Goal: Task Accomplishment & Management: Use online tool/utility

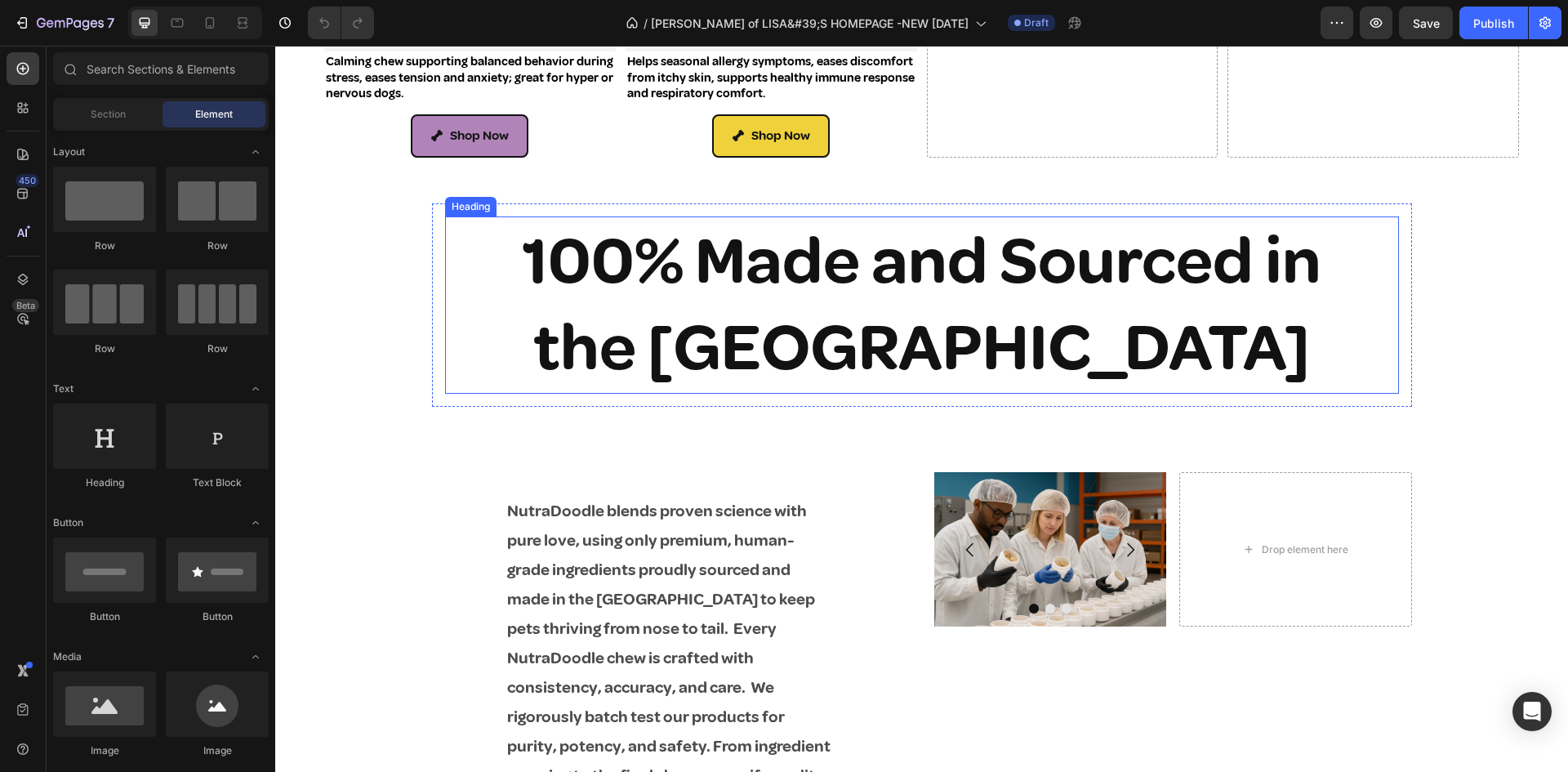
scroll to position [2123, 0]
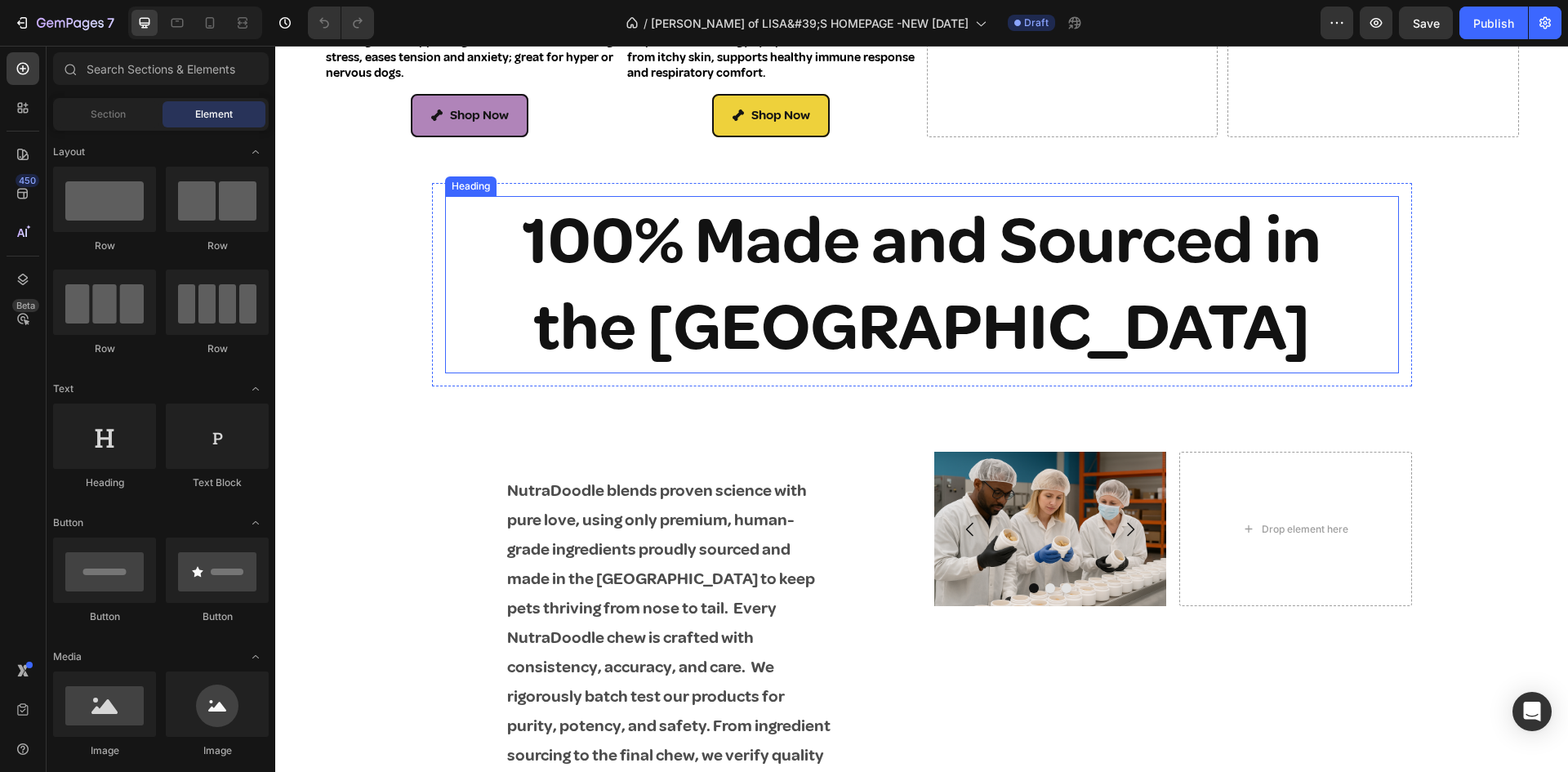
click at [795, 259] on h2 "100% Made and Sourced in the [GEOGRAPHIC_DATA]" at bounding box center [921, 285] width 954 height 177
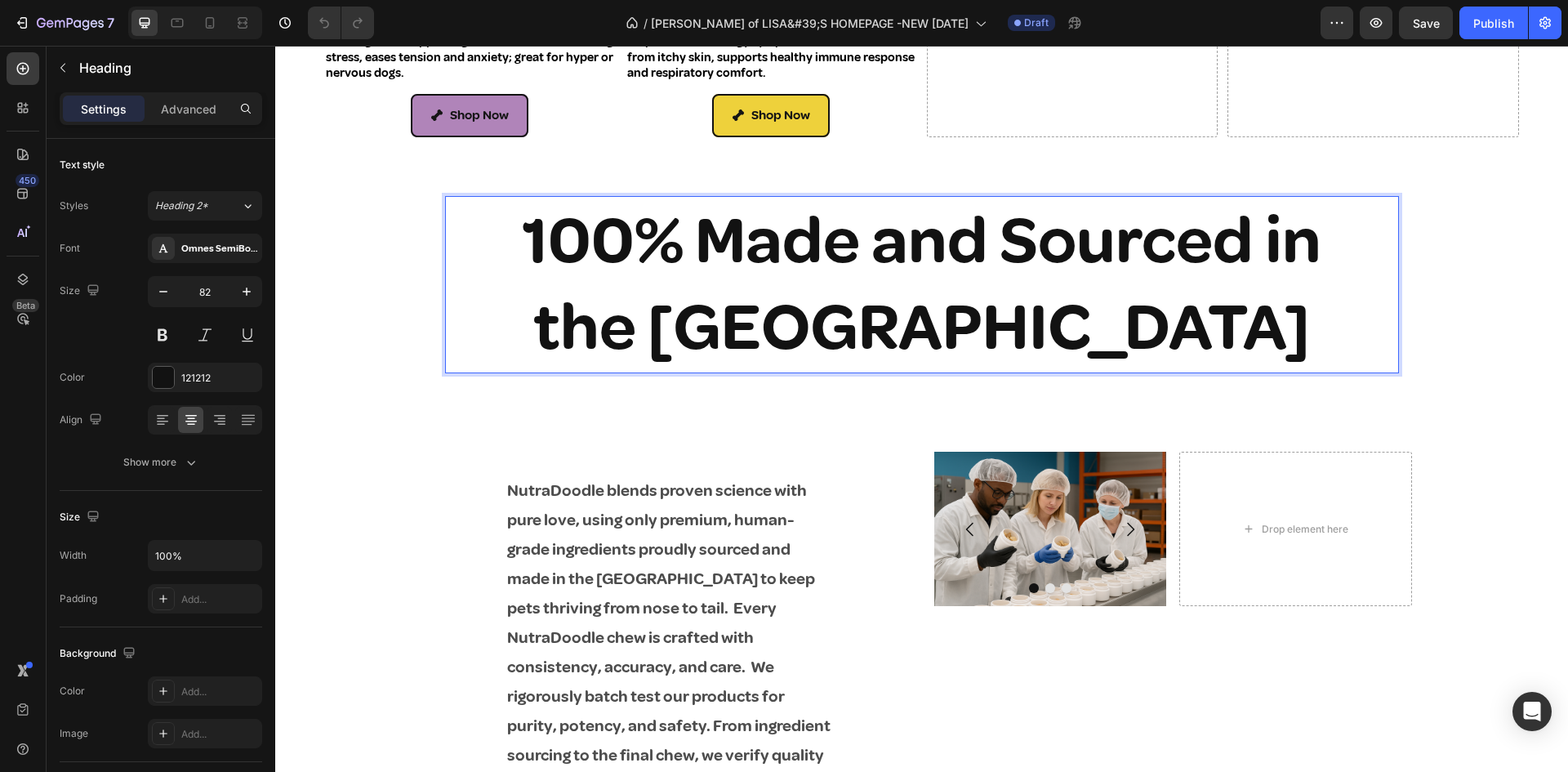
click at [534, 245] on p "100% Made and Sourced in the [GEOGRAPHIC_DATA]" at bounding box center [921, 285] width 950 height 174
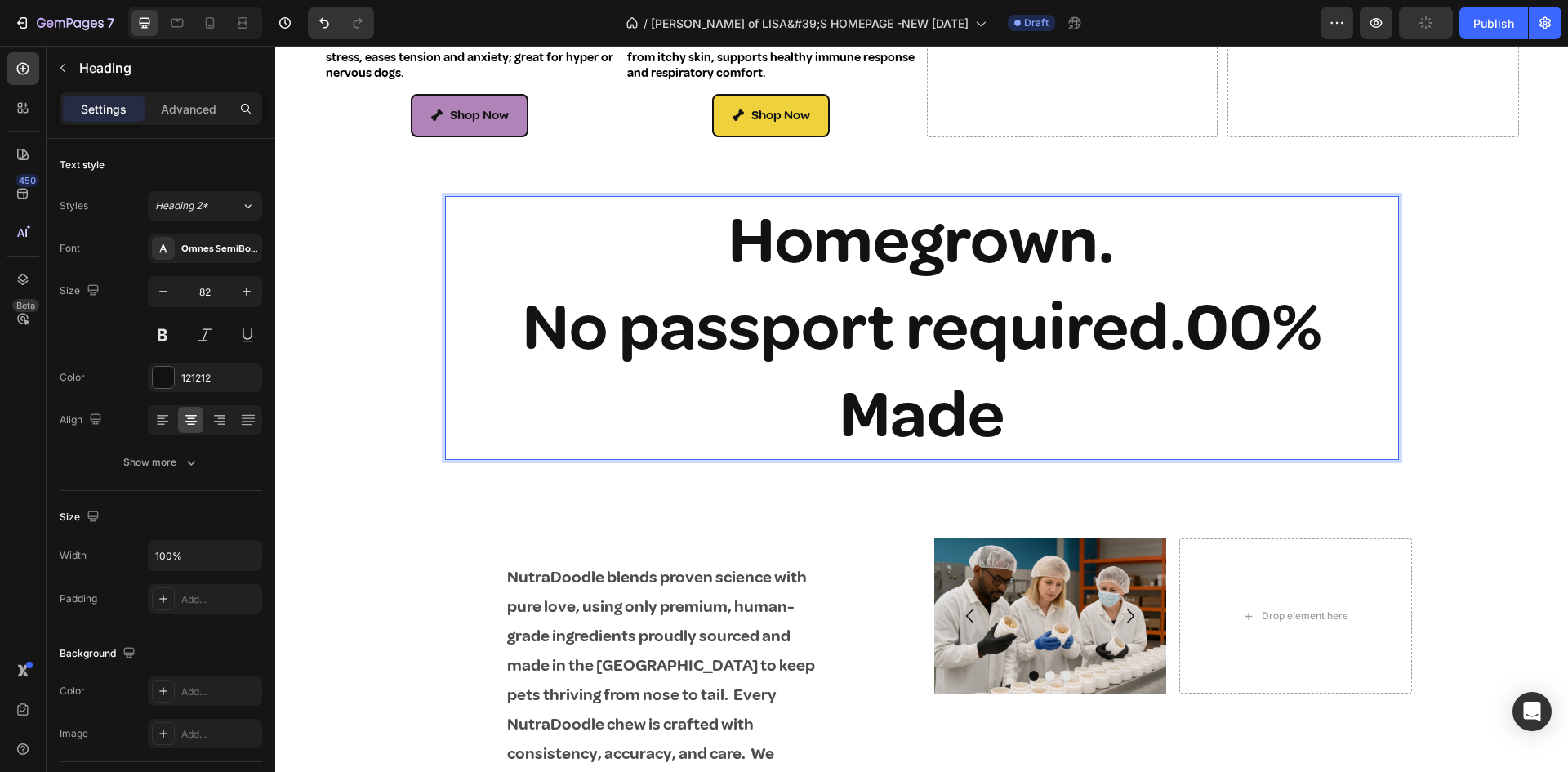
scroll to position [2, 0]
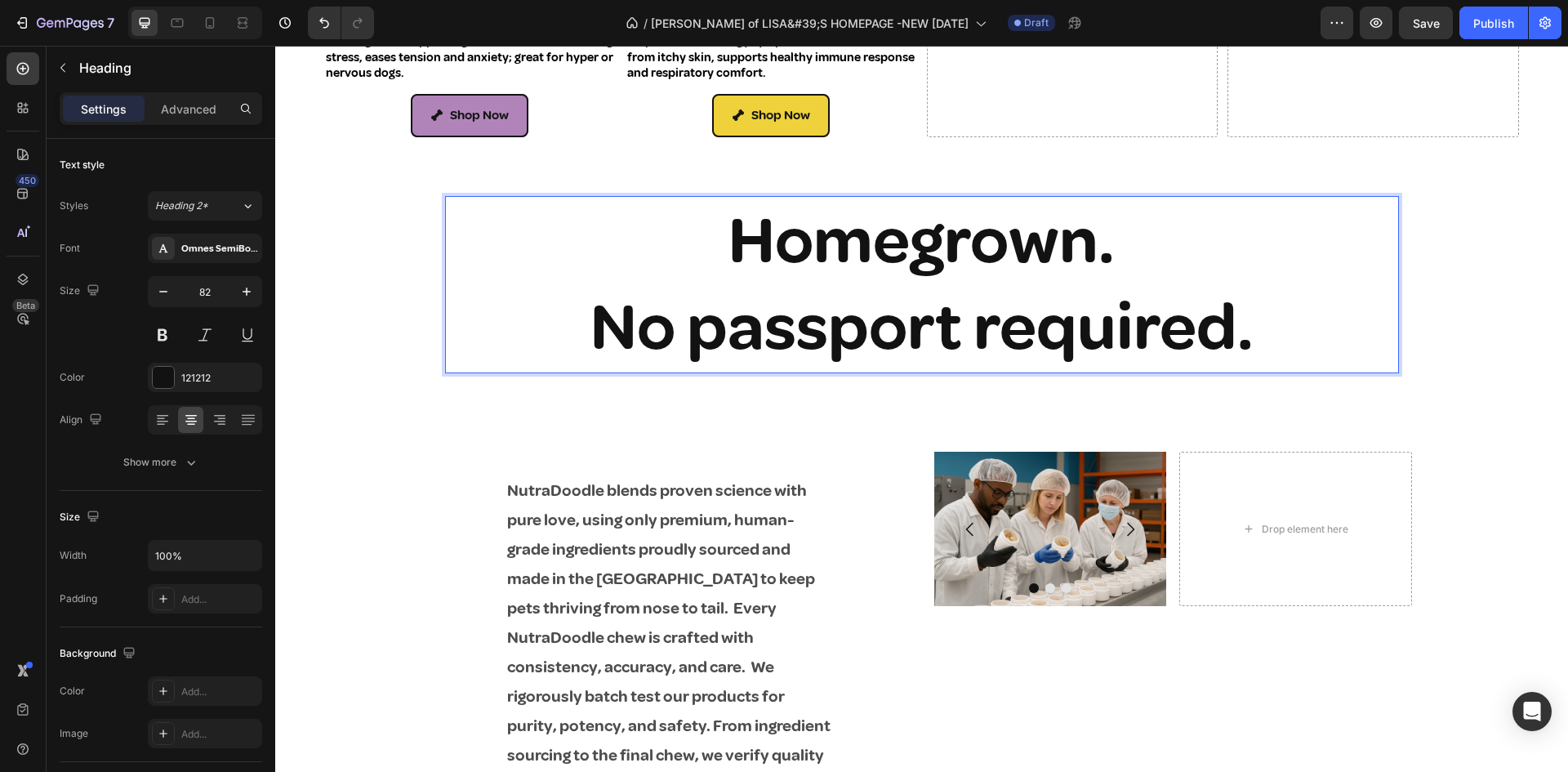
click at [732, 326] on p "Homegrown. No passport required." at bounding box center [921, 285] width 950 height 174
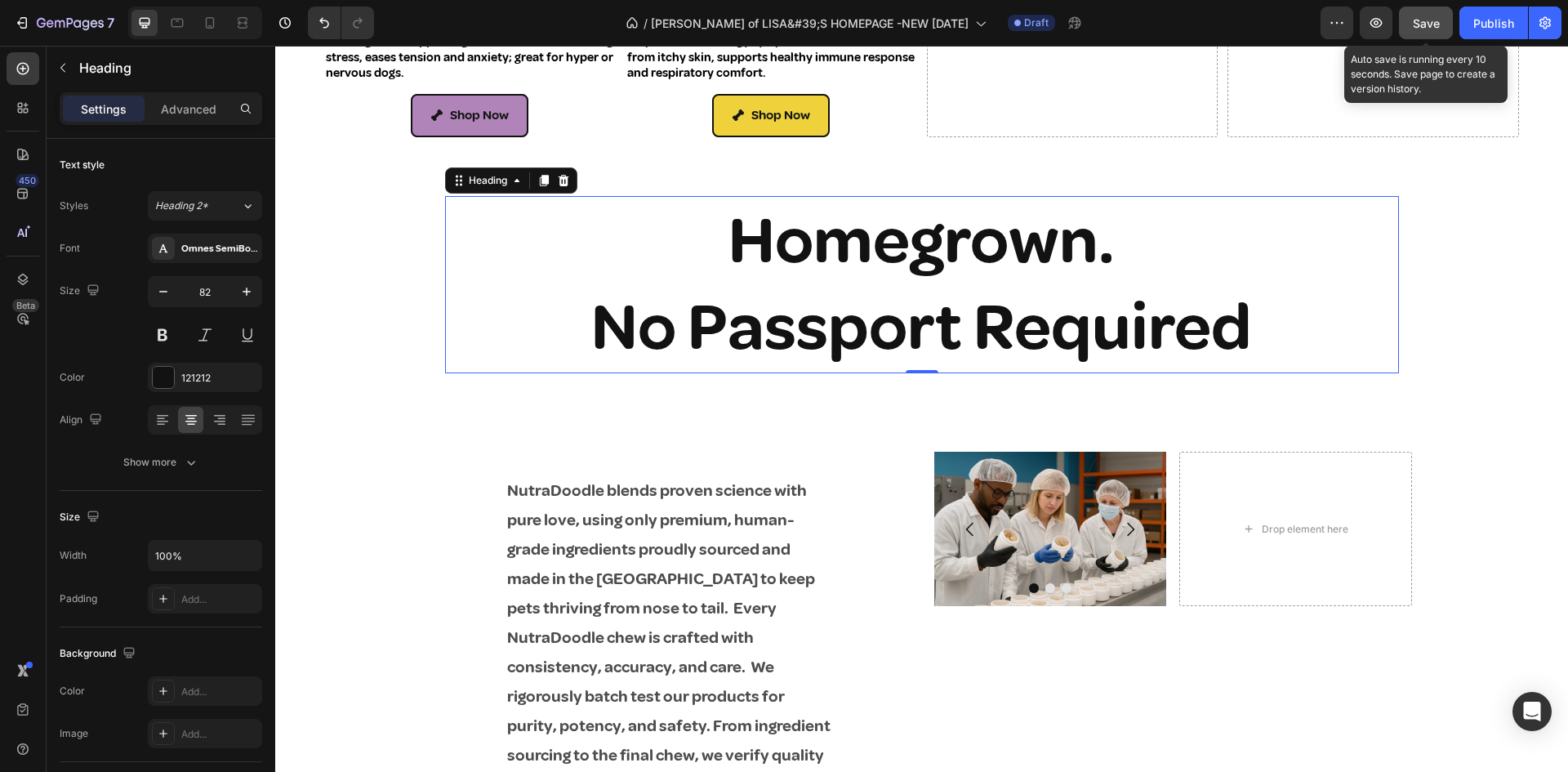
click at [1421, 20] on span "Save" at bounding box center [1427, 23] width 27 height 14
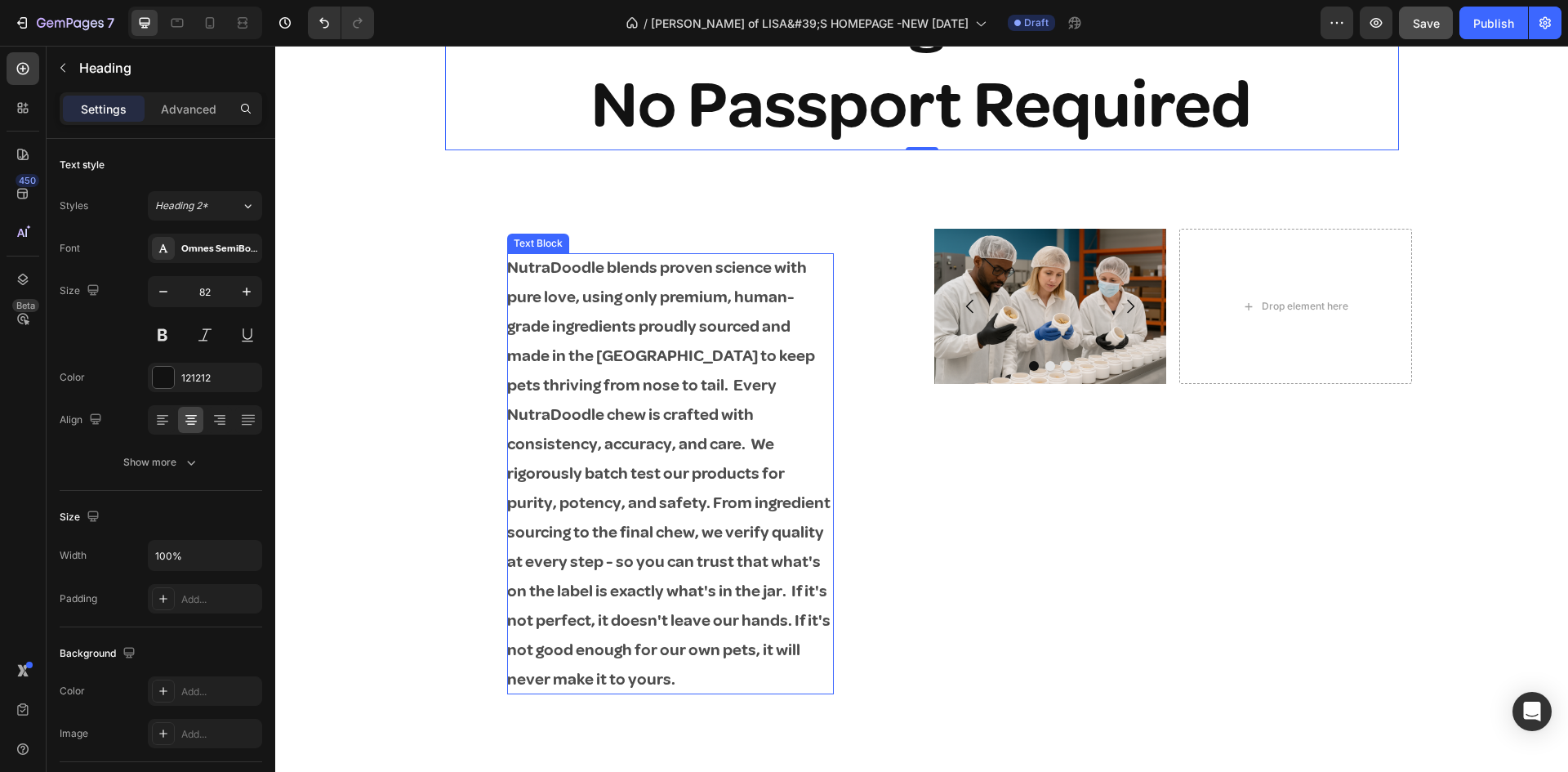
scroll to position [2368, 0]
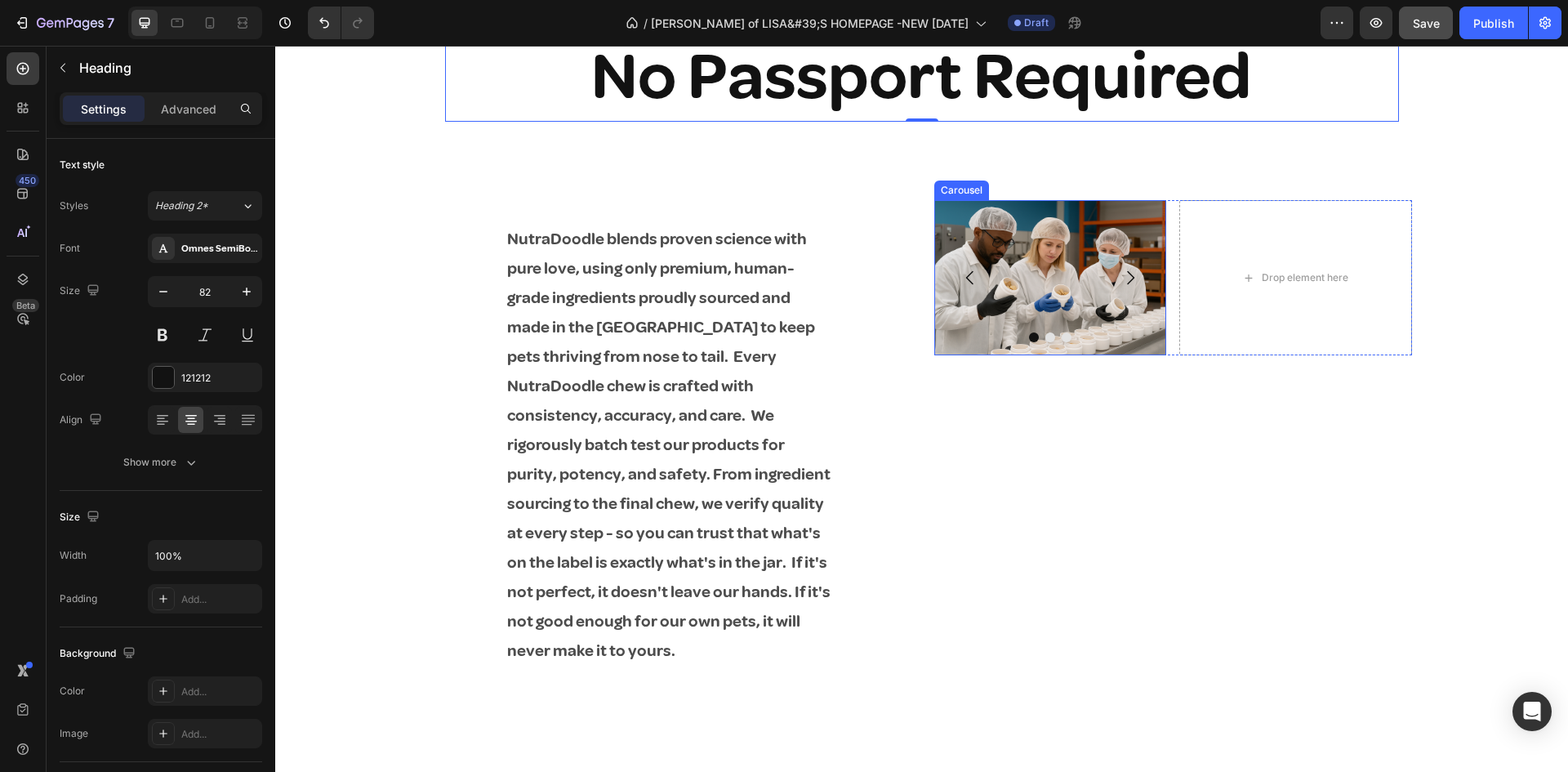
click at [1121, 287] on icon "Carousel Next Arrow" at bounding box center [1130, 277] width 20 height 20
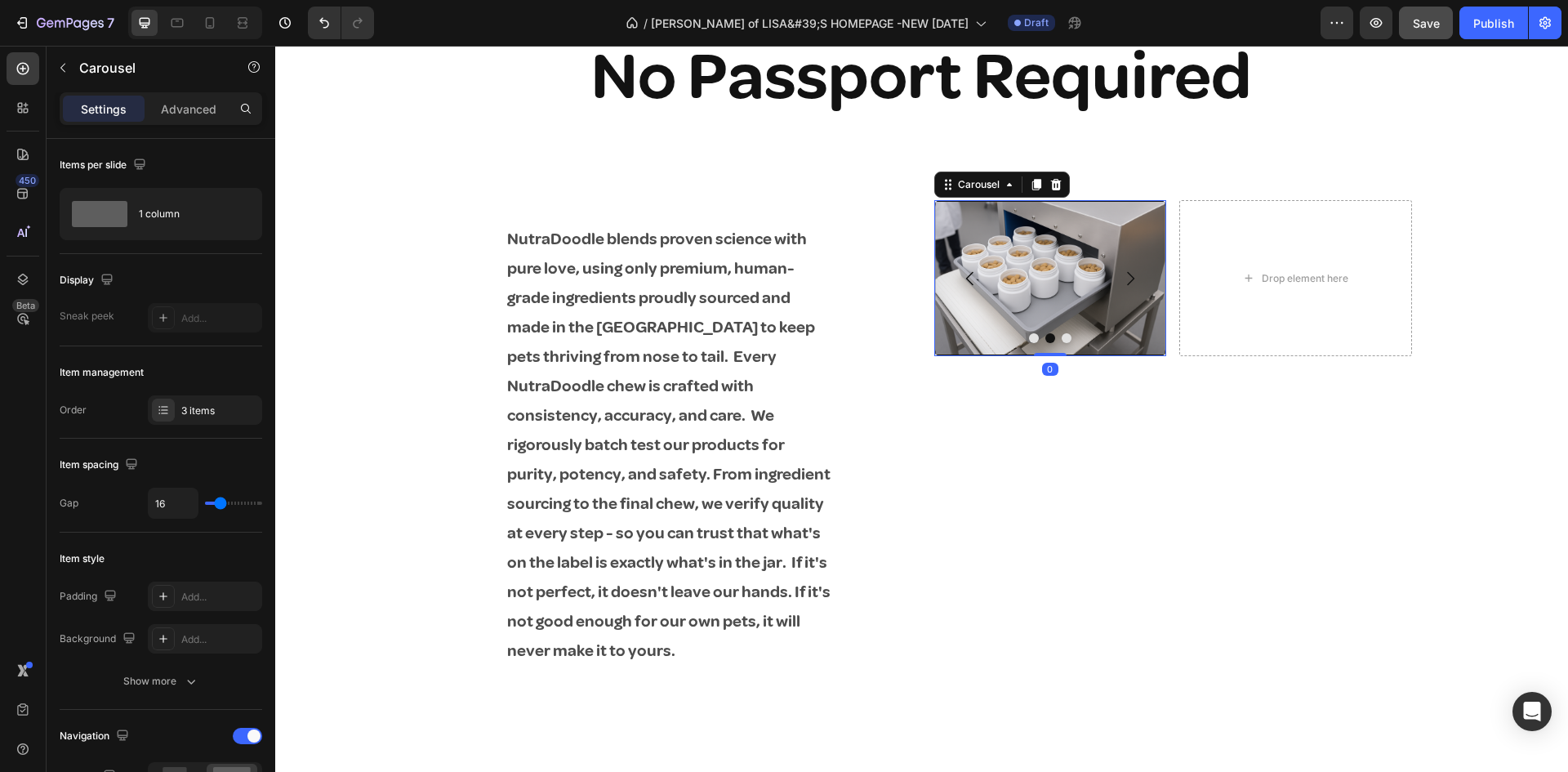
click at [1121, 288] on icon "Carousel Next Arrow" at bounding box center [1130, 278] width 20 height 20
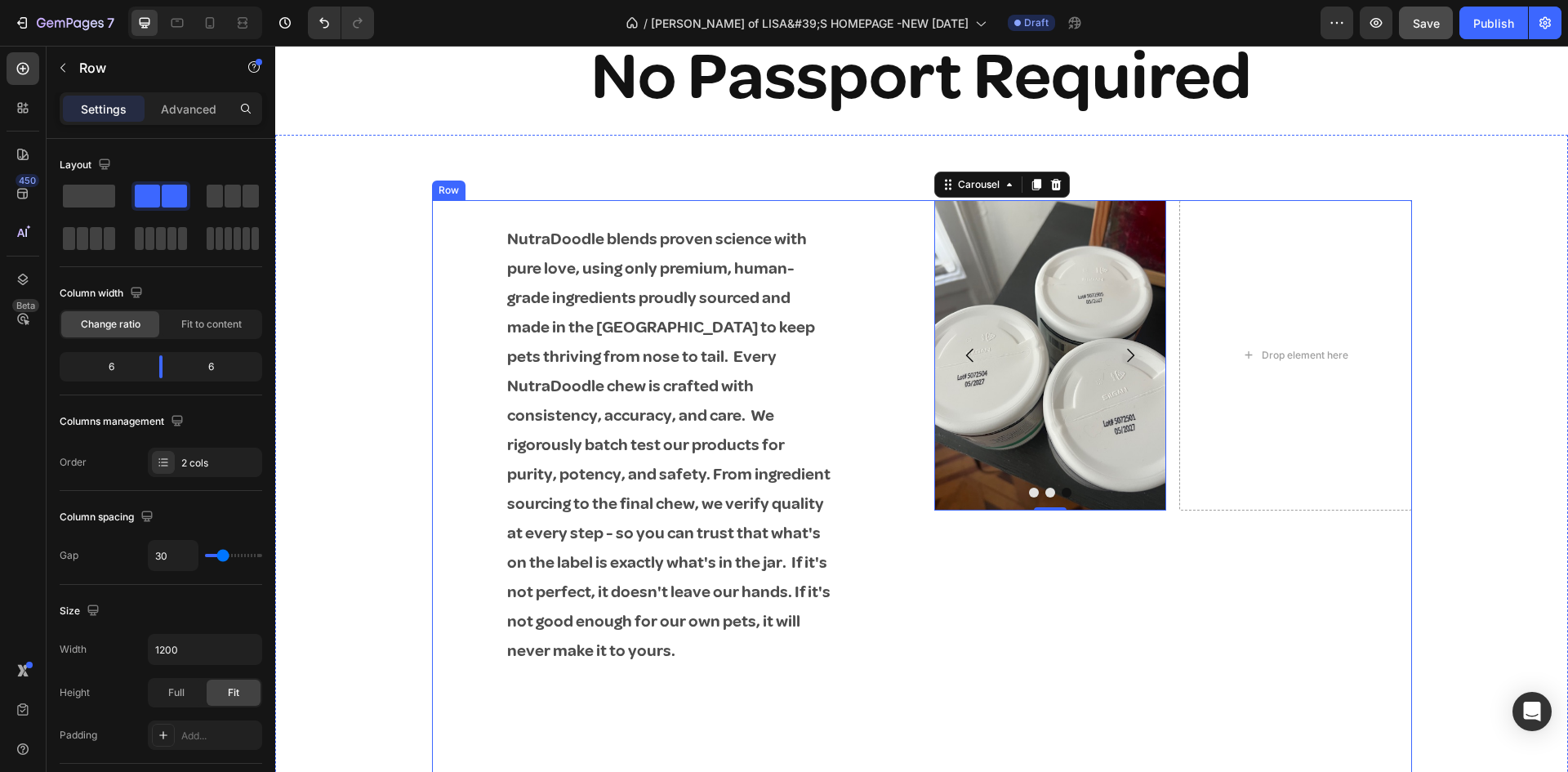
click at [914, 596] on div "NutraDoodle blends proven science with pure love, using only premium, human-gra…" at bounding box center [922, 518] width 980 height 637
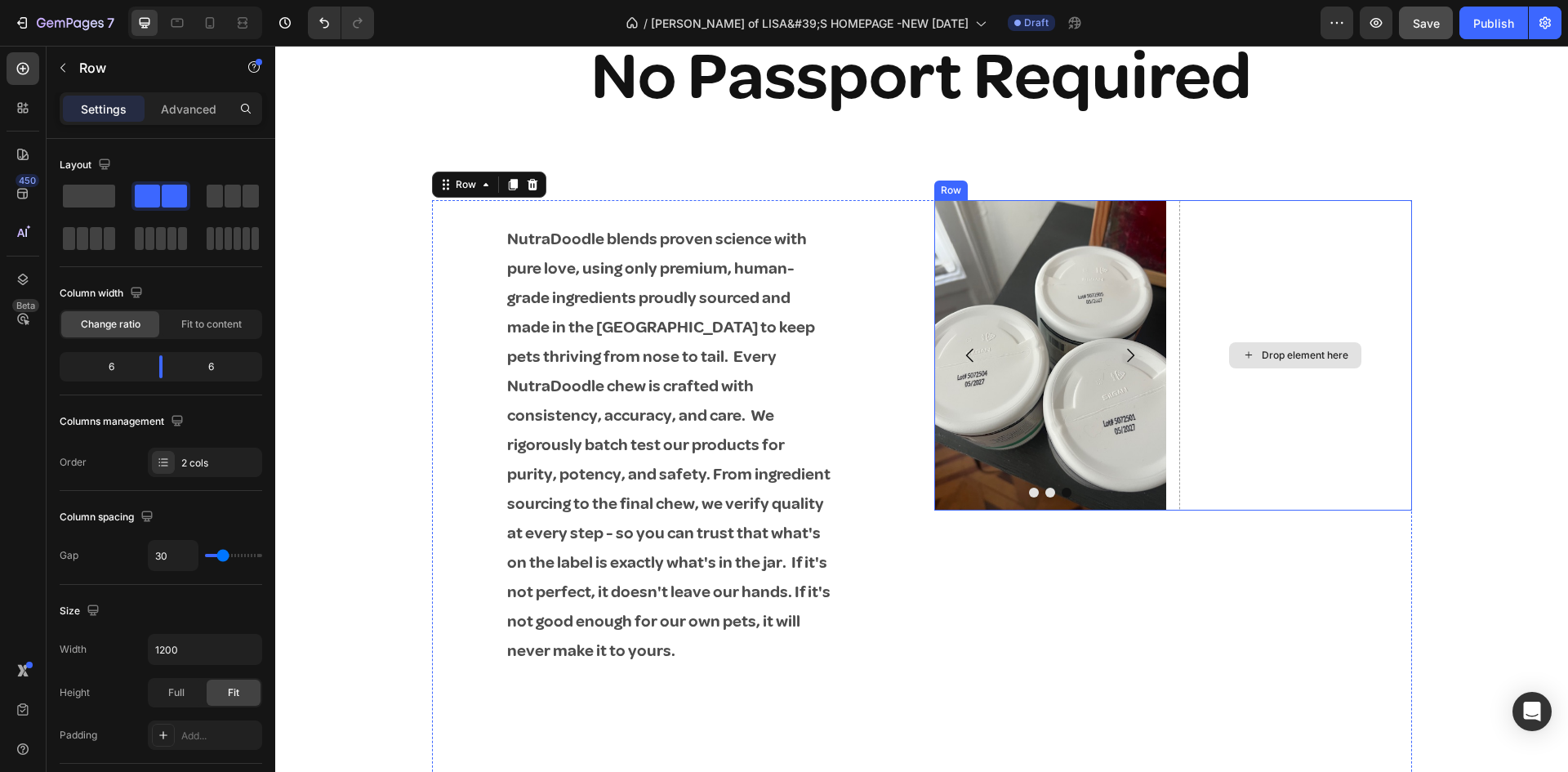
click at [1265, 264] on div "Drop element here" at bounding box center [1295, 354] width 233 height 309
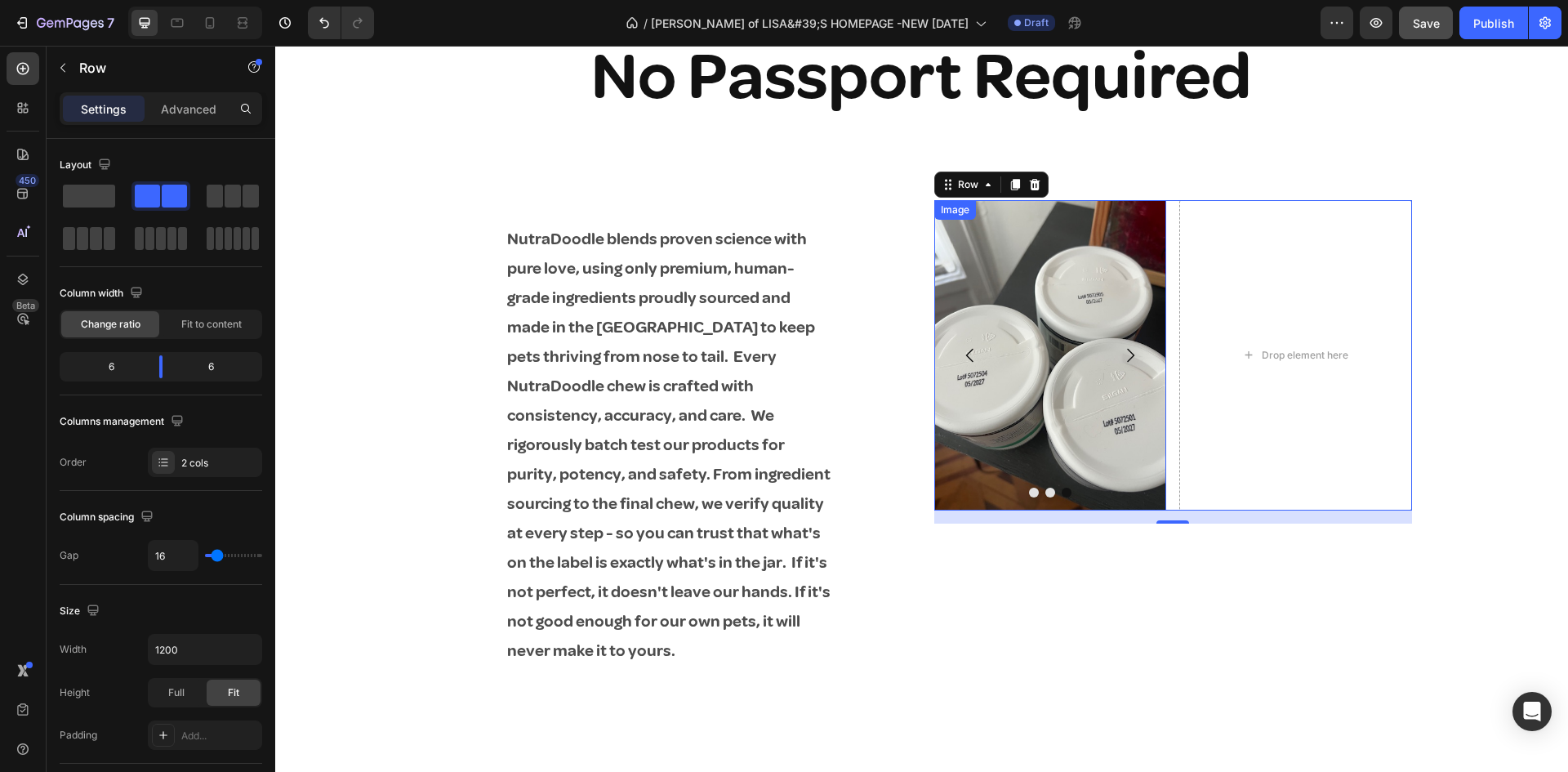
drag, startPoint x: 364, startPoint y: 231, endPoint x: 1023, endPoint y: 210, distance: 659.3
click at [1029, 213] on img at bounding box center [1050, 354] width 233 height 309
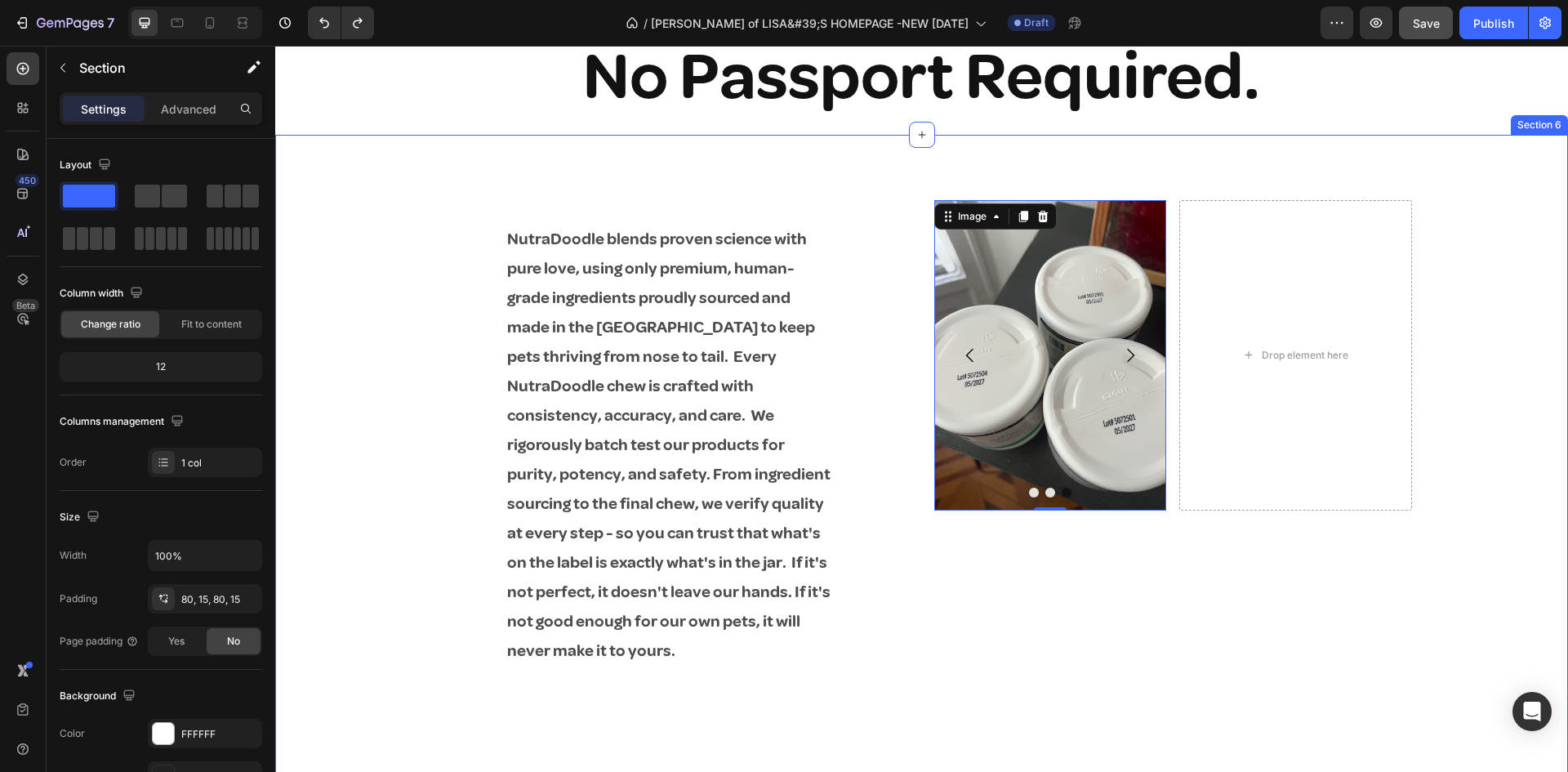
click at [1144, 189] on div "NutraDoodle blends proven science with pure love, using only premium, human-gra…" at bounding box center [921, 518] width 1293 height 768
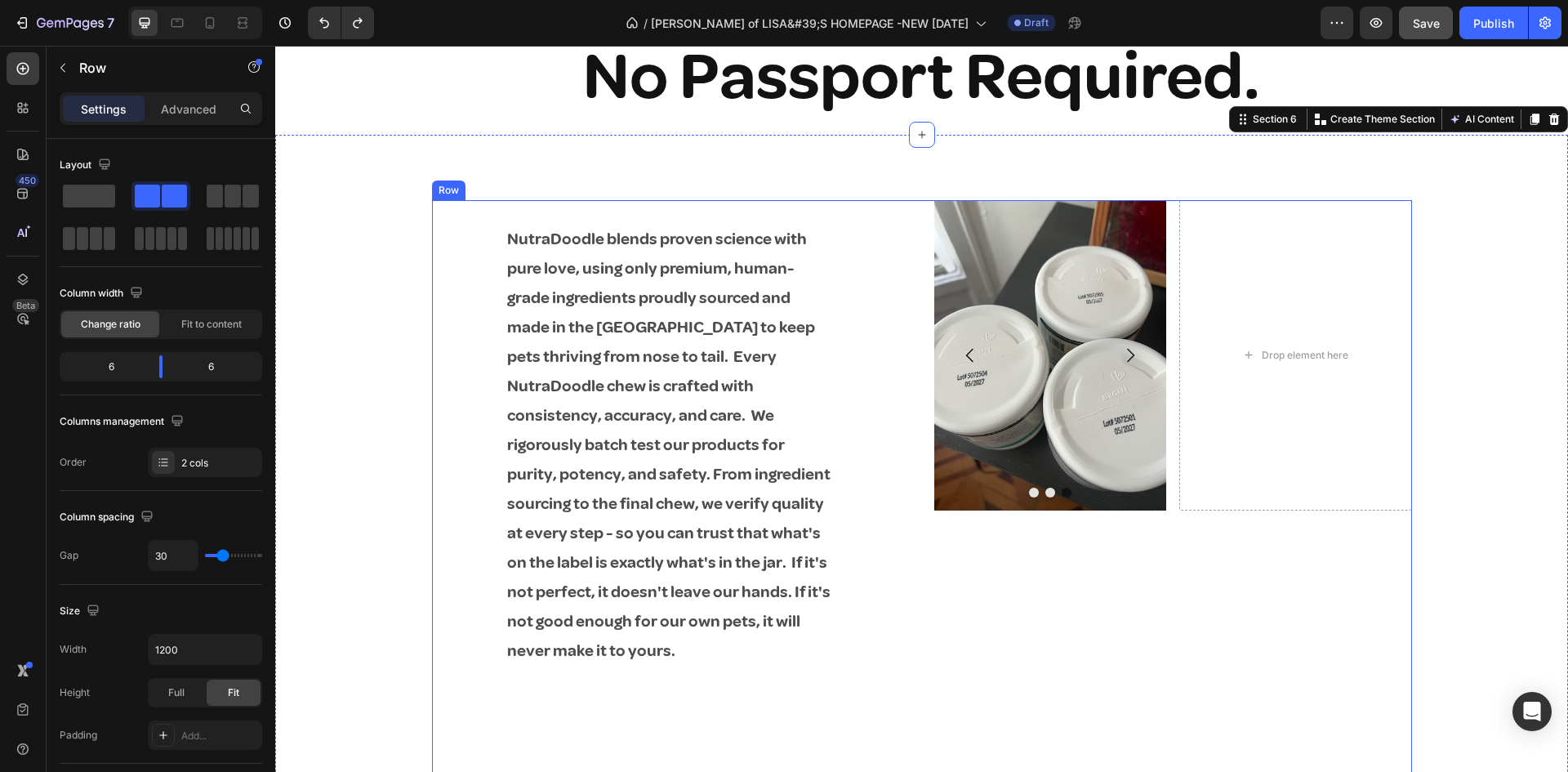
click at [886, 227] on div "NutraDoodle blends proven science with pure love, using only premium, human-gra…" at bounding box center [671, 518] width 478 height 637
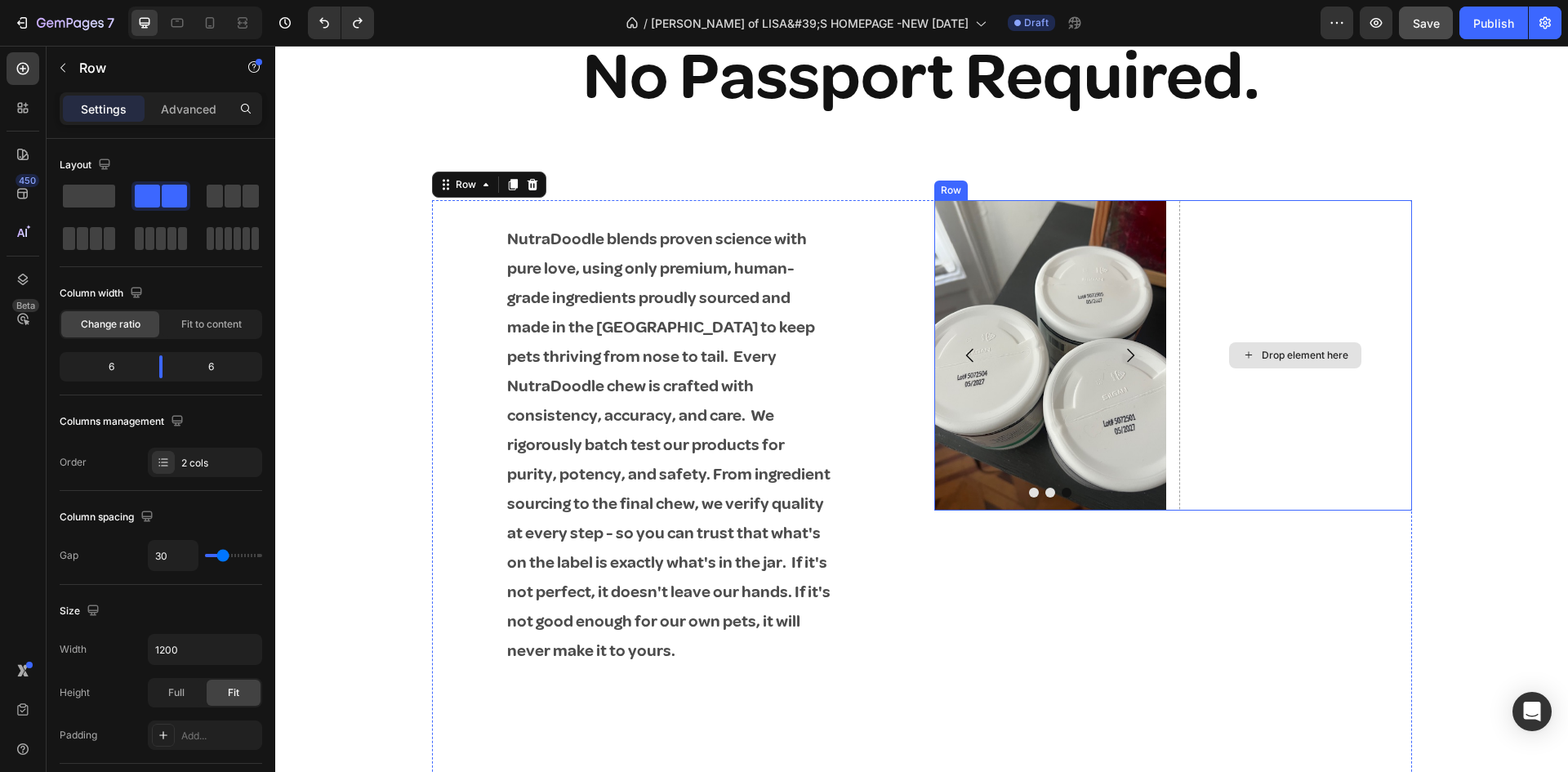
click at [1403, 314] on div "Drop element here" at bounding box center [1295, 354] width 233 height 309
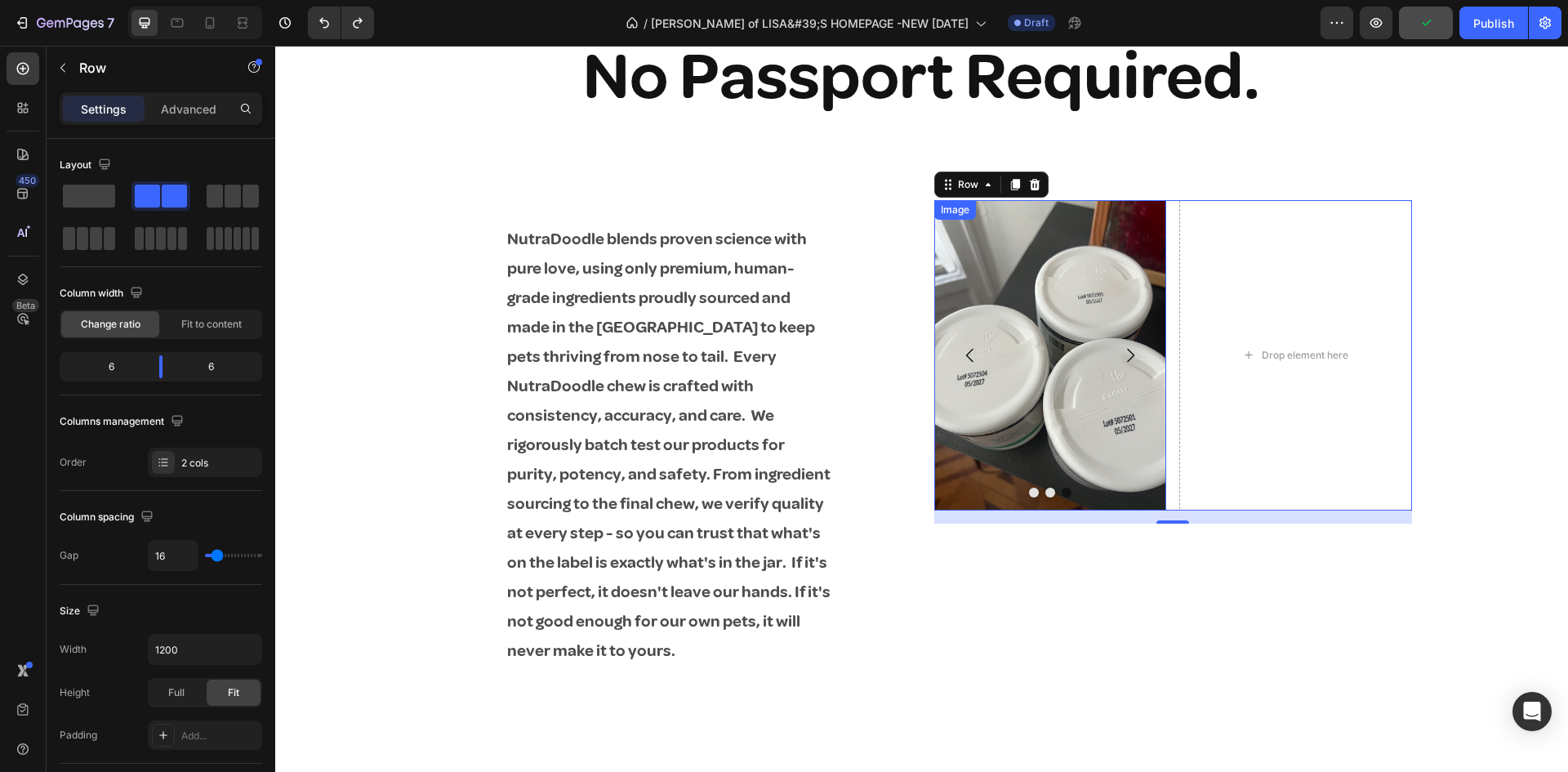
drag, startPoint x: 353, startPoint y: 239, endPoint x: 1075, endPoint y: 205, distance: 722.8
click at [39, 172] on div "450 Beta" at bounding box center [23, 409] width 47 height 726
click at [67, 186] on span at bounding box center [89, 196] width 52 height 23
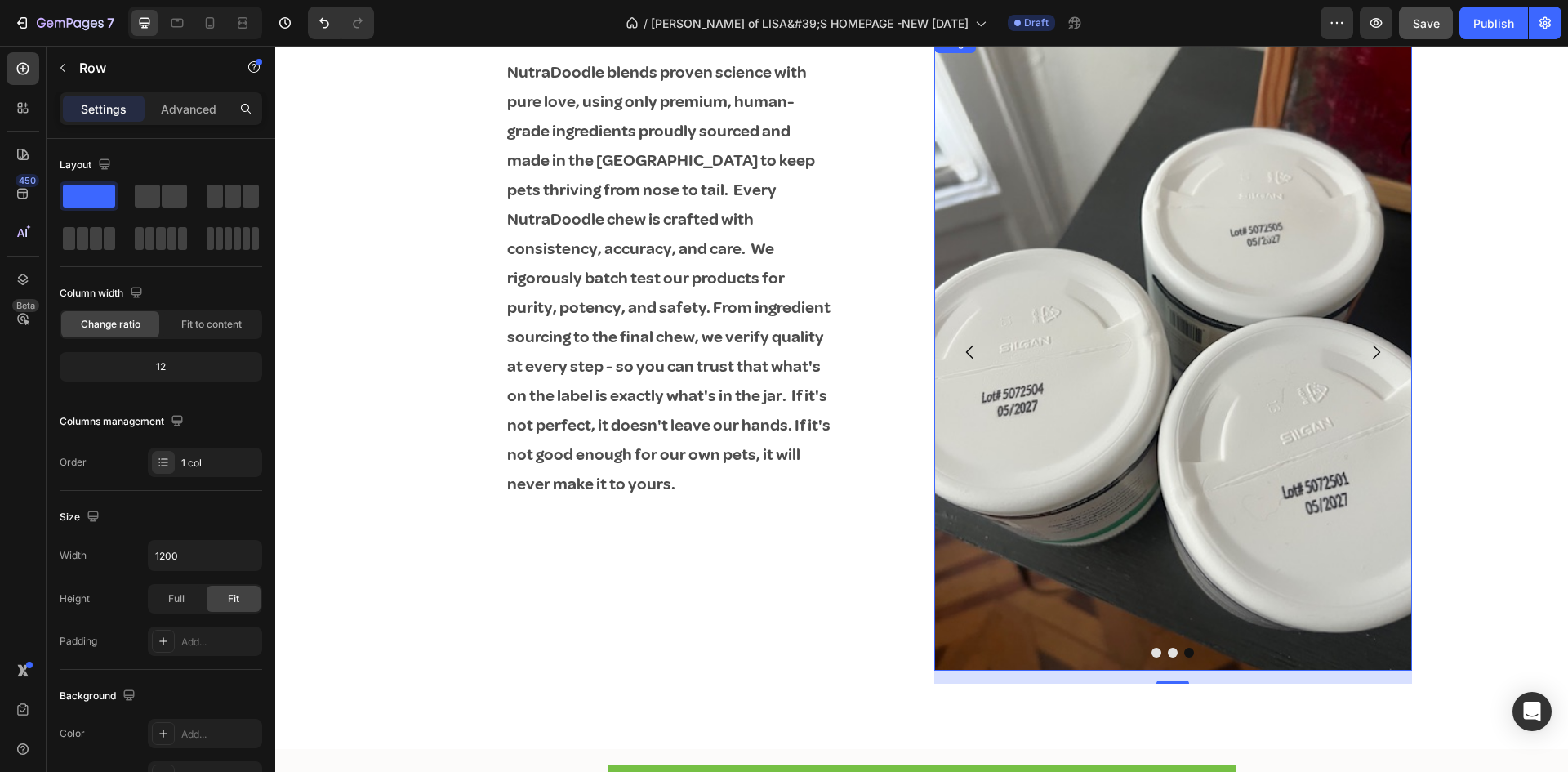
scroll to position [2450, 0]
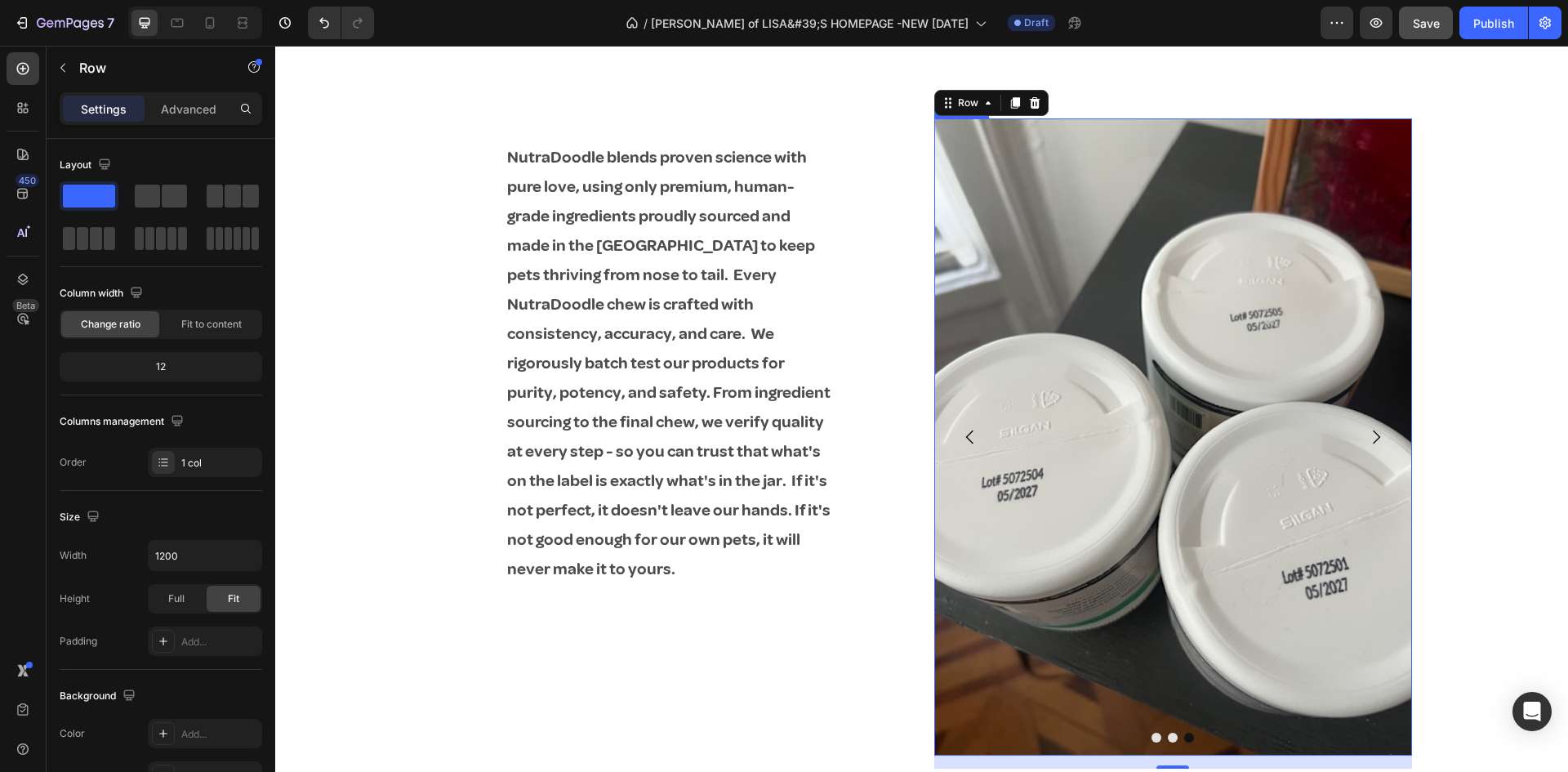
click at [959, 426] on button "Carousel Back Arrow" at bounding box center [971, 437] width 46 height 46
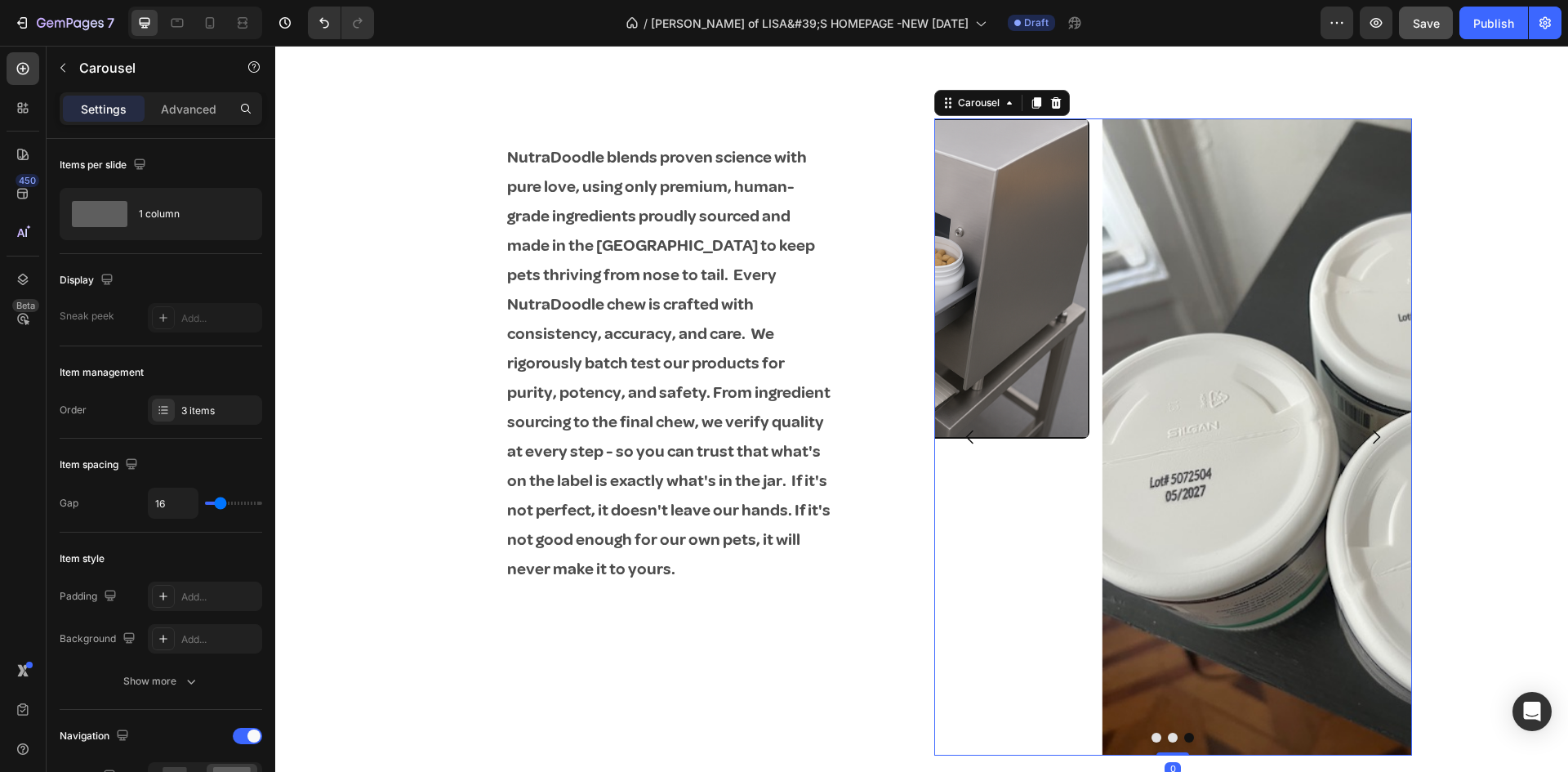
click at [959, 426] on button "Carousel Back Arrow" at bounding box center [971, 437] width 46 height 46
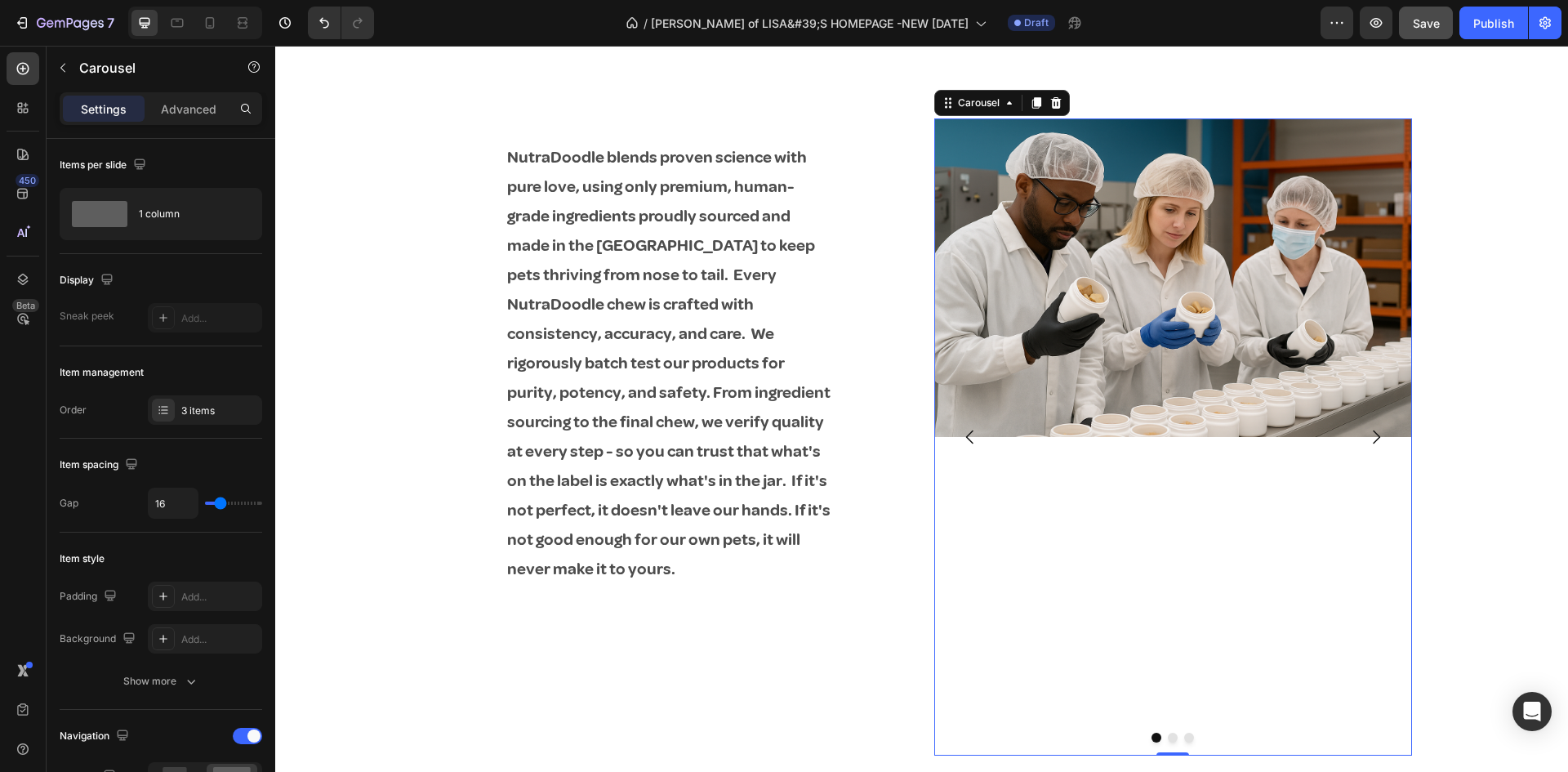
drag, startPoint x: 1162, startPoint y: 564, endPoint x: 1182, endPoint y: 763, distance: 200.0
click at [1162, 566] on div "Image" at bounding box center [1173, 436] width 478 height 637
drag, startPoint x: 1164, startPoint y: 752, endPoint x: 1168, endPoint y: 728, distance: 24.3
click at [1168, 728] on div "Image Image Image Carousel 0" at bounding box center [1173, 436] width 478 height 637
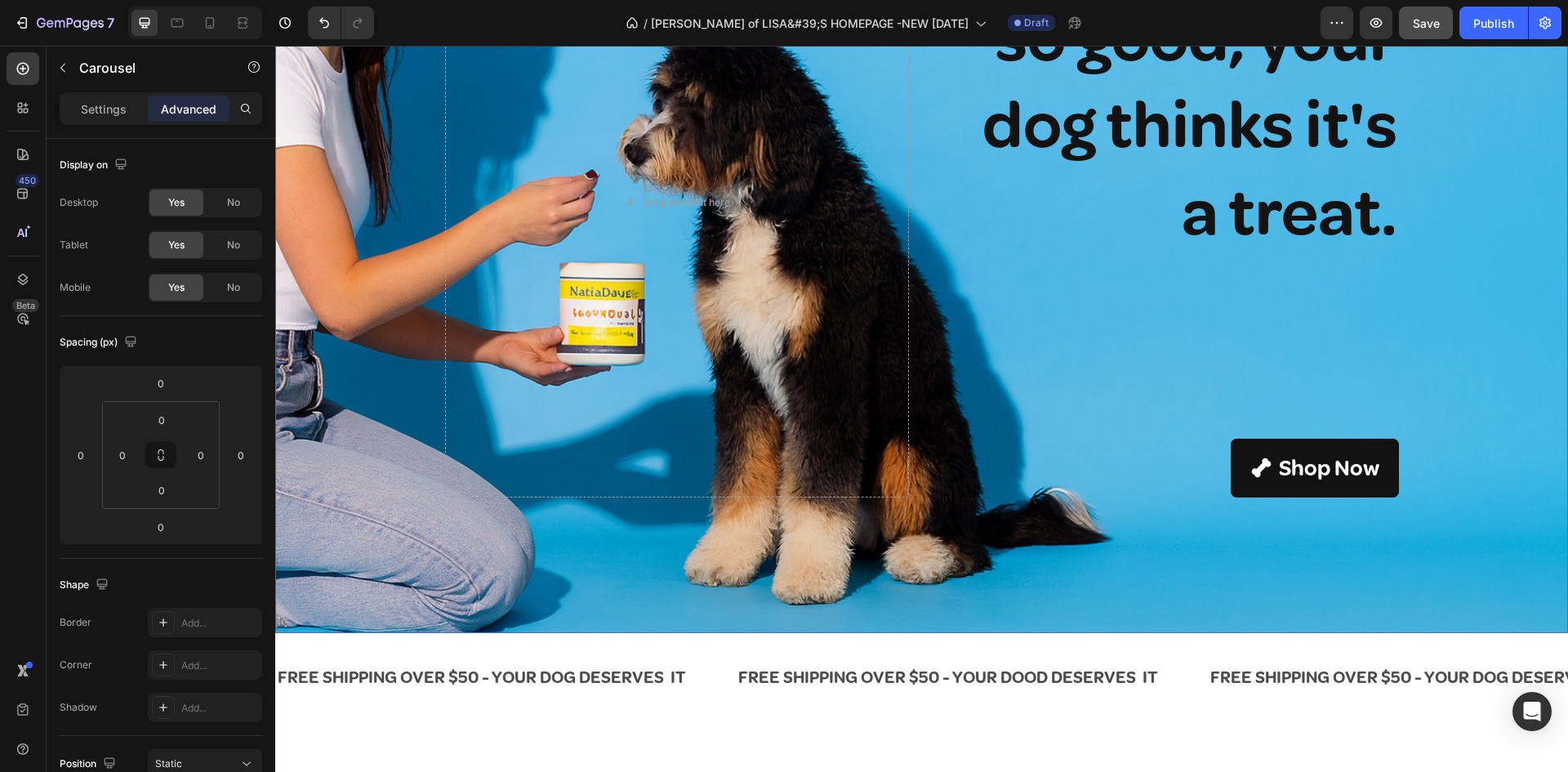
scroll to position [326, 0]
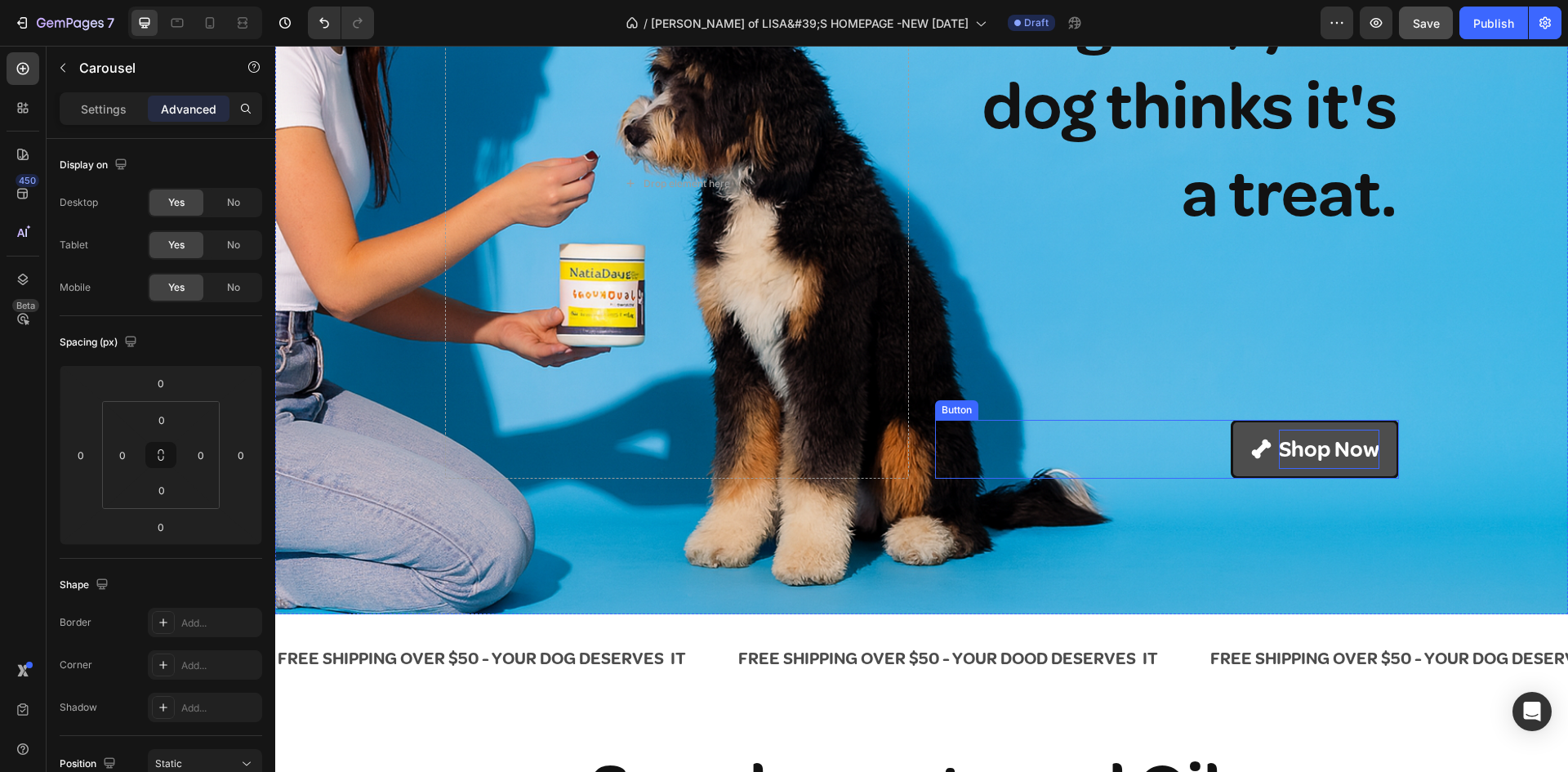
click at [1320, 449] on p "Shop Now" at bounding box center [1329, 449] width 101 height 40
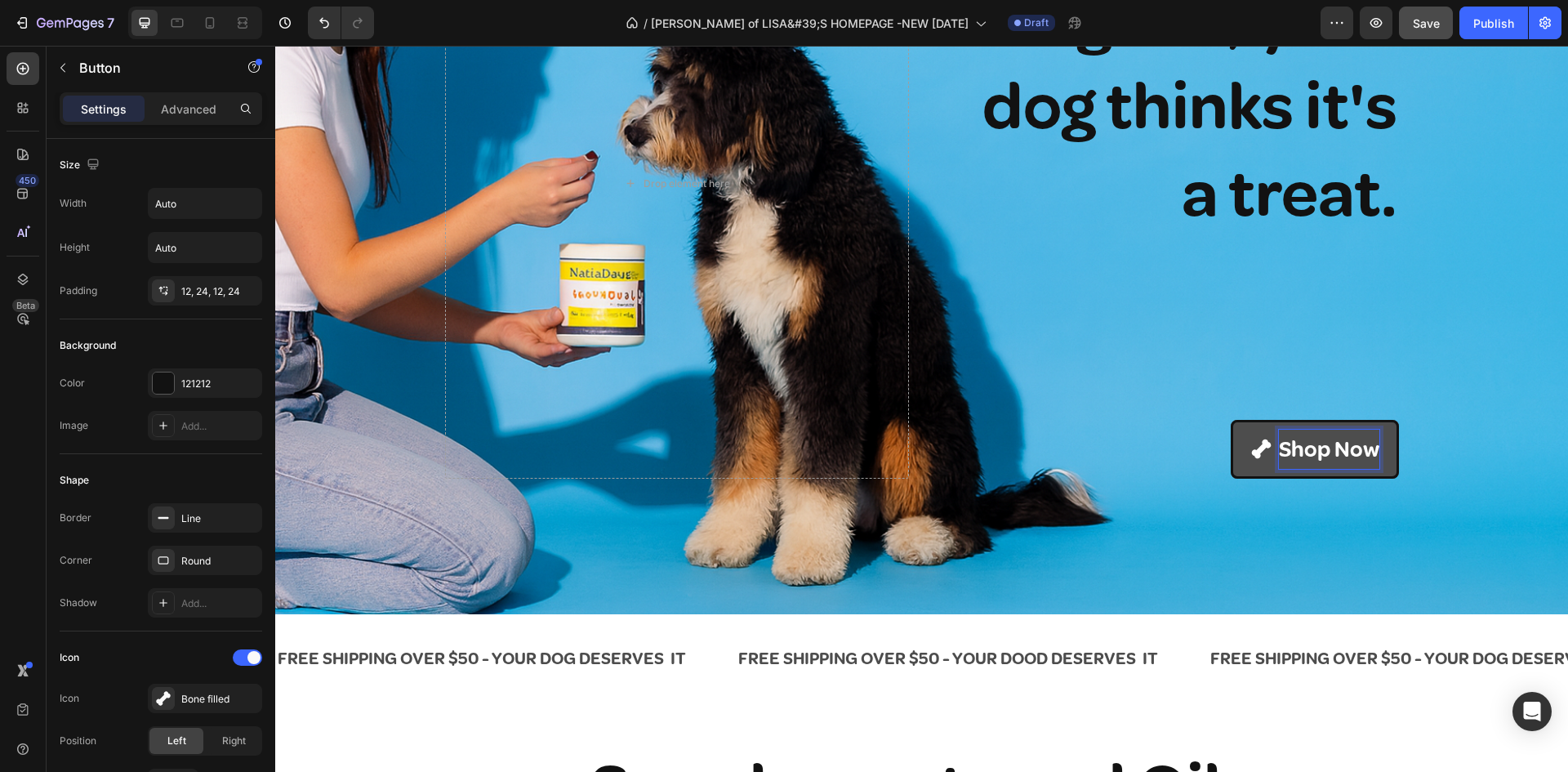
click at [1320, 449] on p "Shop Now" at bounding box center [1329, 449] width 101 height 40
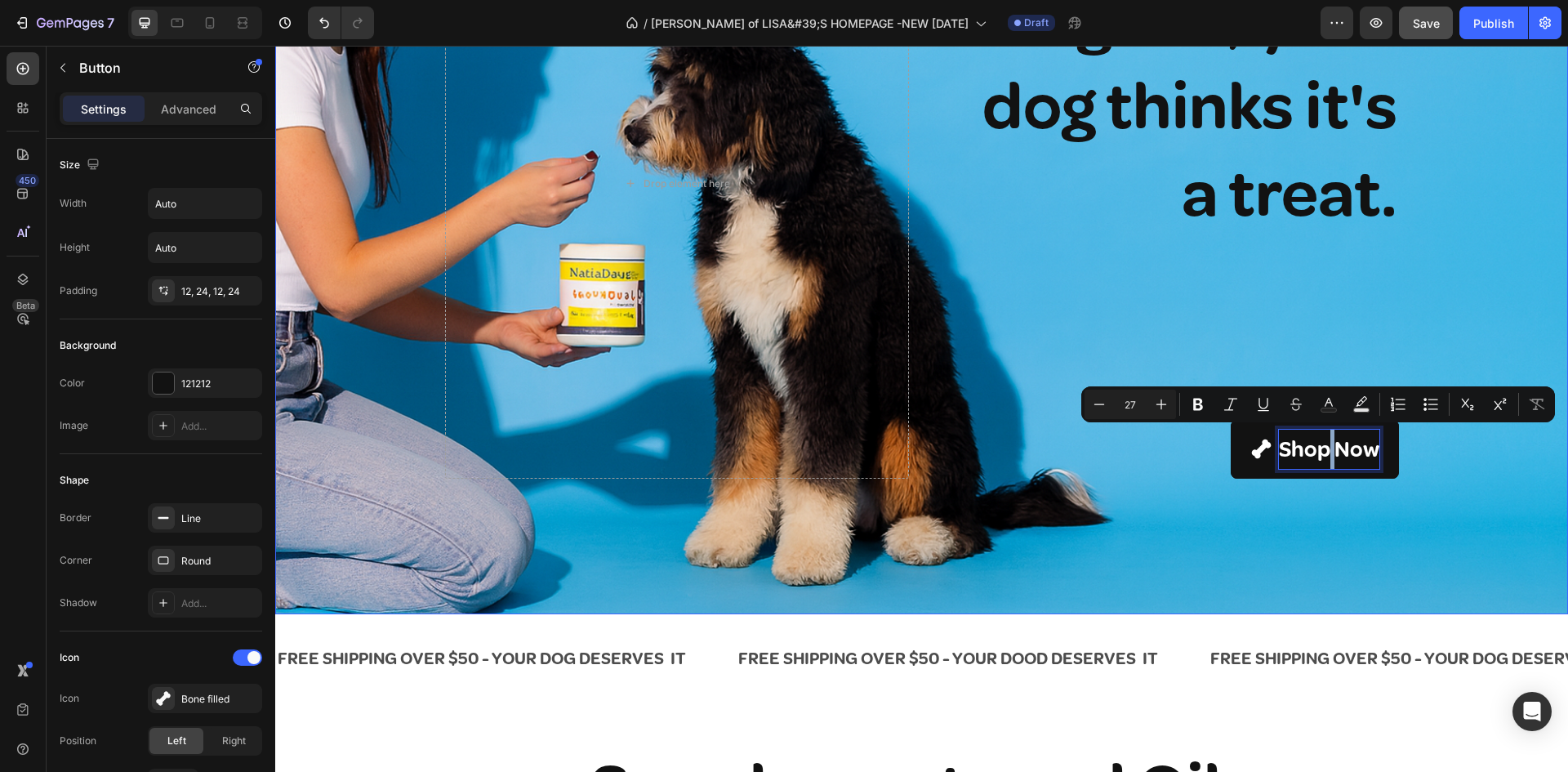
click at [1243, 532] on div "Background Image" at bounding box center [921, 183] width 1293 height 861
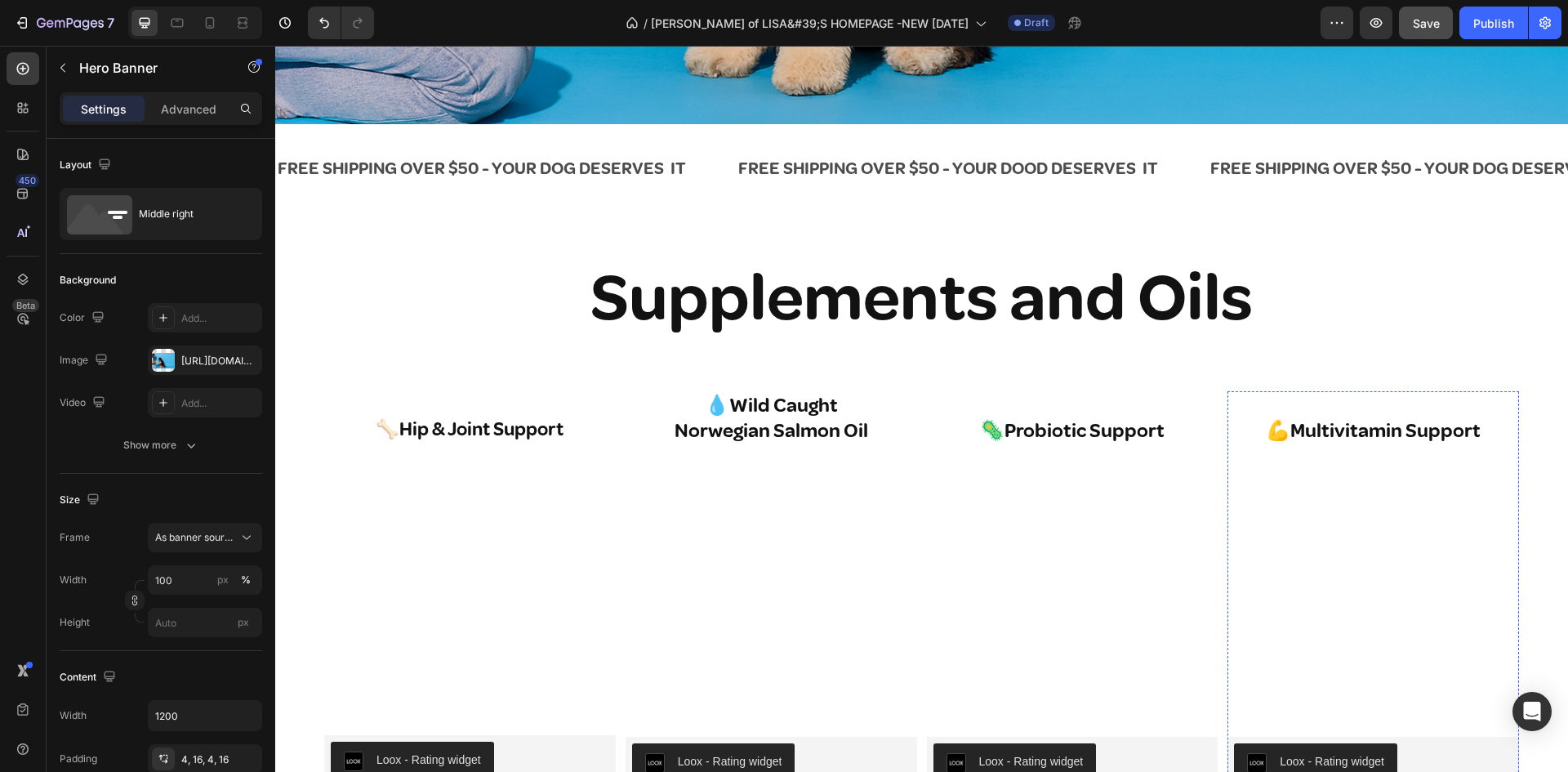
scroll to position [490, 0]
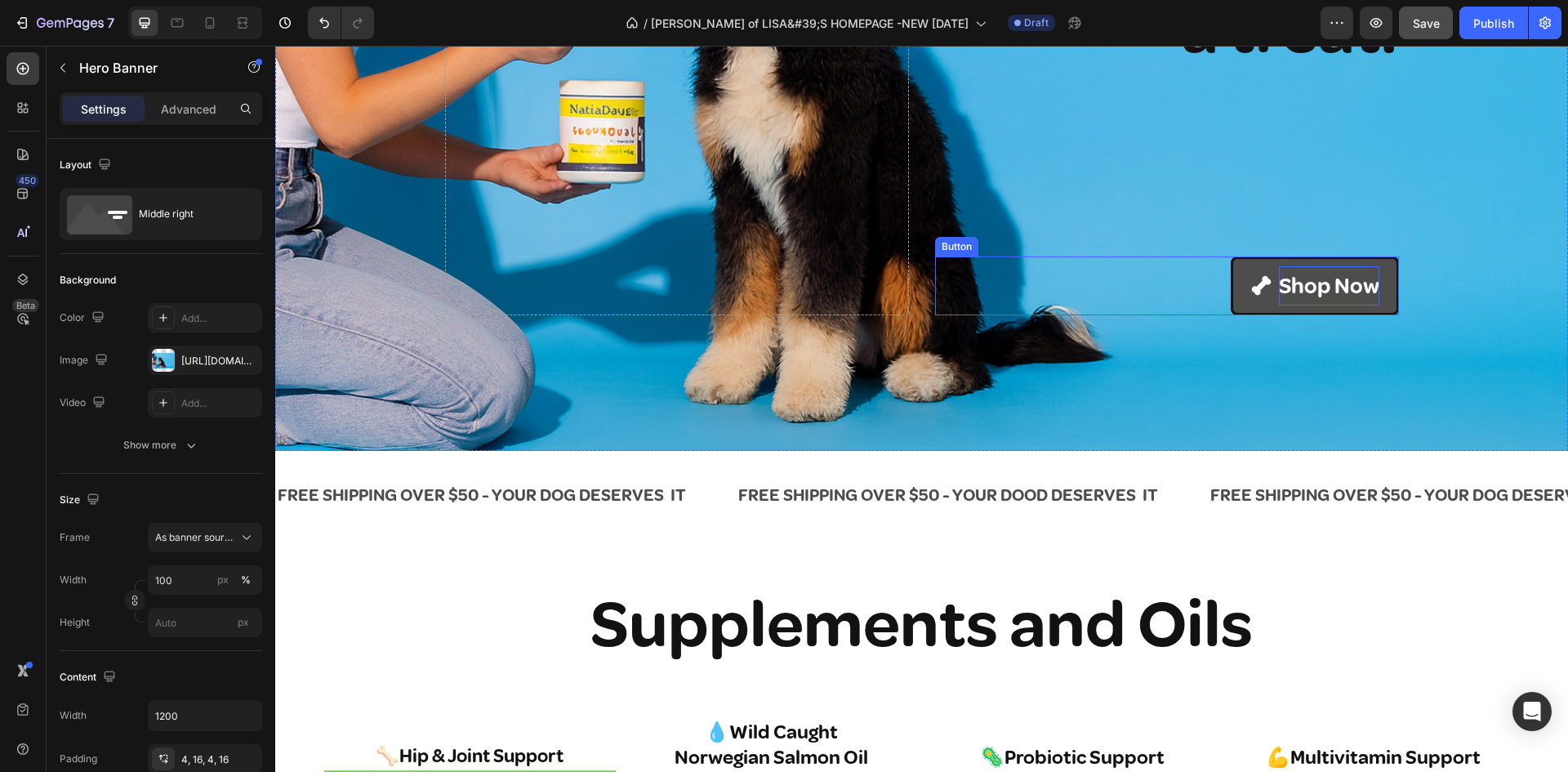
click at [1298, 279] on p "Shop Now" at bounding box center [1329, 285] width 101 height 40
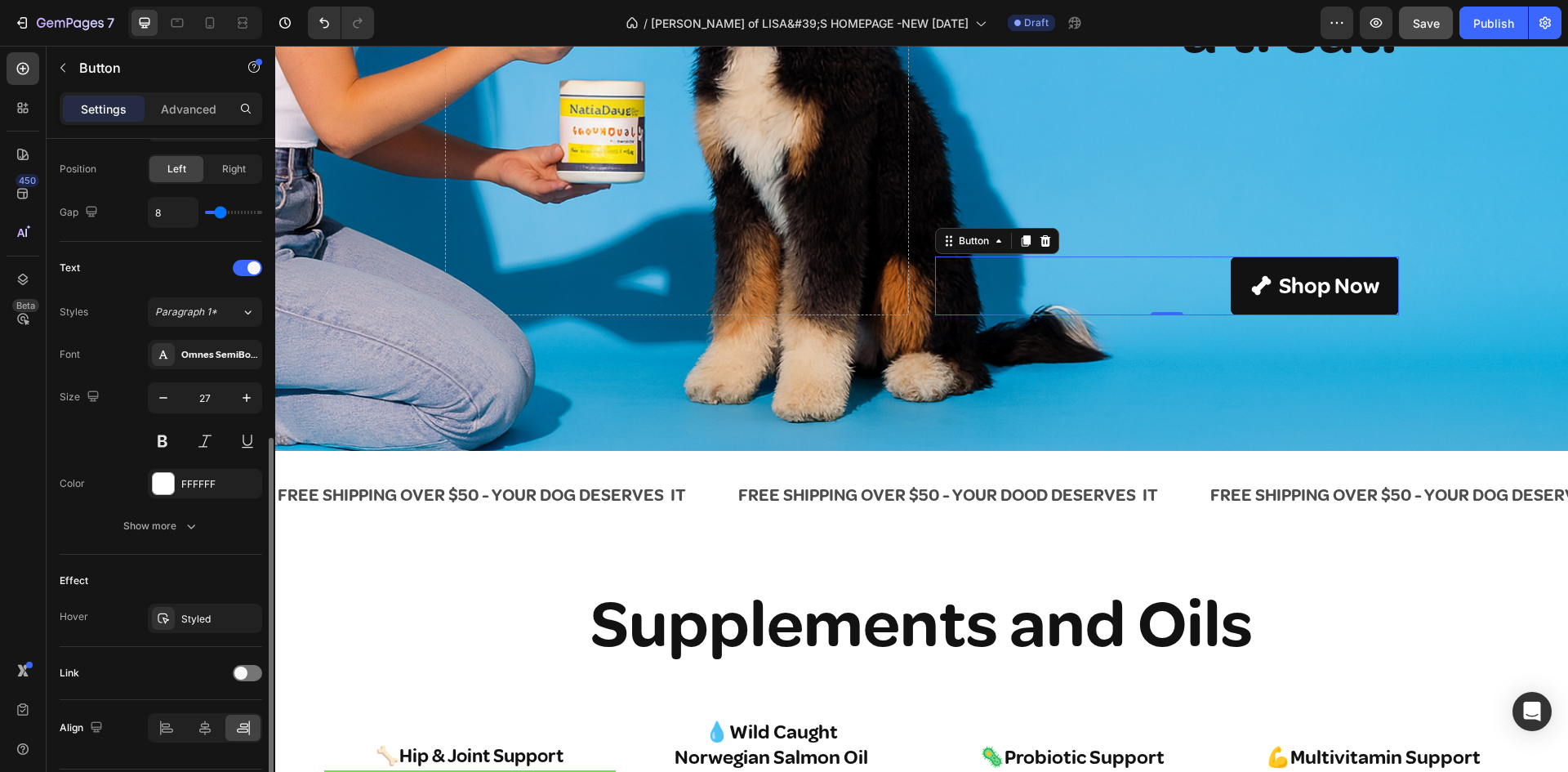
scroll to position [620, 0]
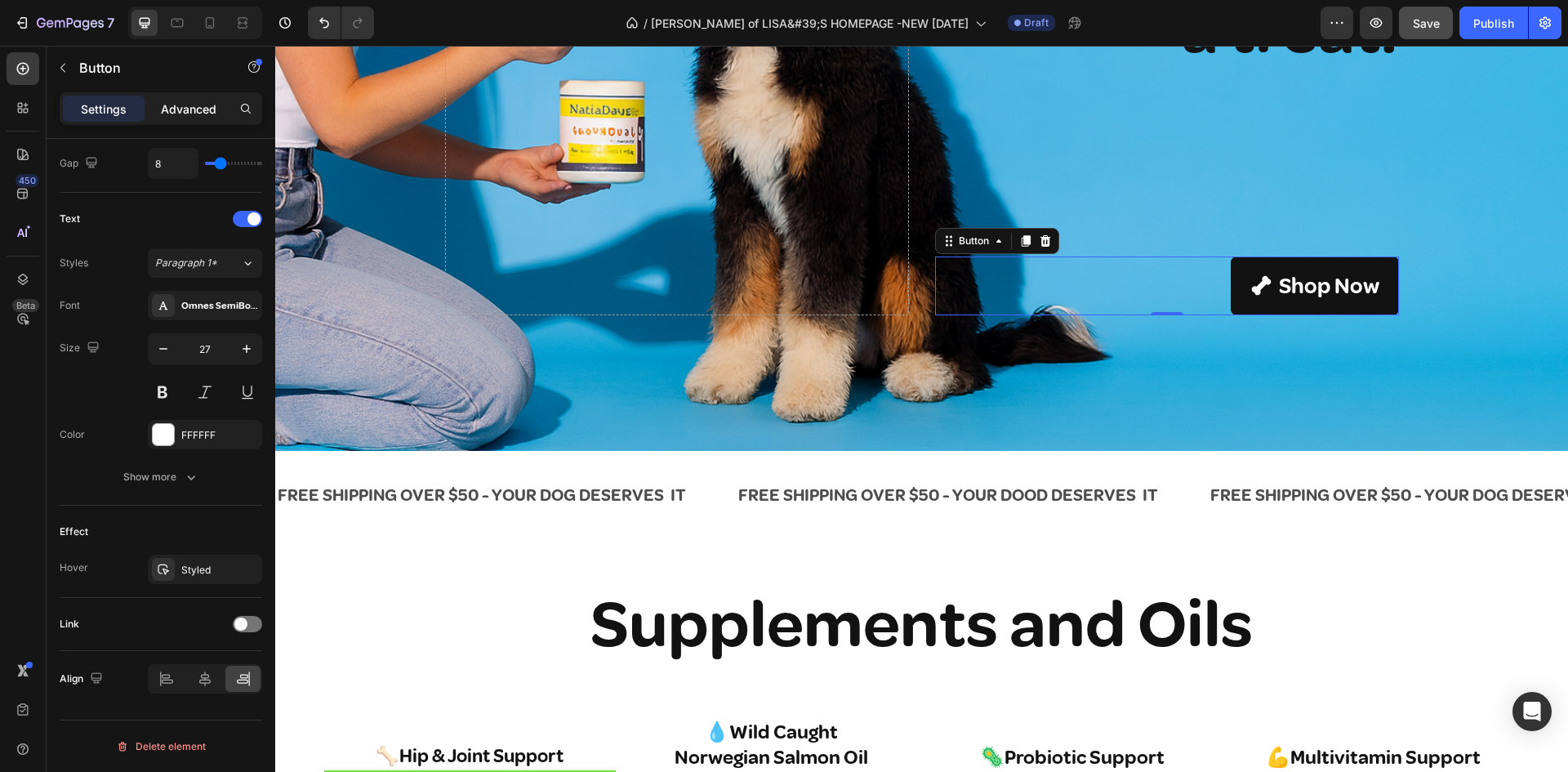
click at [204, 107] on p "Advanced" at bounding box center [188, 109] width 55 height 17
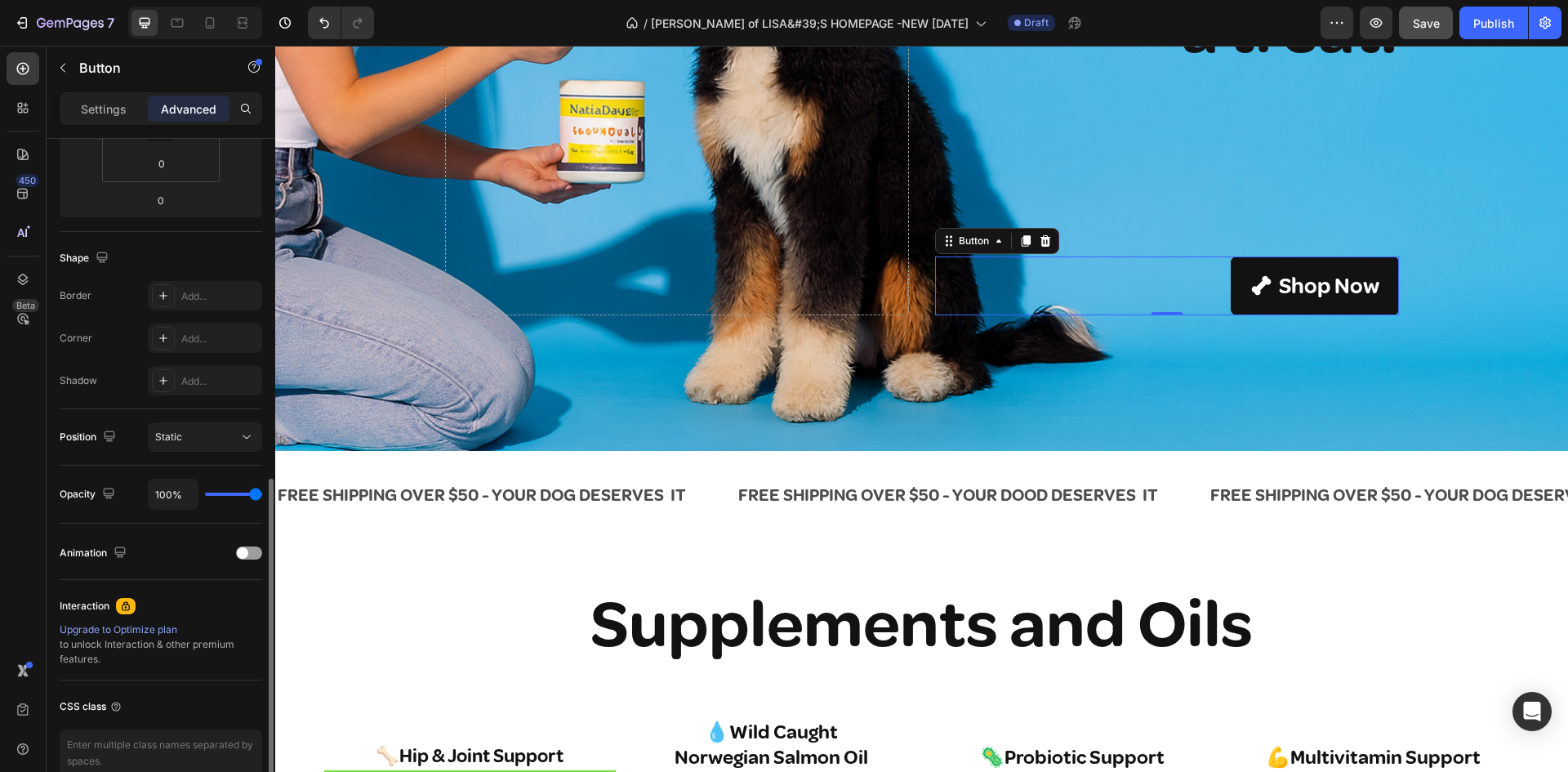
scroll to position [410, 0]
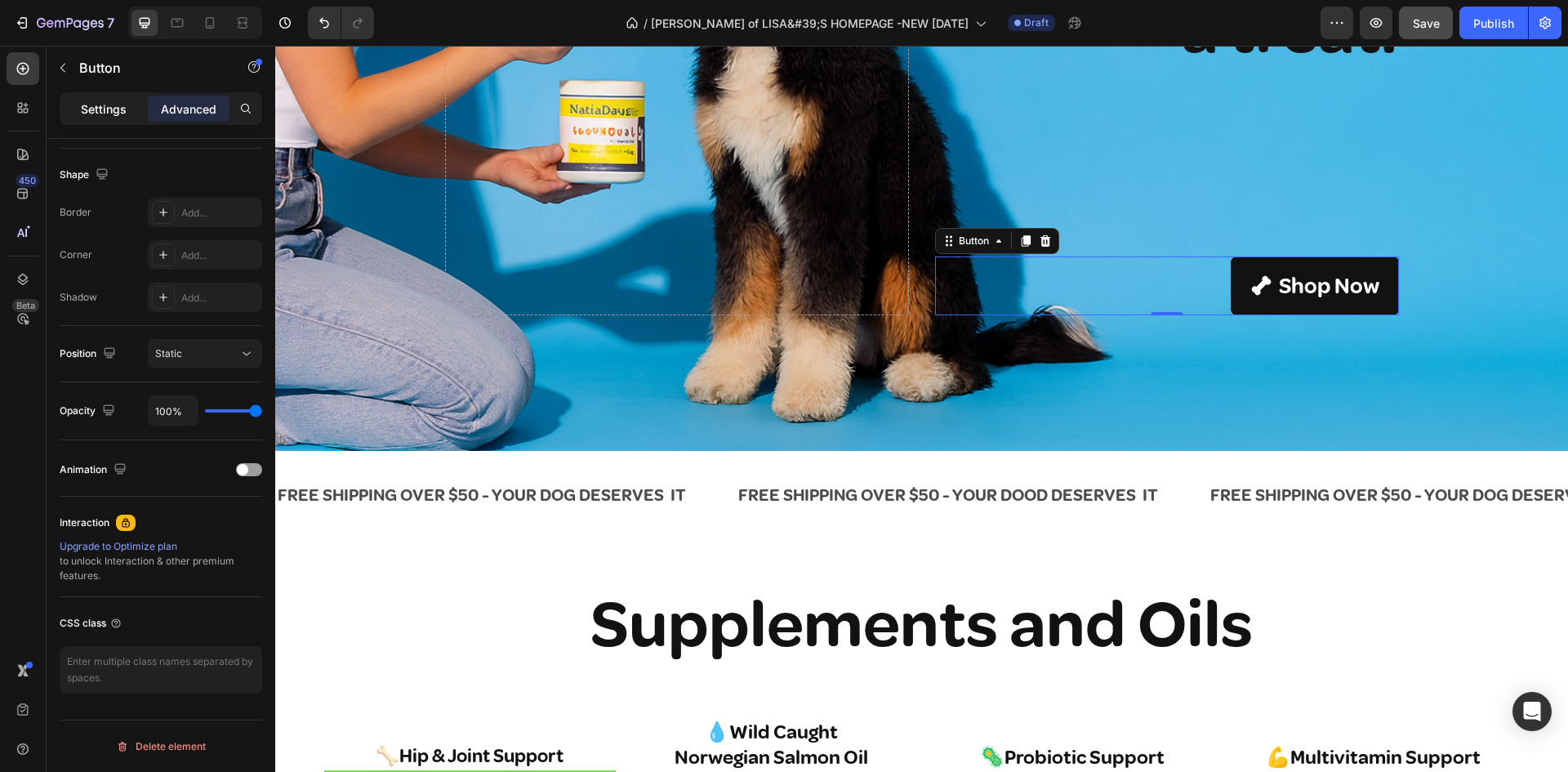
click at [90, 107] on p "Settings" at bounding box center [104, 109] width 46 height 17
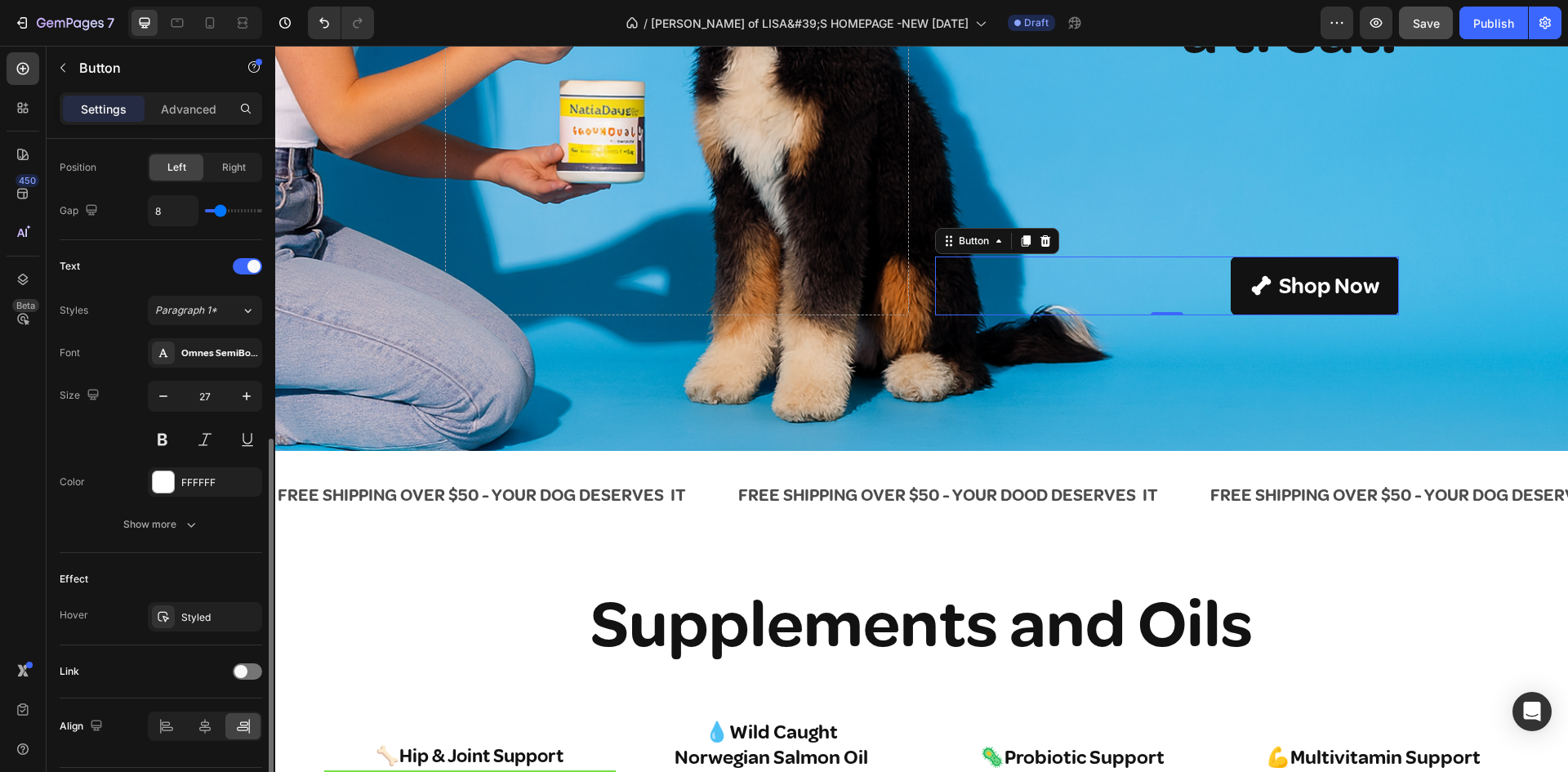
scroll to position [620, 0]
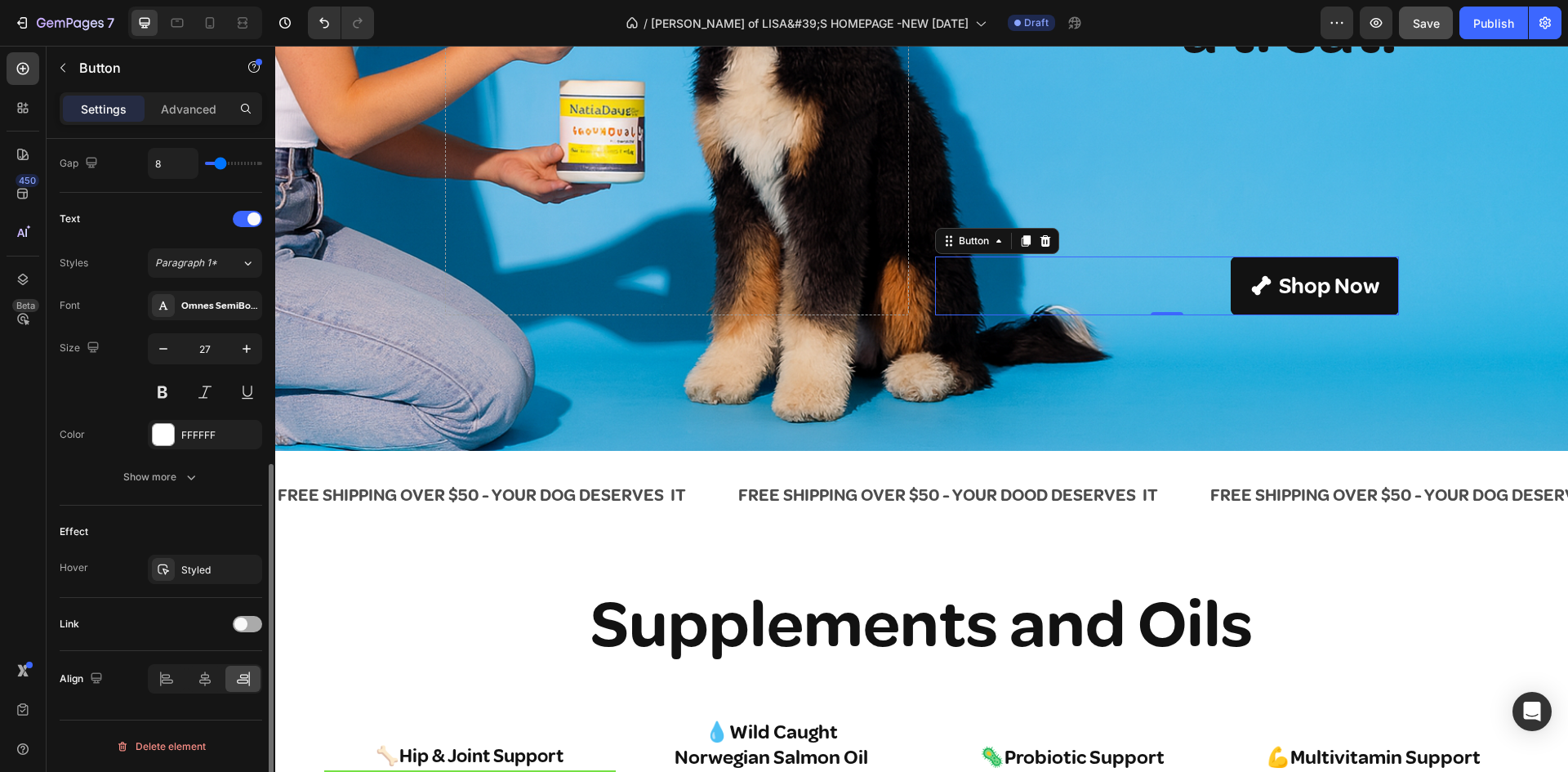
click at [255, 622] on div at bounding box center [247, 624] width 29 height 16
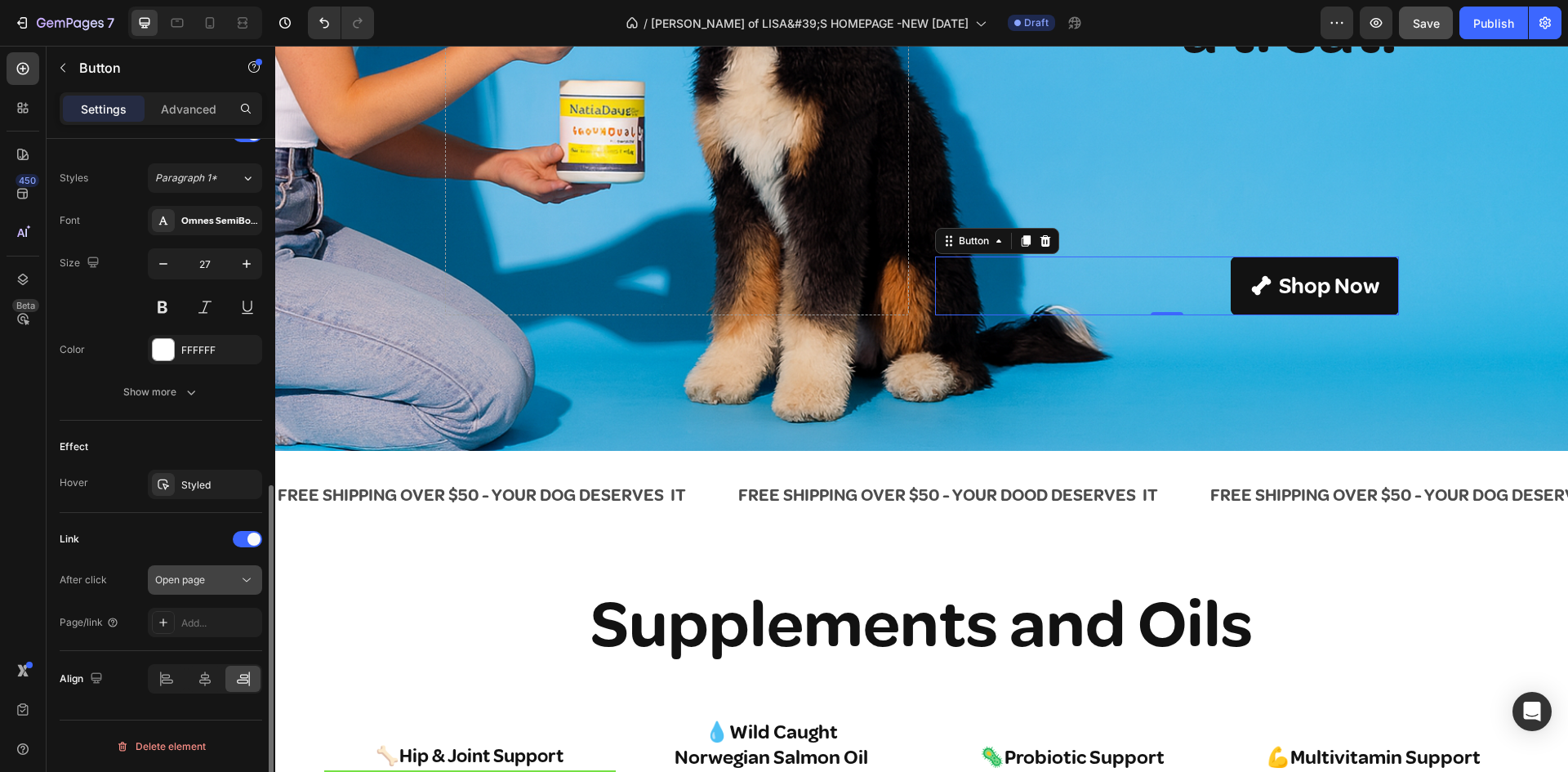
click at [190, 574] on span "Open page" at bounding box center [180, 579] width 49 height 12
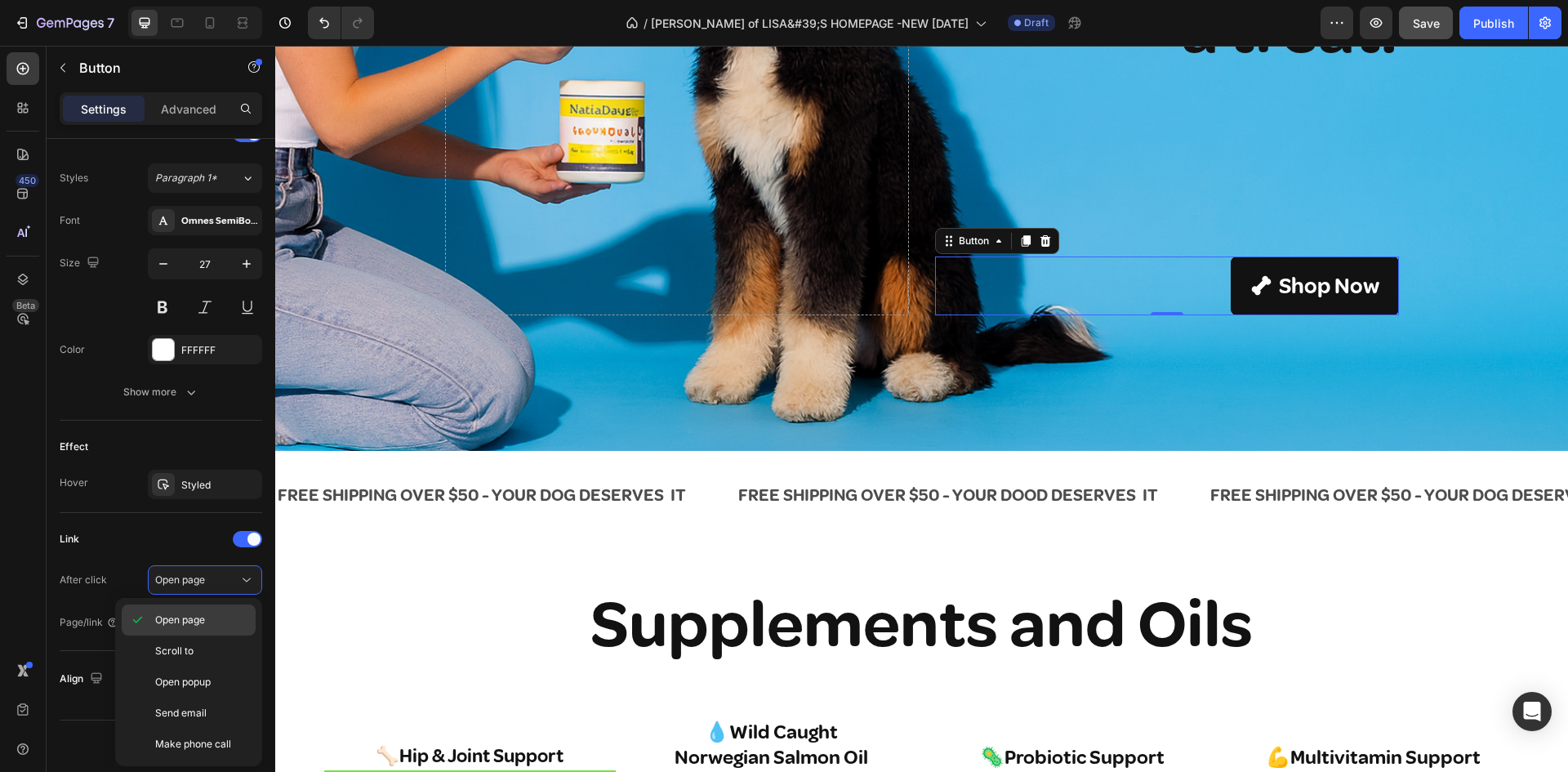
click at [192, 635] on div "Open page" at bounding box center [188, 650] width 134 height 31
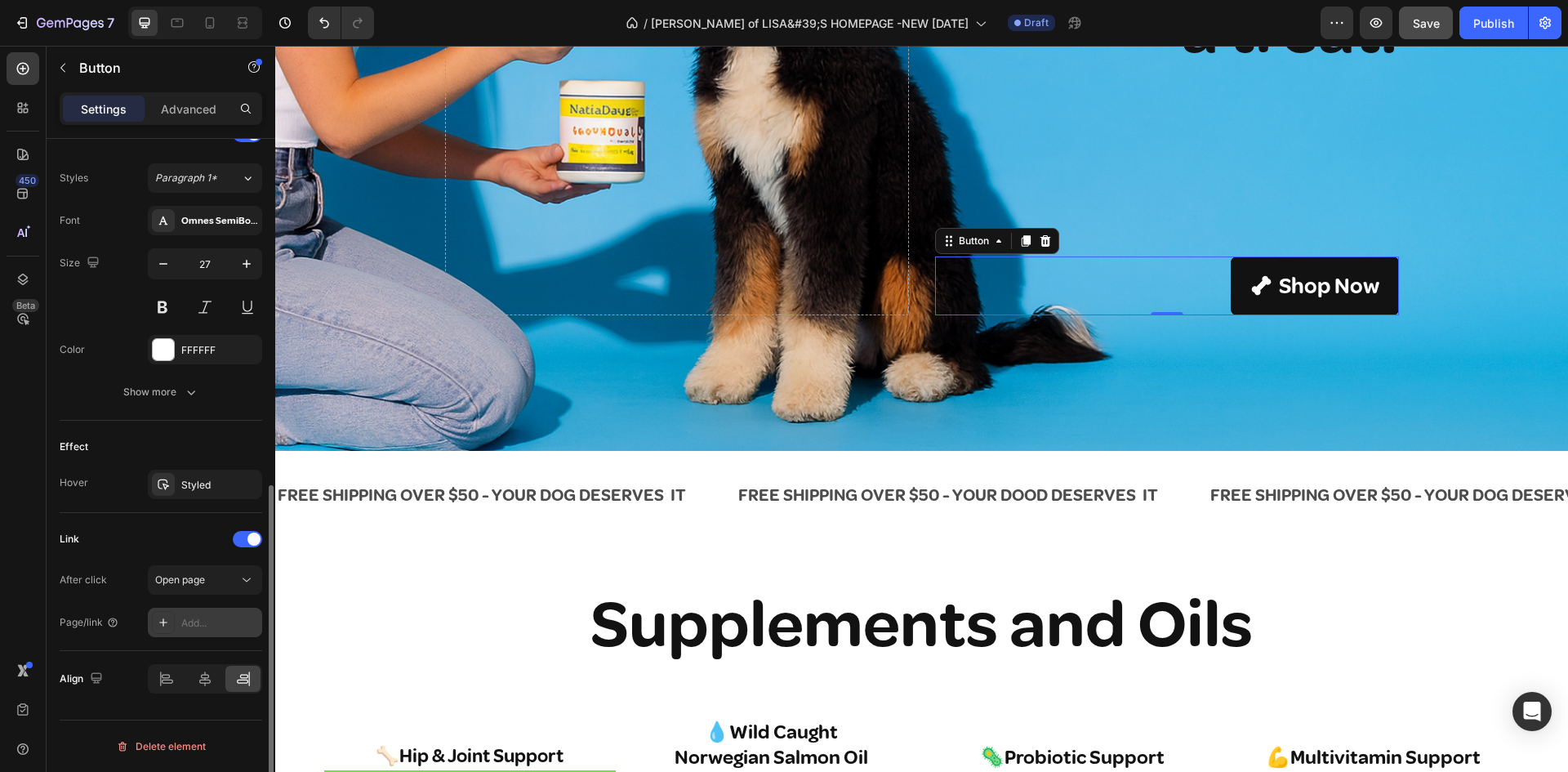
click at [181, 619] on div "Add..." at bounding box center [205, 622] width 114 height 29
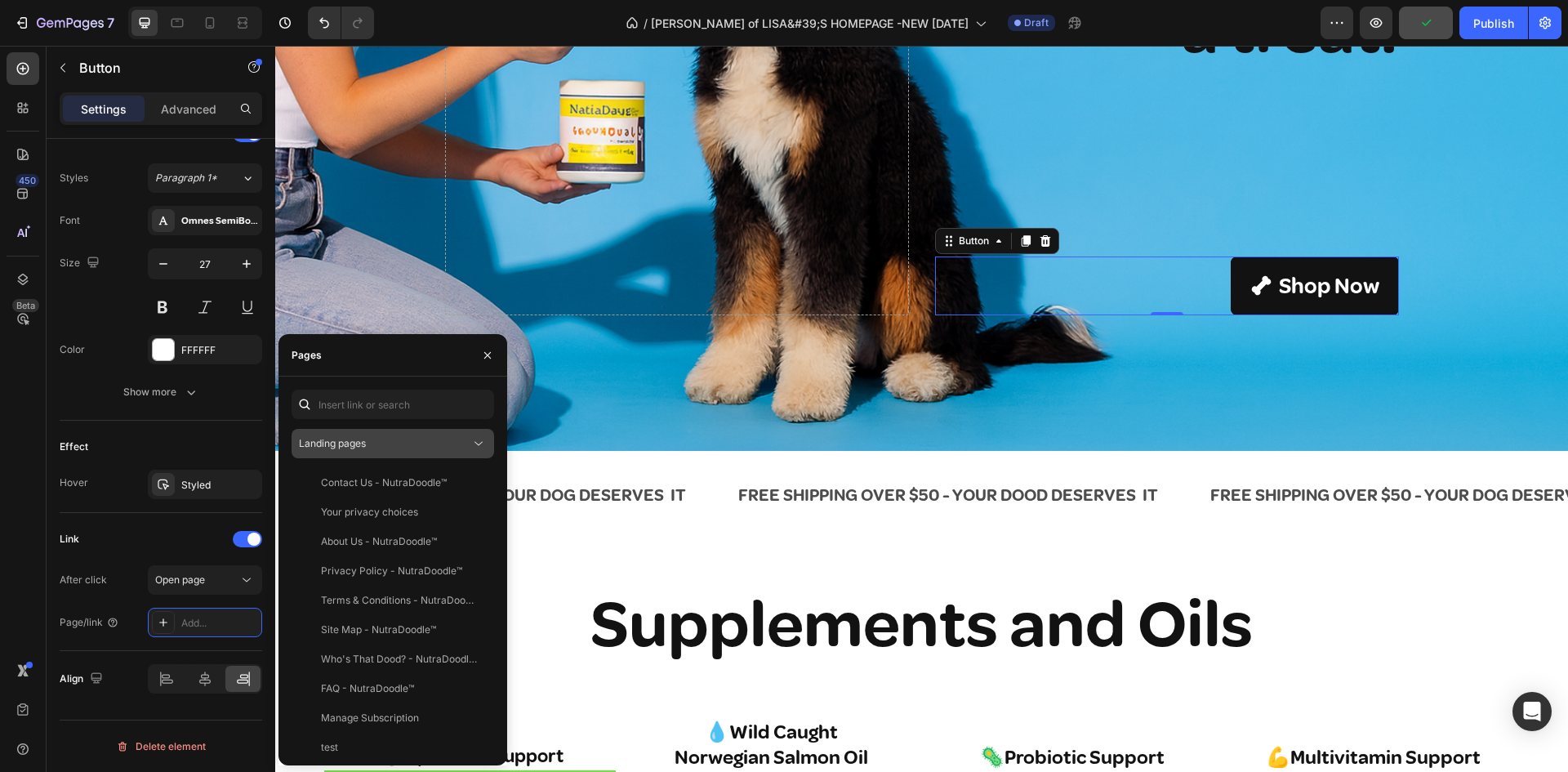
click at [364, 440] on span "Landing pages" at bounding box center [332, 443] width 67 height 12
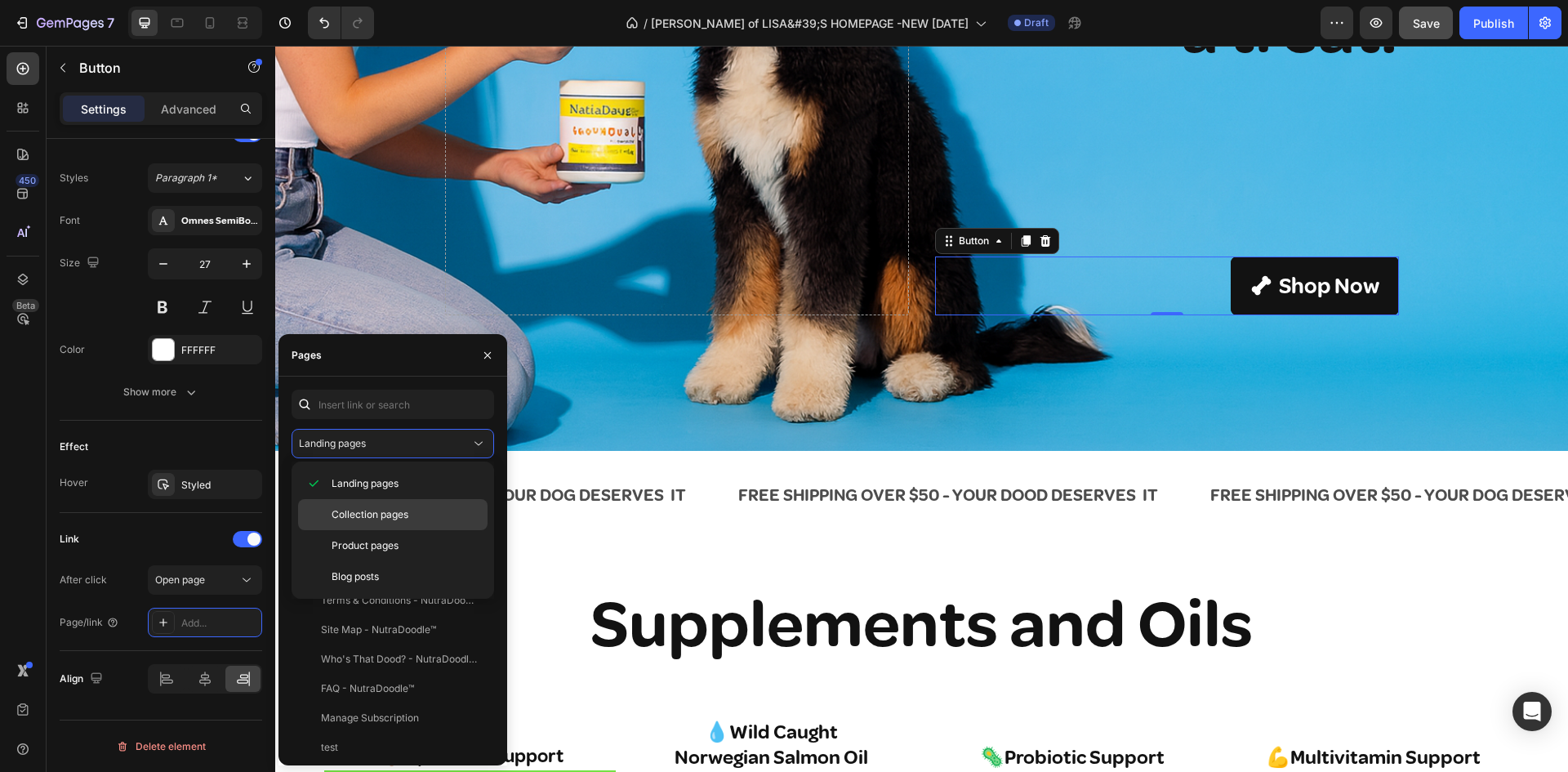
click at [364, 509] on span "Collection pages" at bounding box center [370, 514] width 77 height 14
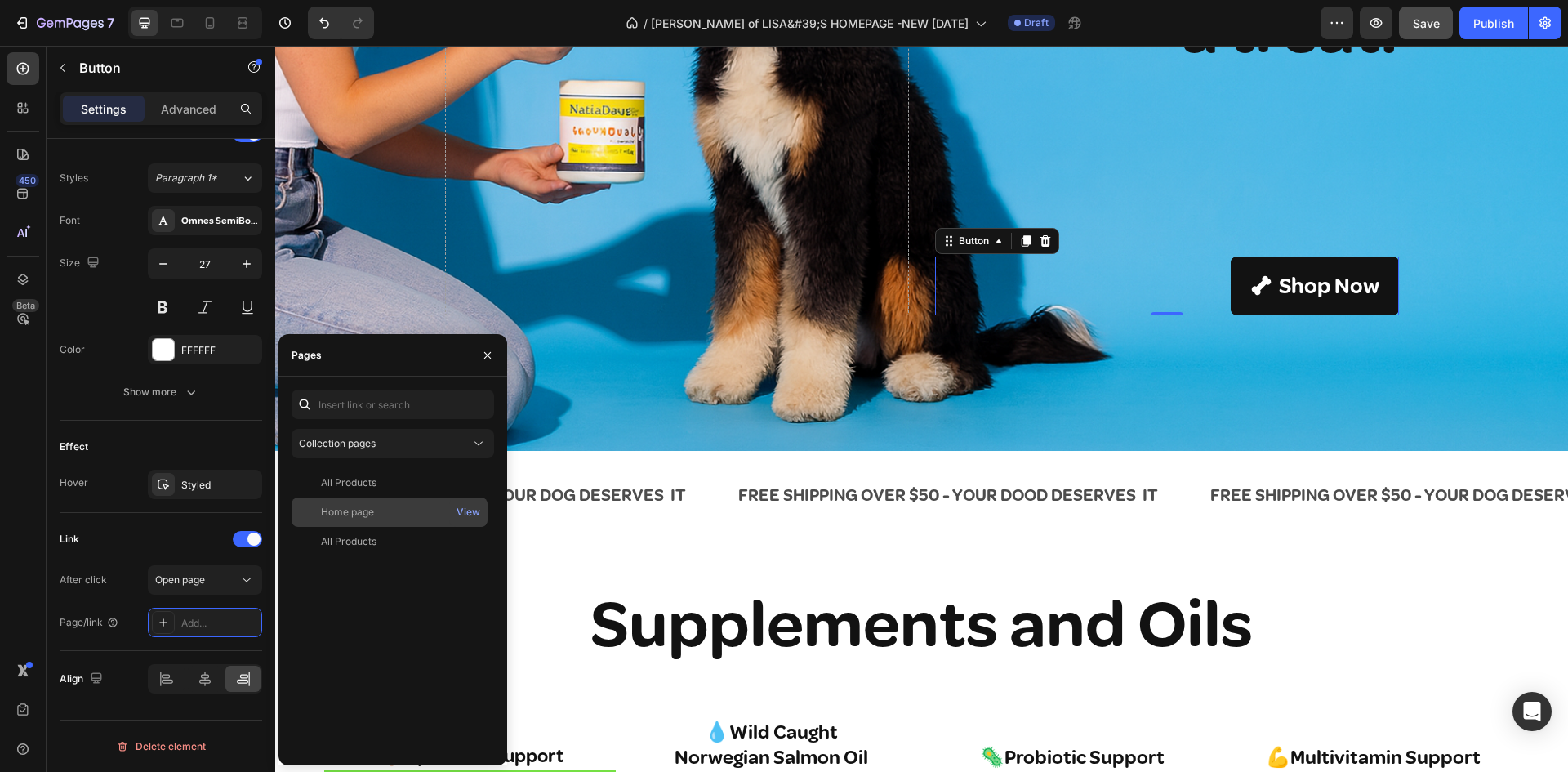
click at [349, 506] on div "Home page" at bounding box center [348, 511] width 53 height 14
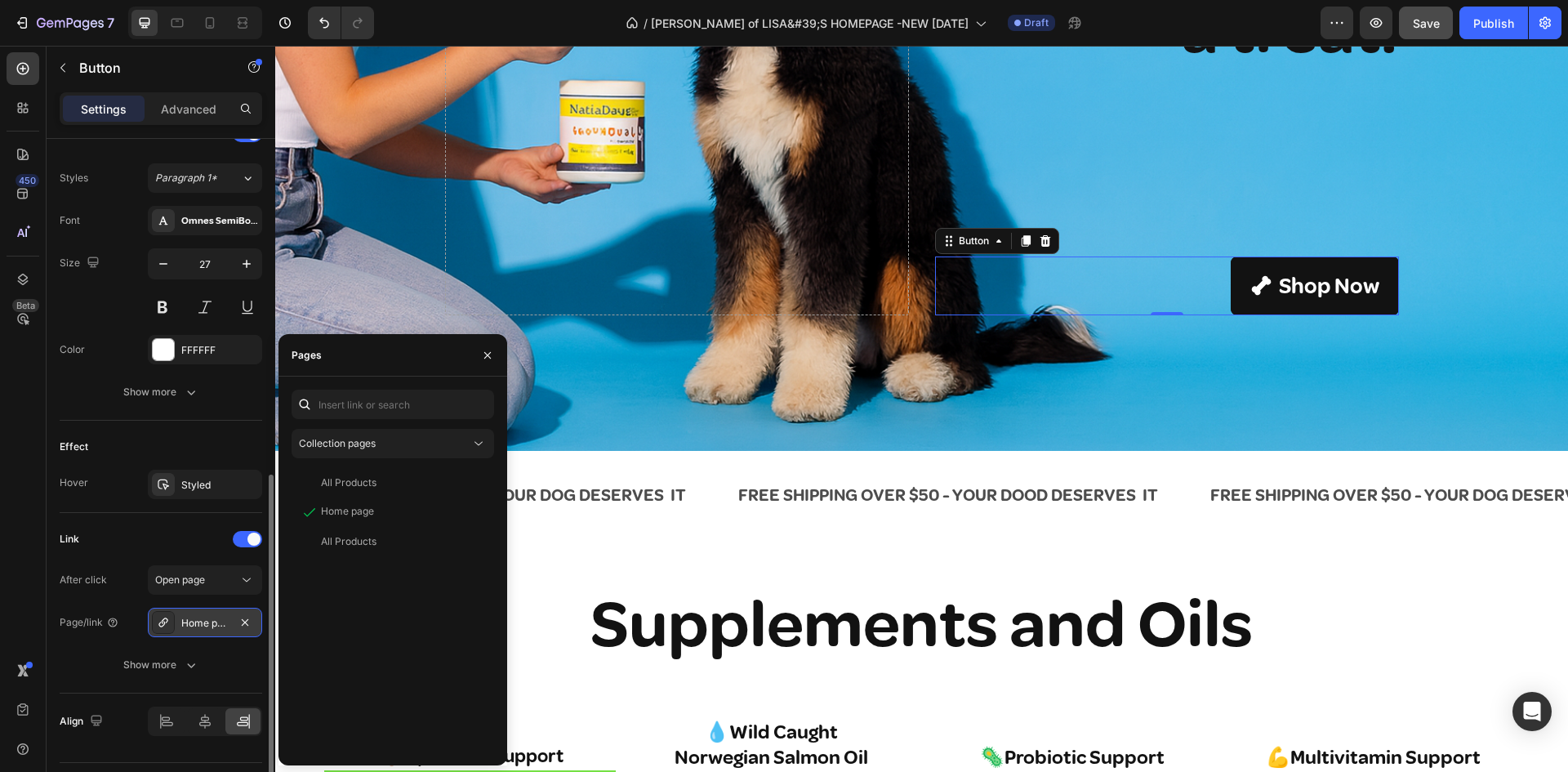
scroll to position [748, 0]
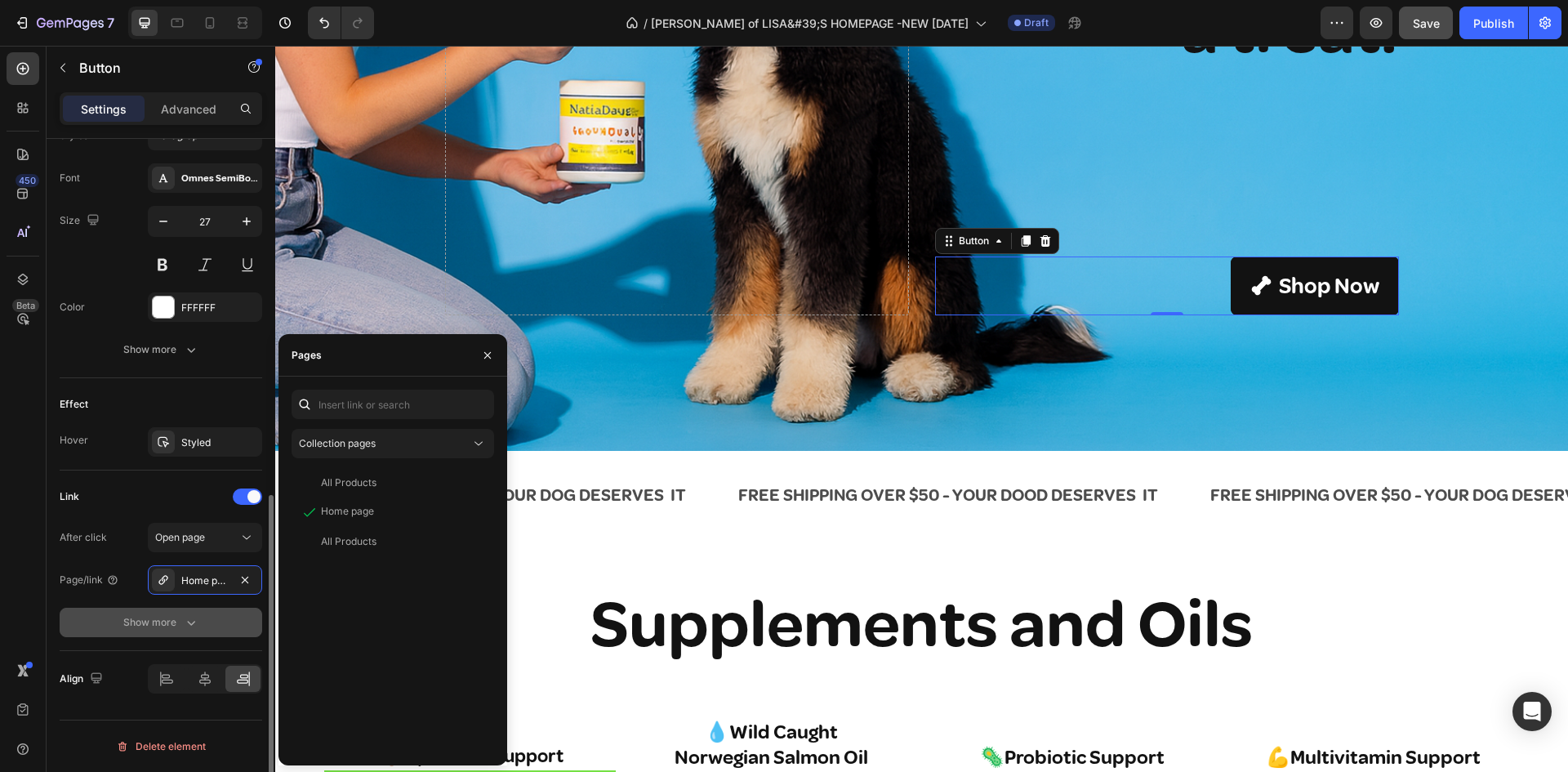
click at [163, 614] on div "Show more" at bounding box center [161, 622] width 76 height 16
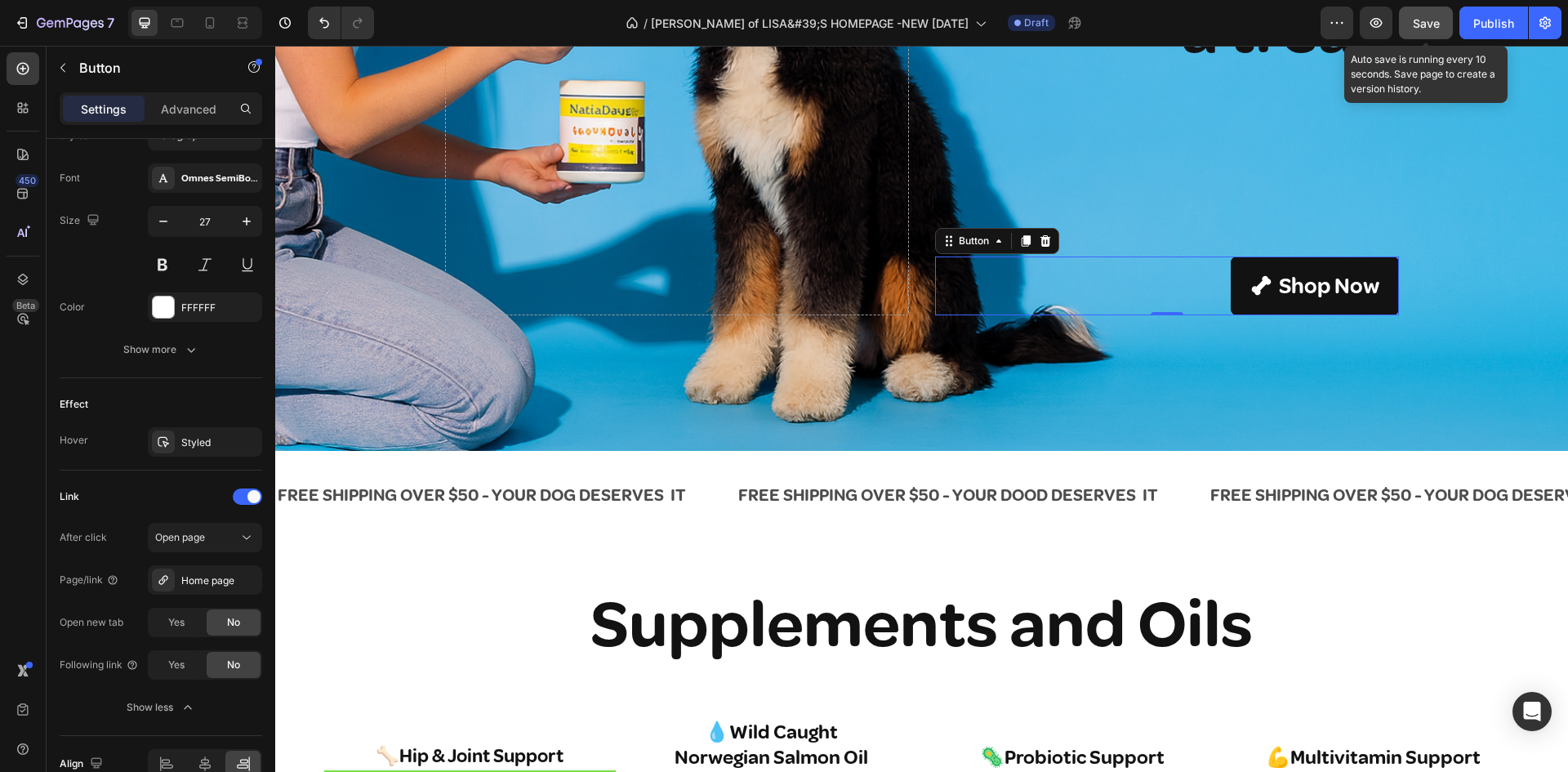
click at [1417, 18] on span "Save" at bounding box center [1427, 23] width 27 height 14
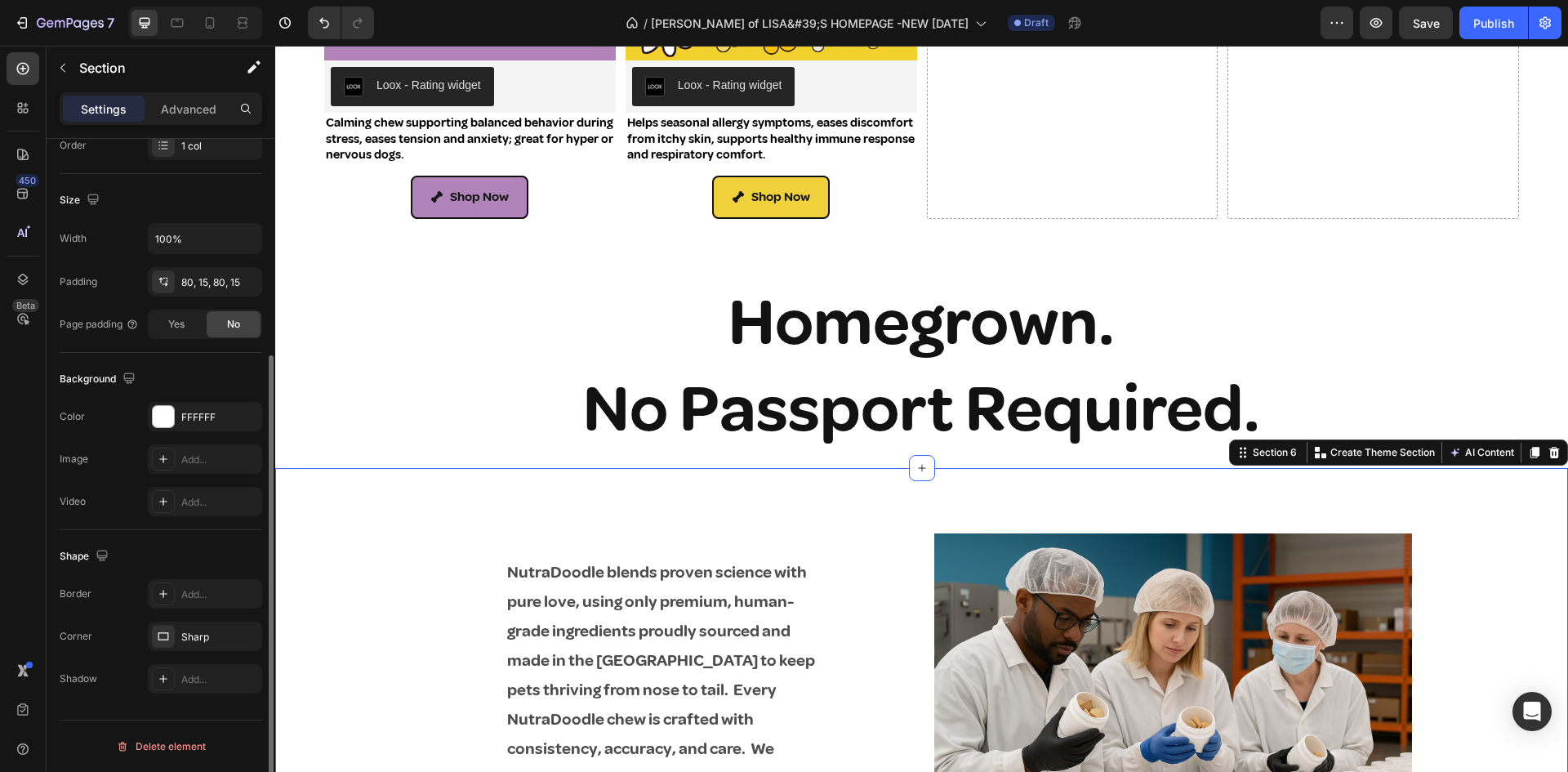
scroll to position [0, 0]
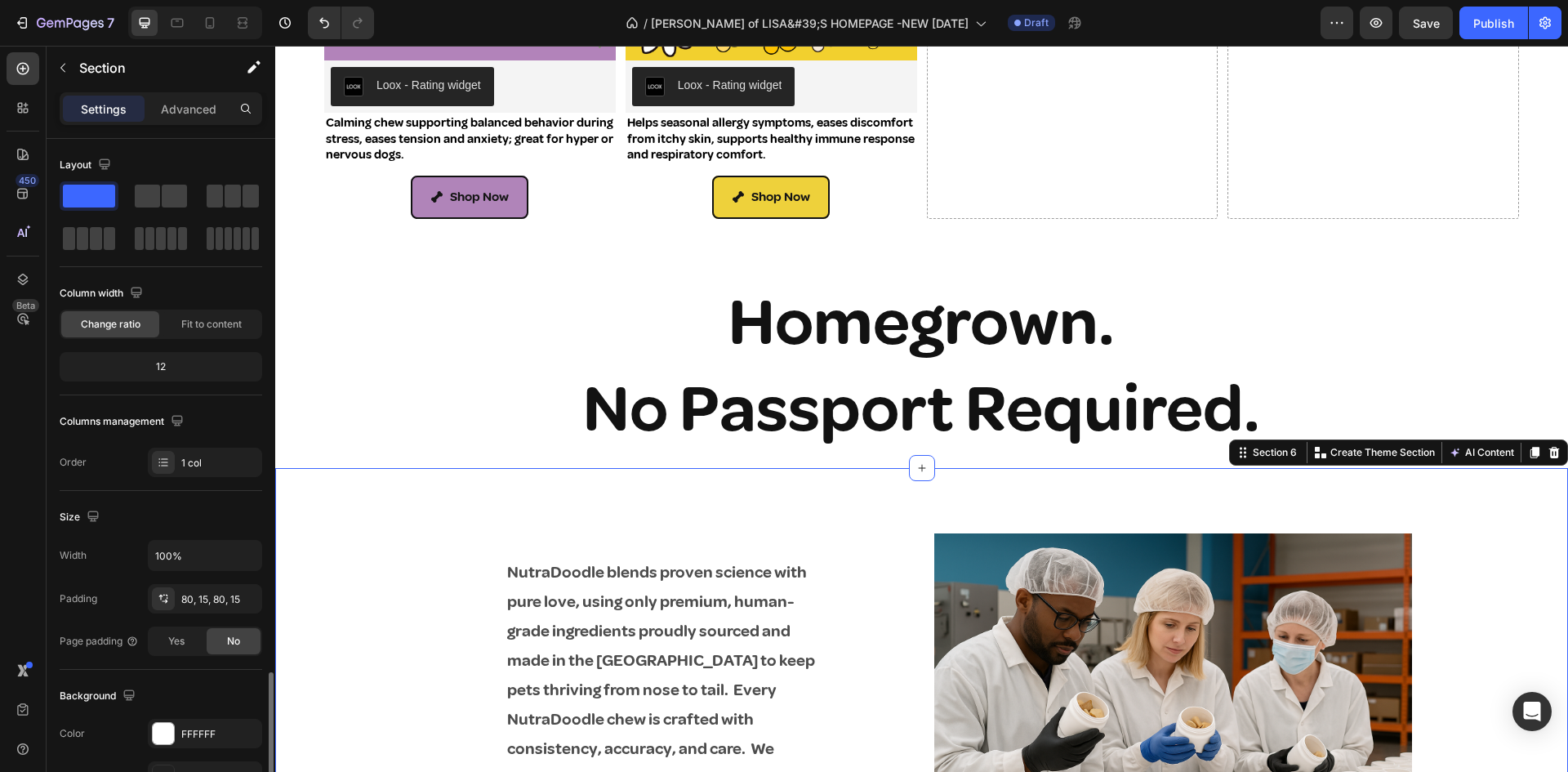
click at [196, 601] on div "80, 15, 80, 15" at bounding box center [205, 599] width 48 height 14
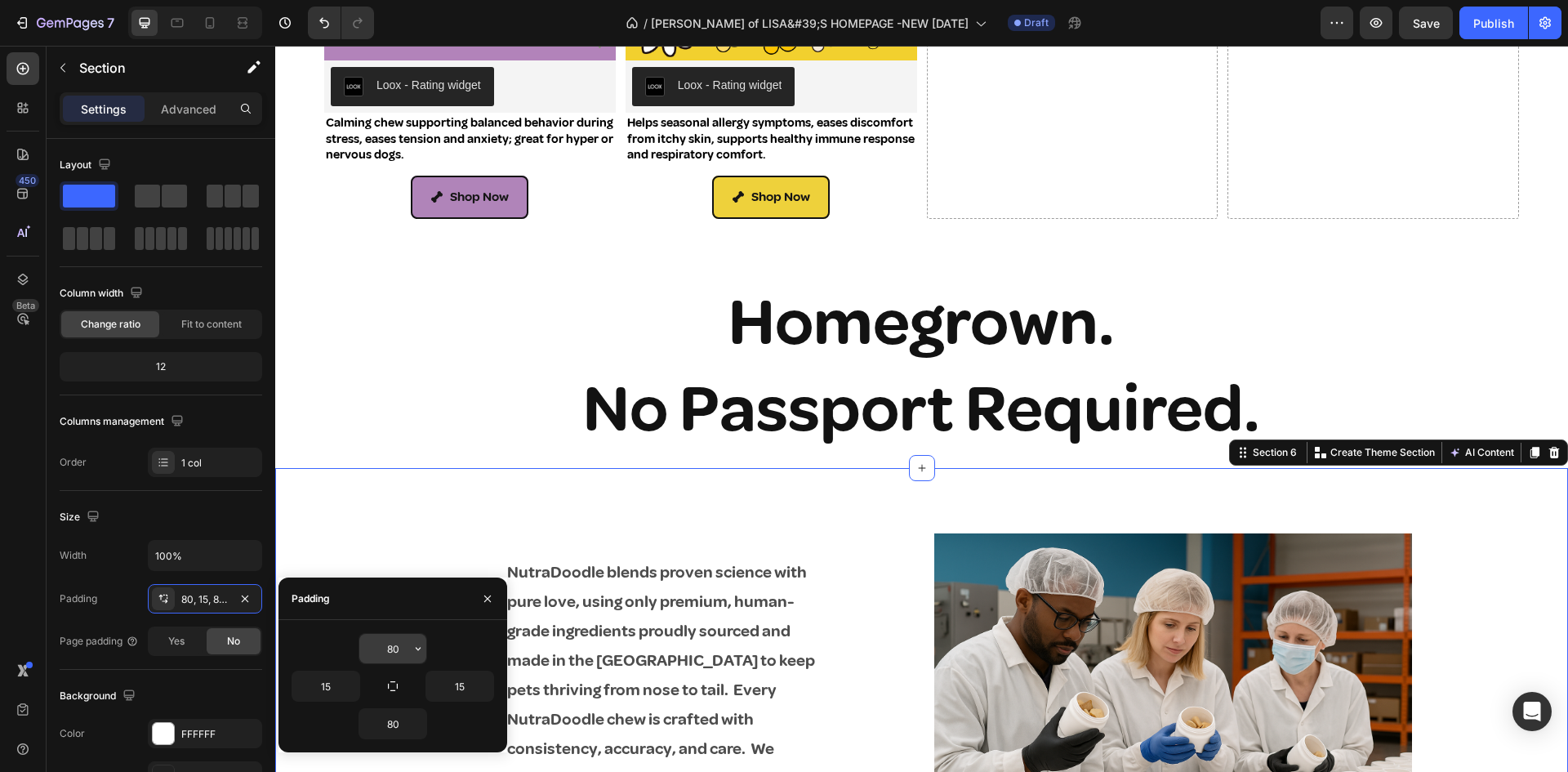
click at [390, 648] on input "80" at bounding box center [393, 648] width 67 height 29
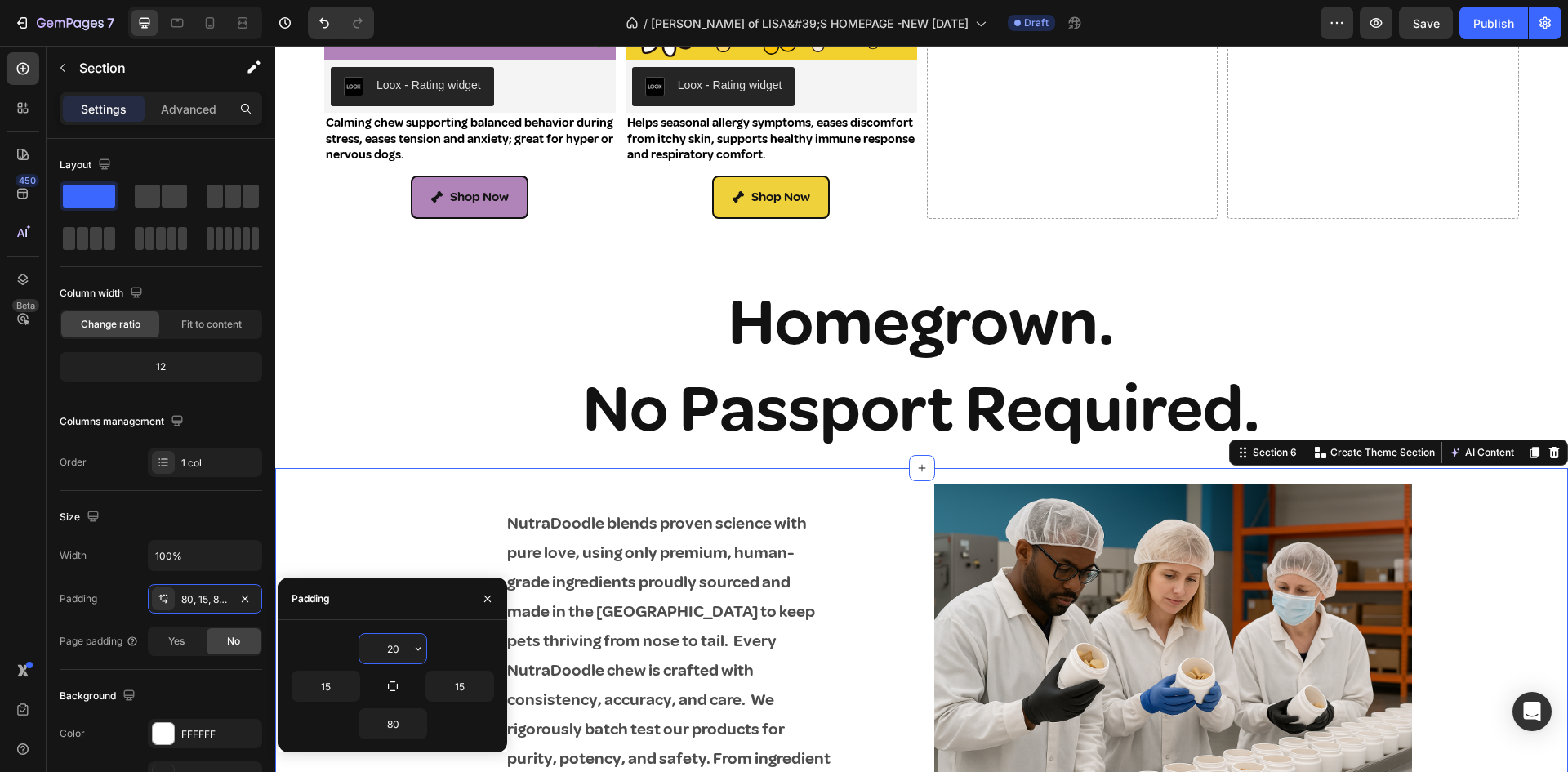
type input "2"
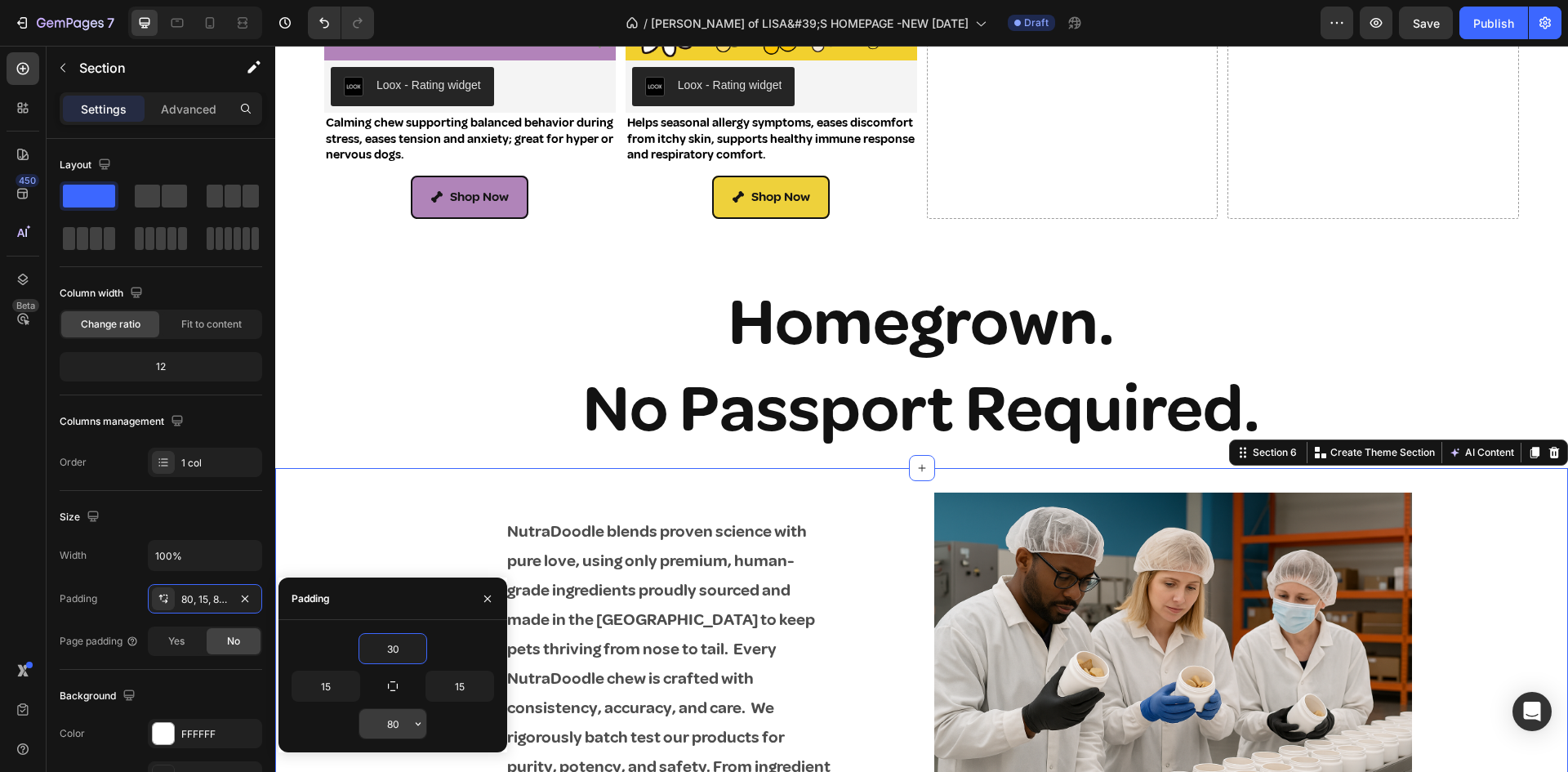
type input "30"
click at [381, 726] on input "80" at bounding box center [393, 723] width 67 height 29
type input "30"
click at [435, 708] on div "30" at bounding box center [393, 723] width 203 height 31
click at [793, 517] on p "NutraDoodle blends proven science with pure love, using only premium, human-gra…" at bounding box center [670, 737] width 326 height 441
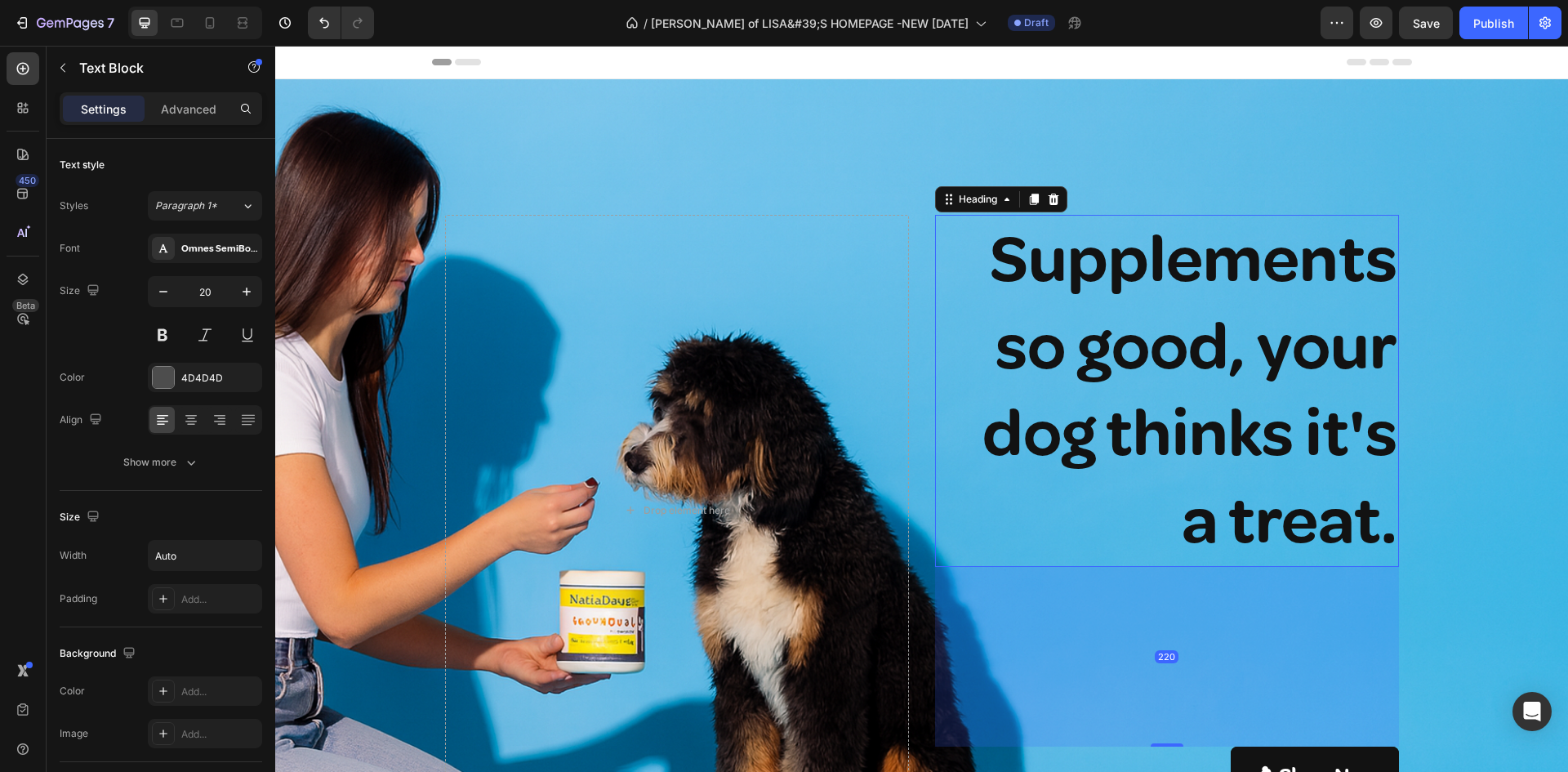
click at [1238, 391] on h2 "Supplements so good, your dog thinks it's a treat." at bounding box center [1167, 390] width 464 height 351
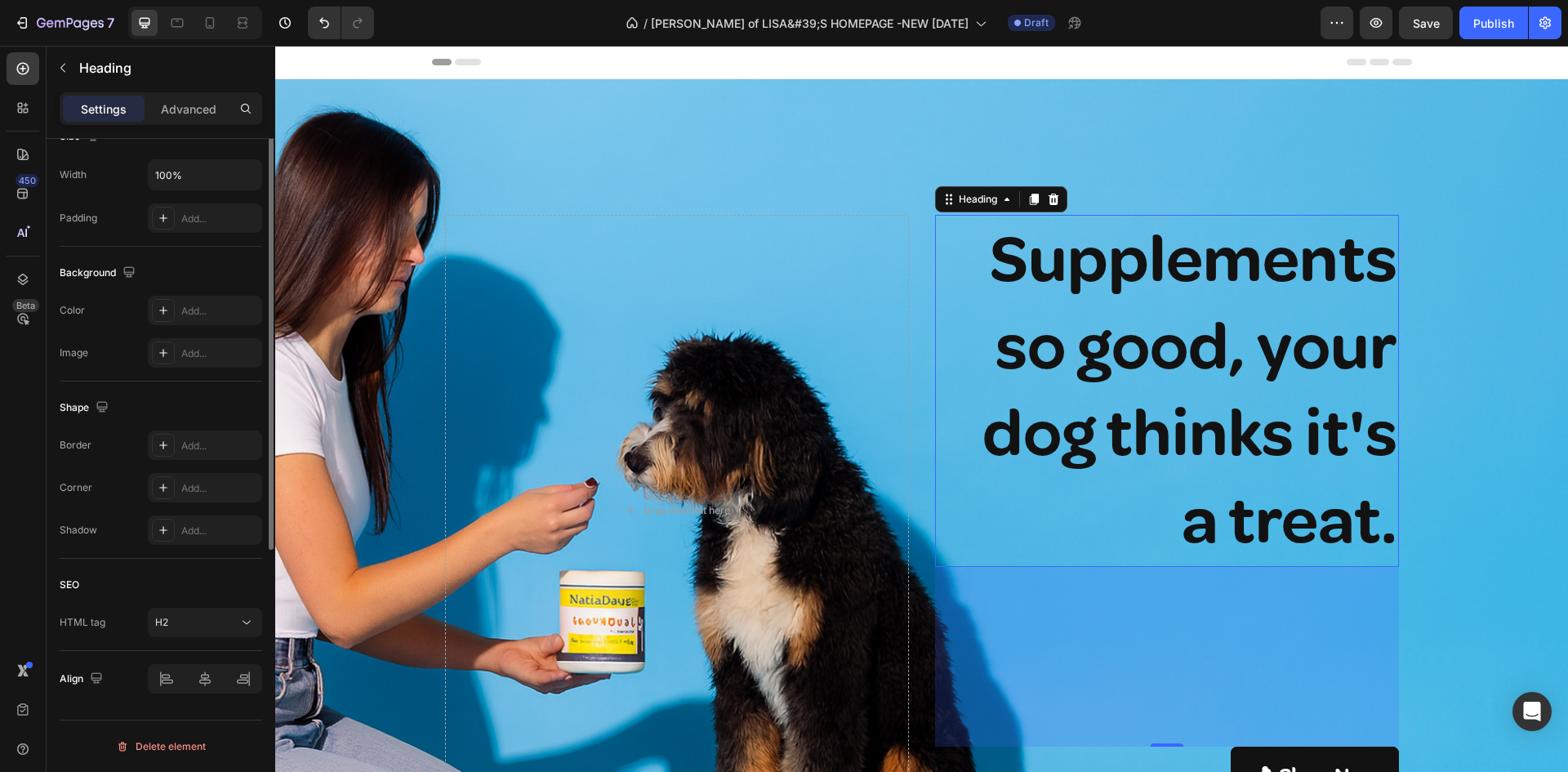
scroll to position [135, 0]
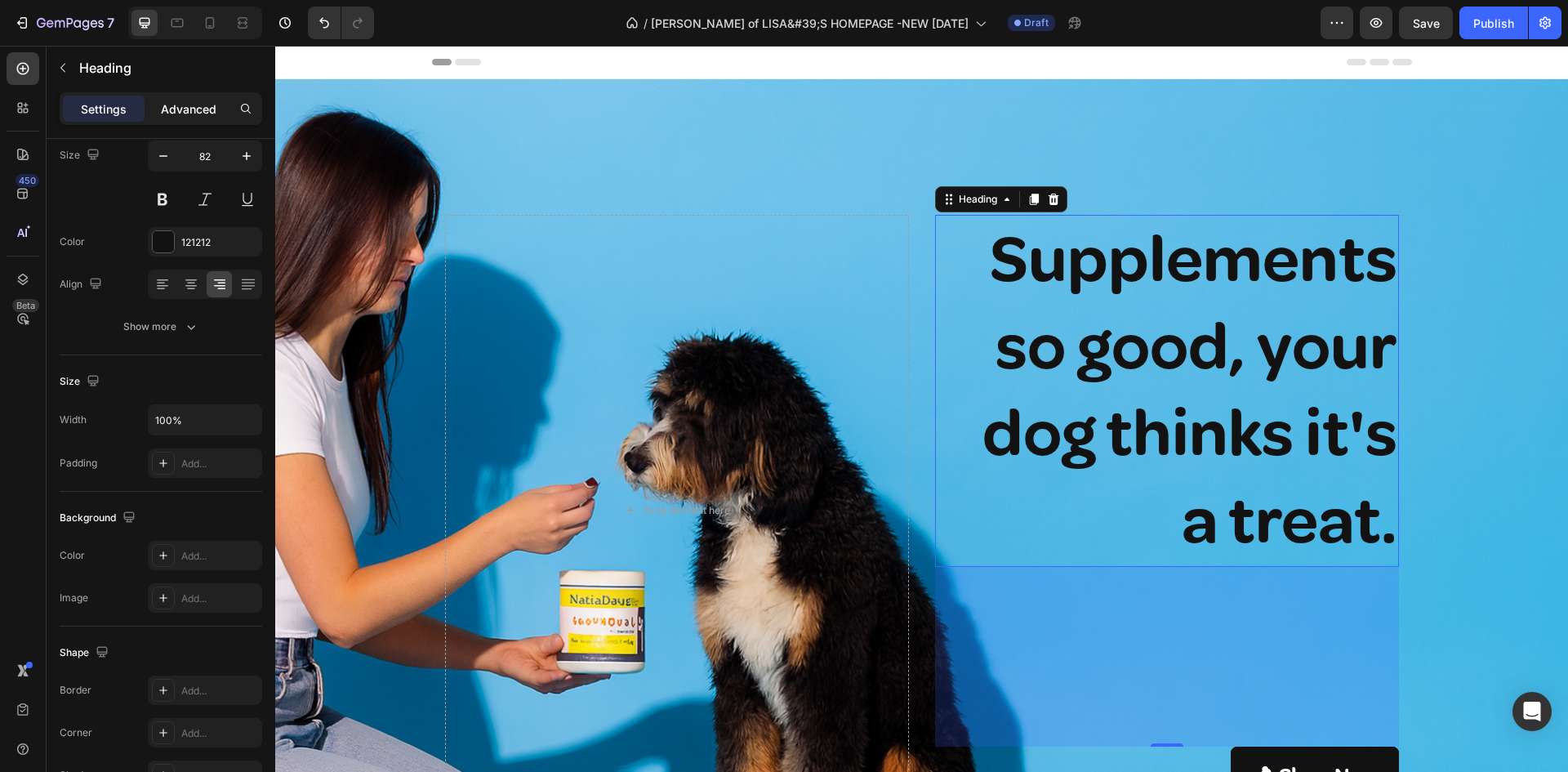
click at [201, 112] on p "Advanced" at bounding box center [188, 109] width 55 height 17
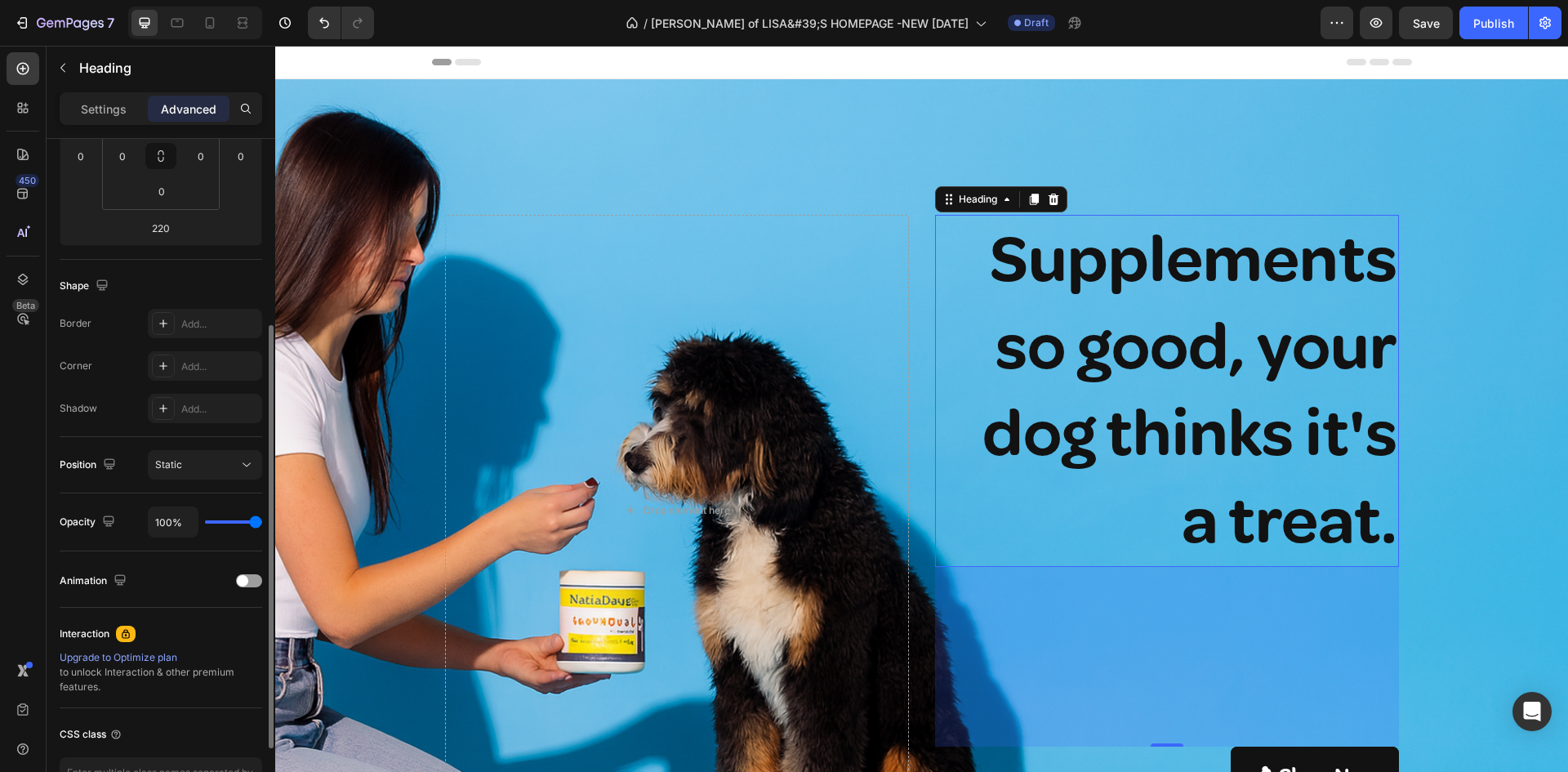
scroll to position [54, 0]
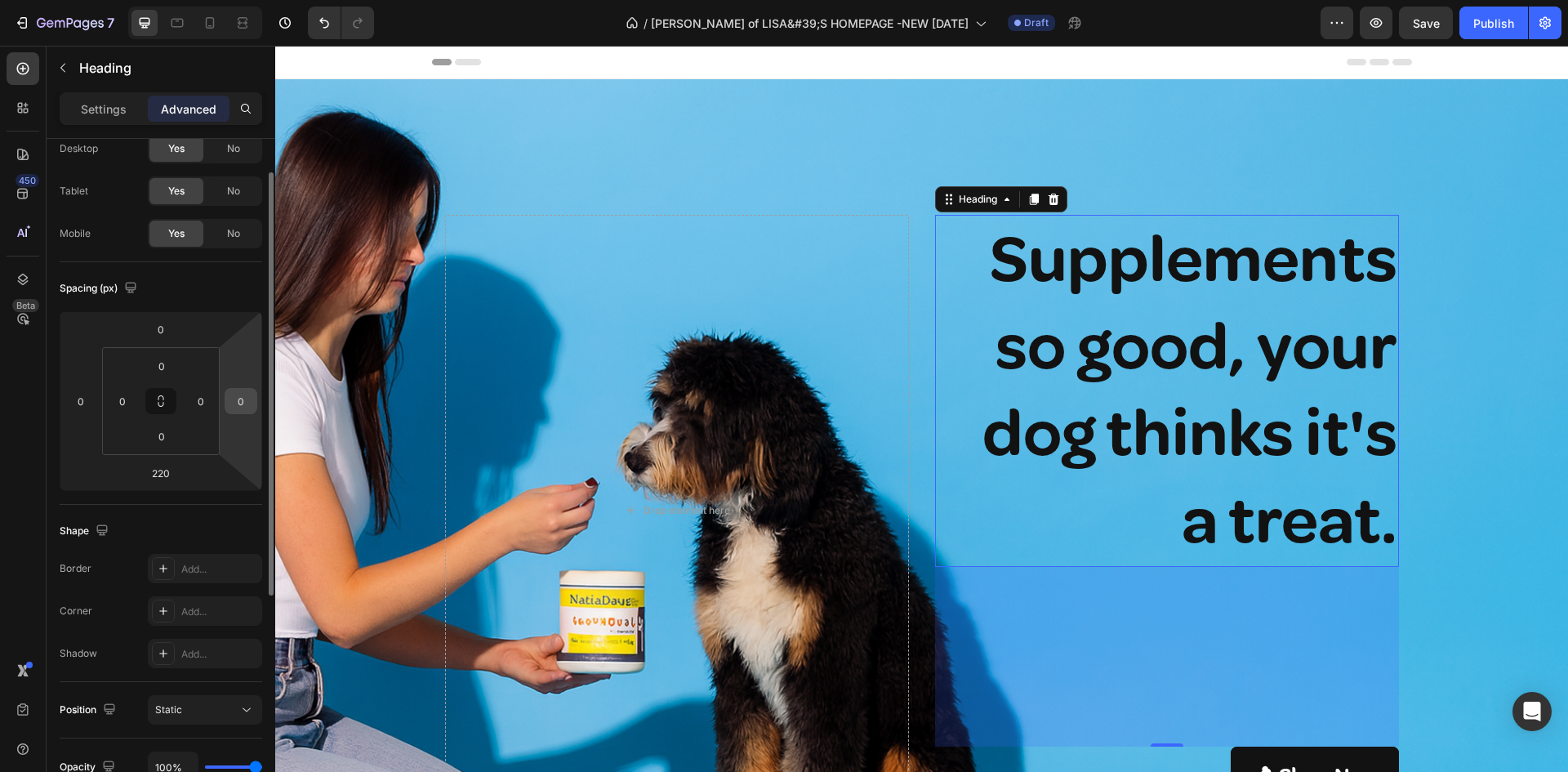
click at [240, 403] on input "0" at bounding box center [240, 400] width 25 height 25
type input "-10"
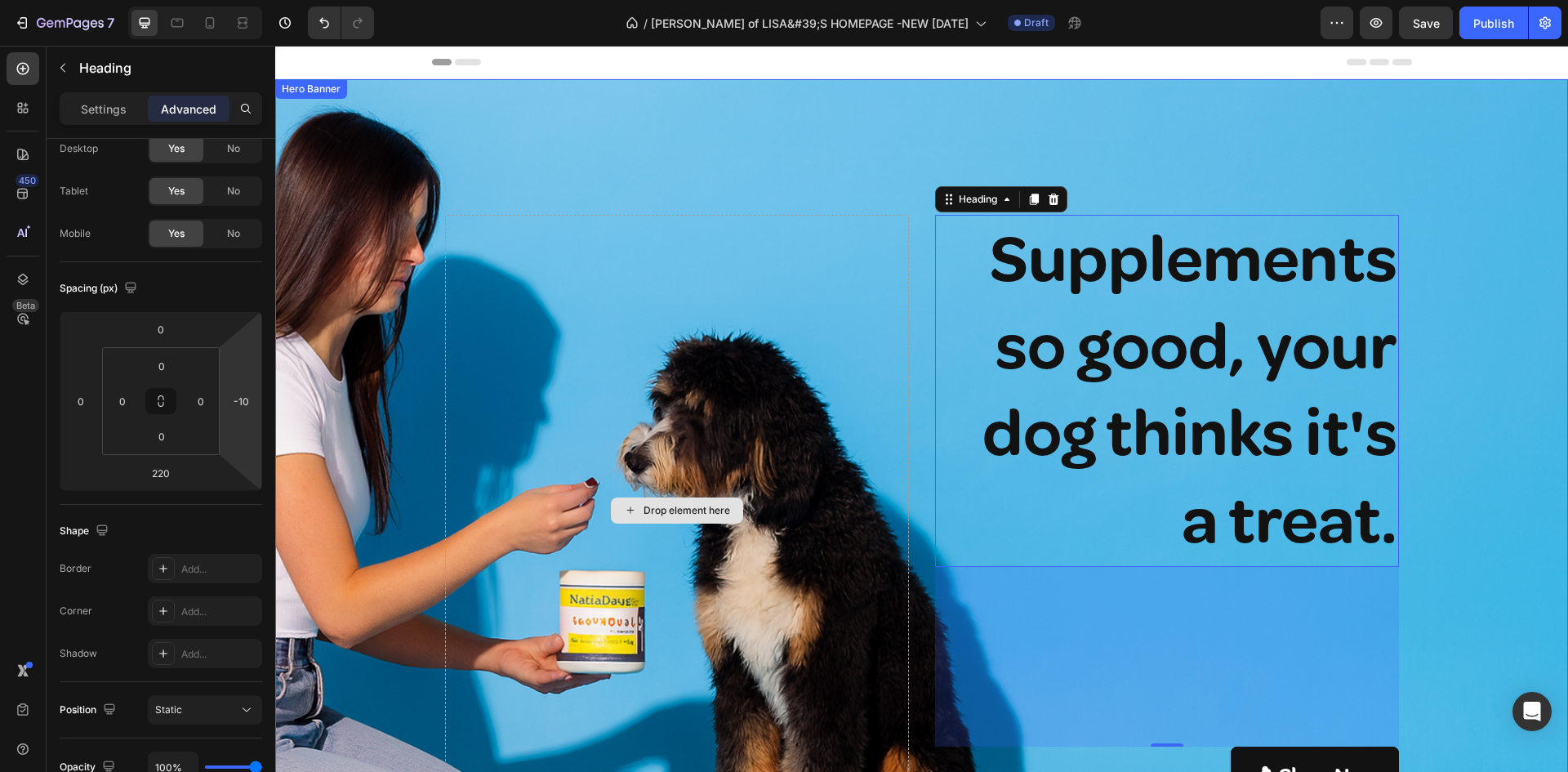
click at [622, 245] on div "Drop element here" at bounding box center [677, 510] width 464 height 591
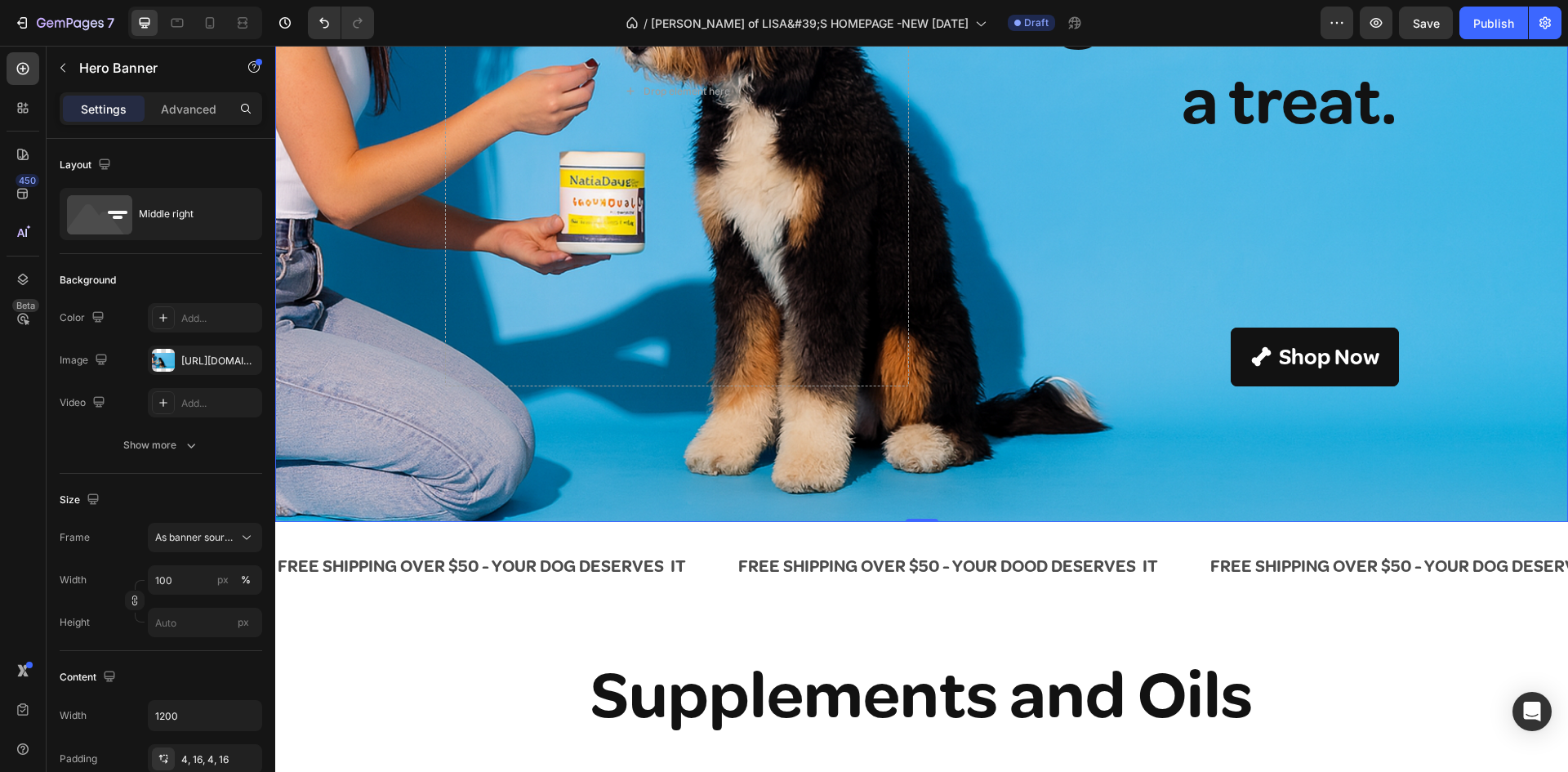
scroll to position [654, 0]
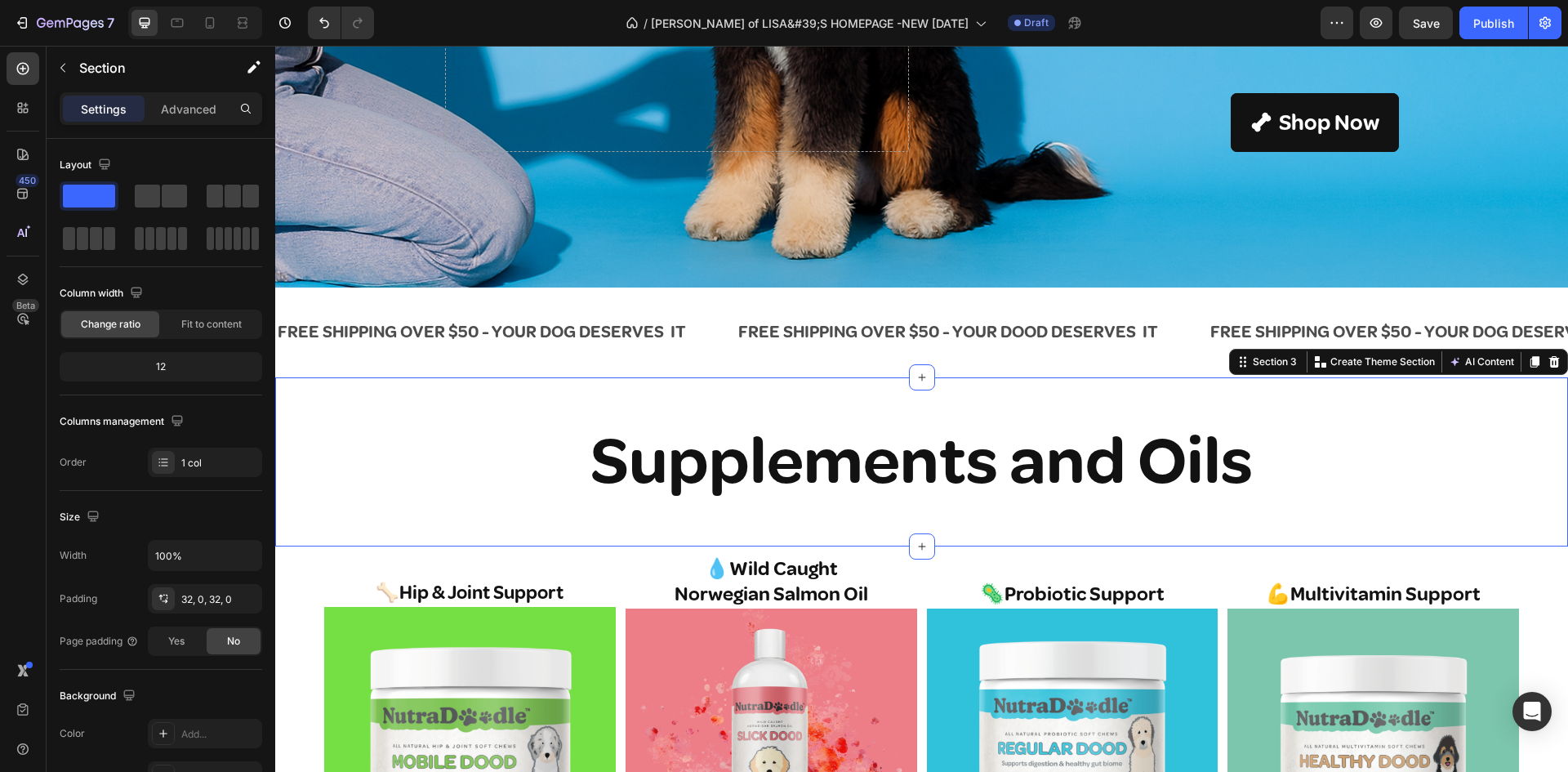
click at [838, 382] on div "Supplements and Oils Heading Row Section 3 You can create reusable sections Cre…" at bounding box center [921, 462] width 1293 height 169
click at [199, 595] on div "32, 0, 32, 0" at bounding box center [205, 599] width 48 height 14
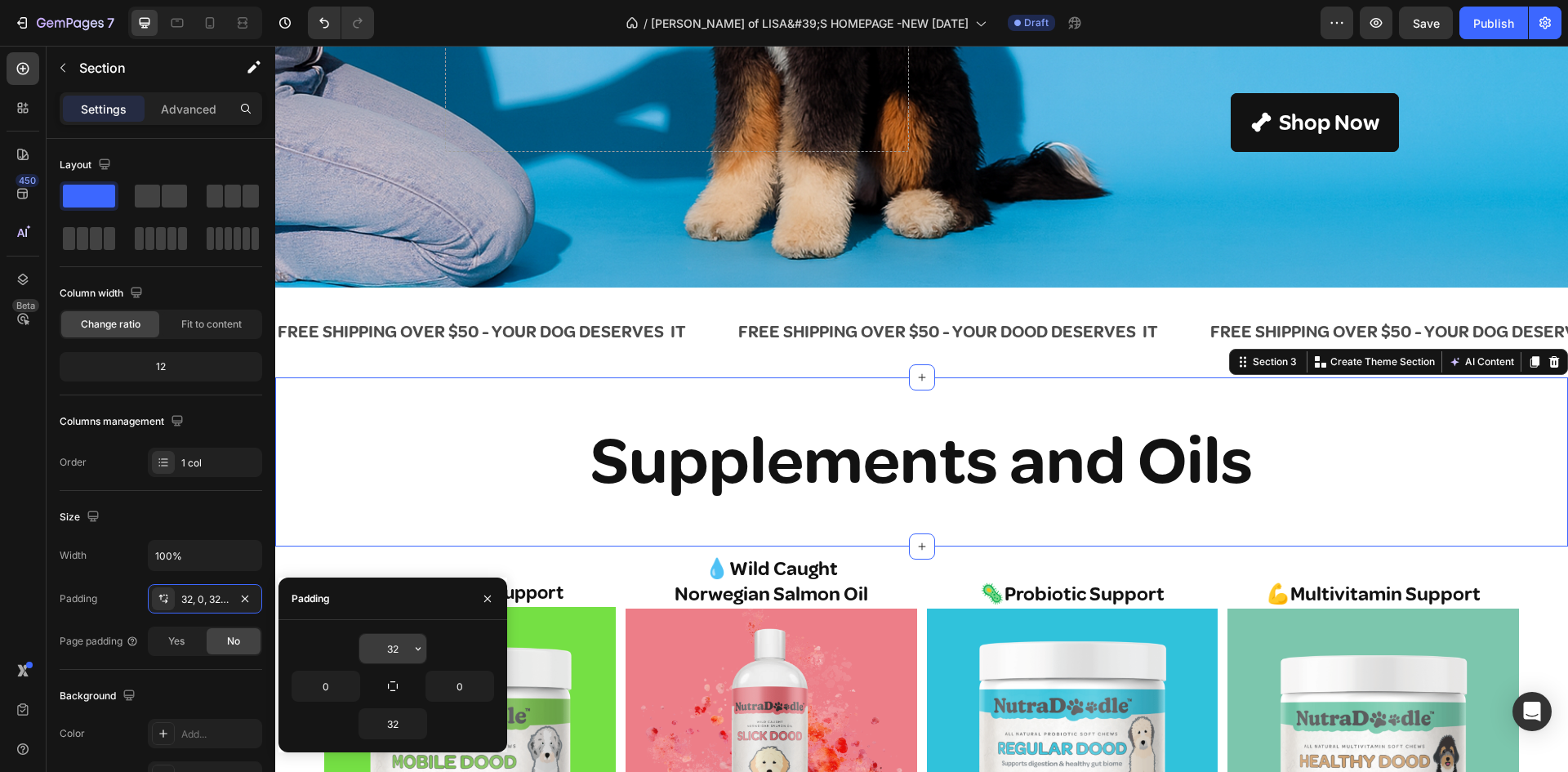
click at [384, 651] on input "32" at bounding box center [393, 648] width 67 height 29
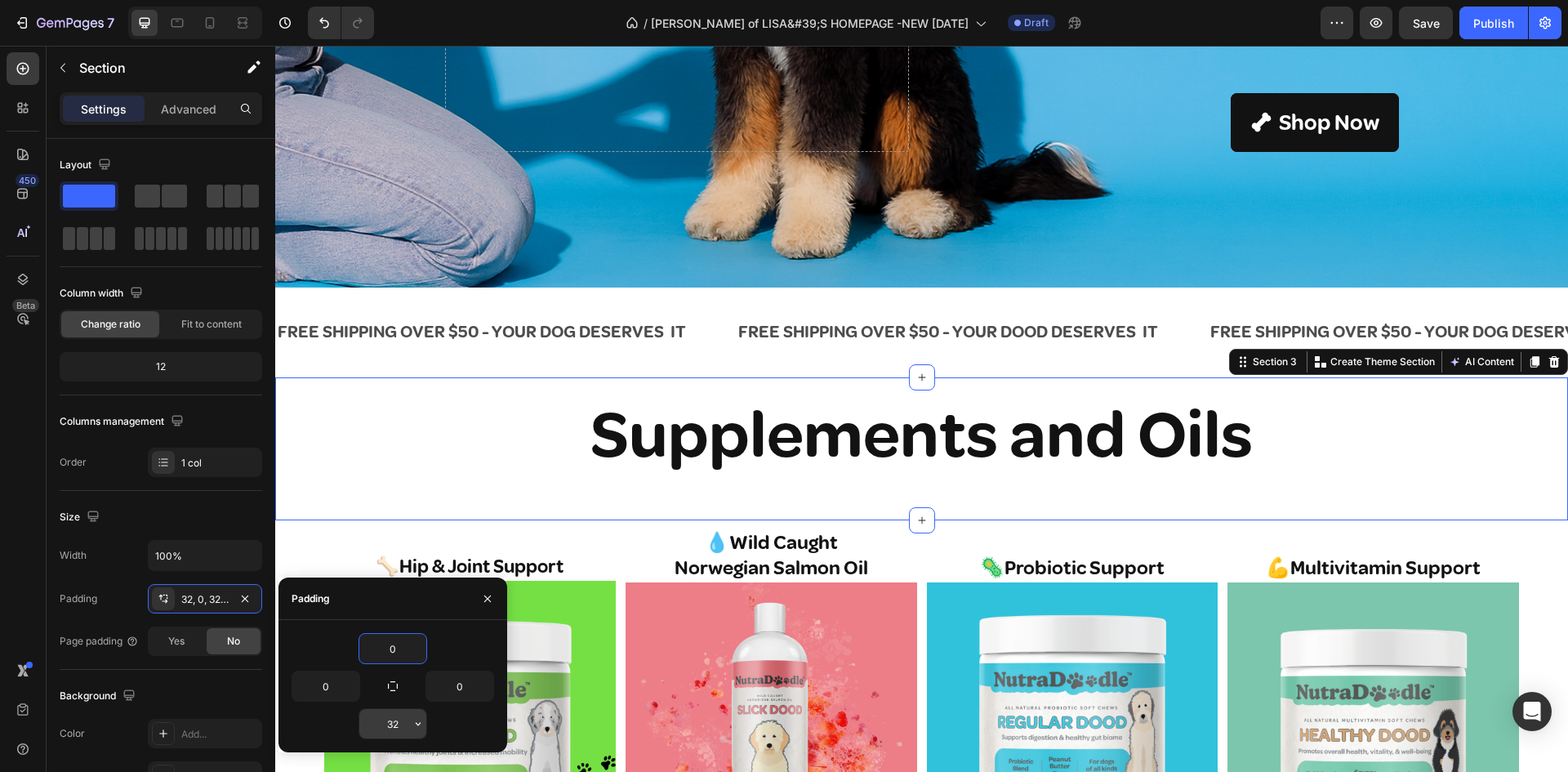
type input "0"
click at [377, 725] on input "32" at bounding box center [393, 723] width 67 height 29
type input "0"
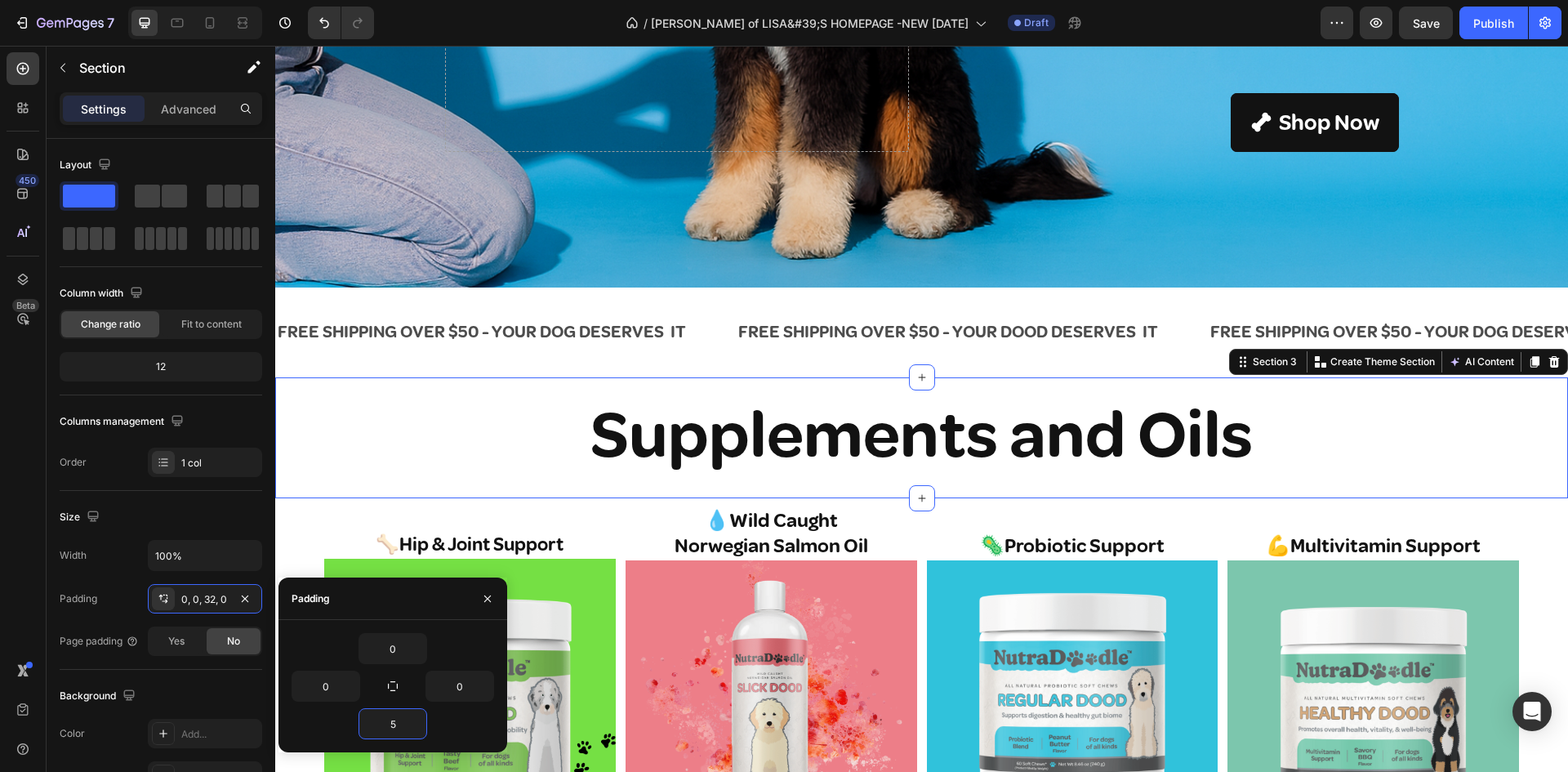
type input "5"
click at [1347, 523] on h2 "💪Multivitamin Support" at bounding box center [1373, 533] width 291 height 54
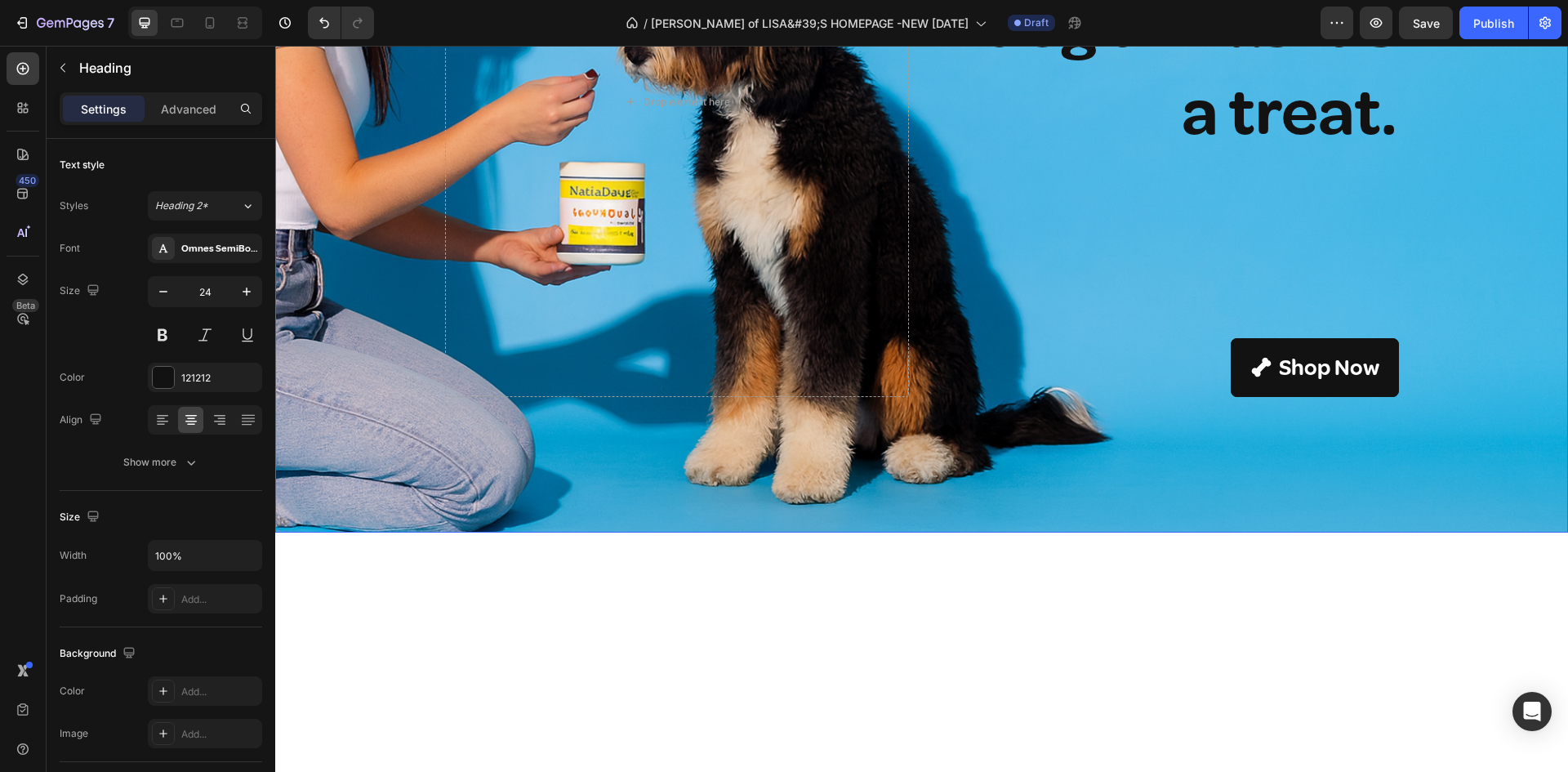
scroll to position [0, 0]
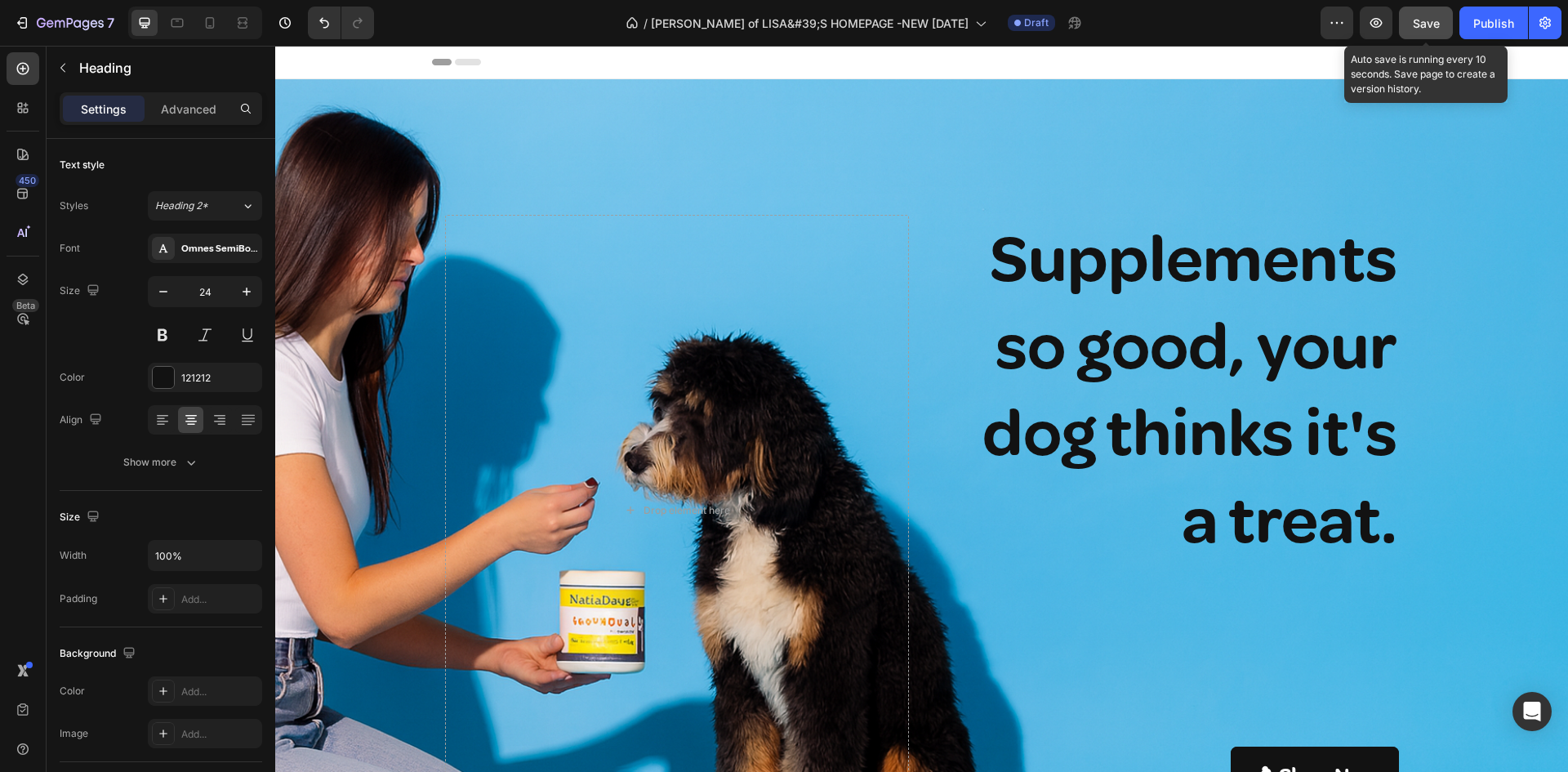
click at [1428, 16] on span "Save" at bounding box center [1427, 23] width 27 height 14
click at [1424, 23] on span "Save" at bounding box center [1427, 23] width 27 height 14
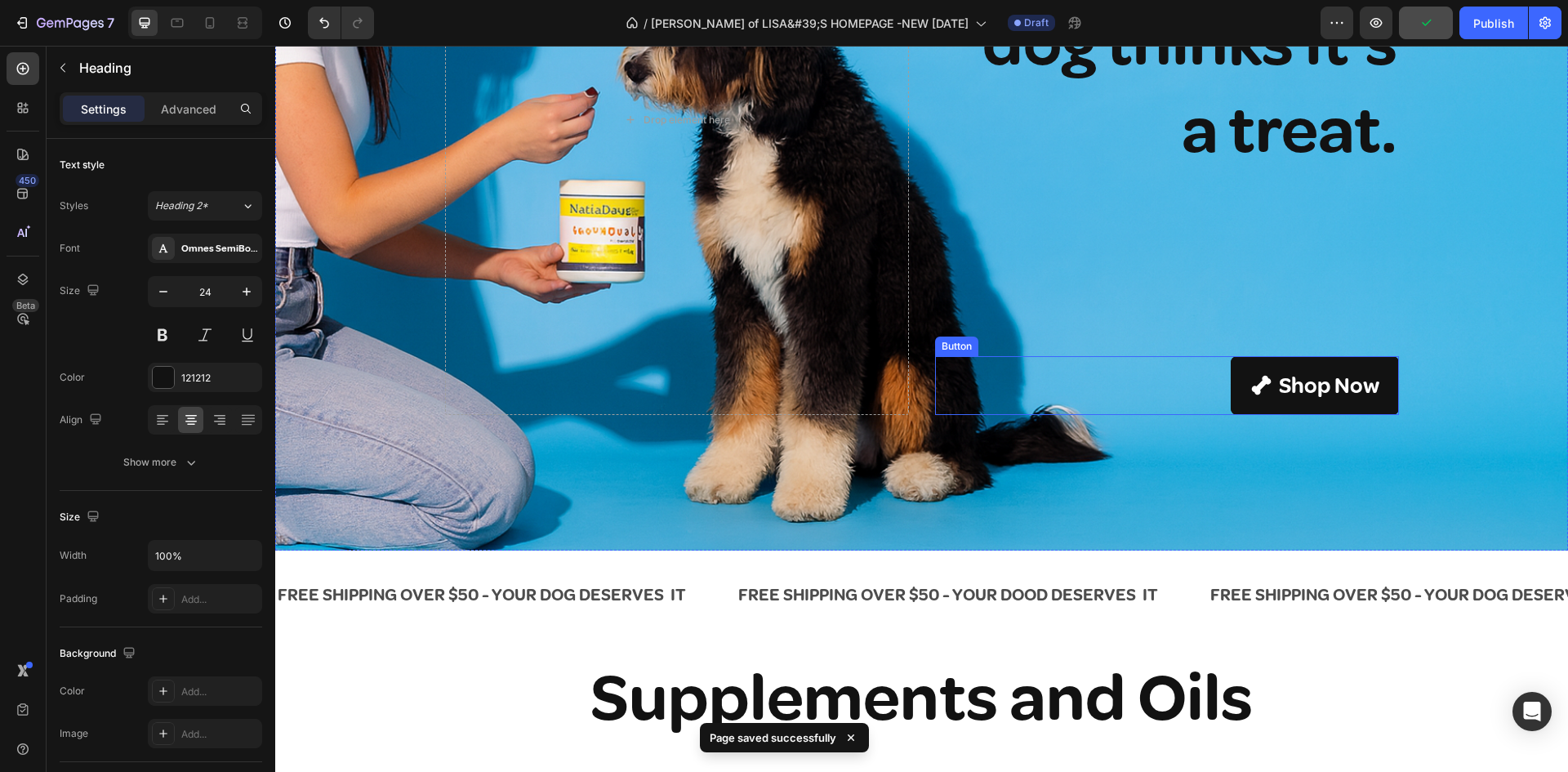
scroll to position [408, 0]
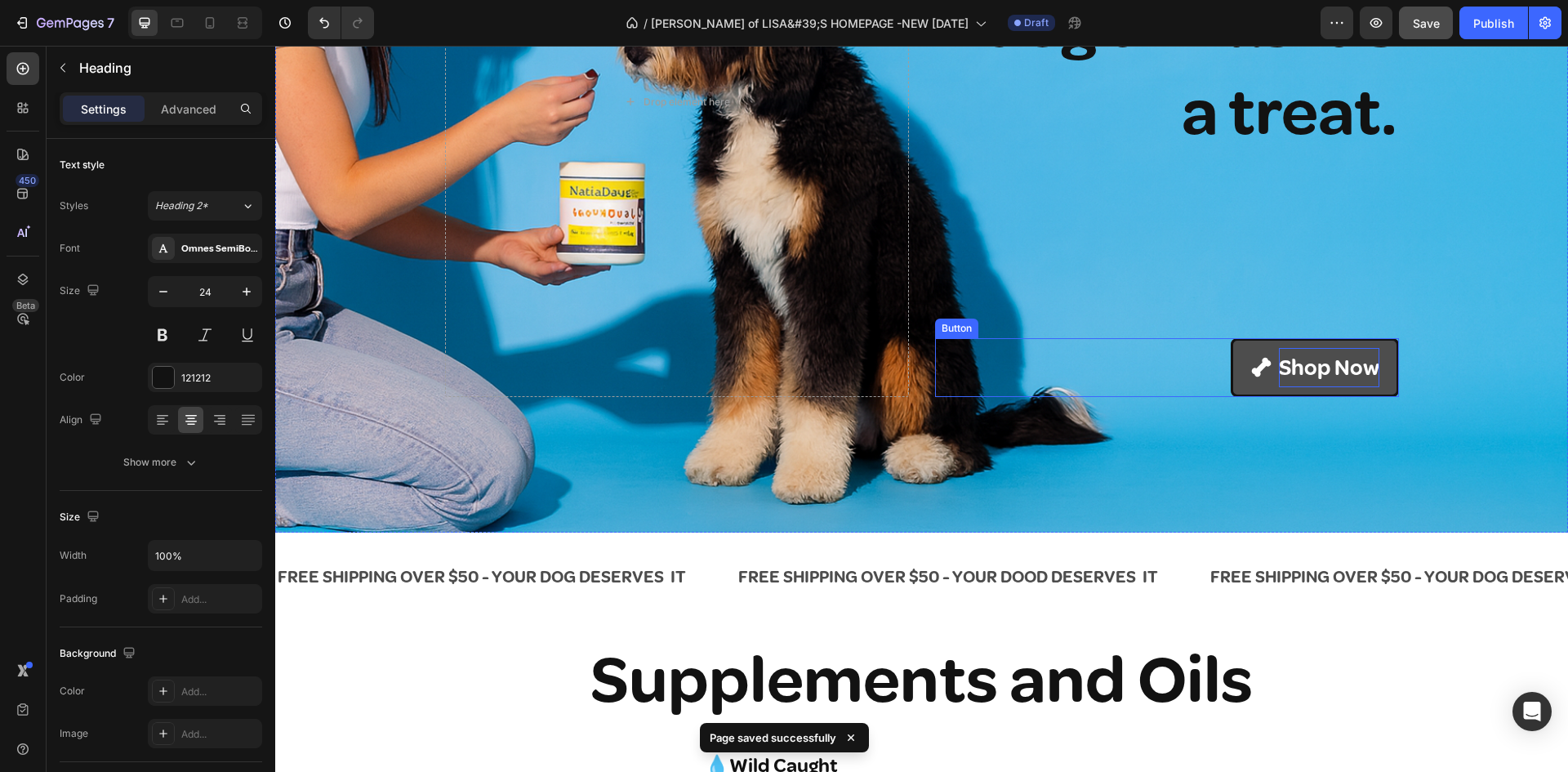
click at [1311, 366] on p "Shop Now" at bounding box center [1329, 367] width 101 height 40
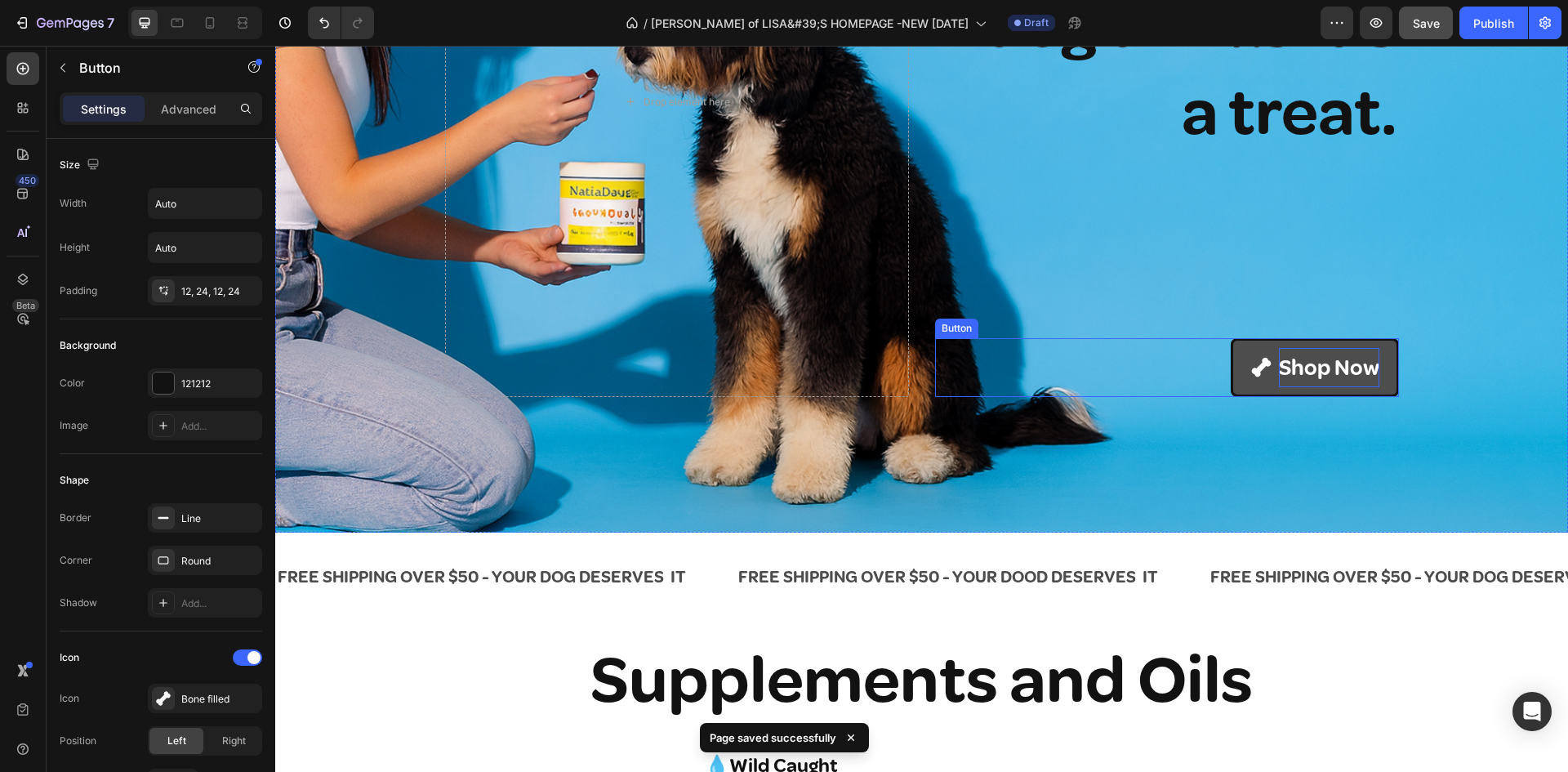
click at [1311, 366] on p "Shop Now" at bounding box center [1329, 367] width 101 height 40
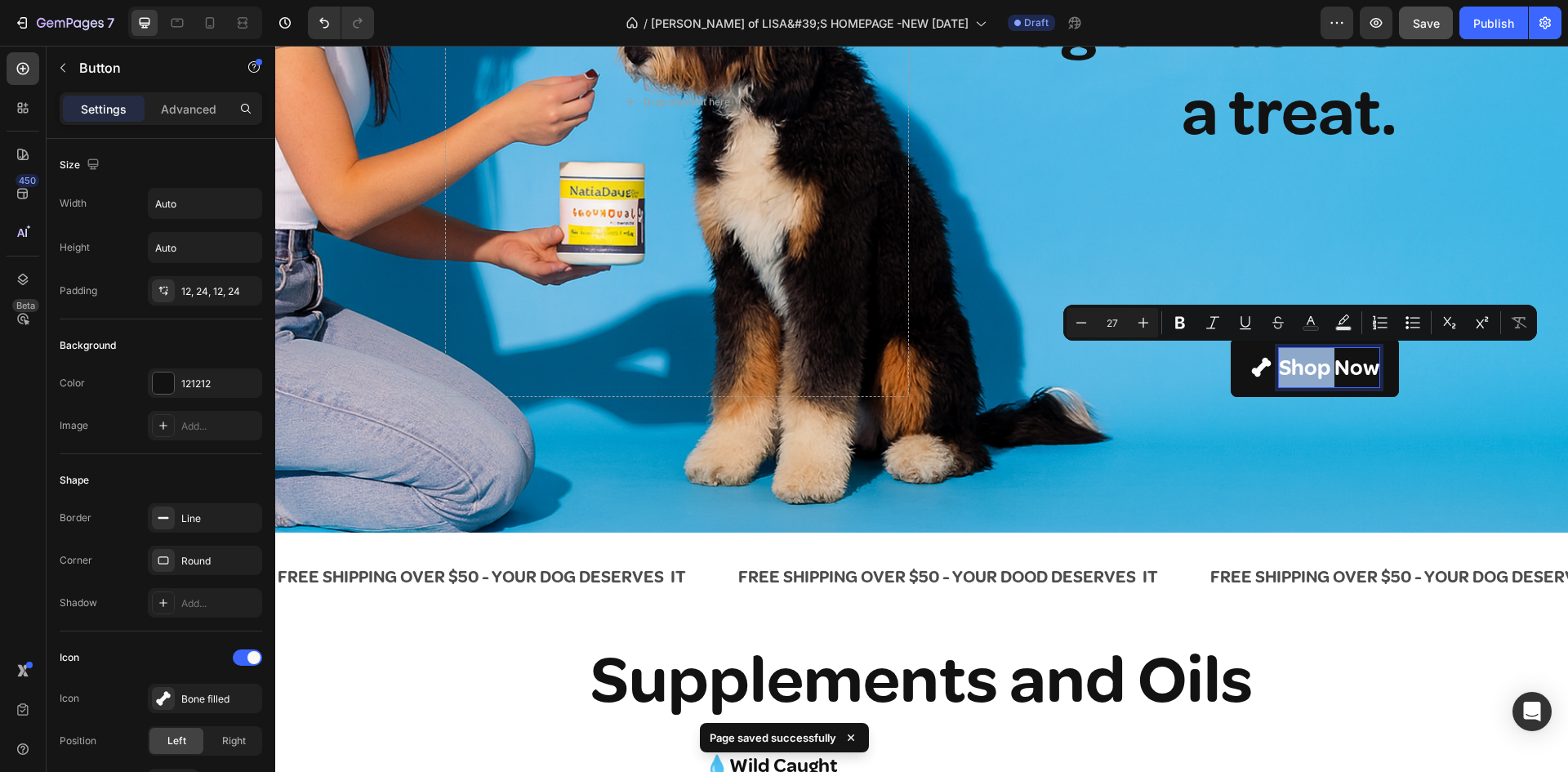
click at [1197, 465] on div "Background Image" at bounding box center [921, 101] width 1293 height 861
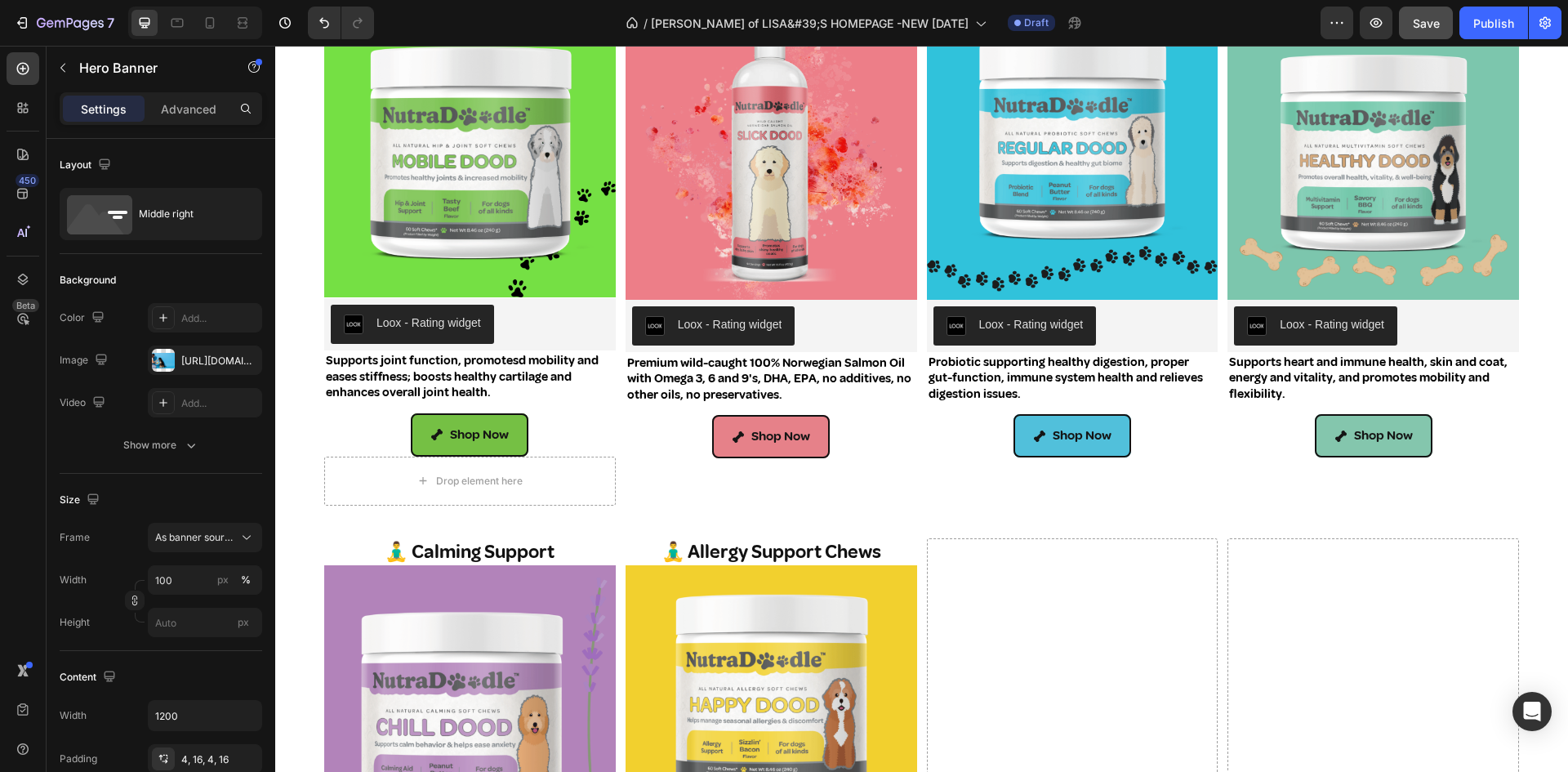
scroll to position [1224, 0]
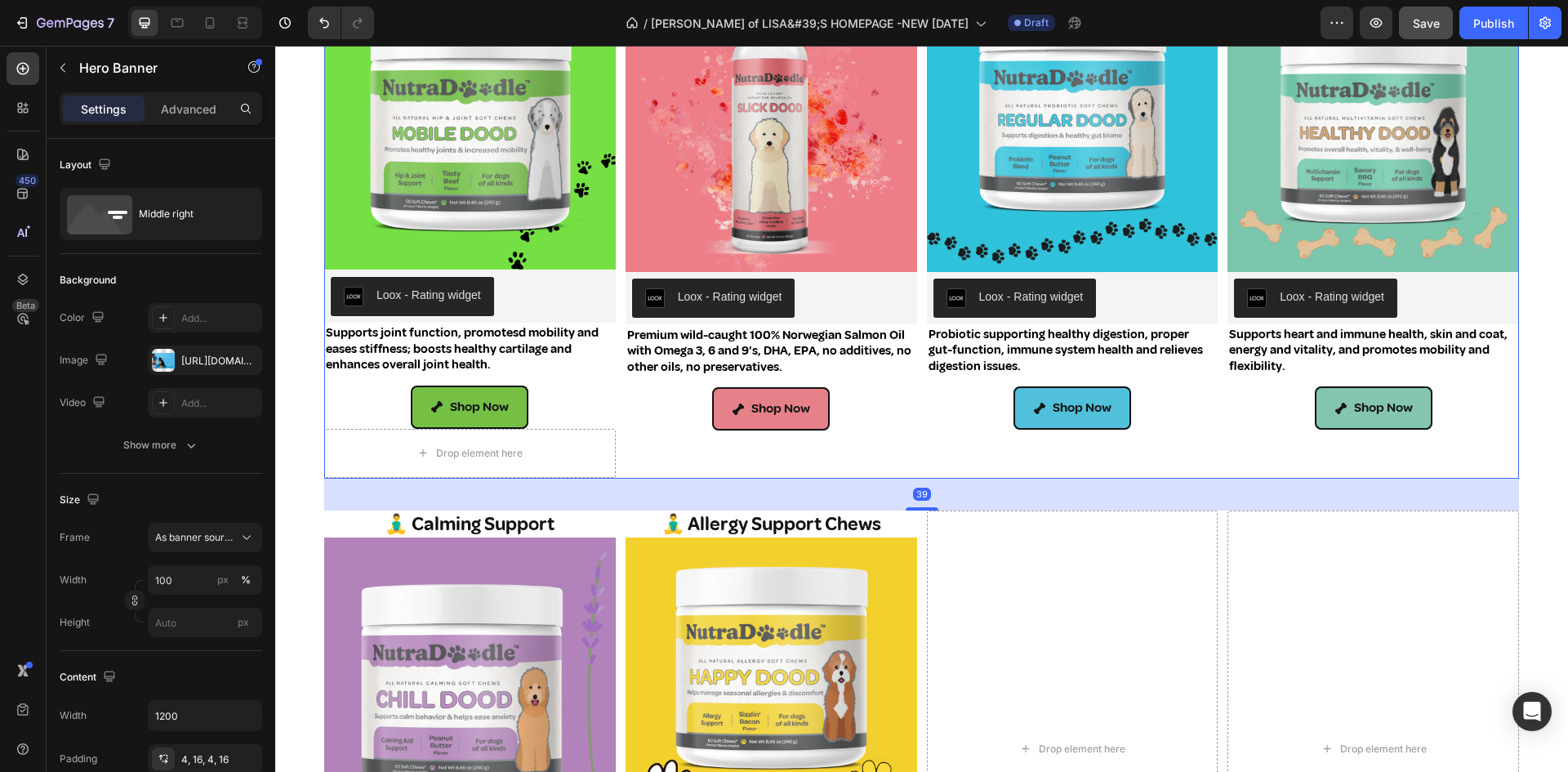
click at [873, 466] on div "💧Wild Caught Norwegian Salmon Oil Heading Product Images Loox - Rating widget L…" at bounding box center [771, 203] width 291 height 552
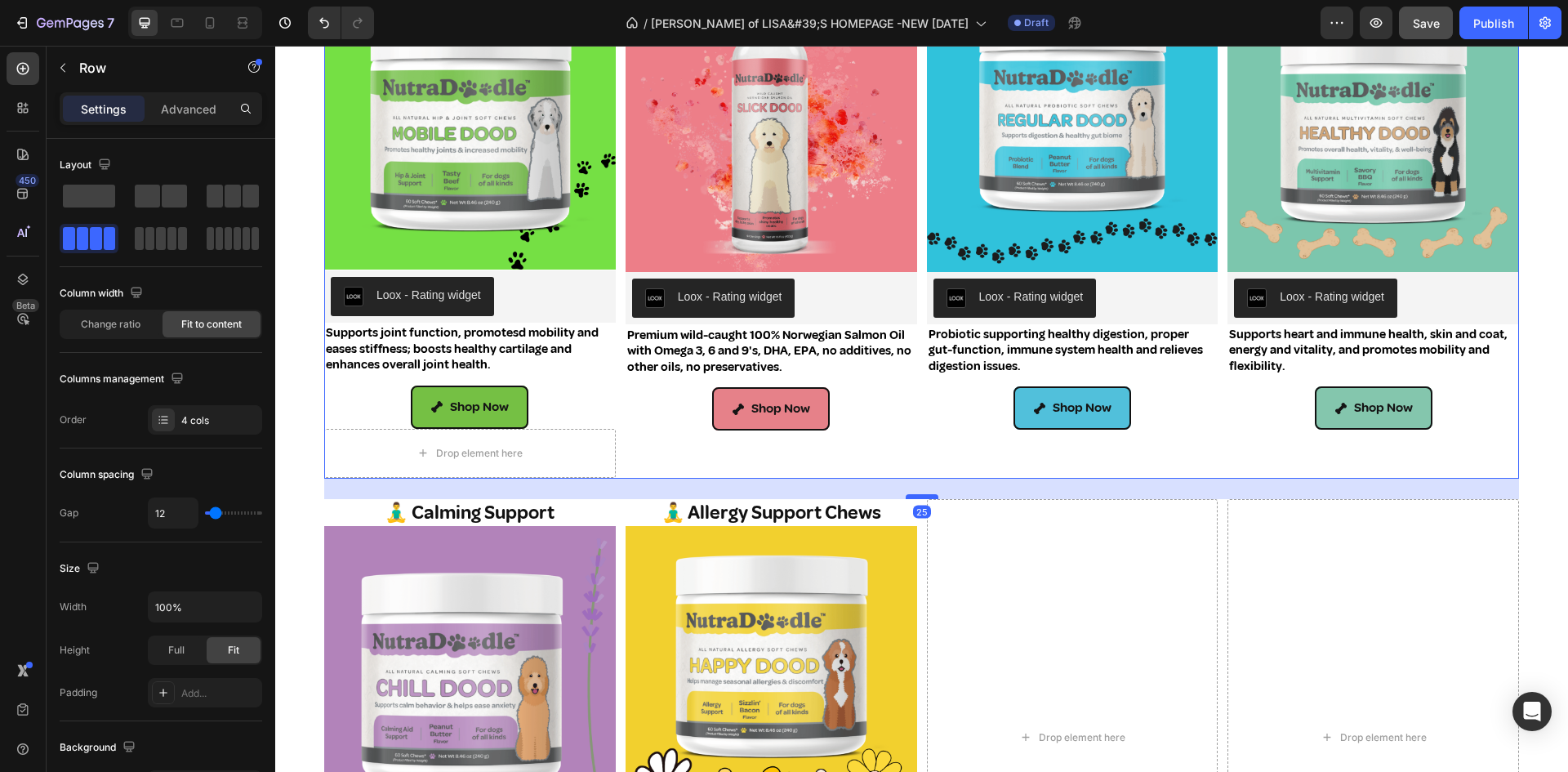
drag, startPoint x: 918, startPoint y: 504, endPoint x: 919, endPoint y: 493, distance: 11.0
click at [919, 494] on div at bounding box center [922, 497] width 32 height 5
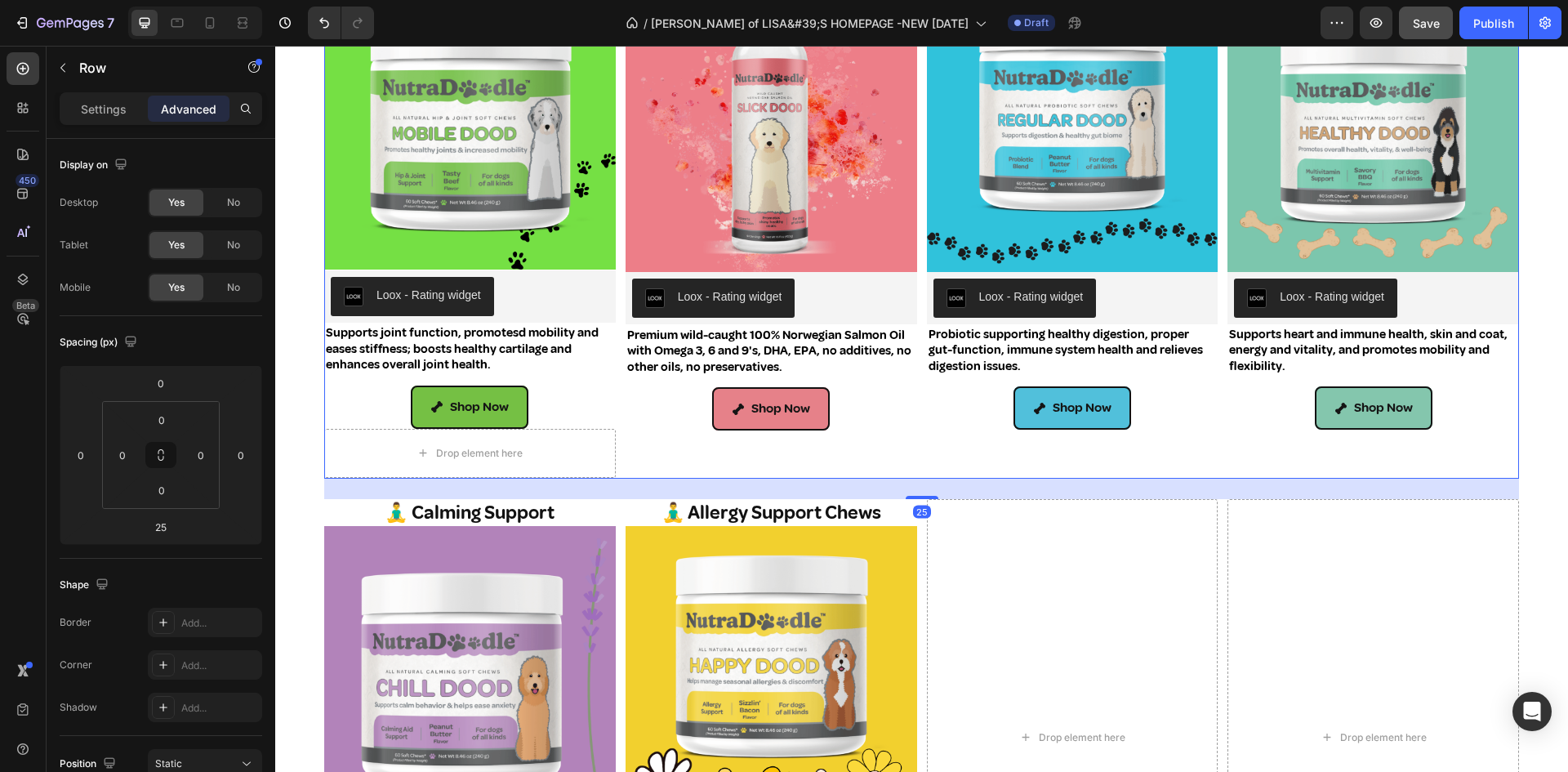
click at [946, 428] on div "🦠Probiotic Support Heading Product Images Loox - Rating widget Loox Probiotic s…" at bounding box center [1073, 203] width 291 height 552
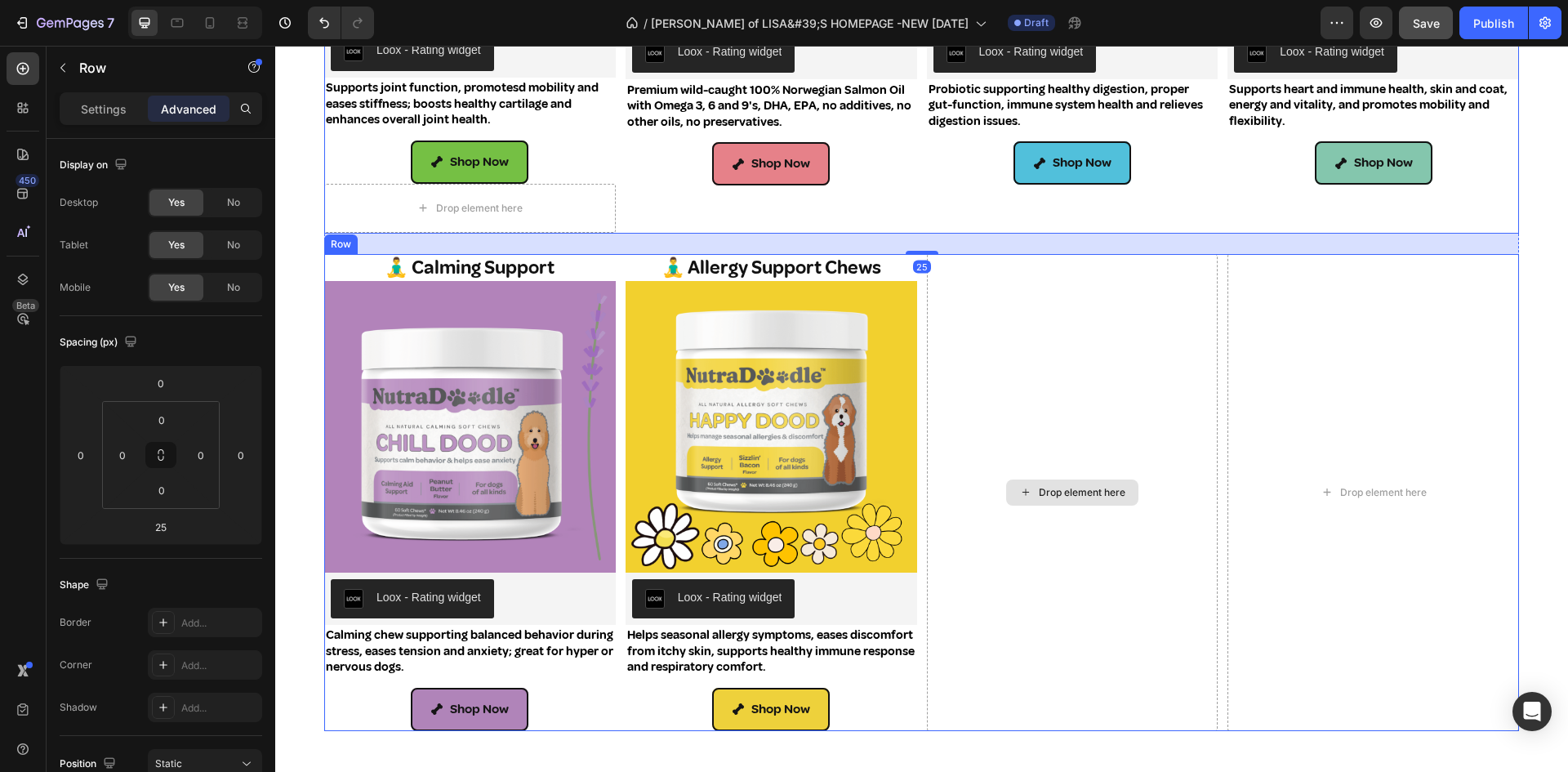
click at [957, 476] on div "Drop element here" at bounding box center [1073, 493] width 291 height 477
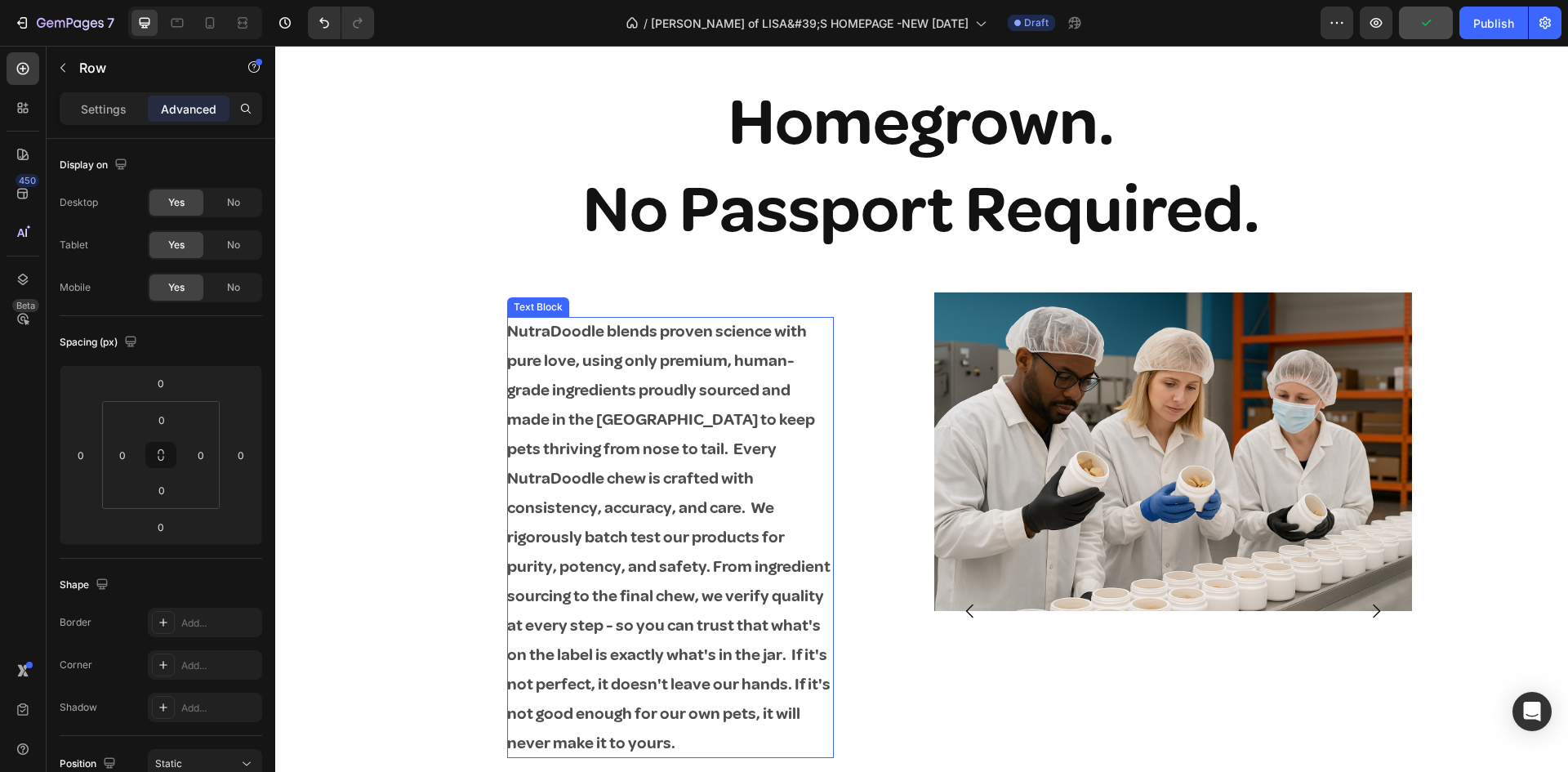
scroll to position [2204, 0]
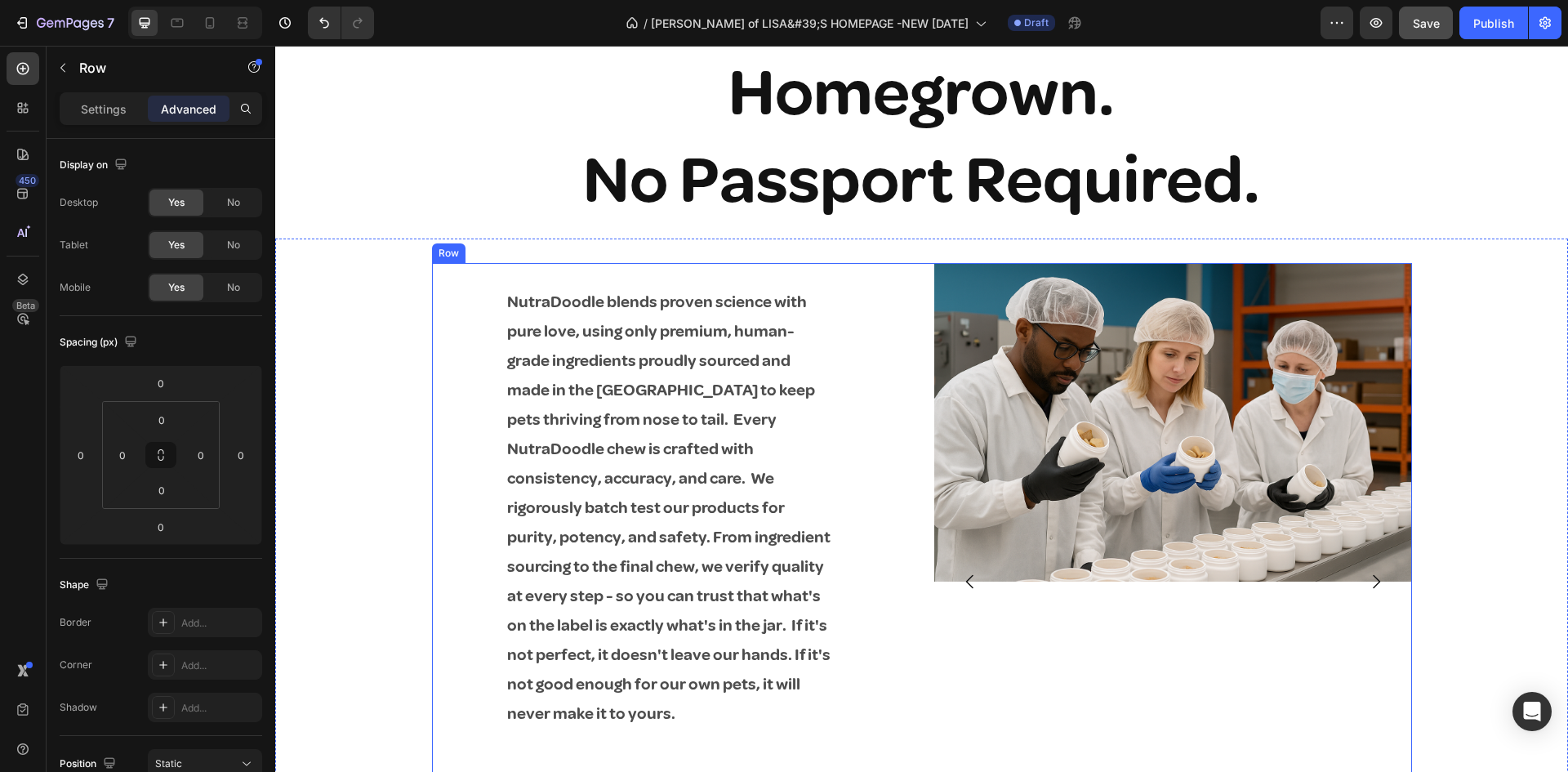
click at [469, 314] on div "NutraDoodle blends proven science with pure love, using only premium, human-gra…" at bounding box center [671, 588] width 478 height 650
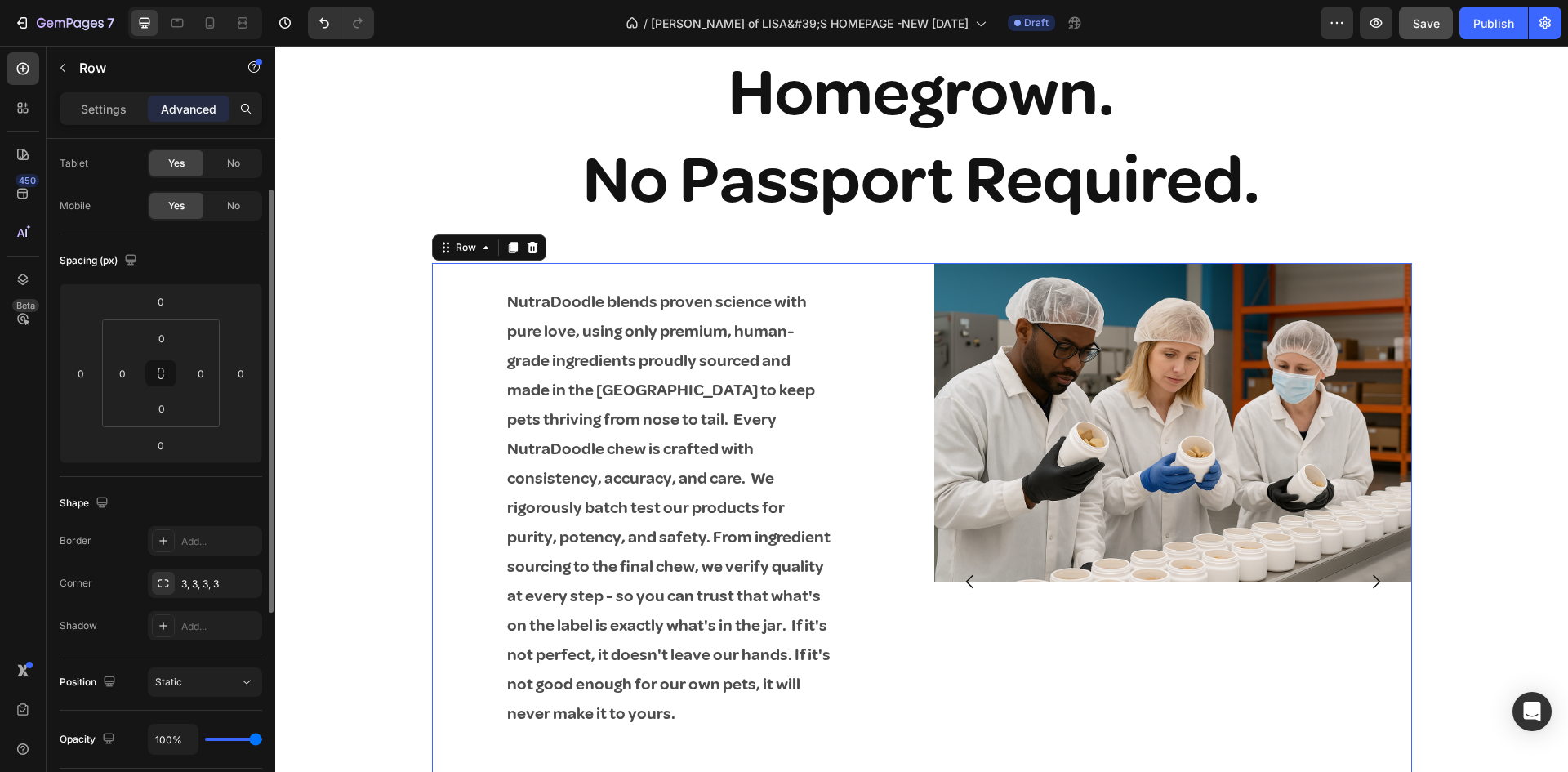
scroll to position [164, 0]
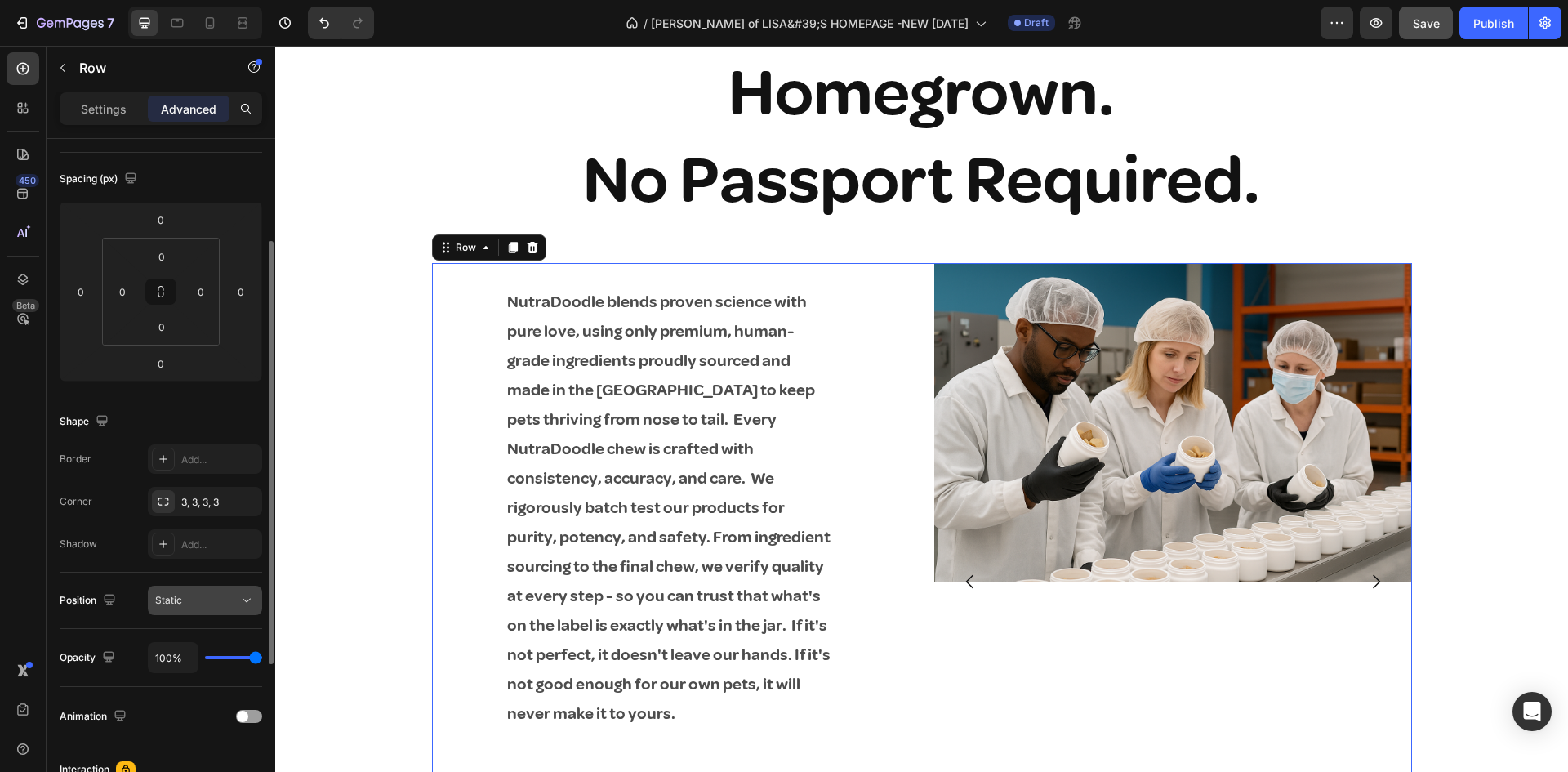
click at [175, 597] on span "Static" at bounding box center [169, 600] width 27 height 12
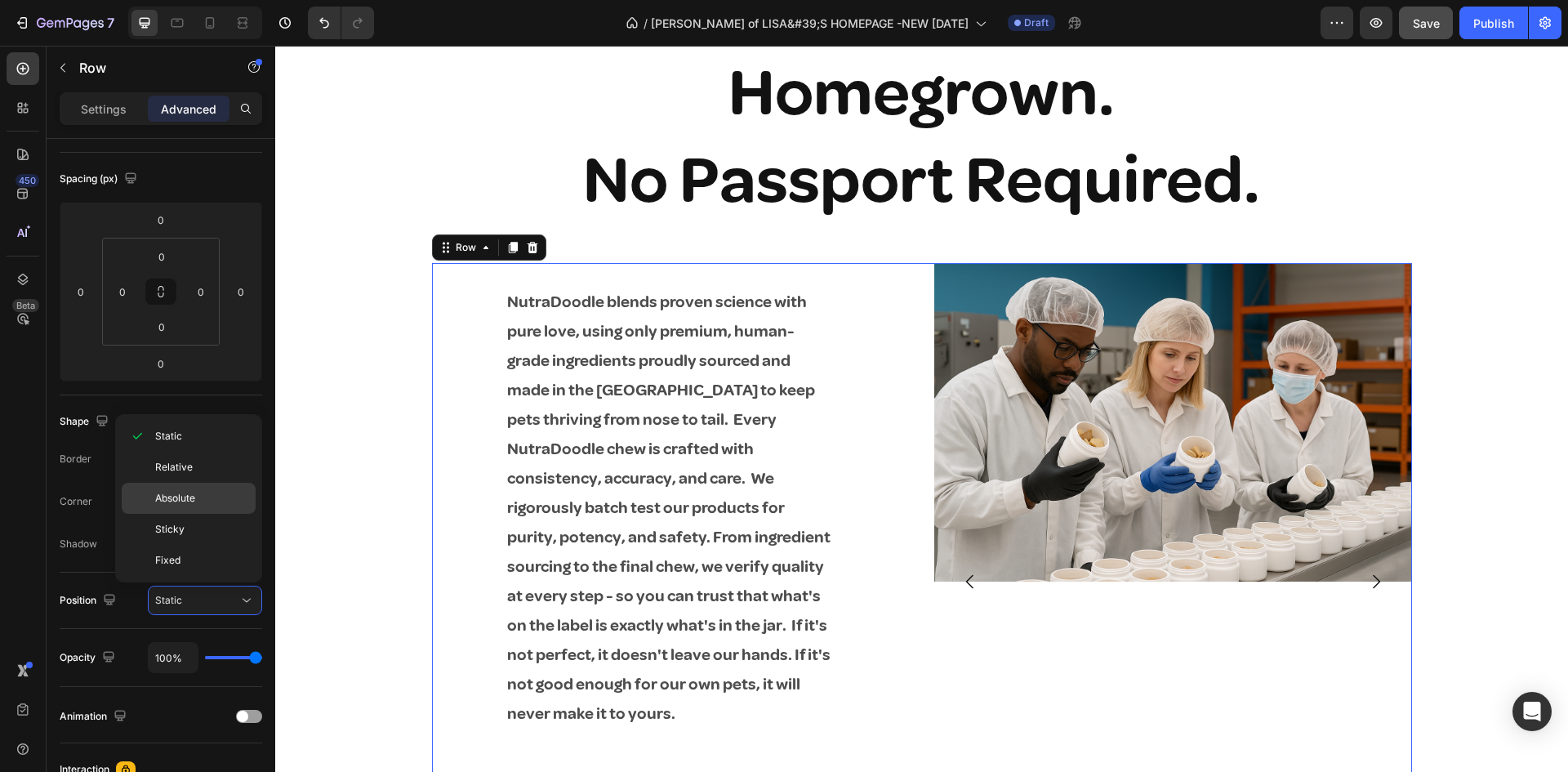
click at [177, 498] on span "Absolute" at bounding box center [175, 498] width 40 height 14
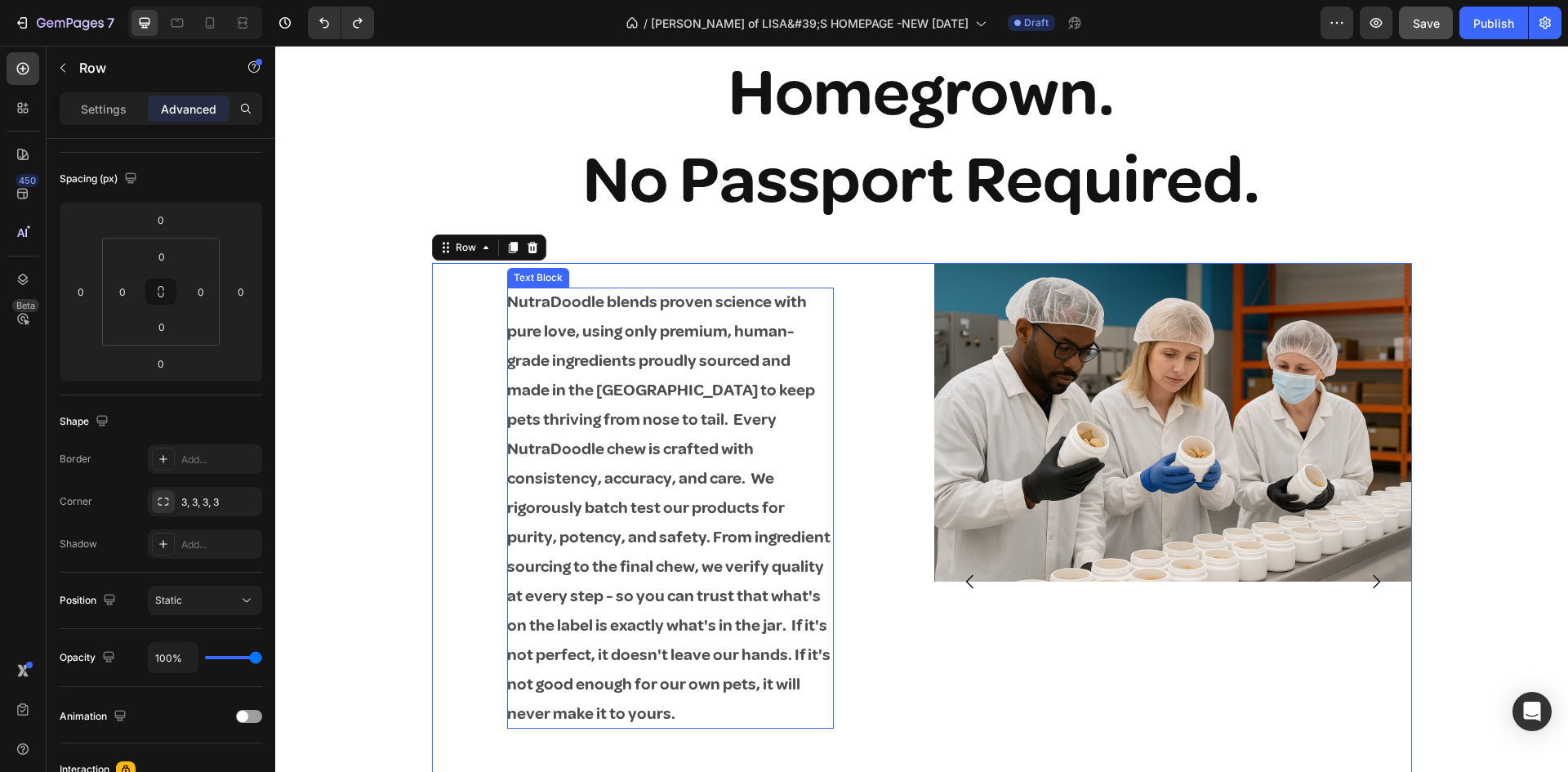
click at [636, 573] on p "NutraDoodle blends proven science with pure love, using only premium, human-gra…" at bounding box center [670, 507] width 326 height 441
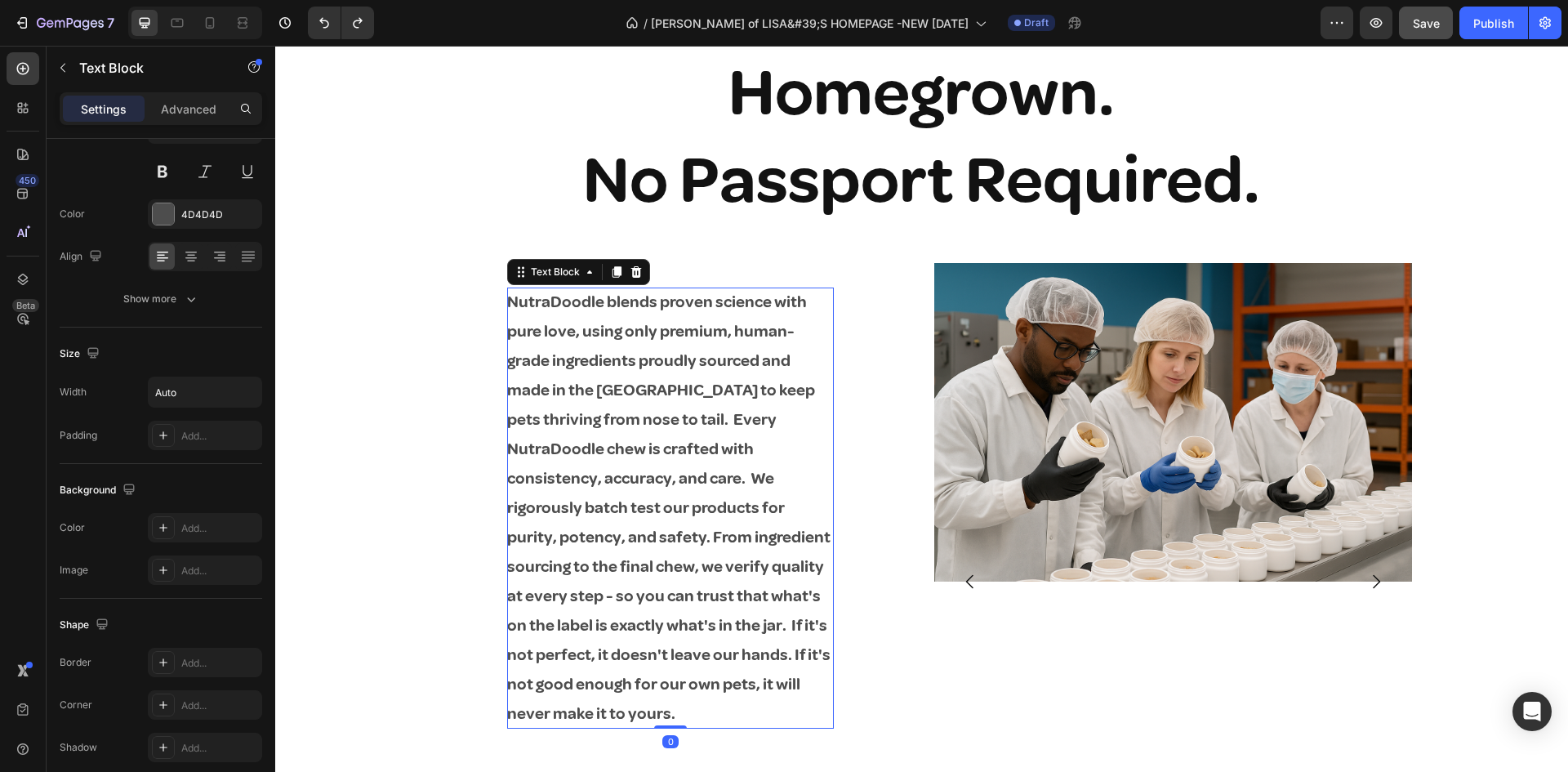
scroll to position [0, 0]
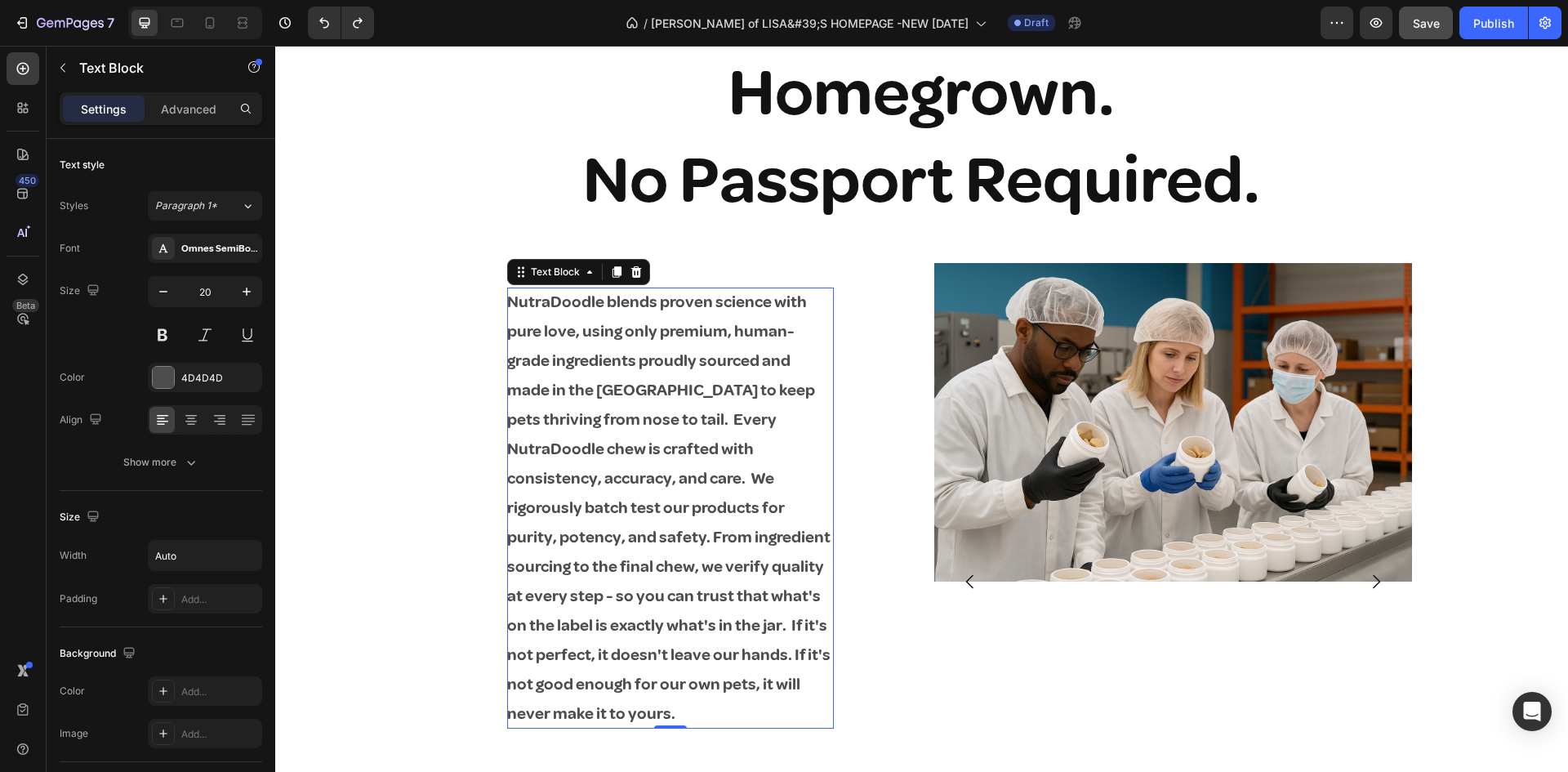
click at [592, 424] on p "NutraDoodle blends proven science with pure love, using only premium, human-gra…" at bounding box center [670, 507] width 326 height 441
click at [600, 420] on p "NutraDoodle blends proven science with pure love, using only premium, human-gra…" at bounding box center [670, 507] width 326 height 441
click at [594, 421] on p "NutraDoodle blends proven science with pure love, using only premium, human-gra…" at bounding box center [670, 507] width 326 height 441
click at [764, 538] on p "NutraDoodle blends proven science with pure love, using only premium, human-gra…" at bounding box center [670, 507] width 326 height 441
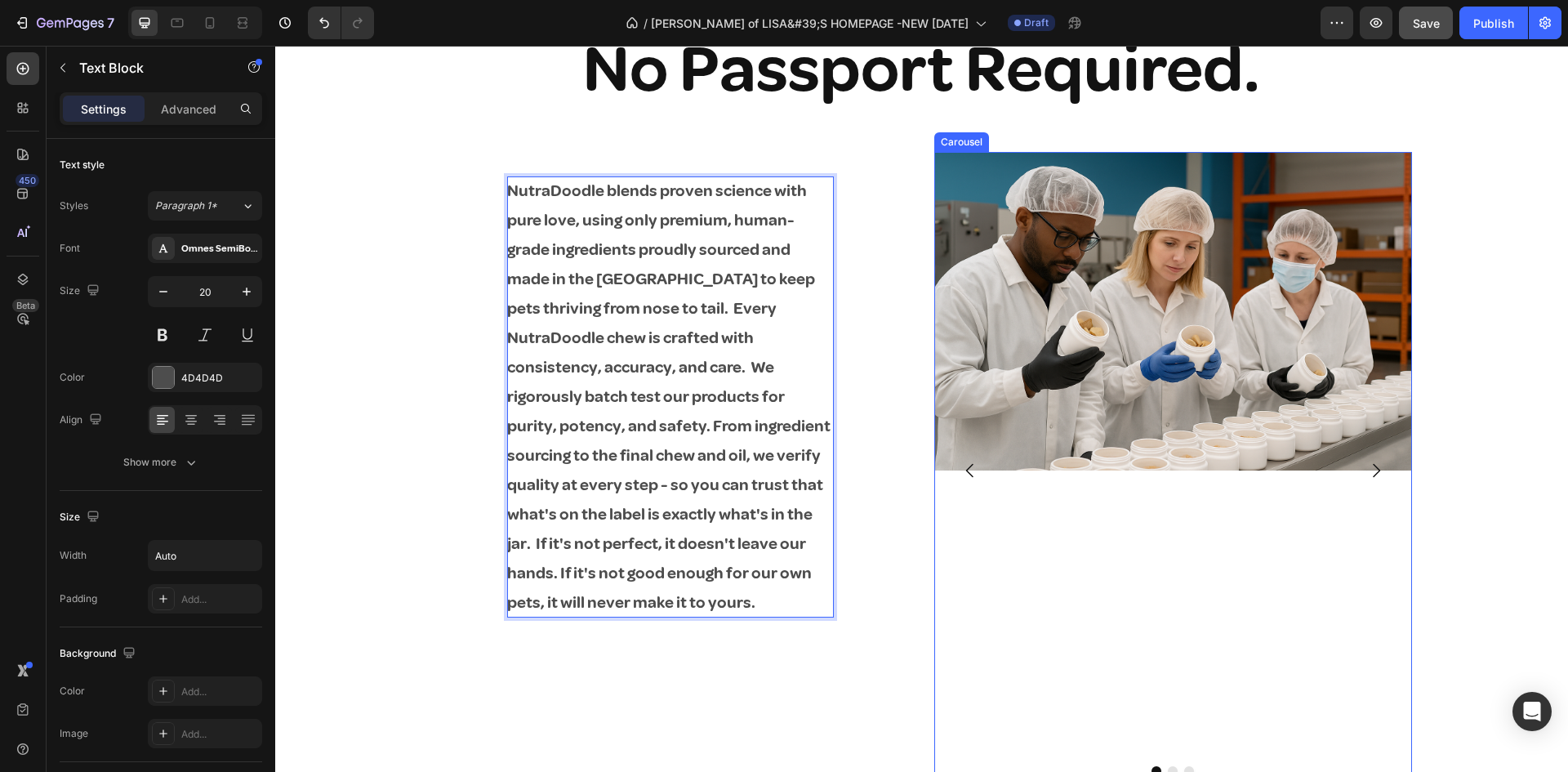
scroll to position [2286, 0]
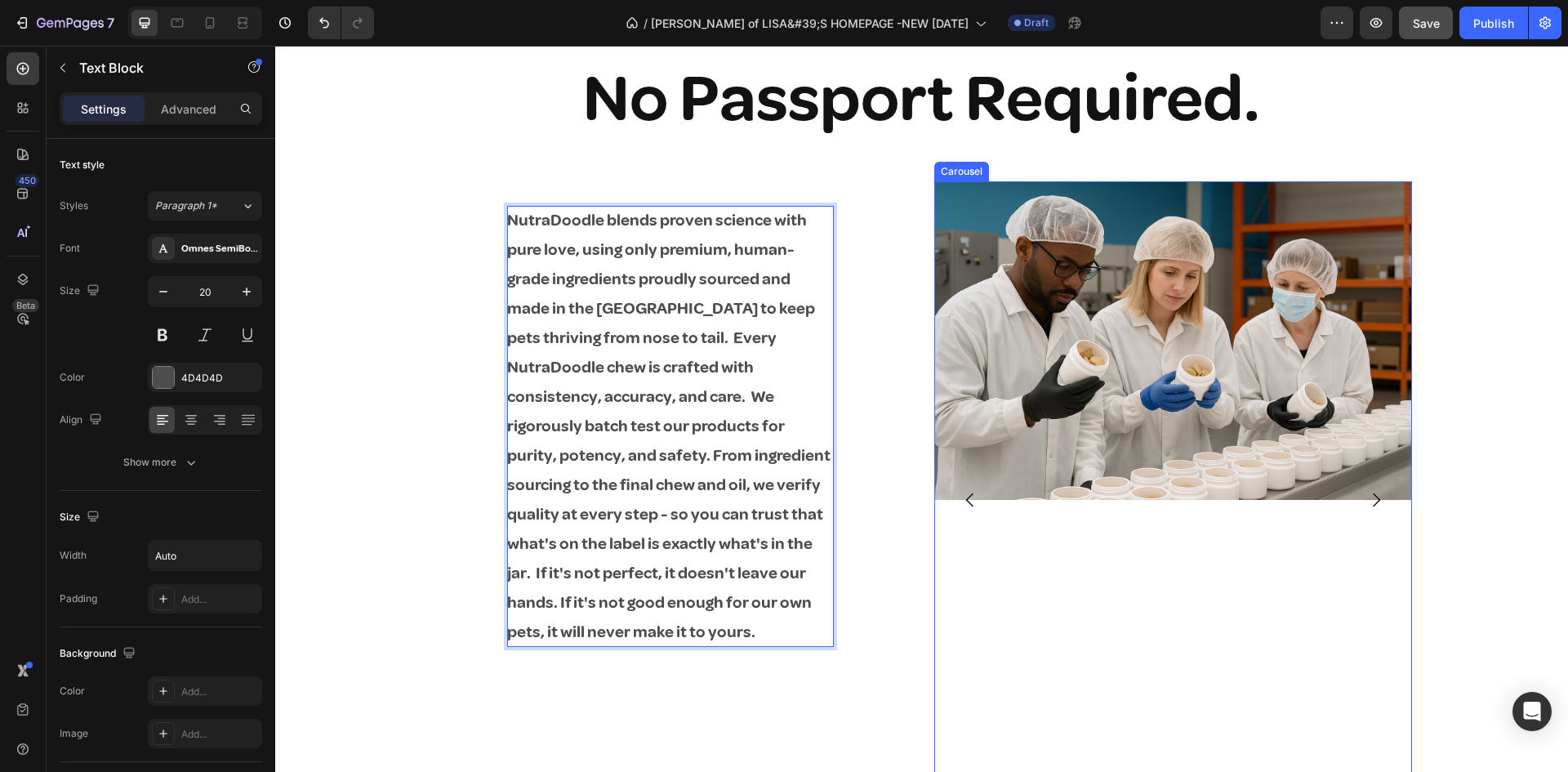
click at [1367, 496] on icon "Carousel Next Arrow" at bounding box center [1375, 499] width 20 height 20
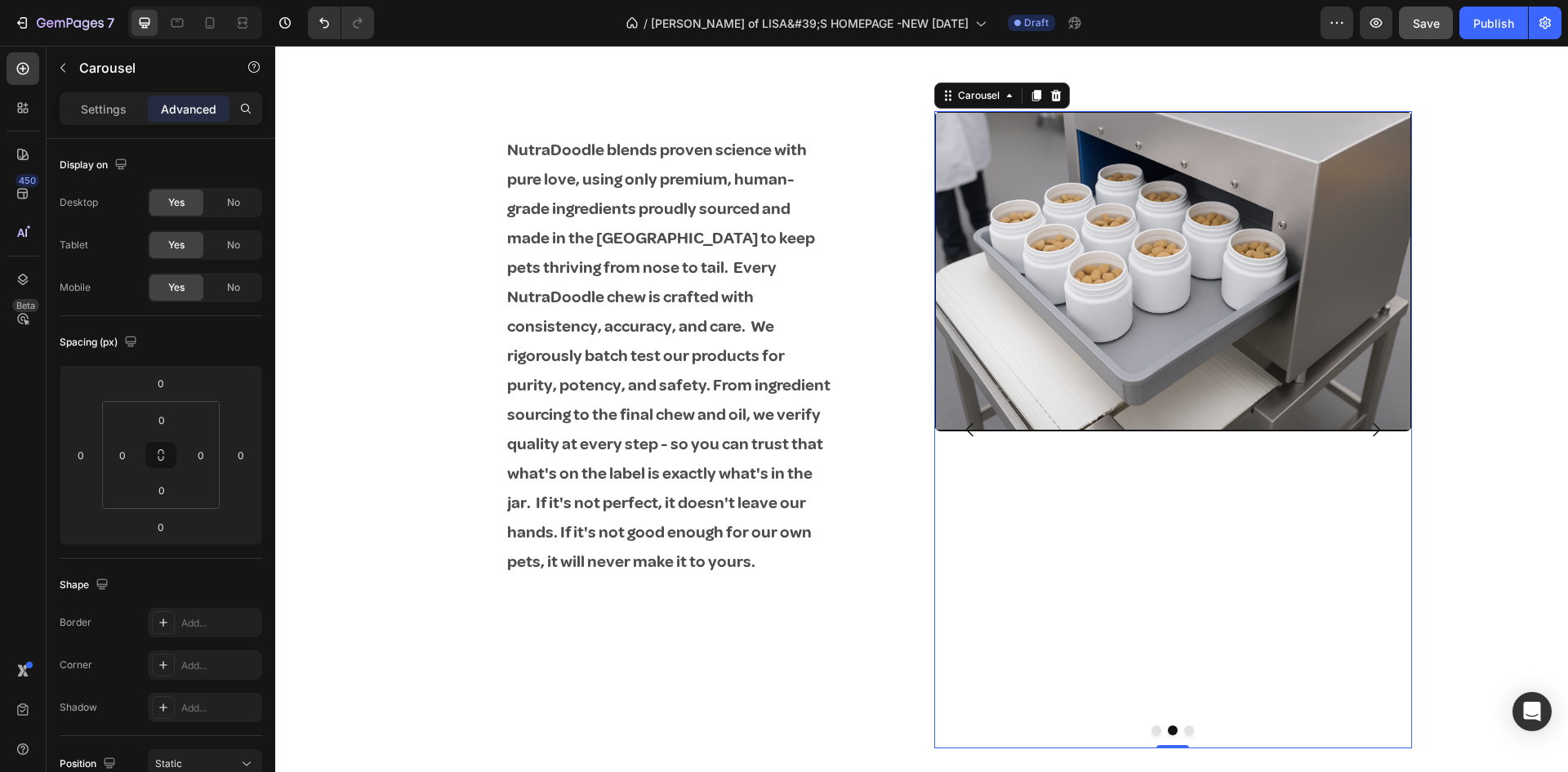
scroll to position [2450, 0]
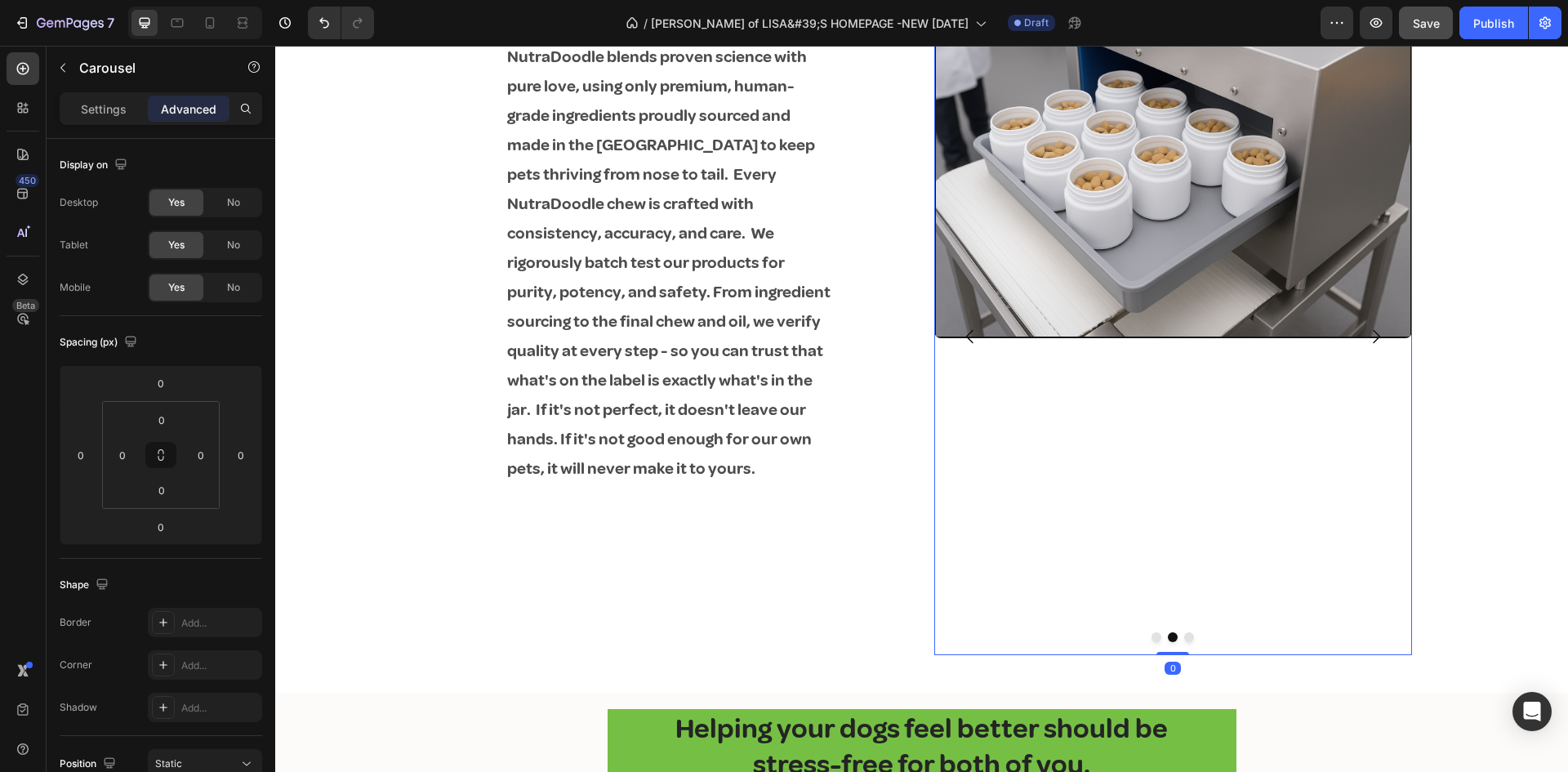
drag, startPoint x: 1169, startPoint y: 653, endPoint x: 1164, endPoint y: 596, distance: 57.2
click at [1169, 632] on div "Image Image Image Carousel 0" at bounding box center [1173, 336] width 478 height 637
click at [1151, 484] on div "Image" at bounding box center [1173, 336] width 478 height 637
click at [1152, 251] on img at bounding box center [1173, 177] width 475 height 316
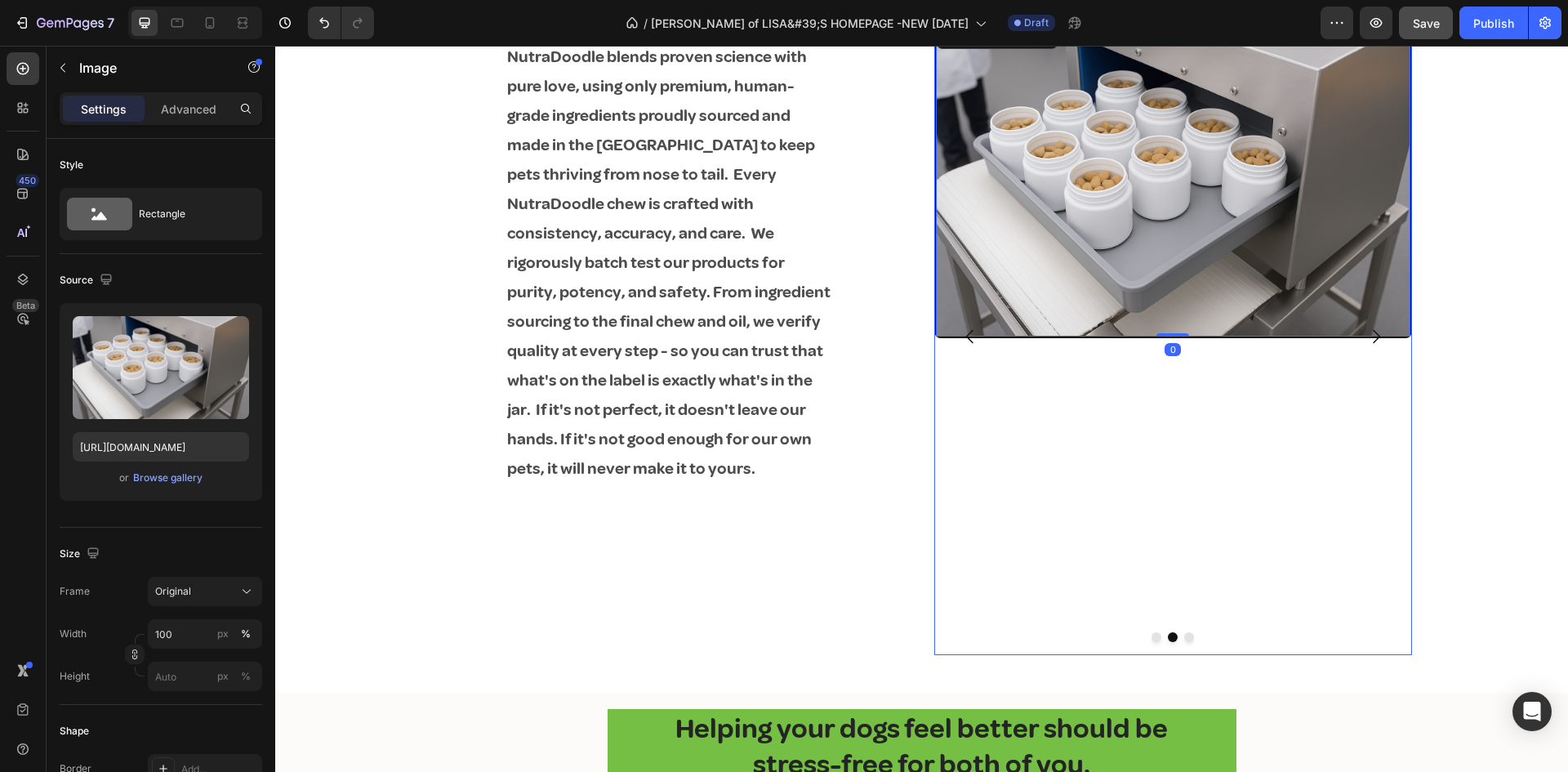
click at [1133, 519] on div "Image 0" at bounding box center [1173, 336] width 478 height 637
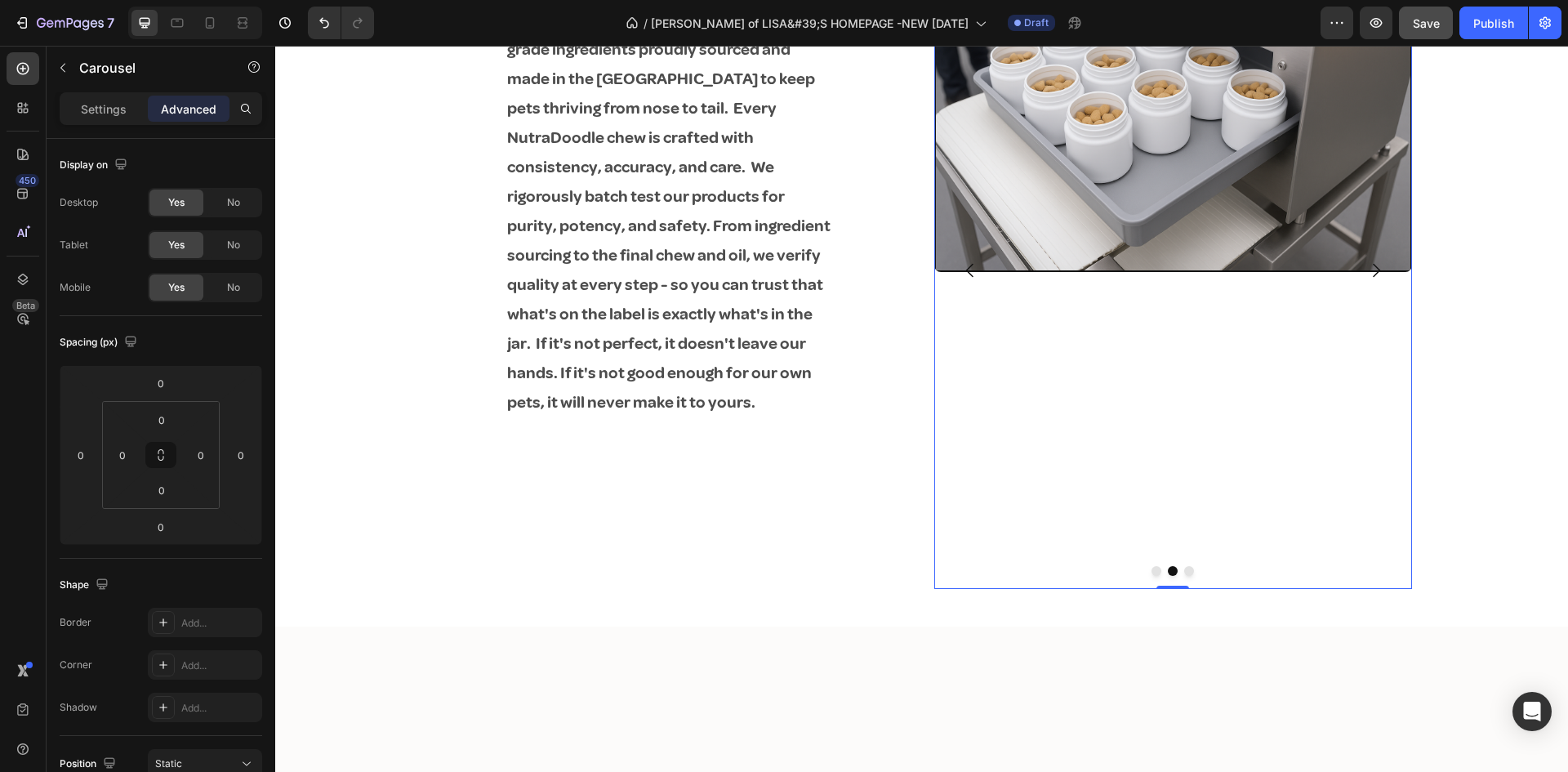
scroll to position [2286, 0]
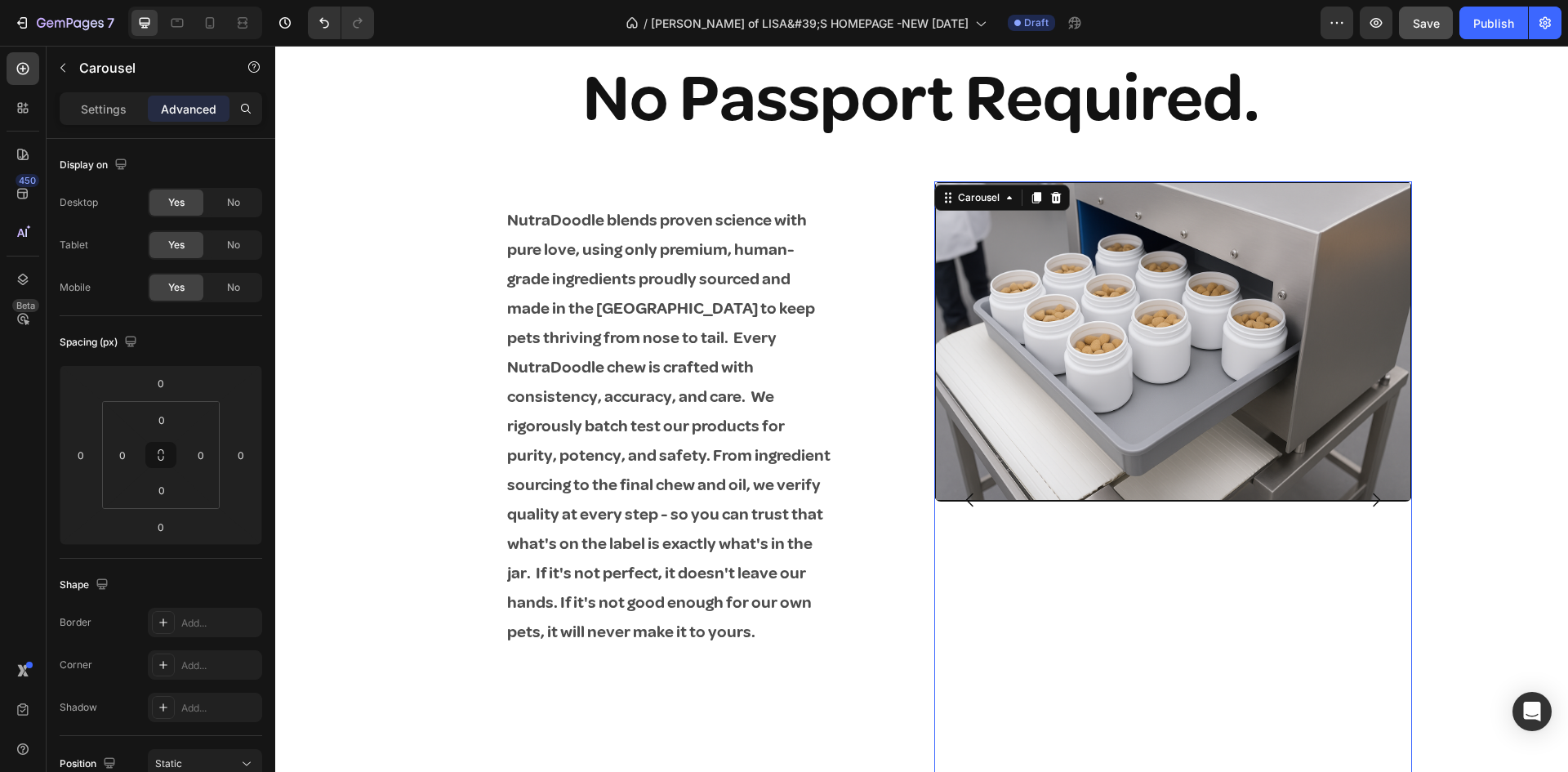
click at [1366, 493] on icon "Carousel Next Arrow" at bounding box center [1375, 499] width 20 height 20
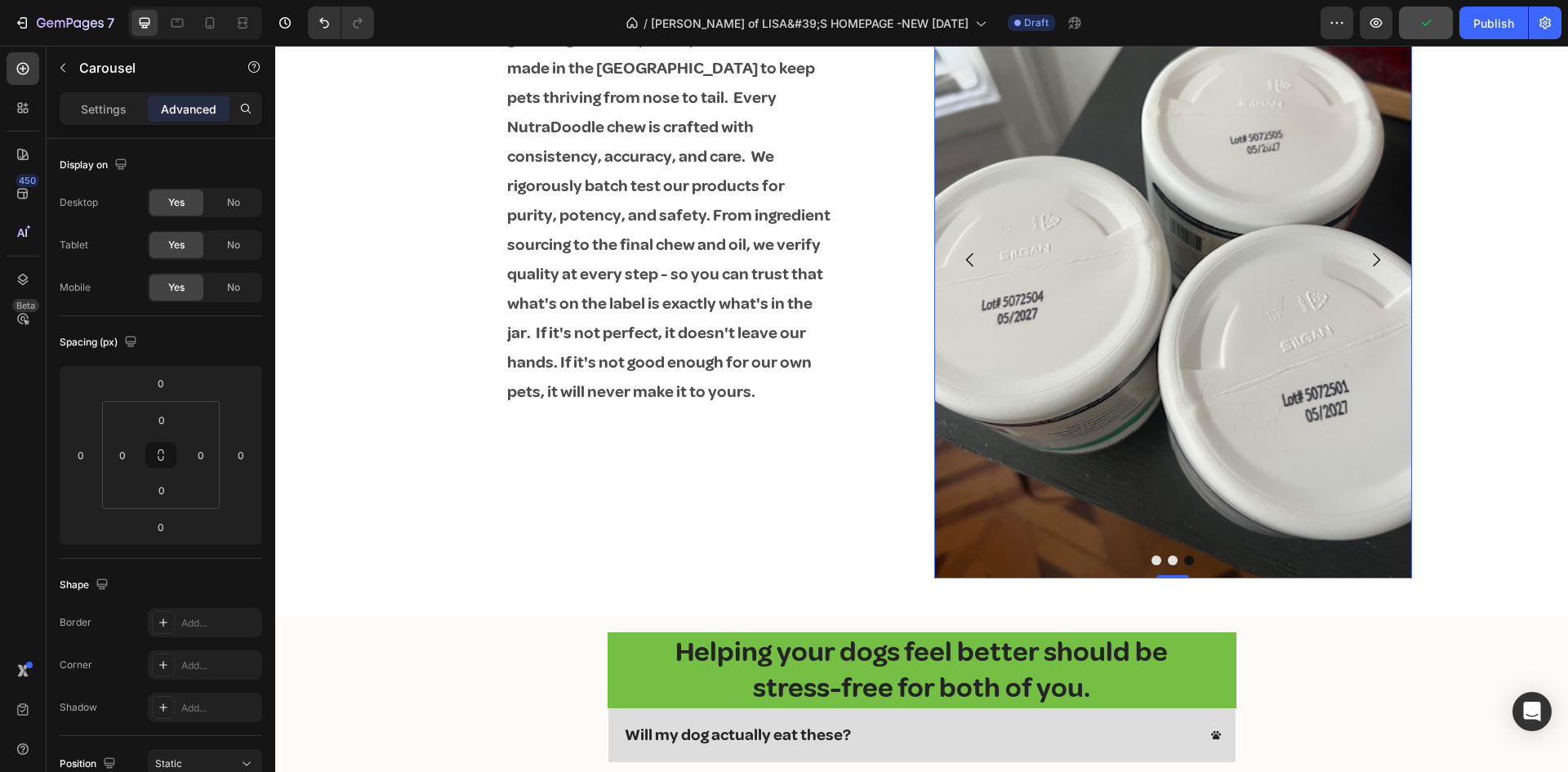
scroll to position [2531, 0]
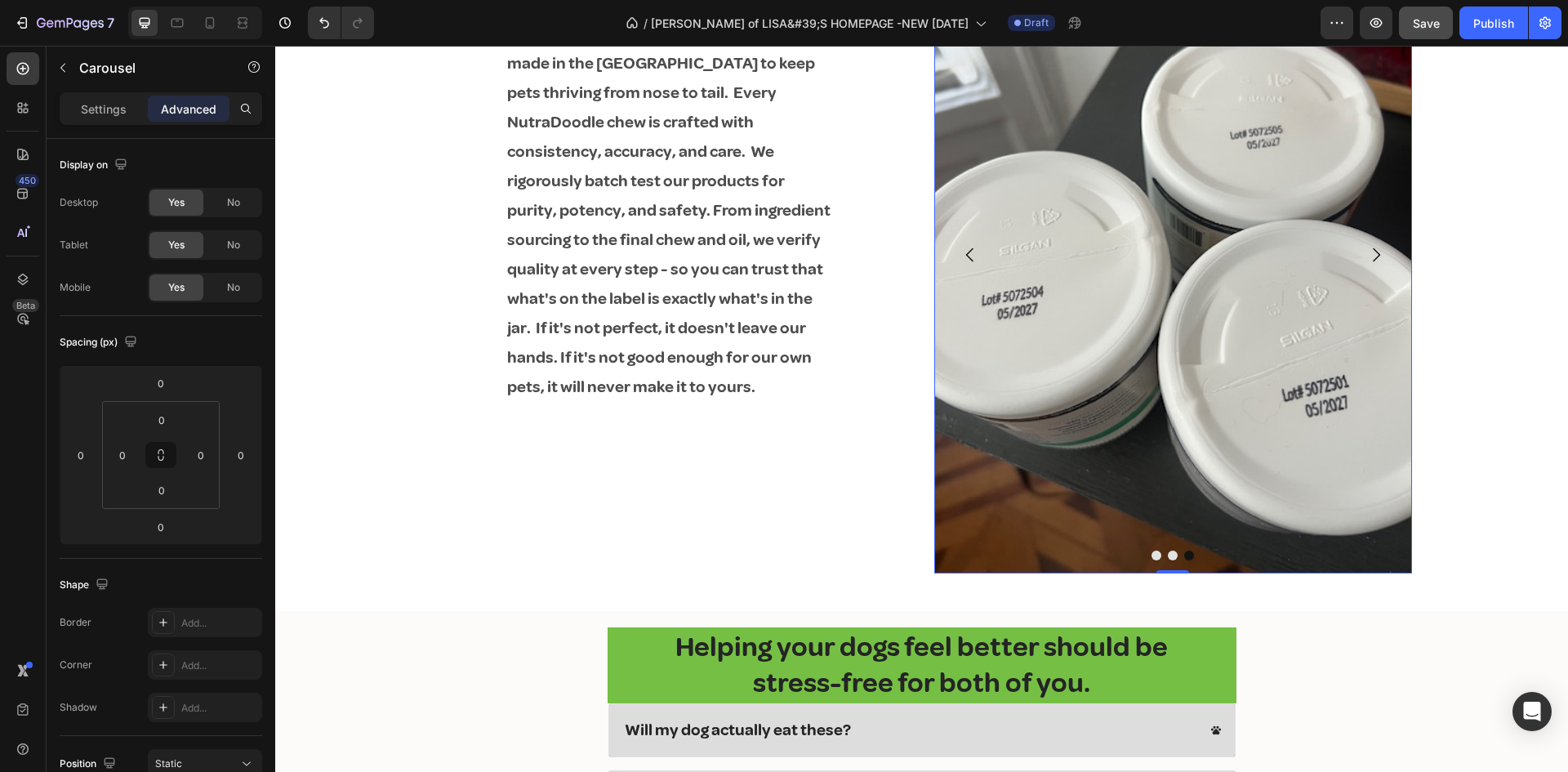
click at [1161, 395] on img at bounding box center [1173, 254] width 478 height 637
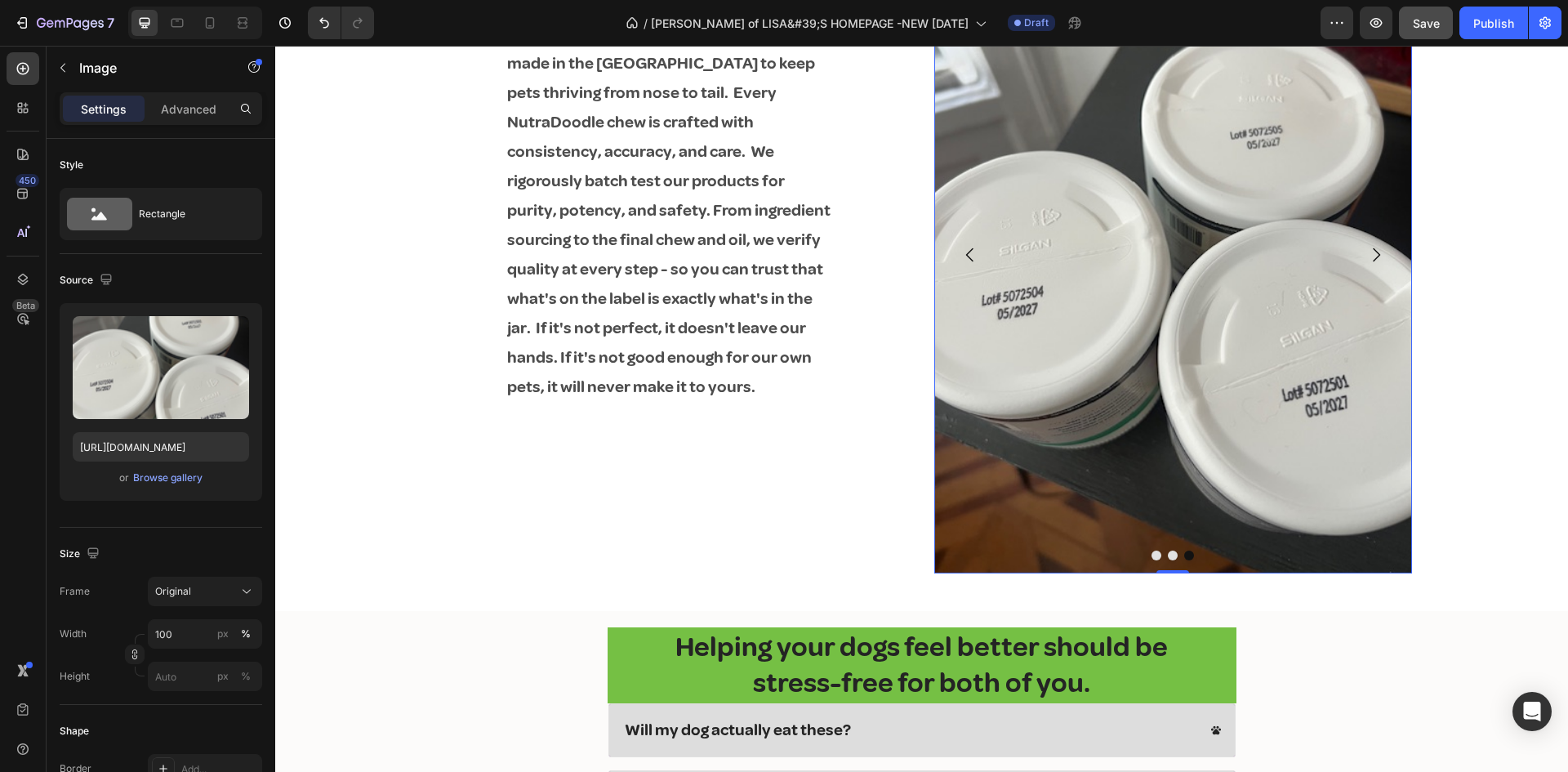
drag, startPoint x: 1163, startPoint y: 571, endPoint x: 1167, endPoint y: 537, distance: 34.2
click at [1167, 537] on div "Image 0" at bounding box center [1173, 254] width 478 height 637
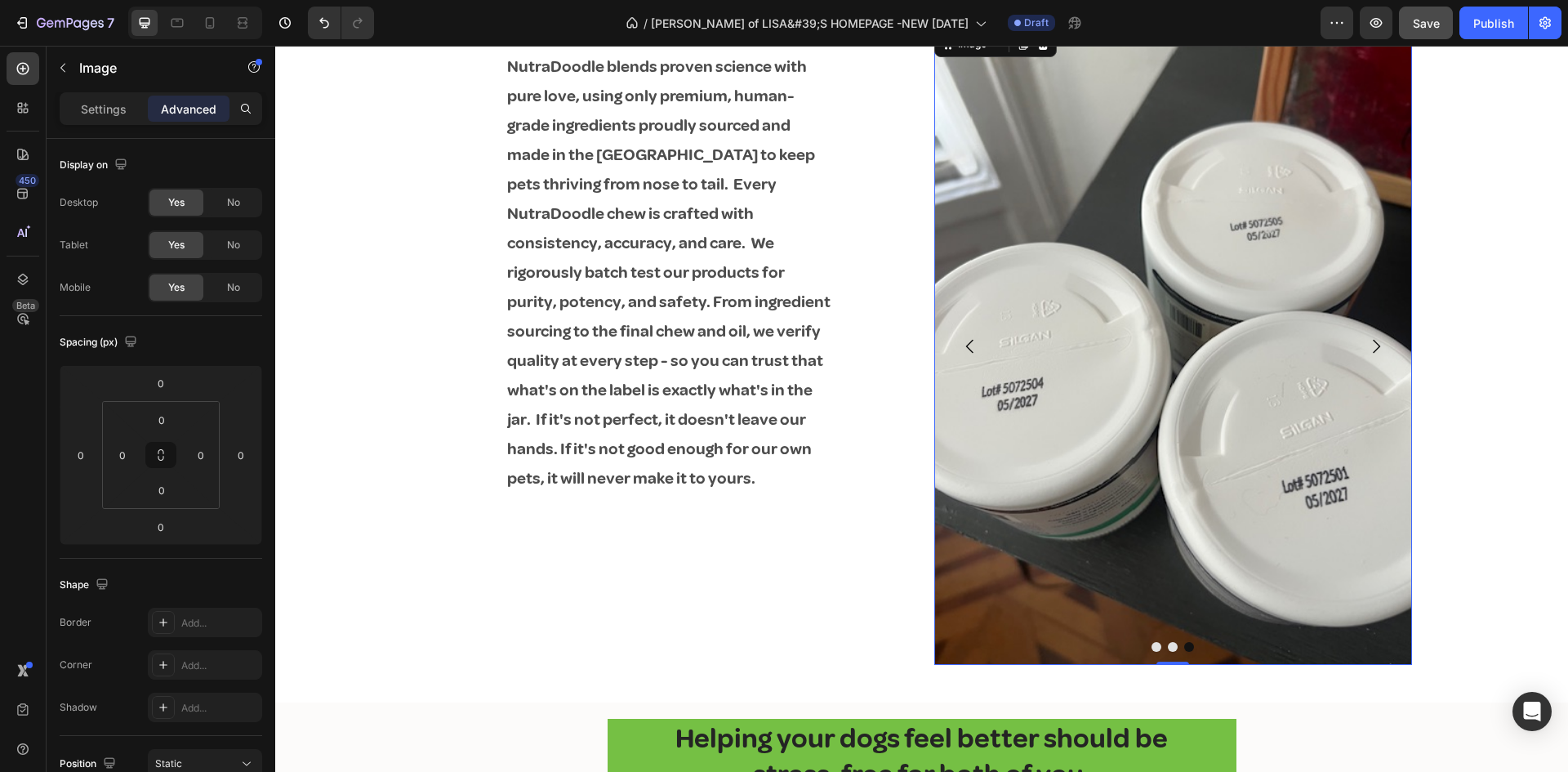
scroll to position [2368, 0]
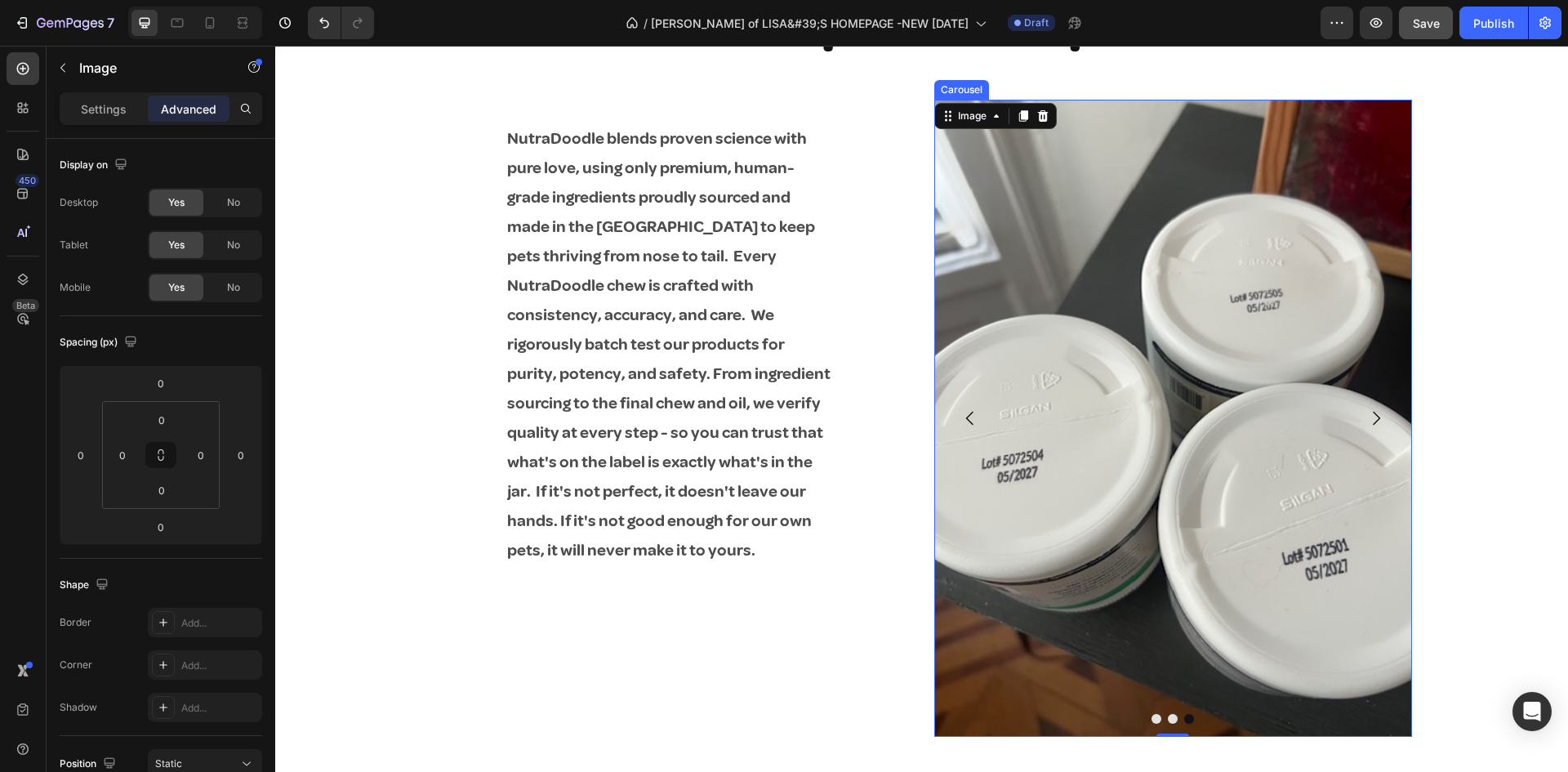
click at [1366, 416] on icon "Carousel Next Arrow" at bounding box center [1375, 418] width 20 height 20
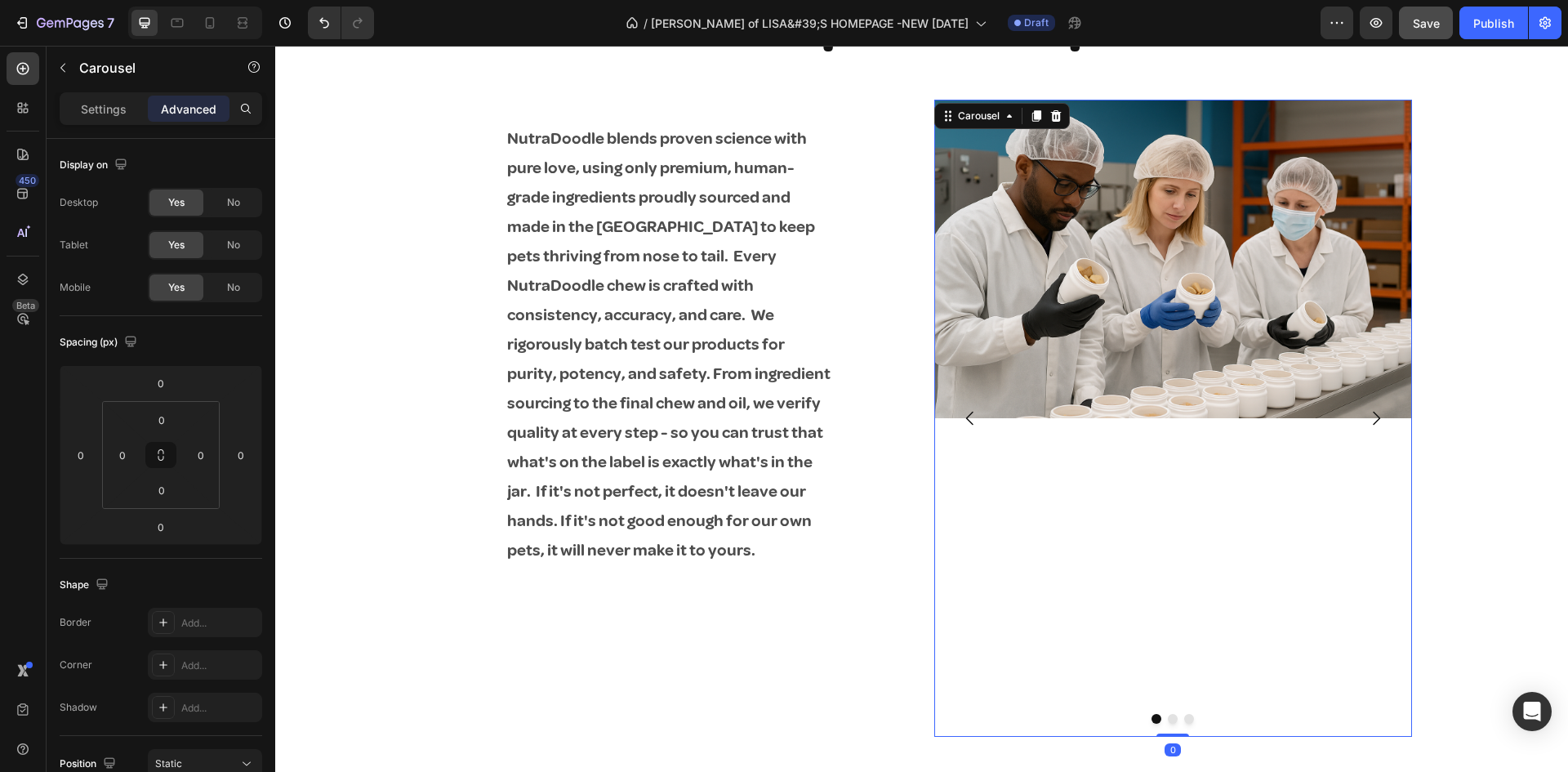
click at [964, 416] on icon "Carousel Back Arrow" at bounding box center [970, 418] width 20 height 20
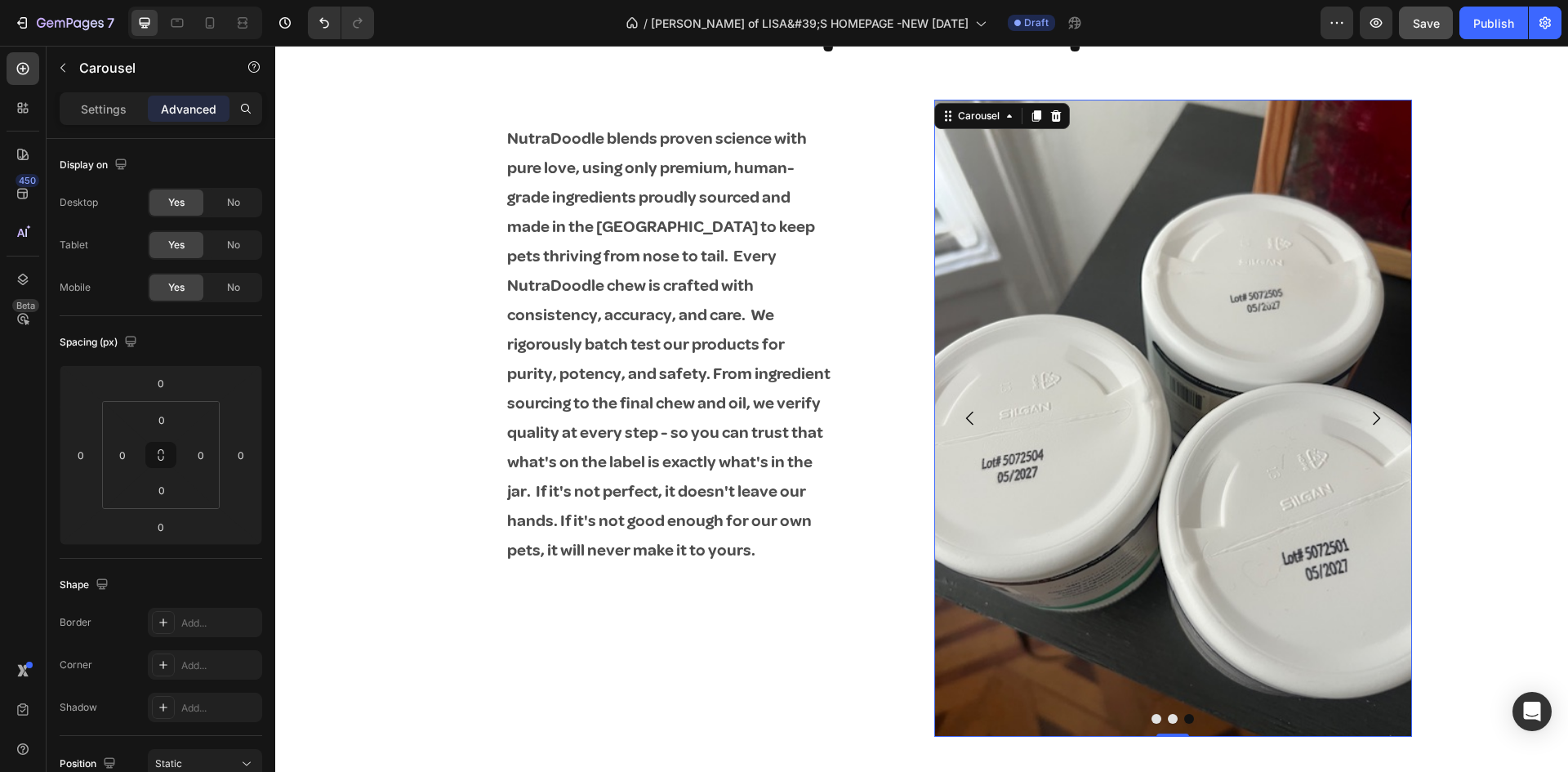
click at [964, 416] on icon "Carousel Back Arrow" at bounding box center [970, 418] width 20 height 20
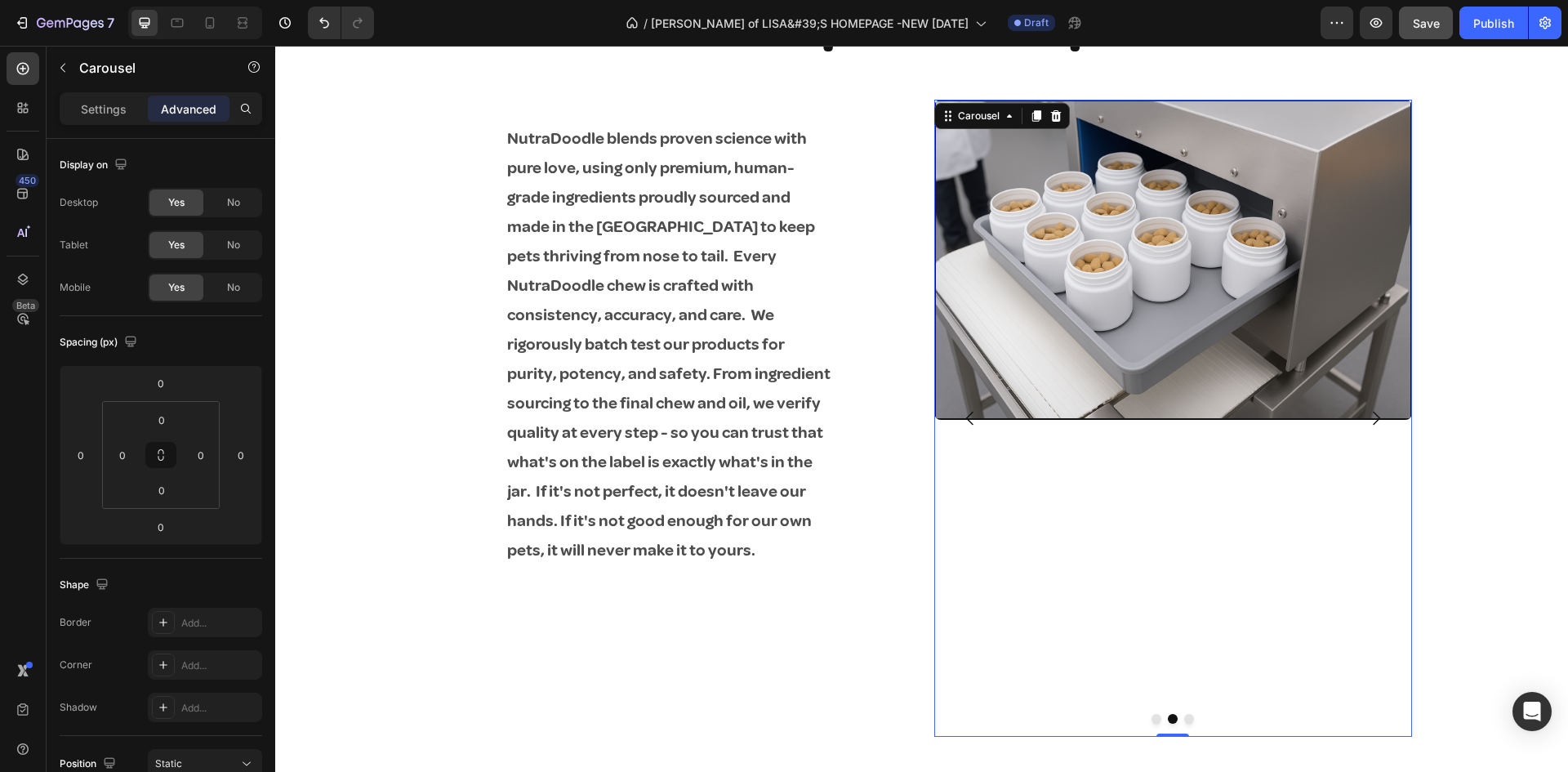
click at [1370, 418] on icon "Carousel Next Arrow" at bounding box center [1375, 418] width 20 height 20
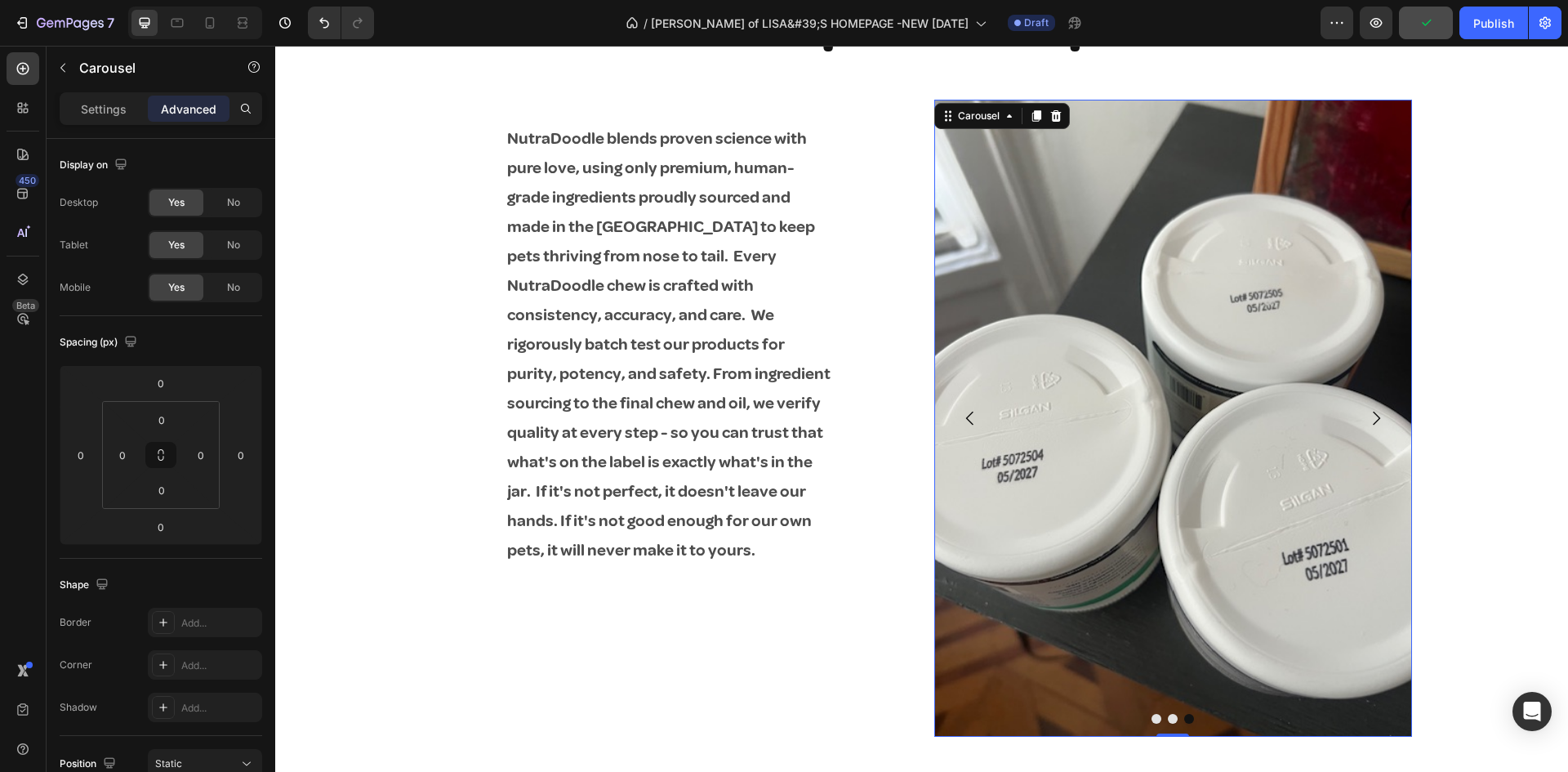
click at [960, 408] on icon "Carousel Back Arrow" at bounding box center [970, 418] width 20 height 20
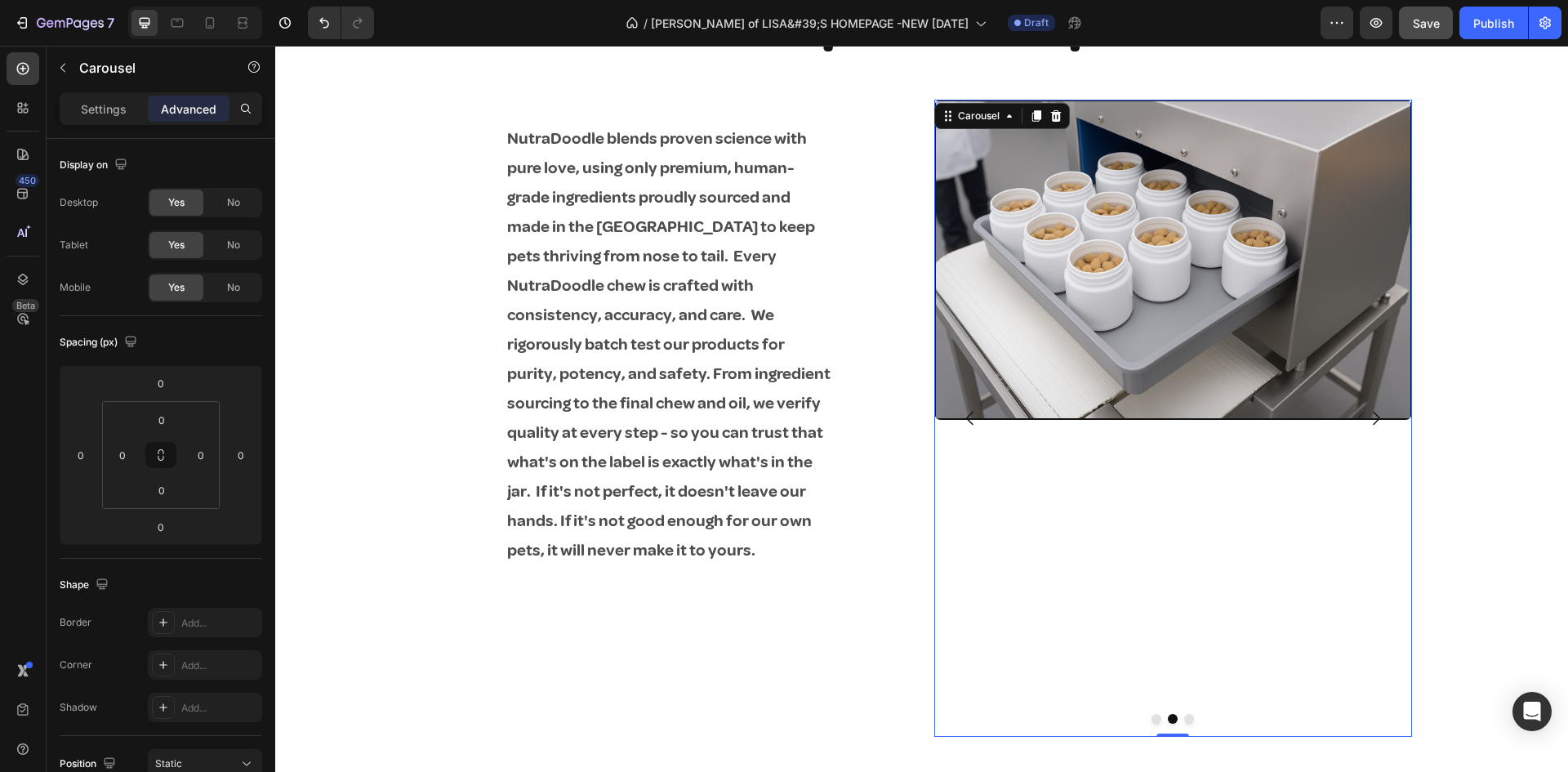
click at [960, 408] on icon "Carousel Back Arrow" at bounding box center [970, 418] width 20 height 20
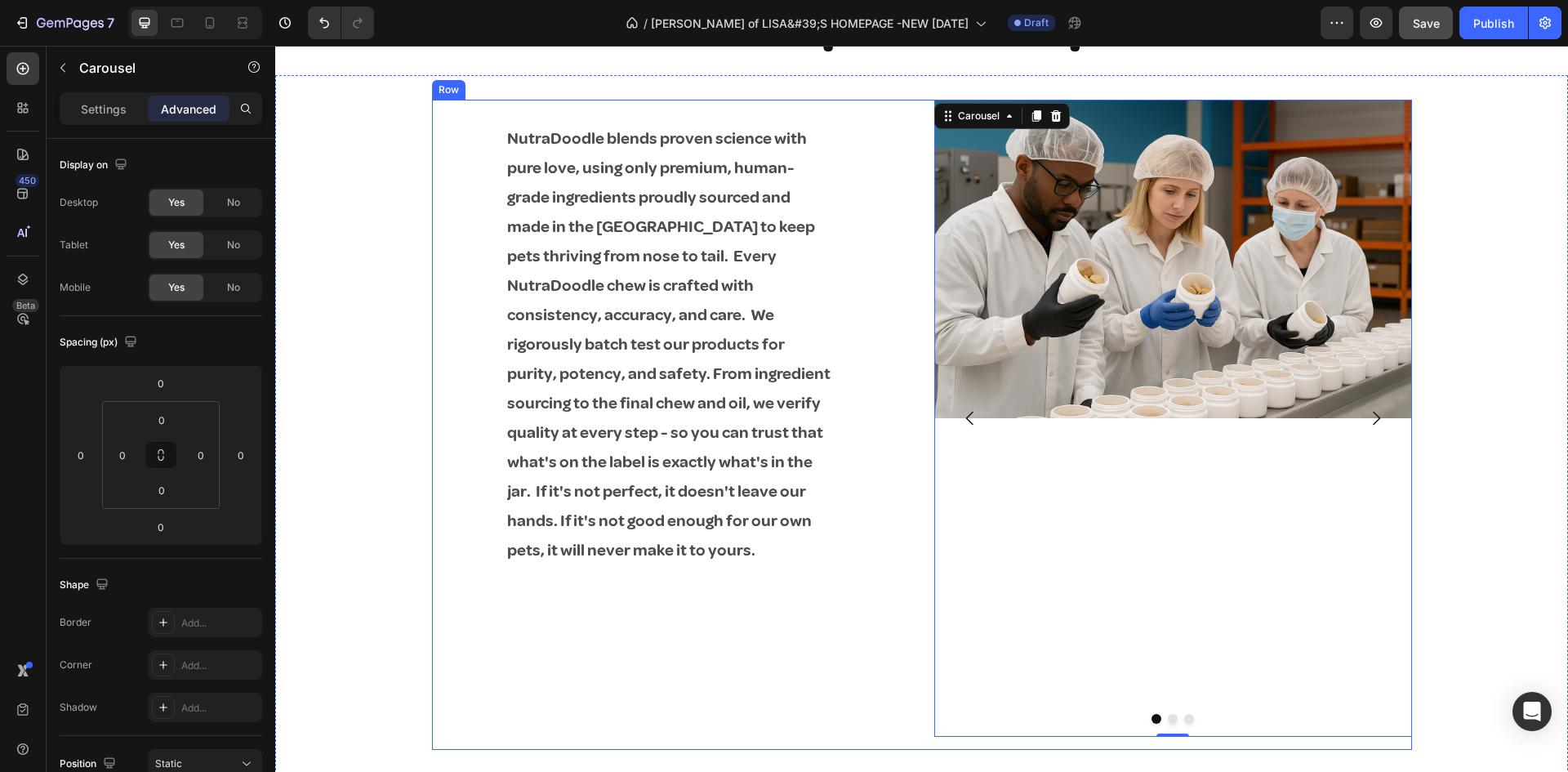
click at [790, 631] on div "NutraDoodle blends proven science with pure love, using only premium, human-gra…" at bounding box center [671, 424] width 478 height 650
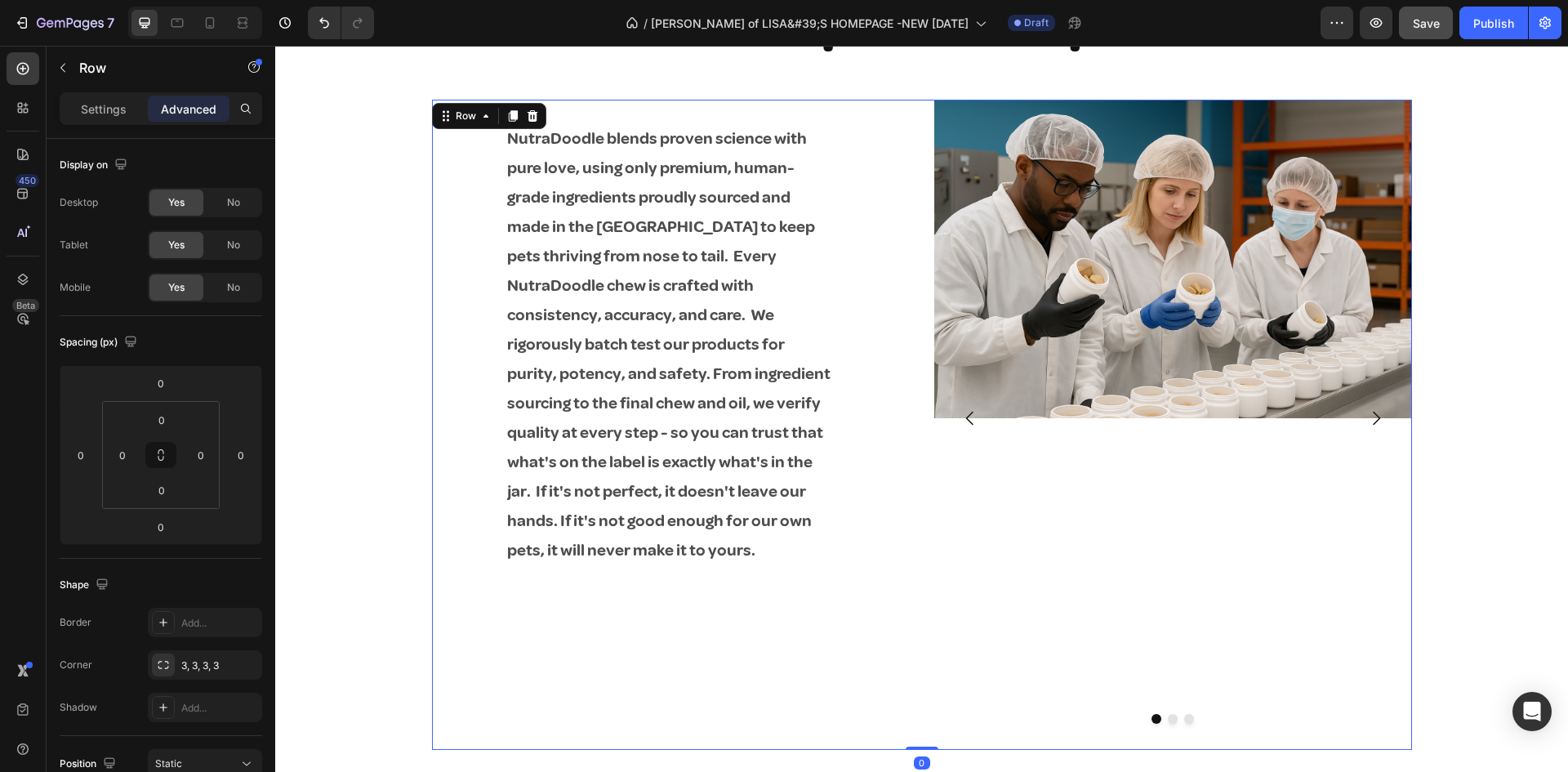
drag, startPoint x: 913, startPoint y: 747, endPoint x: 911, endPoint y: 720, distance: 27.1
click at [913, 727] on div "NutraDoodle blends proven science with pure love, using only premium, human-gra…" at bounding box center [922, 424] width 980 height 650
drag, startPoint x: 890, startPoint y: 669, endPoint x: 884, endPoint y: 713, distance: 44.4
click at [889, 671] on div "NutraDoodle blends proven science with pure love, using only premium, human-gra…" at bounding box center [671, 424] width 478 height 650
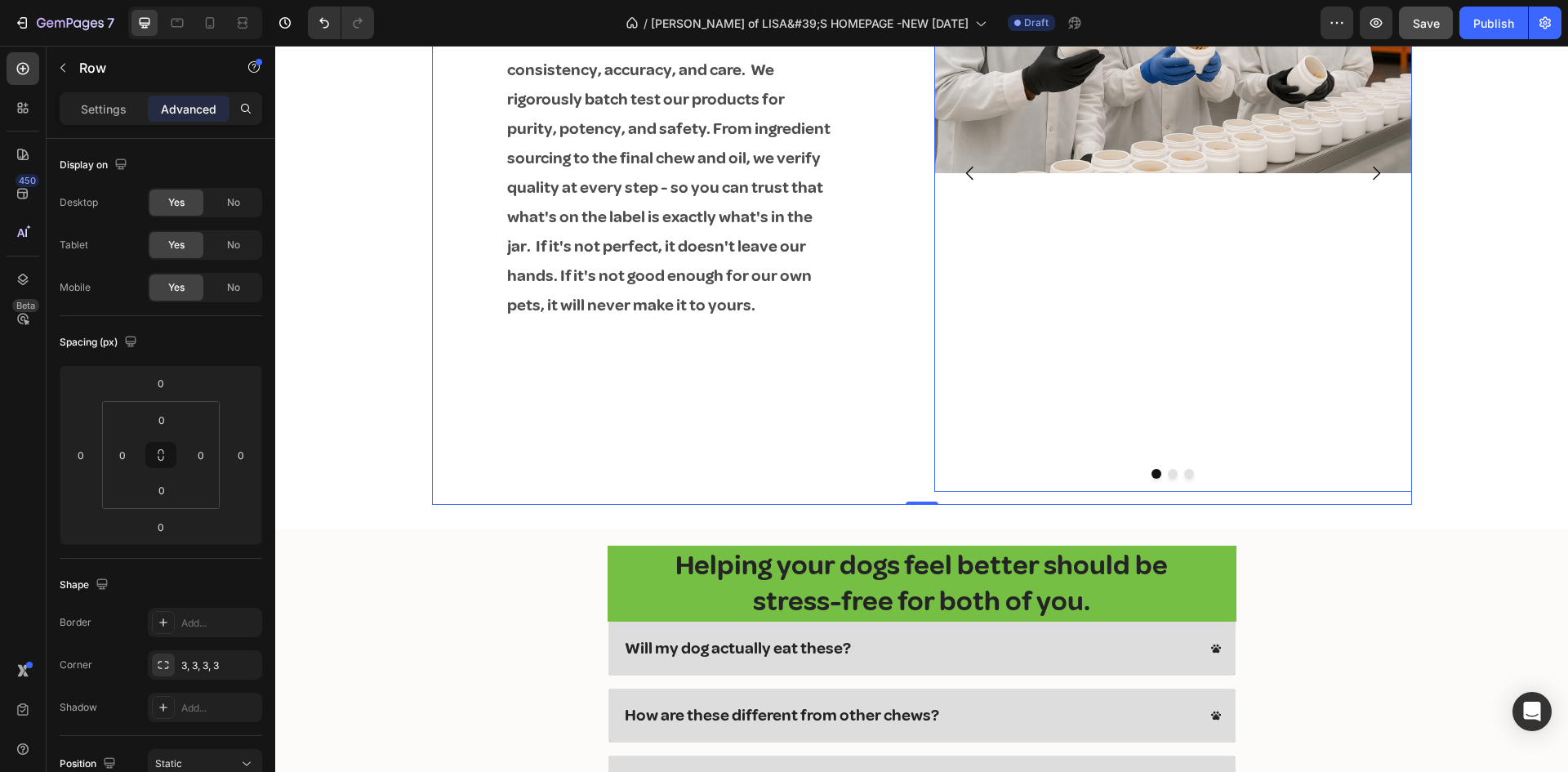
click at [1058, 328] on div "Image" at bounding box center [1173, 172] width 478 height 637
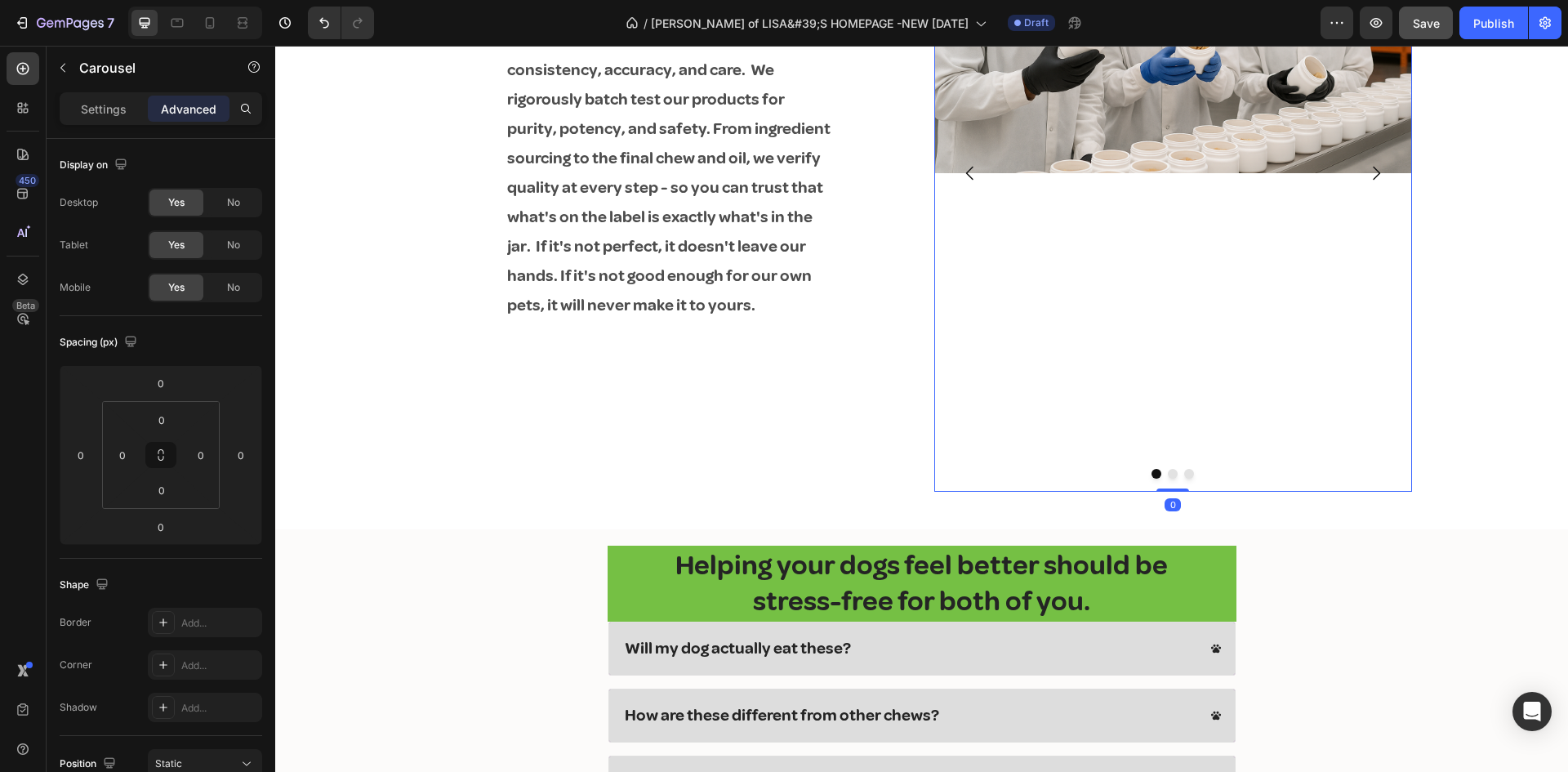
drag, startPoint x: 1168, startPoint y: 491, endPoint x: 1169, endPoint y: 443, distance: 48.0
click at [1169, 443] on div "Image Image Image Carousel 0" at bounding box center [1173, 172] width 478 height 637
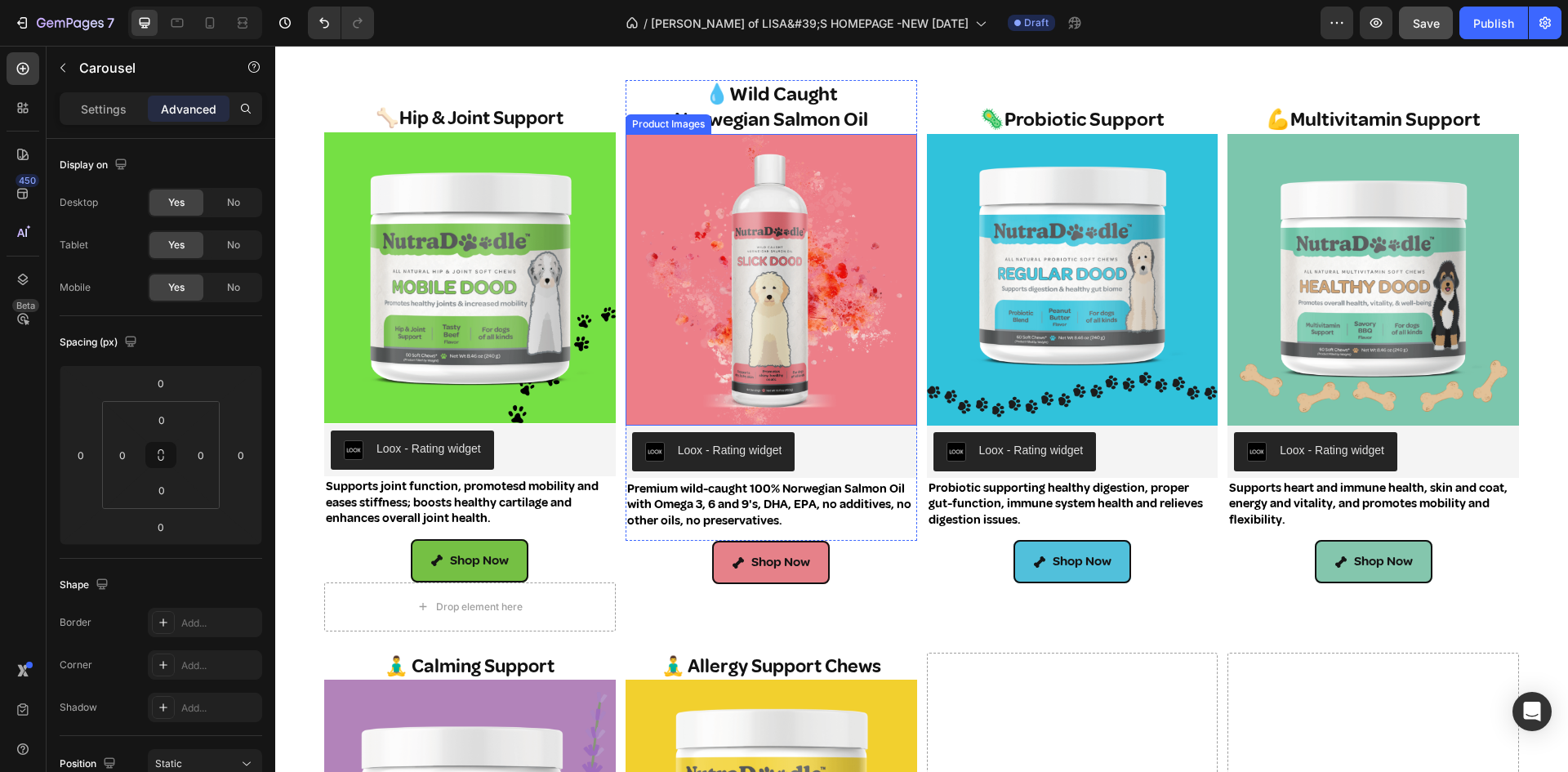
scroll to position [829, 0]
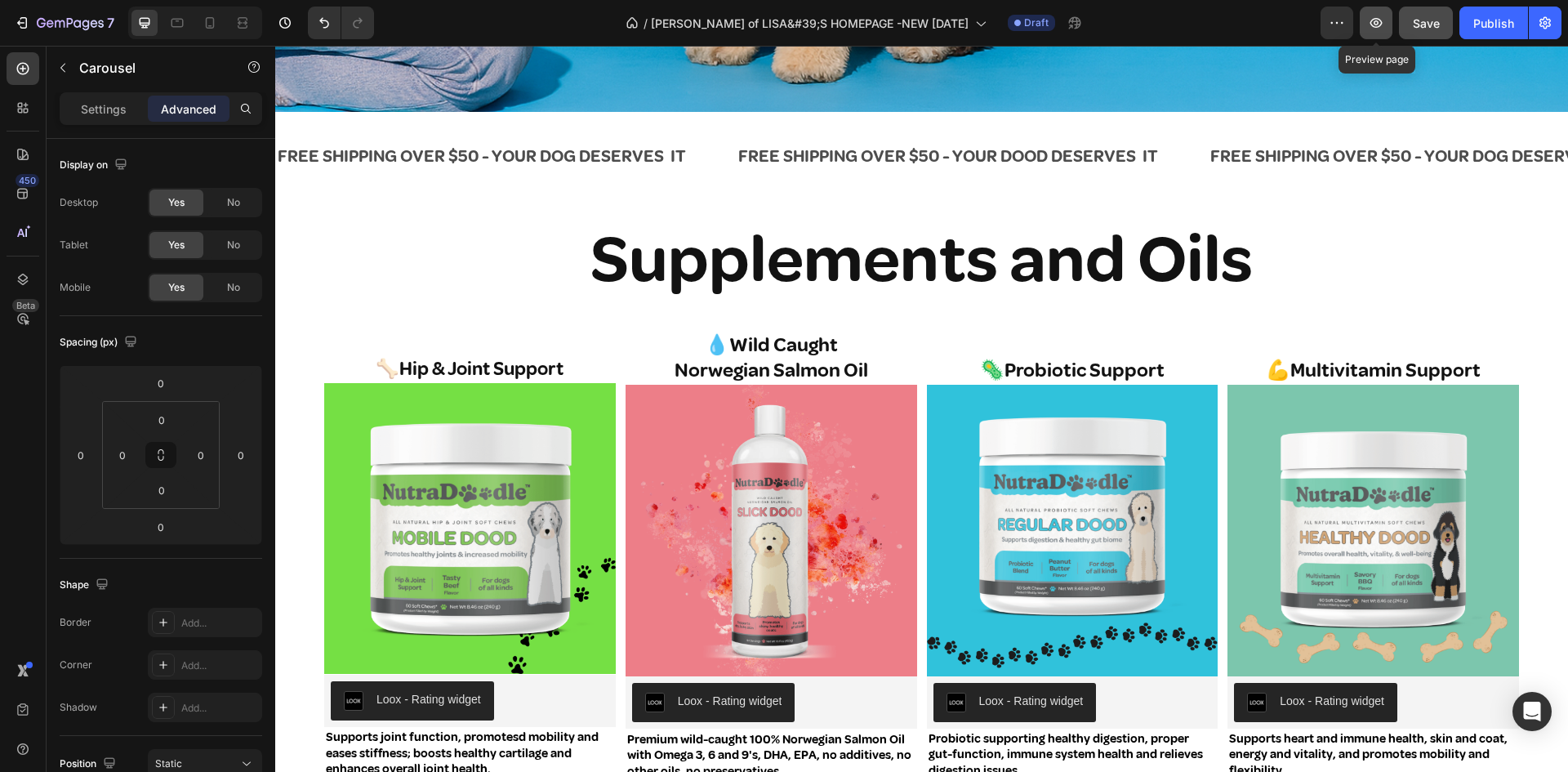
click at [1378, 17] on icon "button" at bounding box center [1375, 22] width 16 height 16
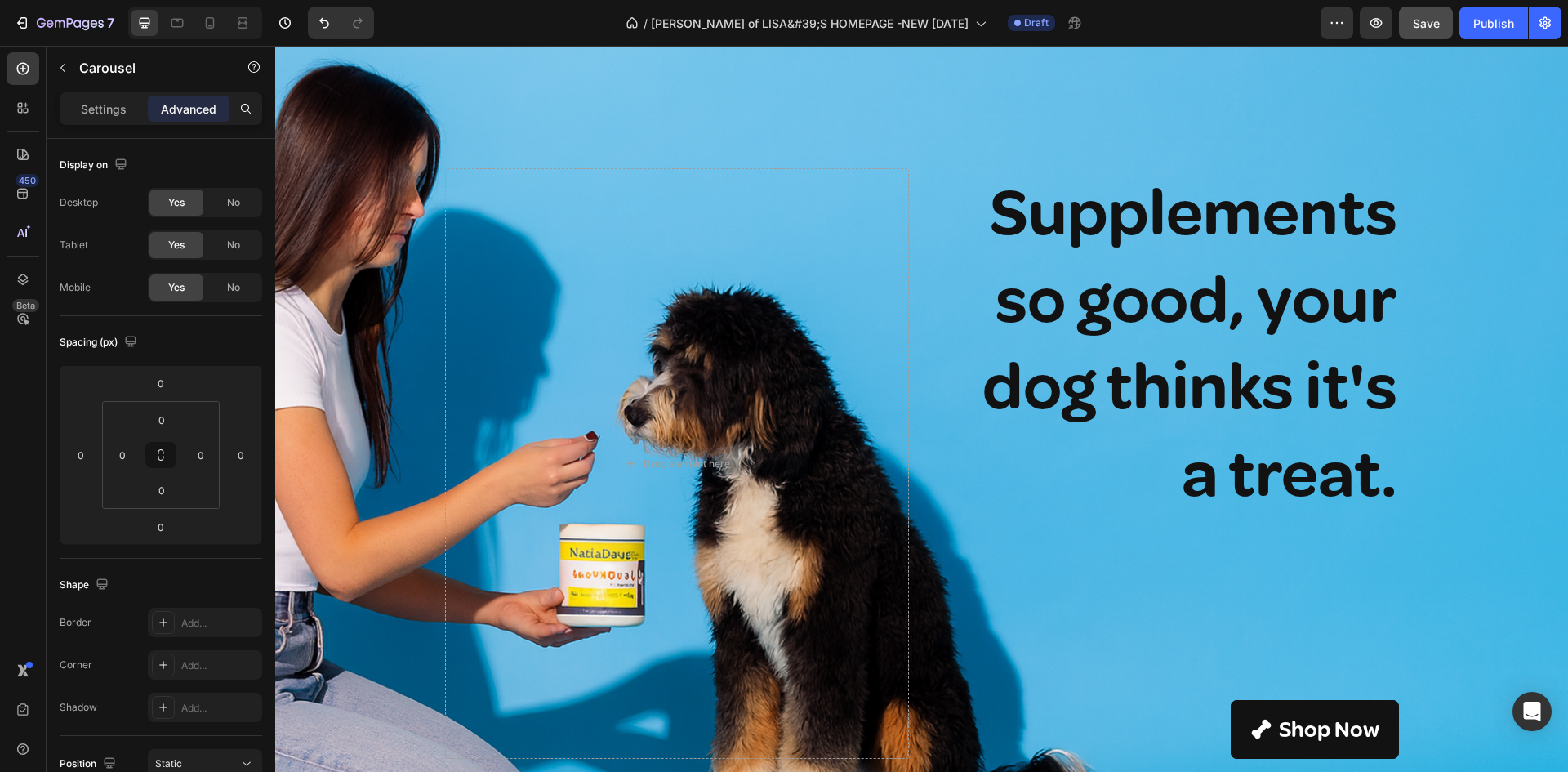
scroll to position [0, 0]
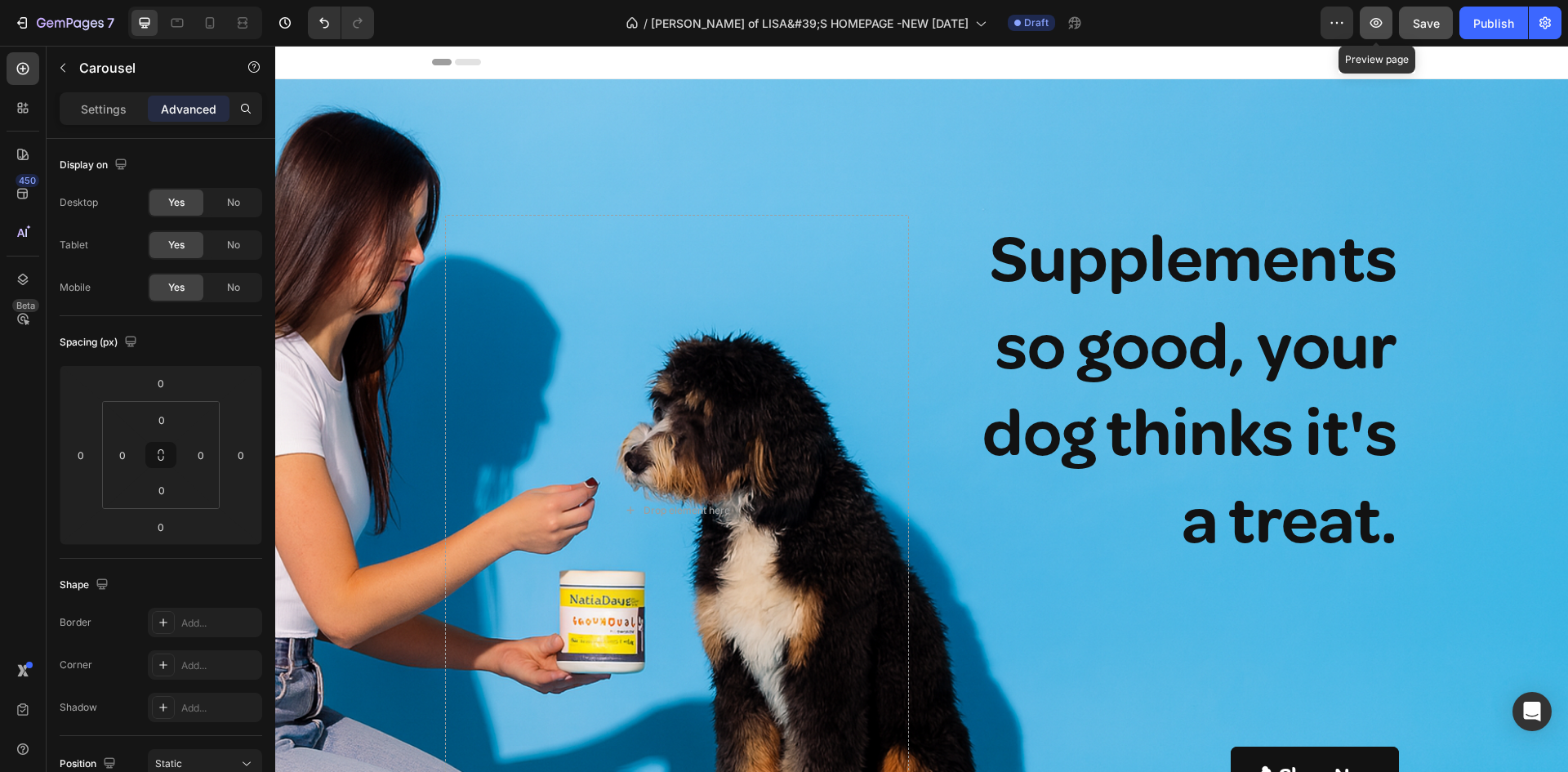
click at [1376, 22] on icon "button" at bounding box center [1375, 22] width 16 height 16
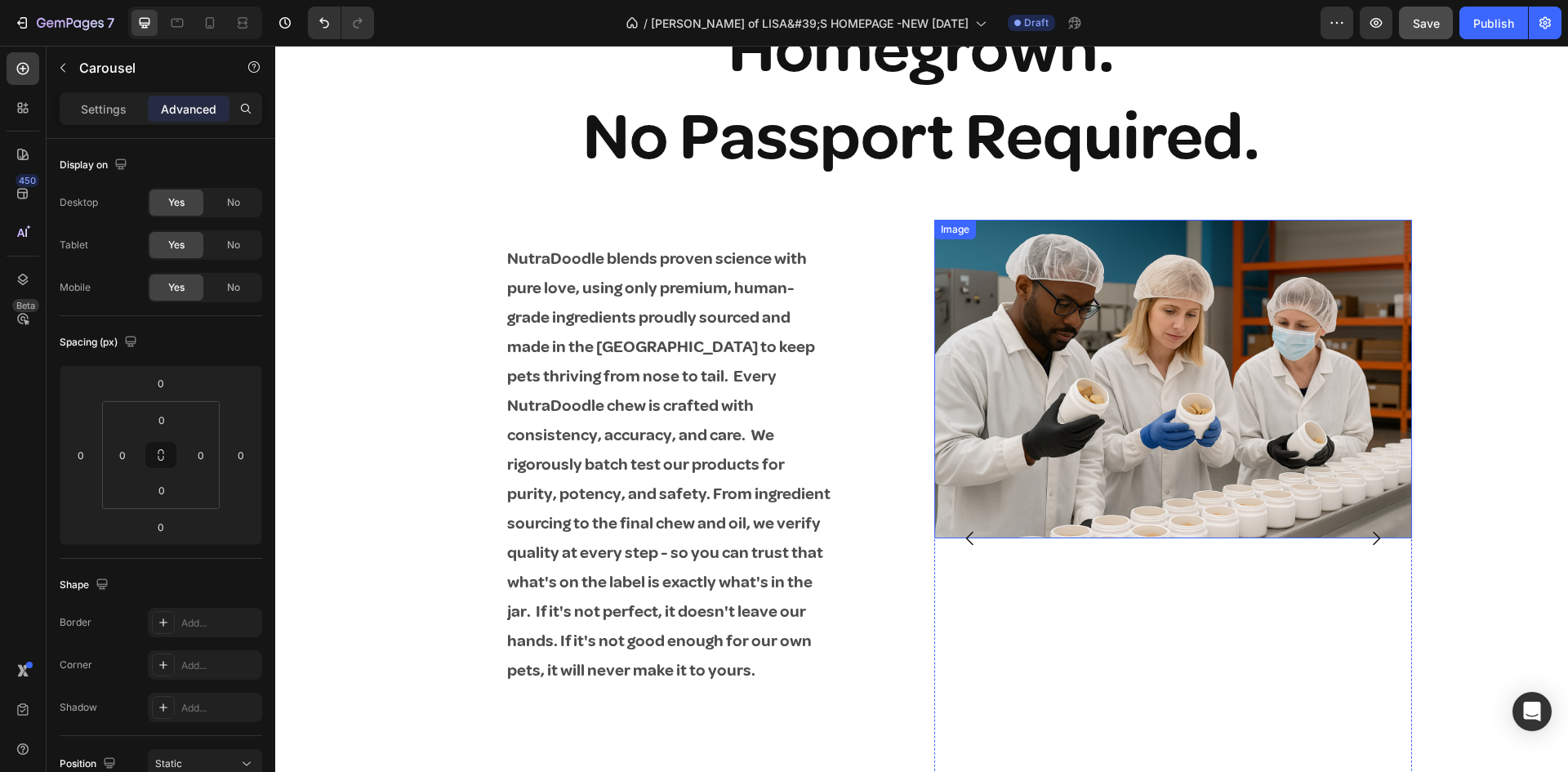
scroll to position [2286, 0]
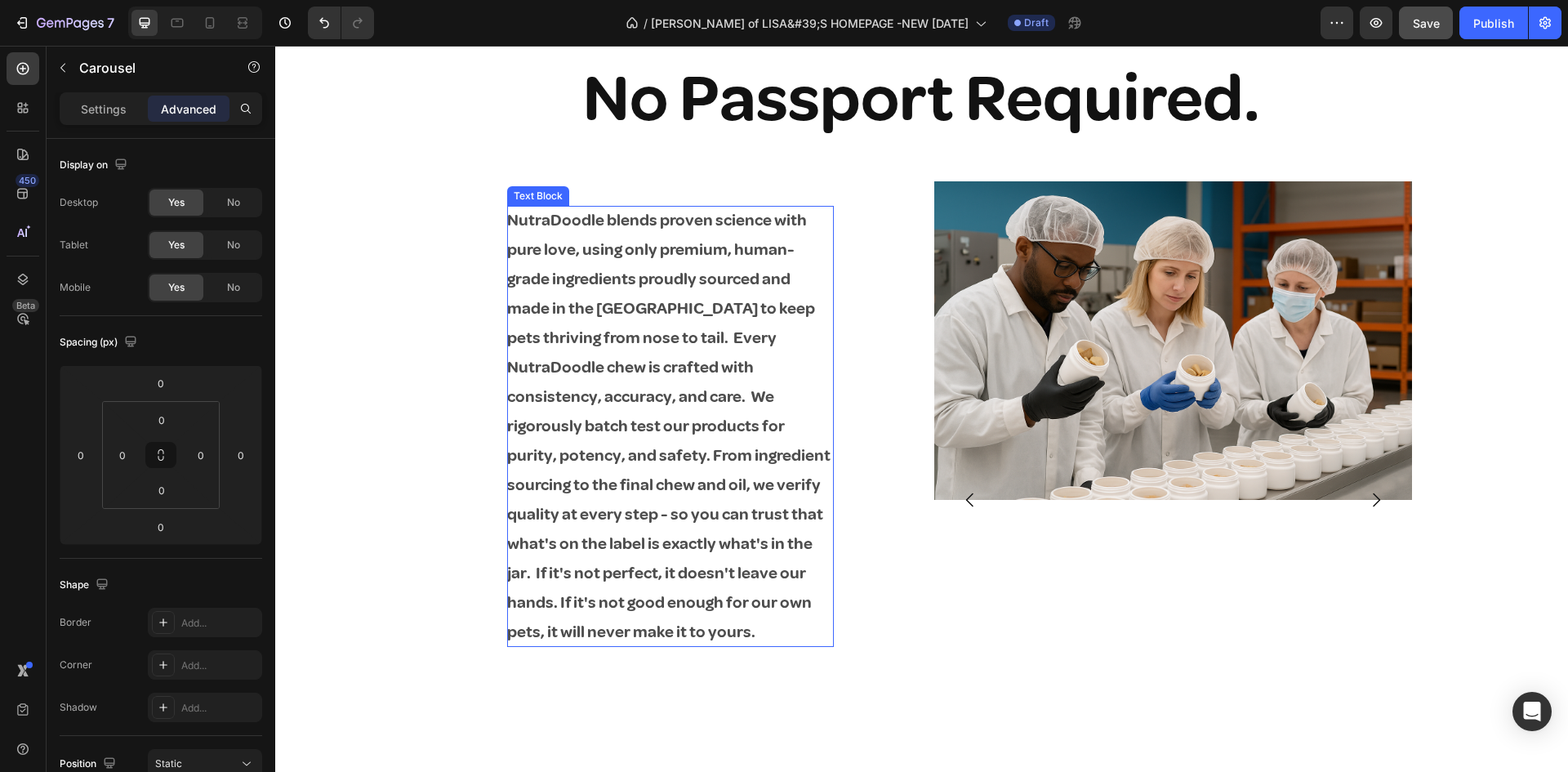
click at [609, 359] on p "NutraDoodle blends proven science with pure love, using only premium, human-gra…" at bounding box center [670, 425] width 326 height 441
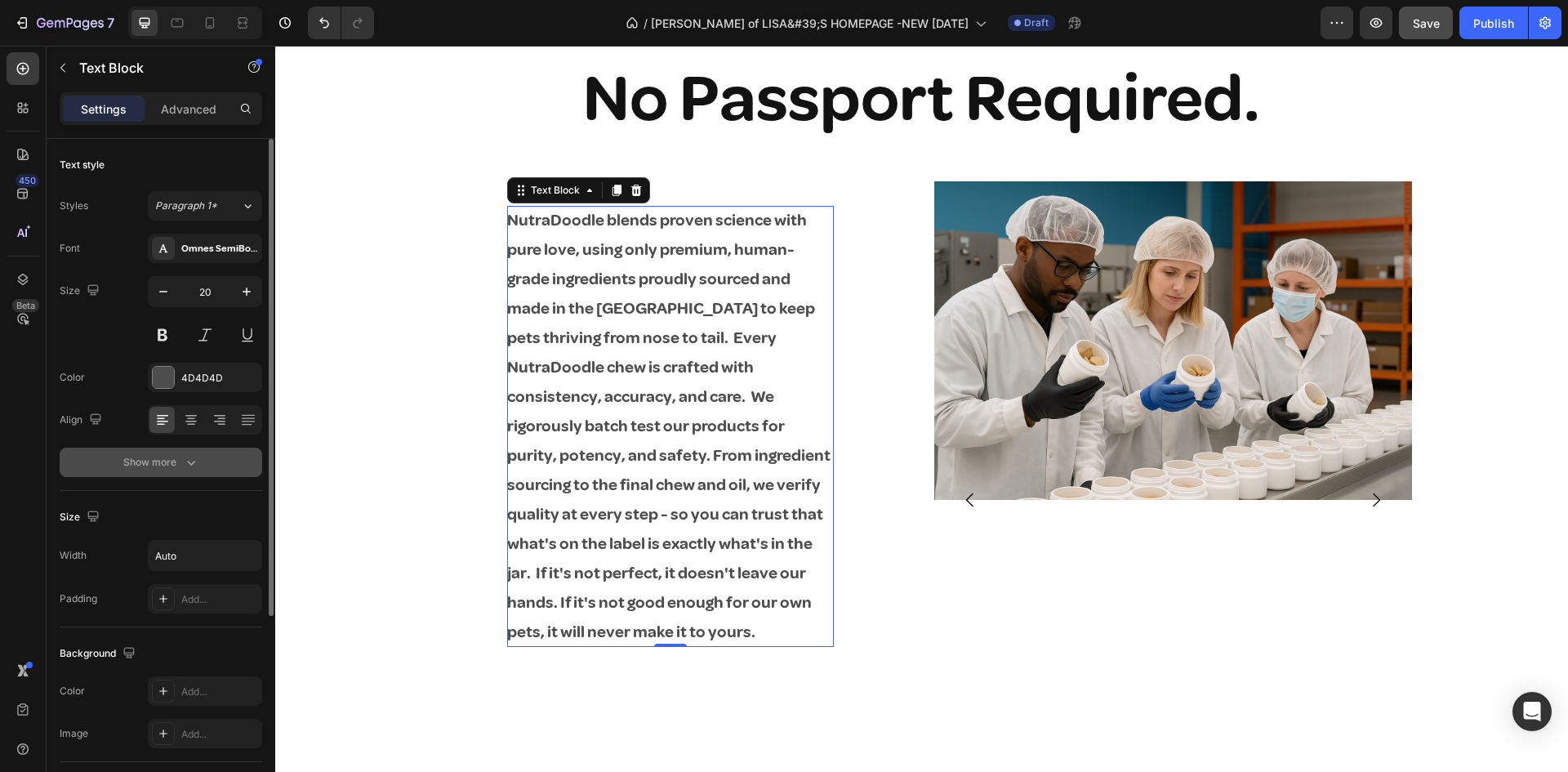
click at [176, 458] on div "Show more" at bounding box center [161, 462] width 76 height 16
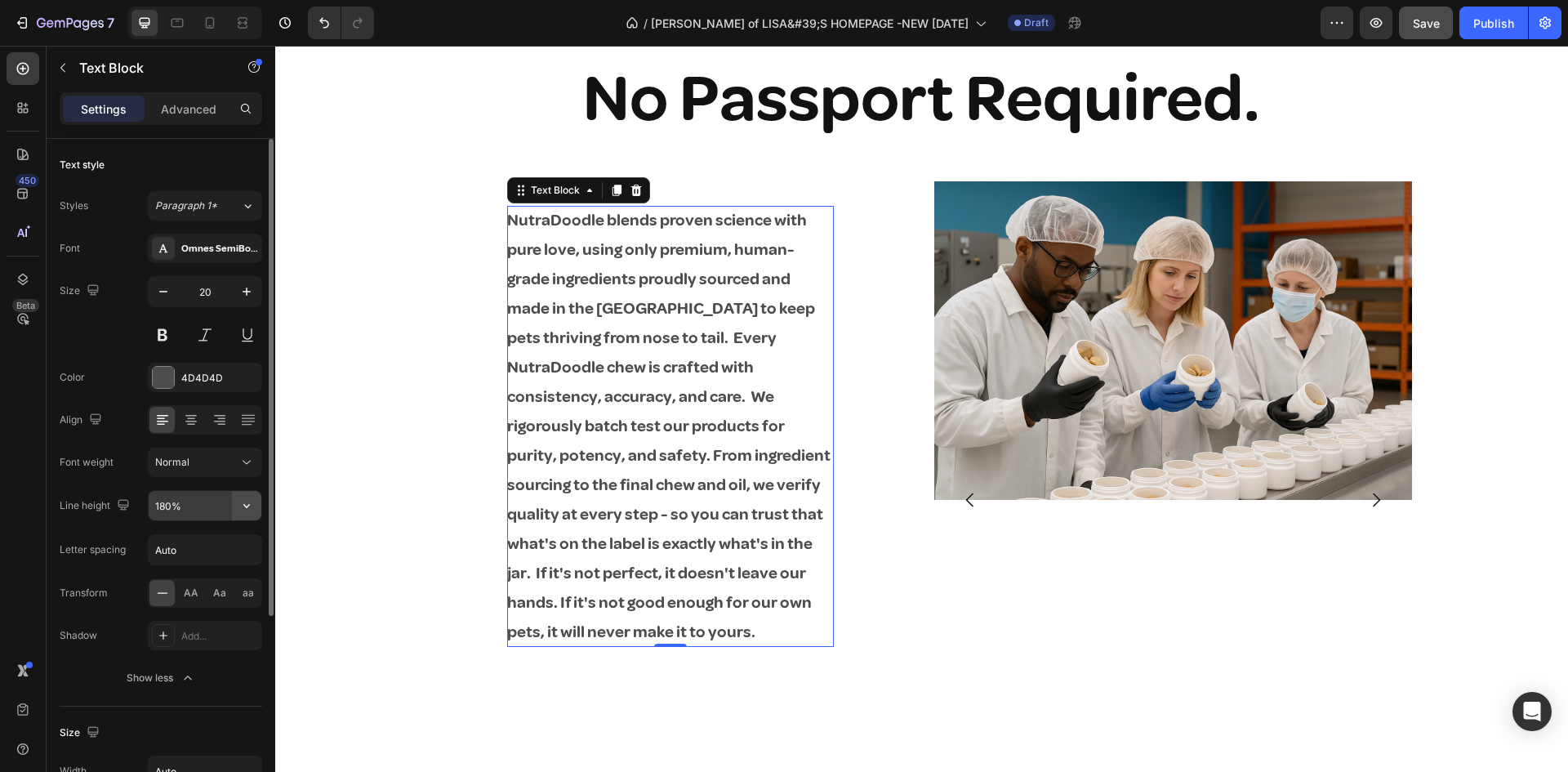
click at [242, 499] on icon "button" at bounding box center [246, 505] width 16 height 16
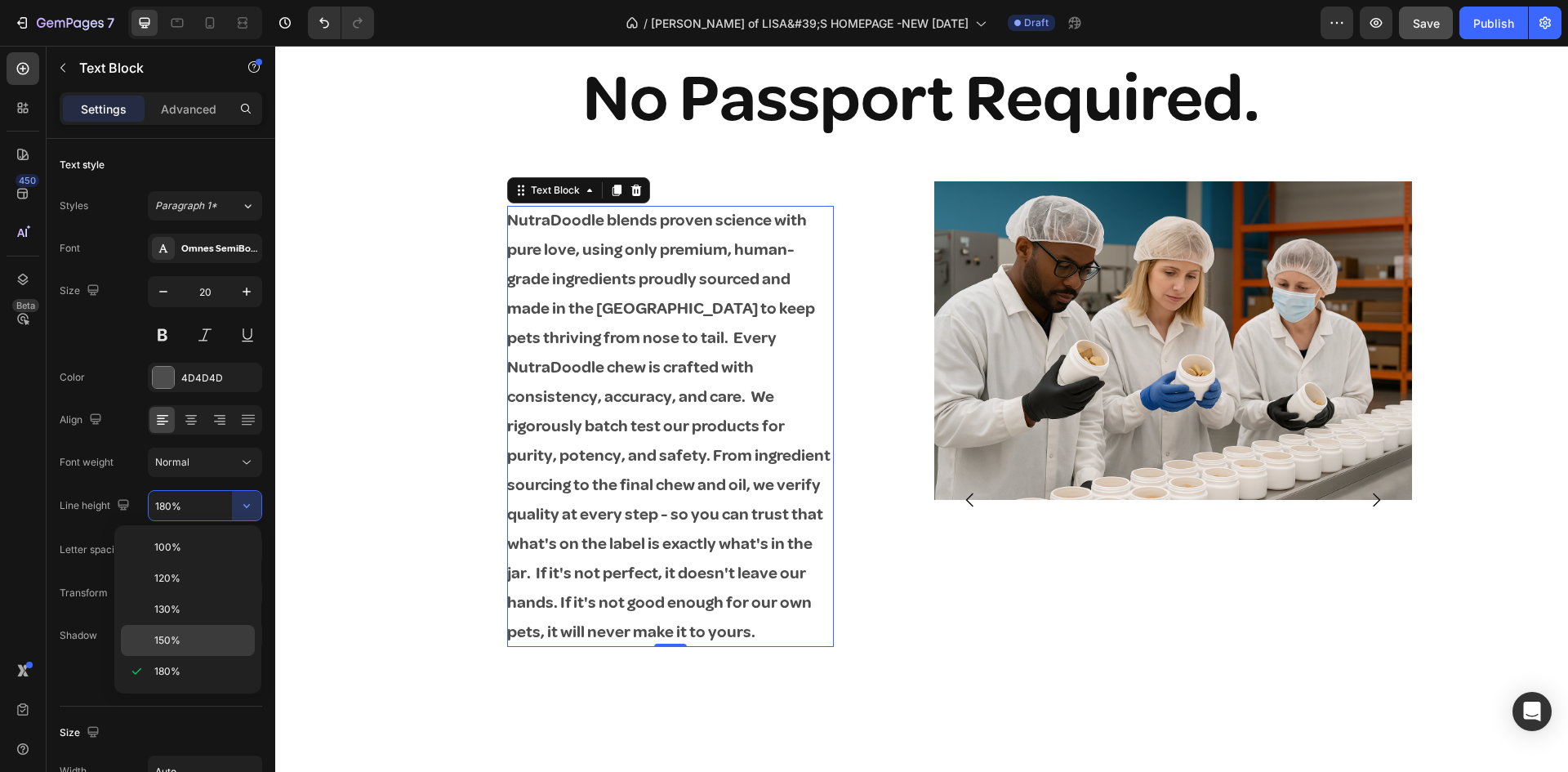
click at [176, 638] on span "150%" at bounding box center [167, 640] width 26 height 14
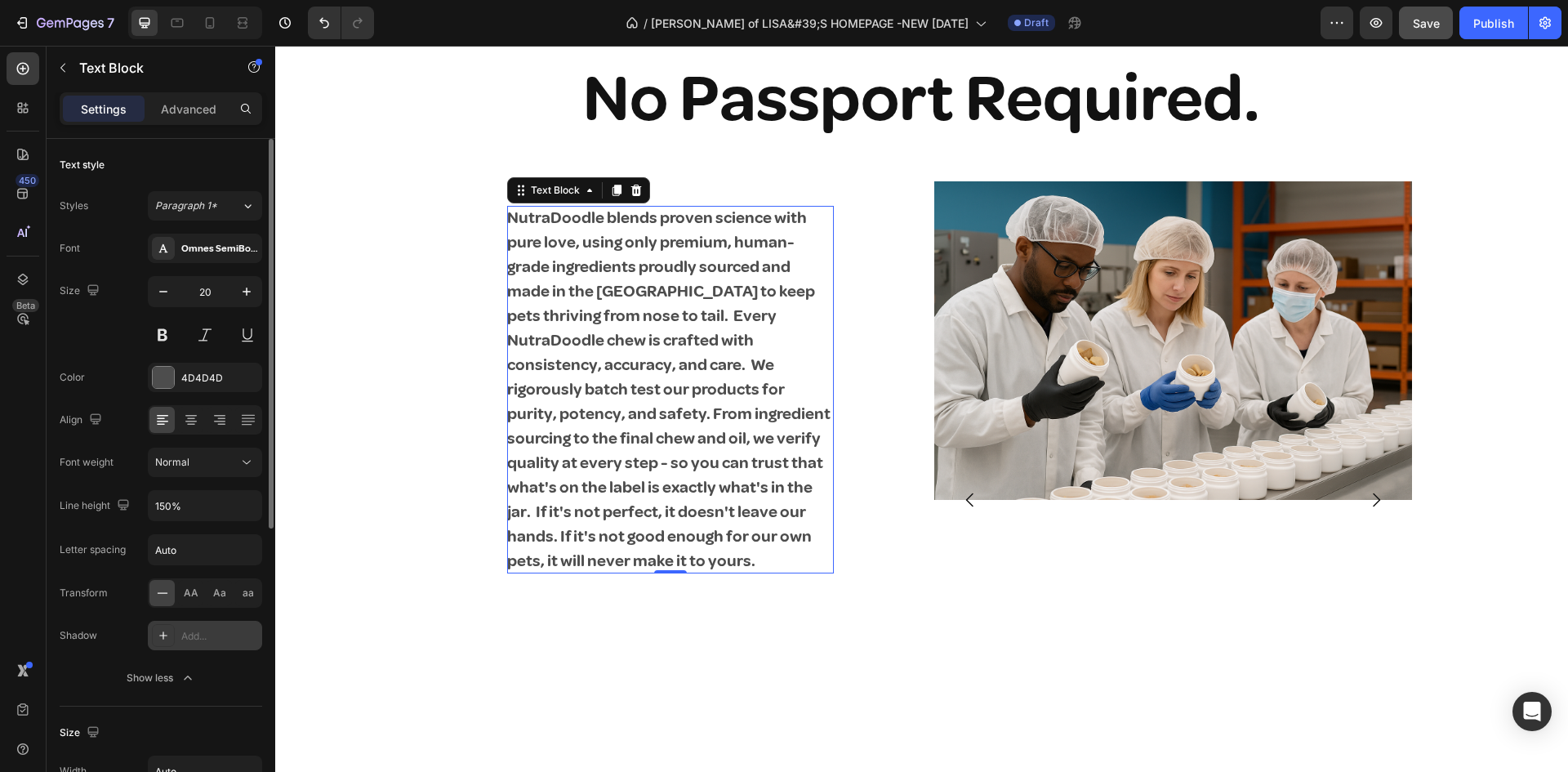
click at [176, 633] on div "Add..." at bounding box center [205, 635] width 114 height 29
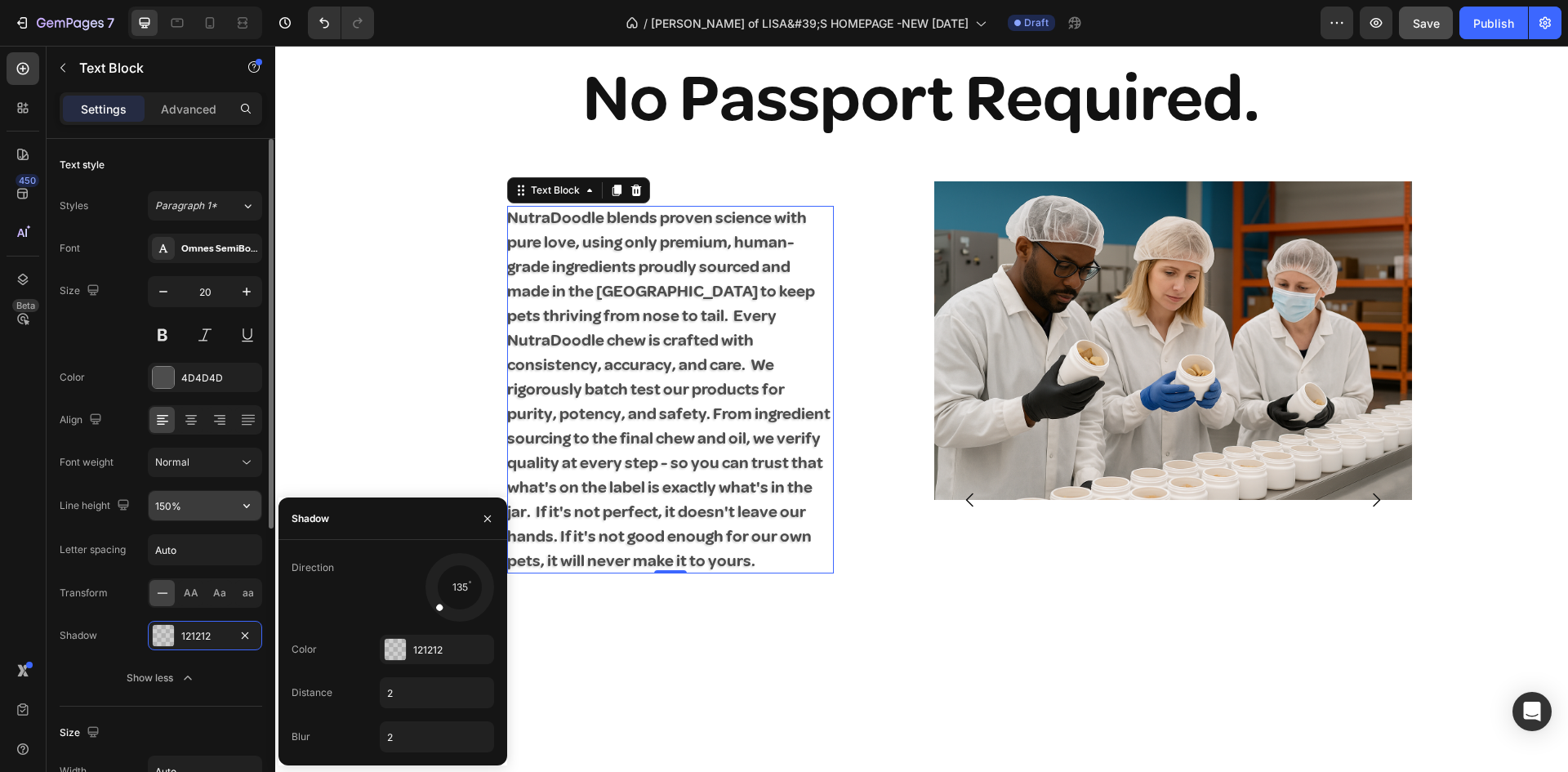
click at [209, 504] on input "150%" at bounding box center [205, 505] width 112 height 29
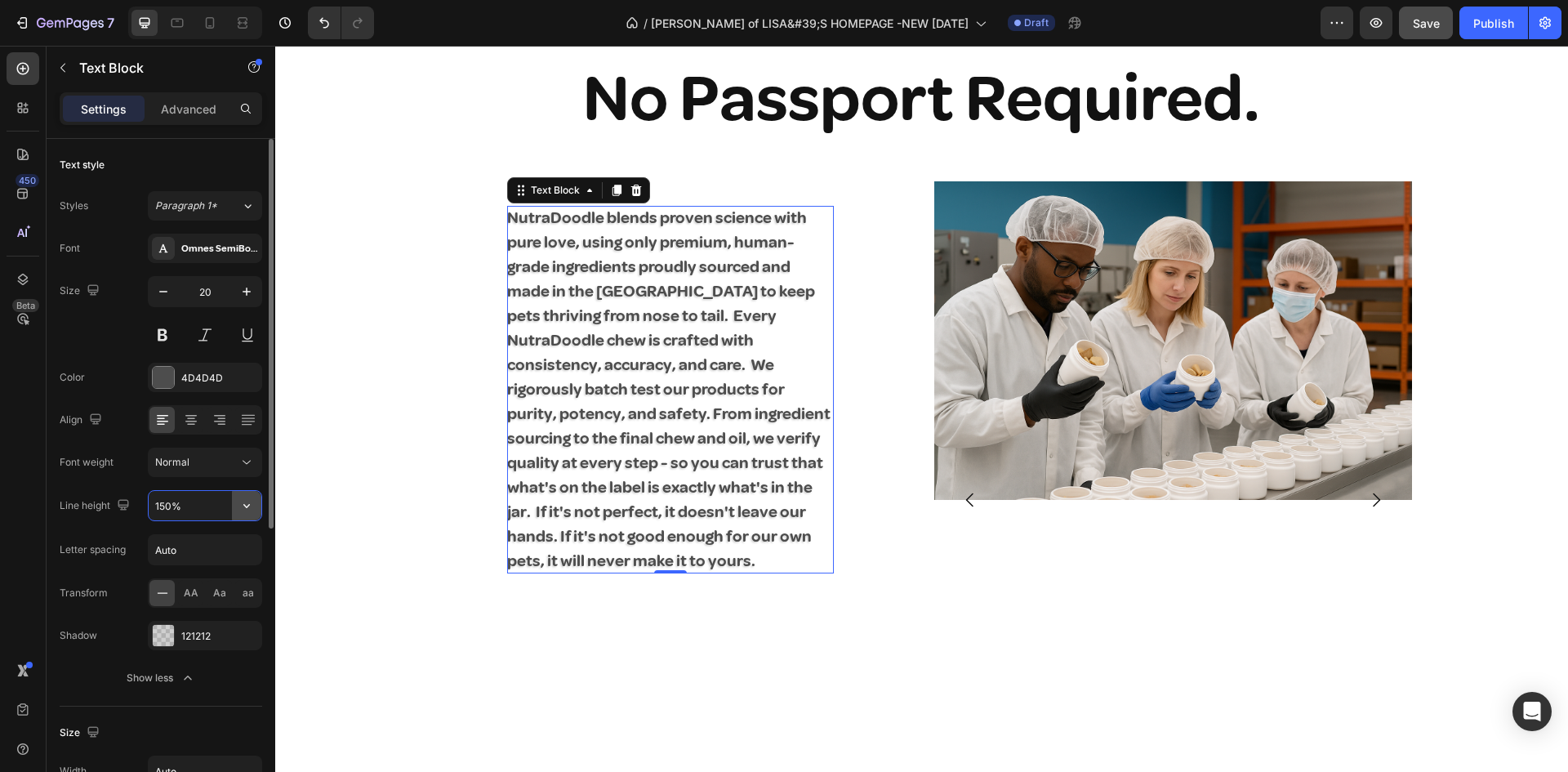
click at [245, 500] on icon "button" at bounding box center [246, 505] width 16 height 16
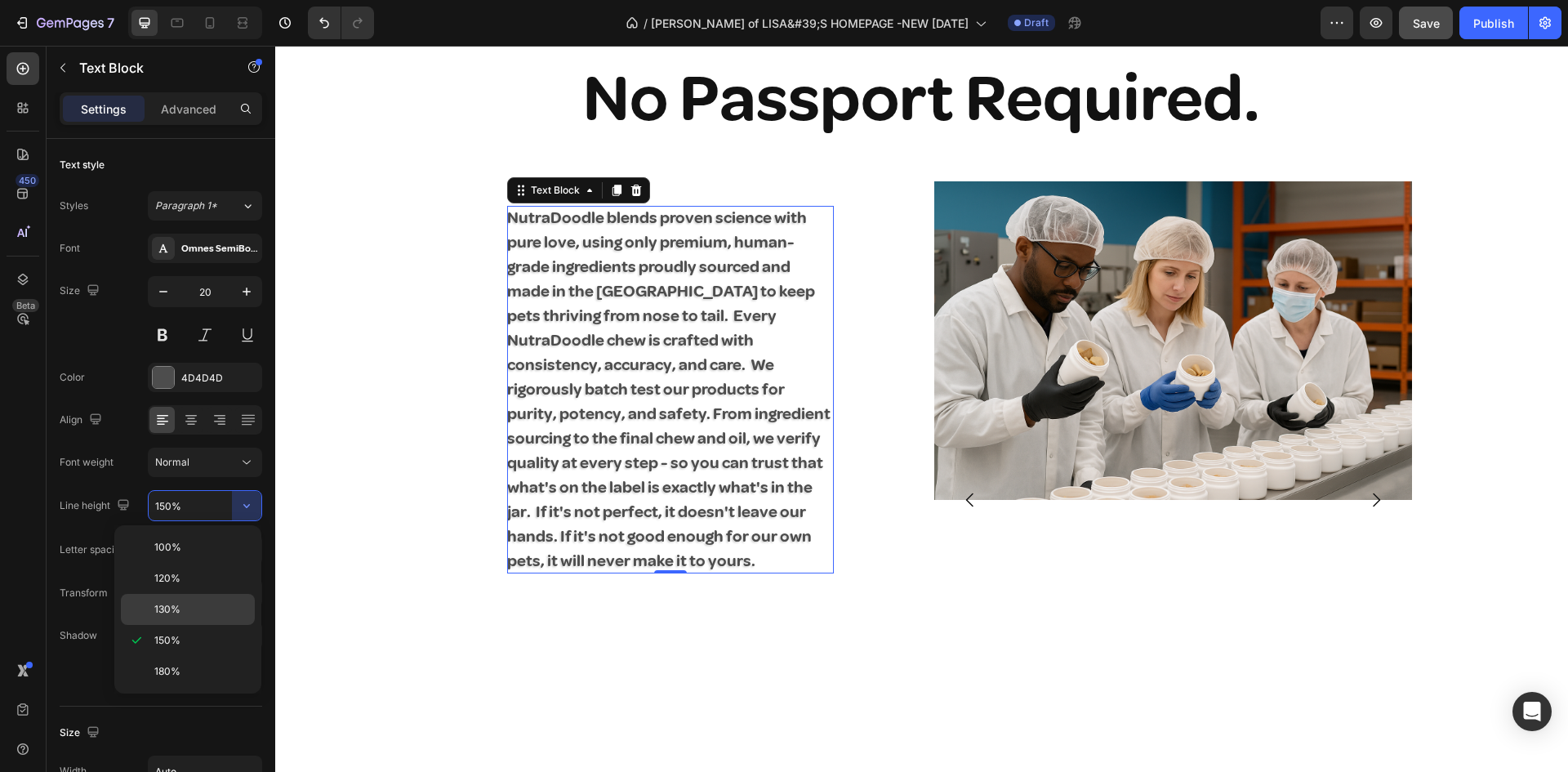
click at [192, 602] on p "130%" at bounding box center [200, 608] width 93 height 14
type input "130%"
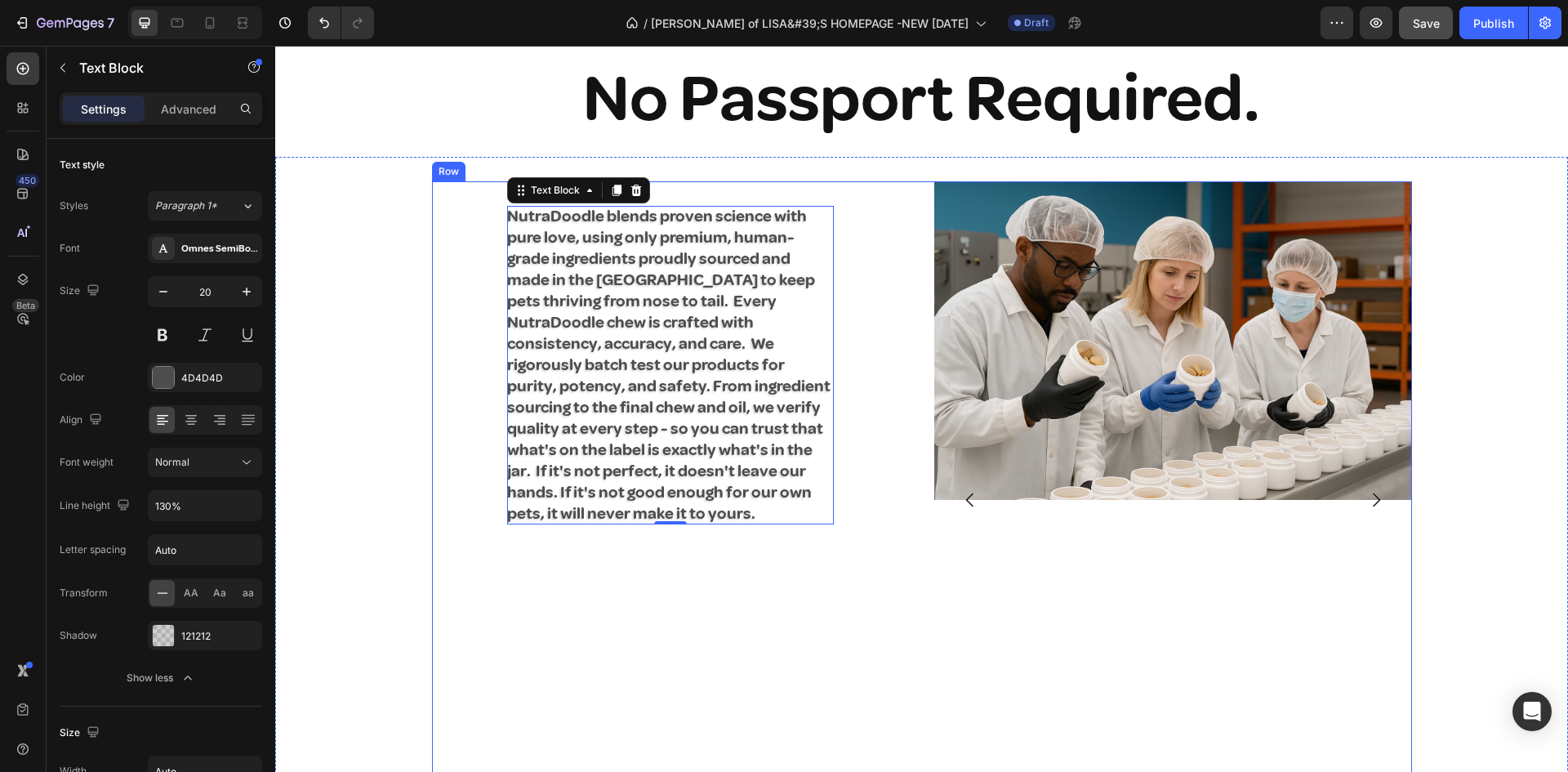
click at [439, 347] on div "NutraDoodle blends proven science with pure love, using only premium, human-gra…" at bounding box center [671, 506] width 478 height 650
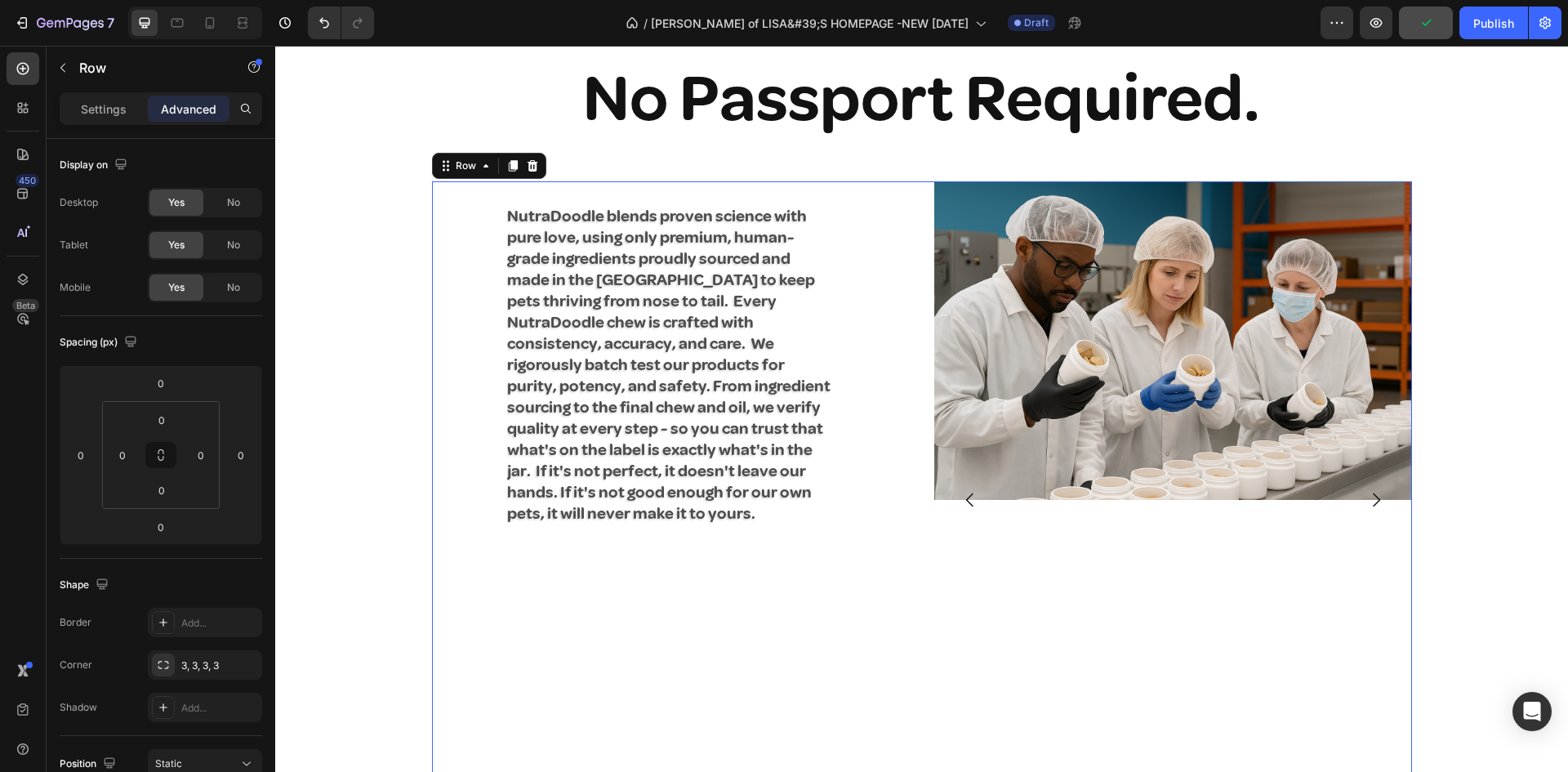
click at [943, 541] on div "Image Image Image Carousel Row Image" at bounding box center [1173, 506] width 478 height 650
click at [964, 459] on img at bounding box center [1173, 341] width 478 height 319
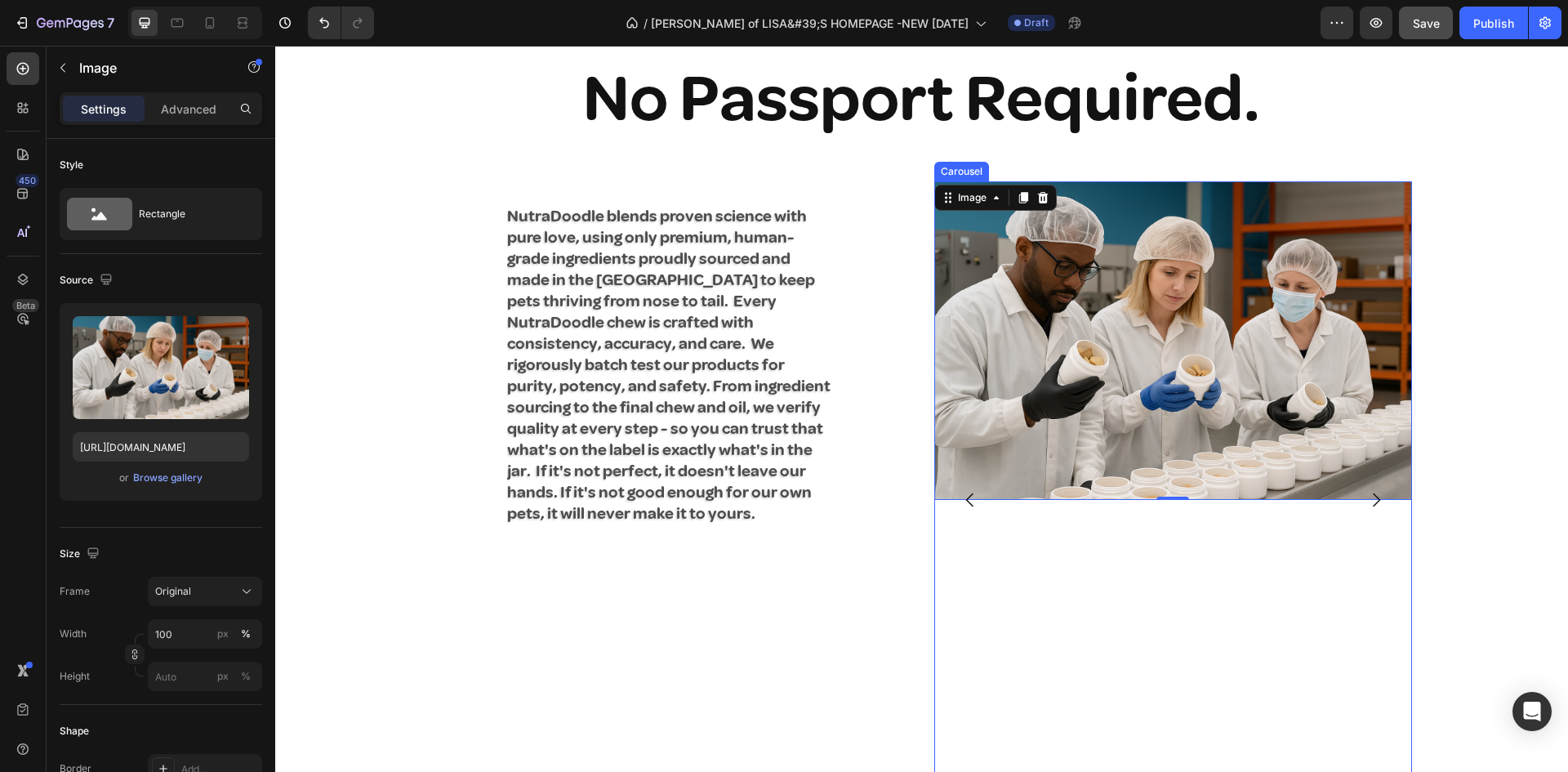
click at [1164, 500] on div "Image 0 Image Image [GEOGRAPHIC_DATA]" at bounding box center [1173, 499] width 478 height 637
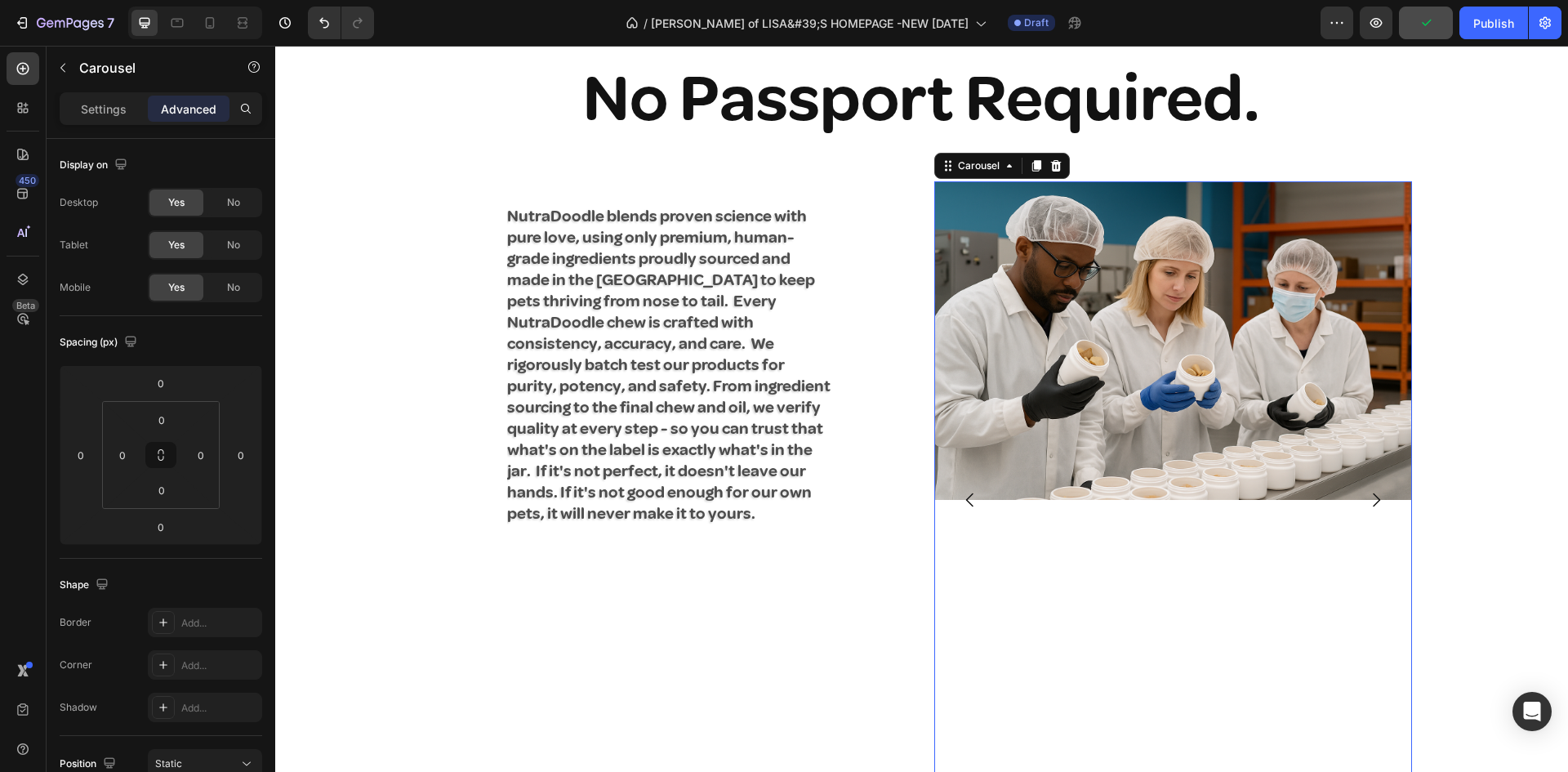
drag, startPoint x: 1166, startPoint y: 498, endPoint x: 1155, endPoint y: 491, distance: 13.0
click at [1155, 491] on div "Image Image Image Carousel 0" at bounding box center [1173, 499] width 478 height 637
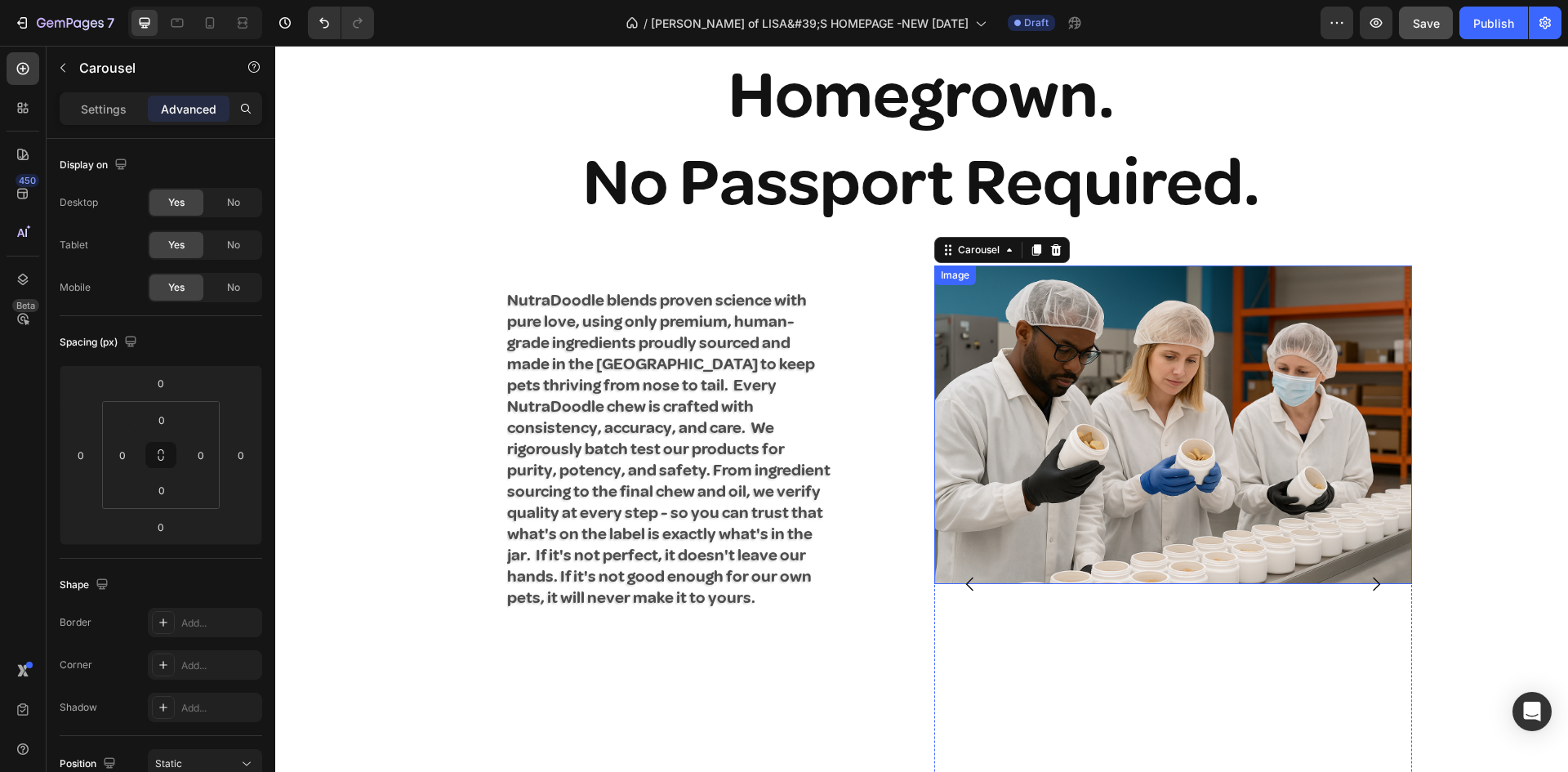
scroll to position [1720, 0]
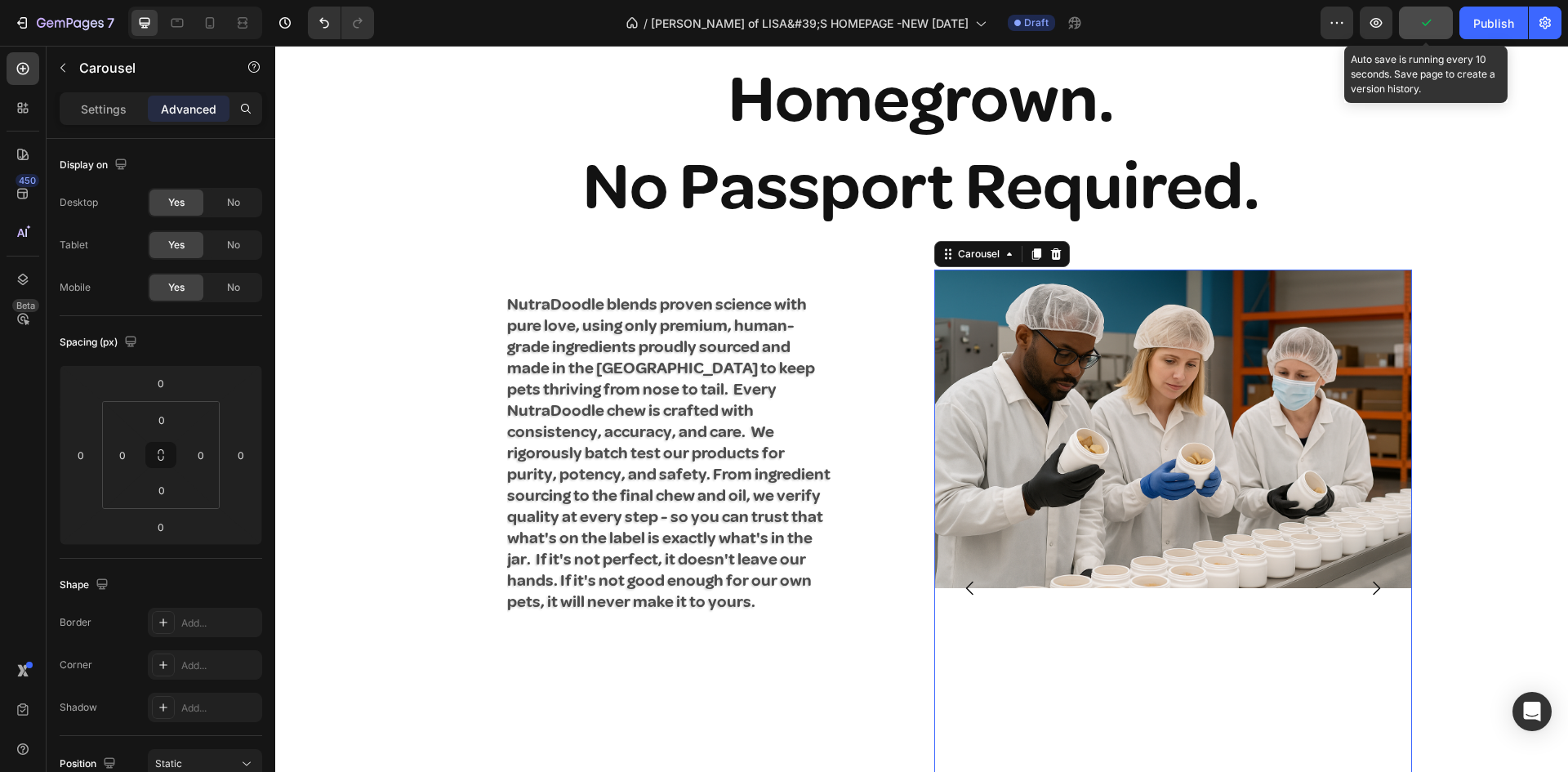
click at [1433, 18] on icon "button" at bounding box center [1425, 22] width 16 height 16
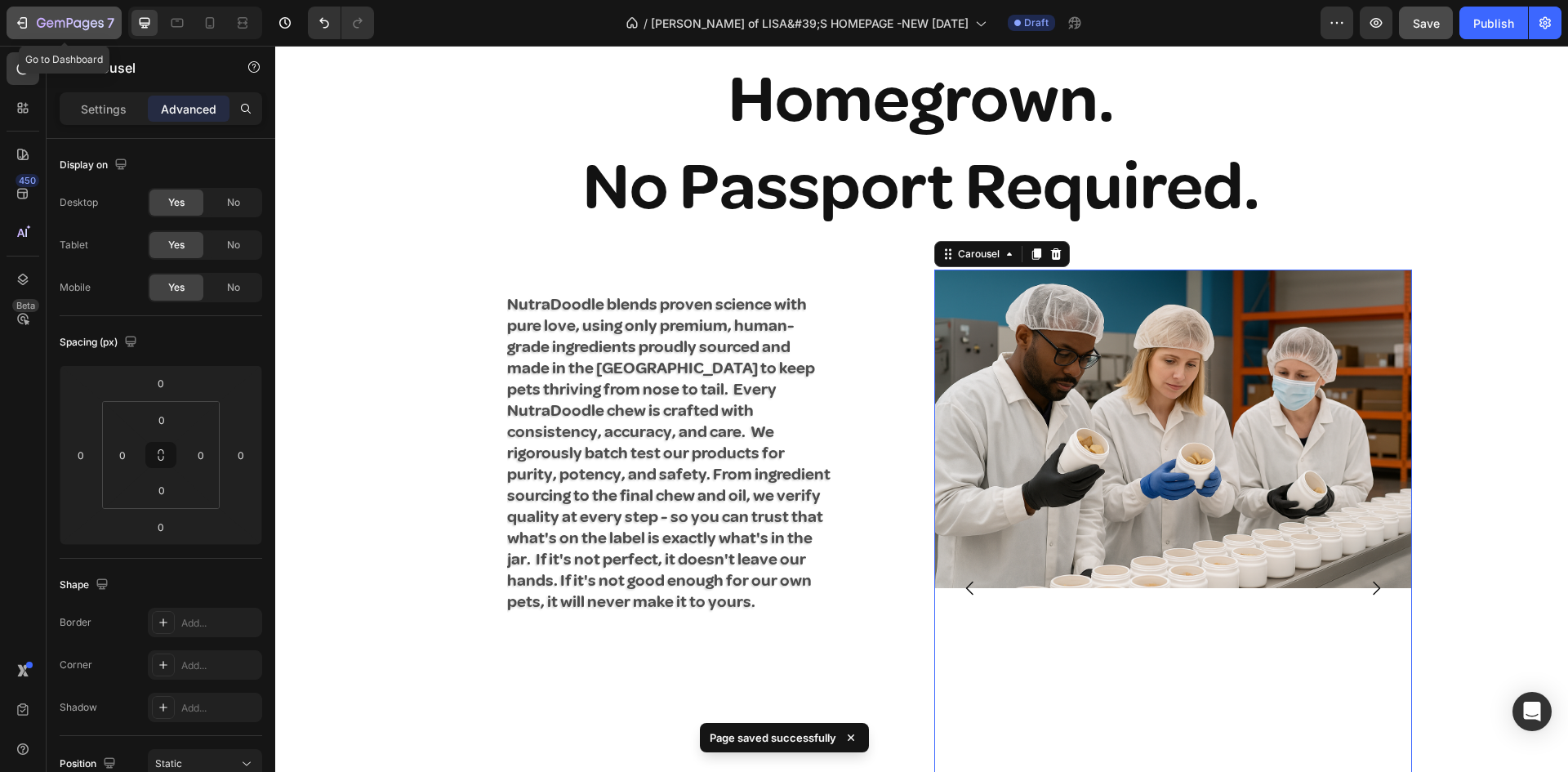
click at [22, 11] on button "7" at bounding box center [64, 23] width 115 height 32
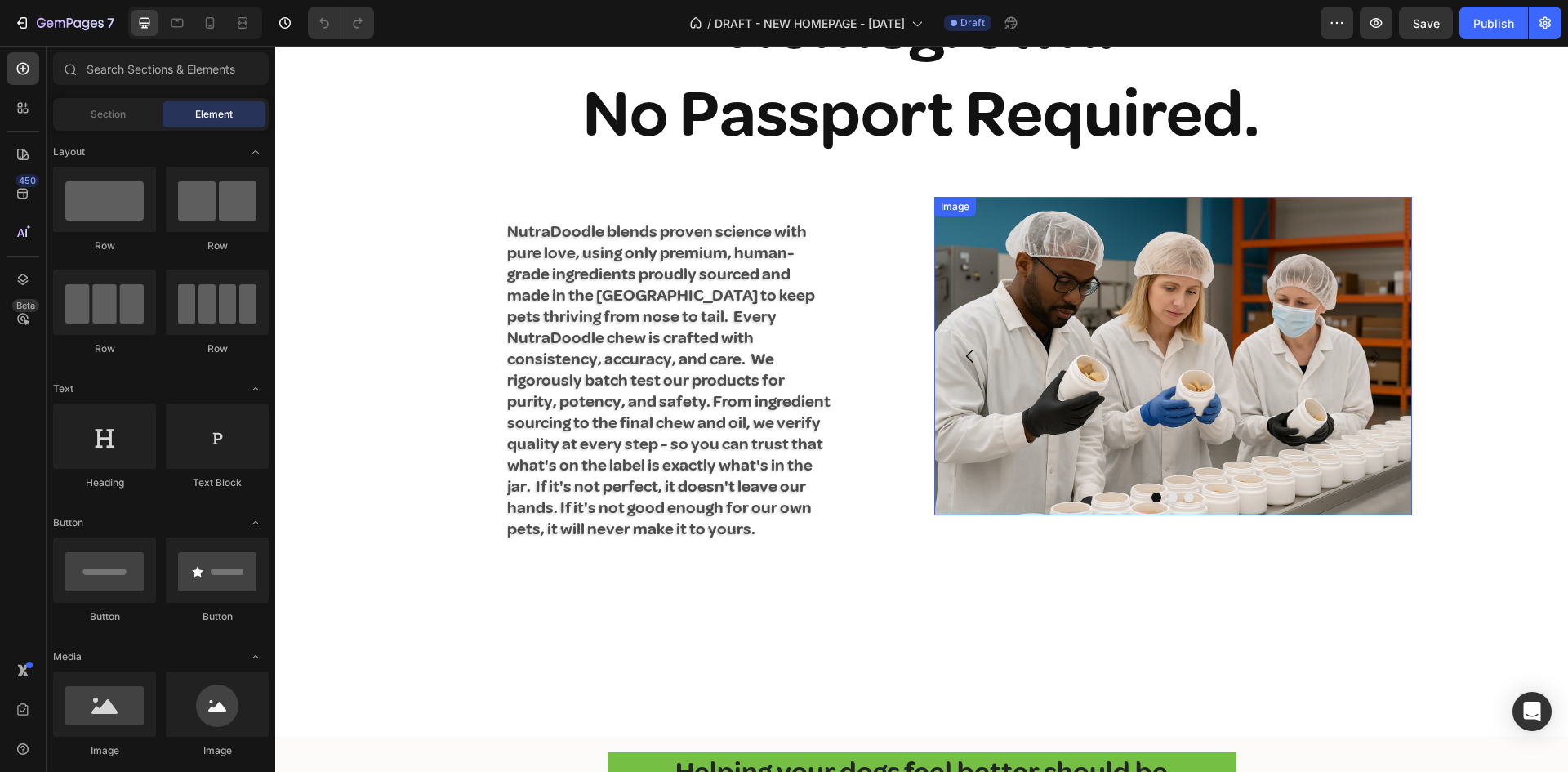
scroll to position [2286, 0]
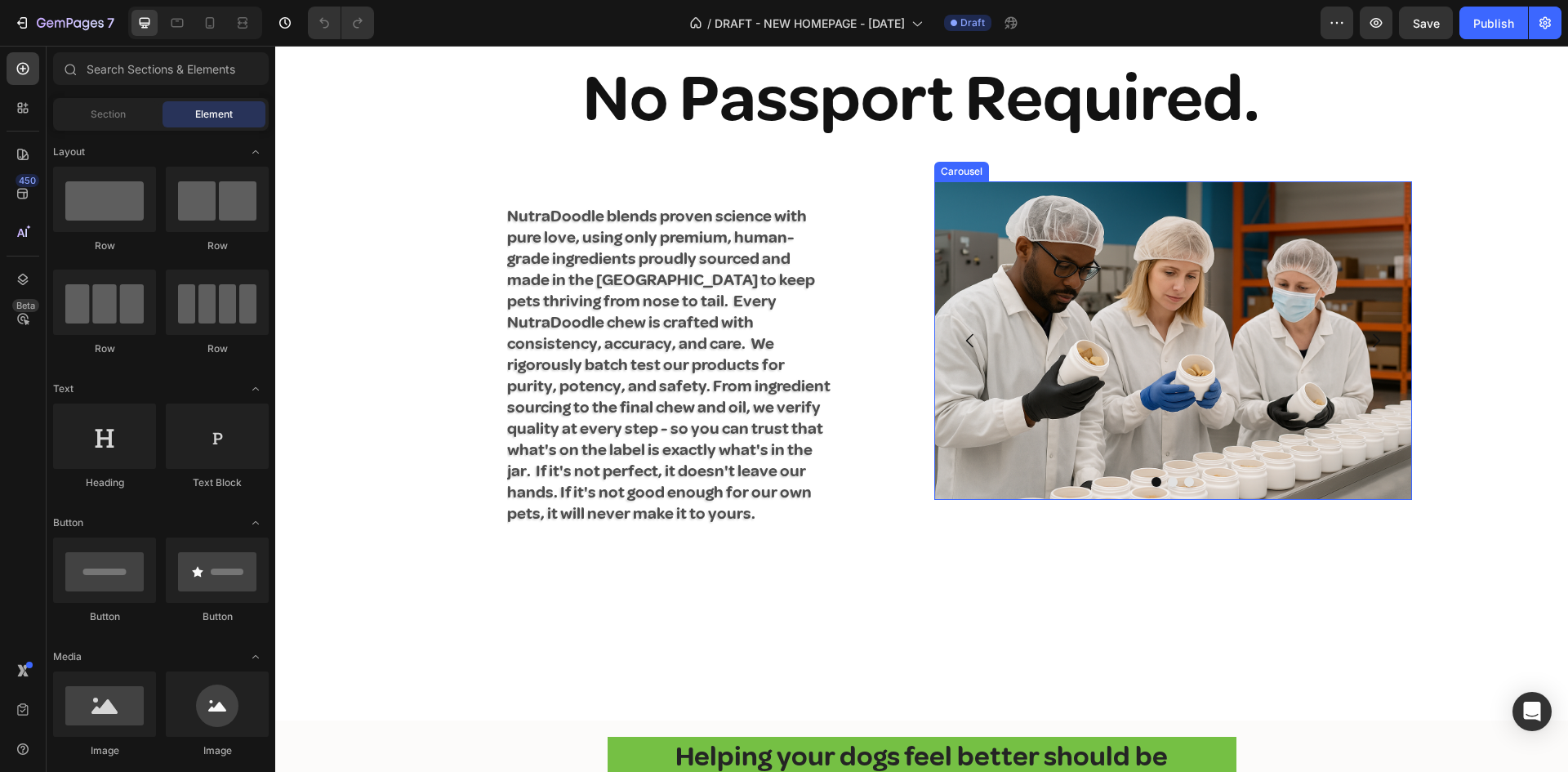
click at [1376, 346] on icon "Carousel Next Arrow" at bounding box center [1375, 340] width 20 height 20
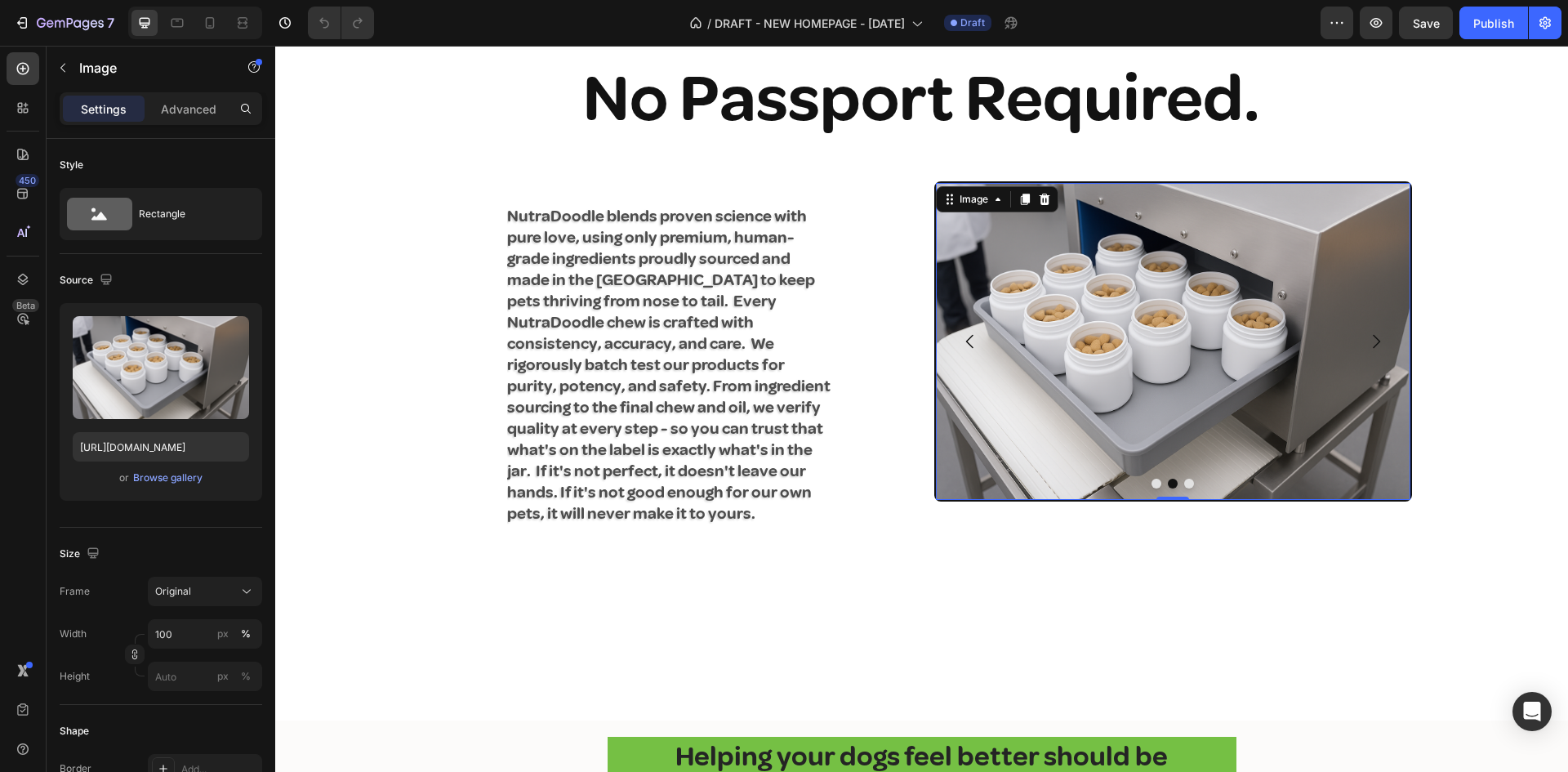
click at [1370, 342] on img at bounding box center [1173, 341] width 475 height 316
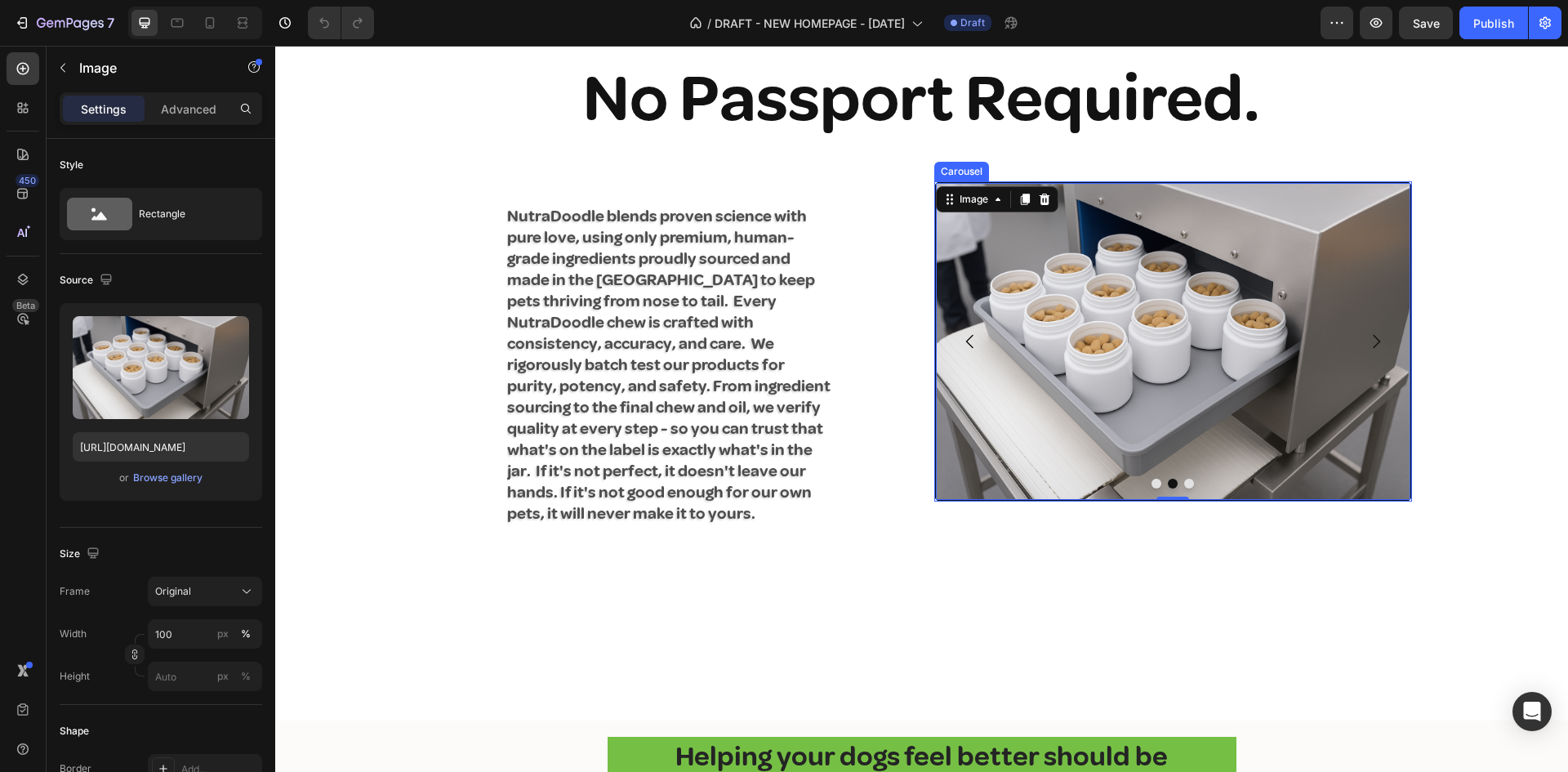
click at [1366, 351] on icon "Carousel Next Arrow" at bounding box center [1375, 341] width 20 height 20
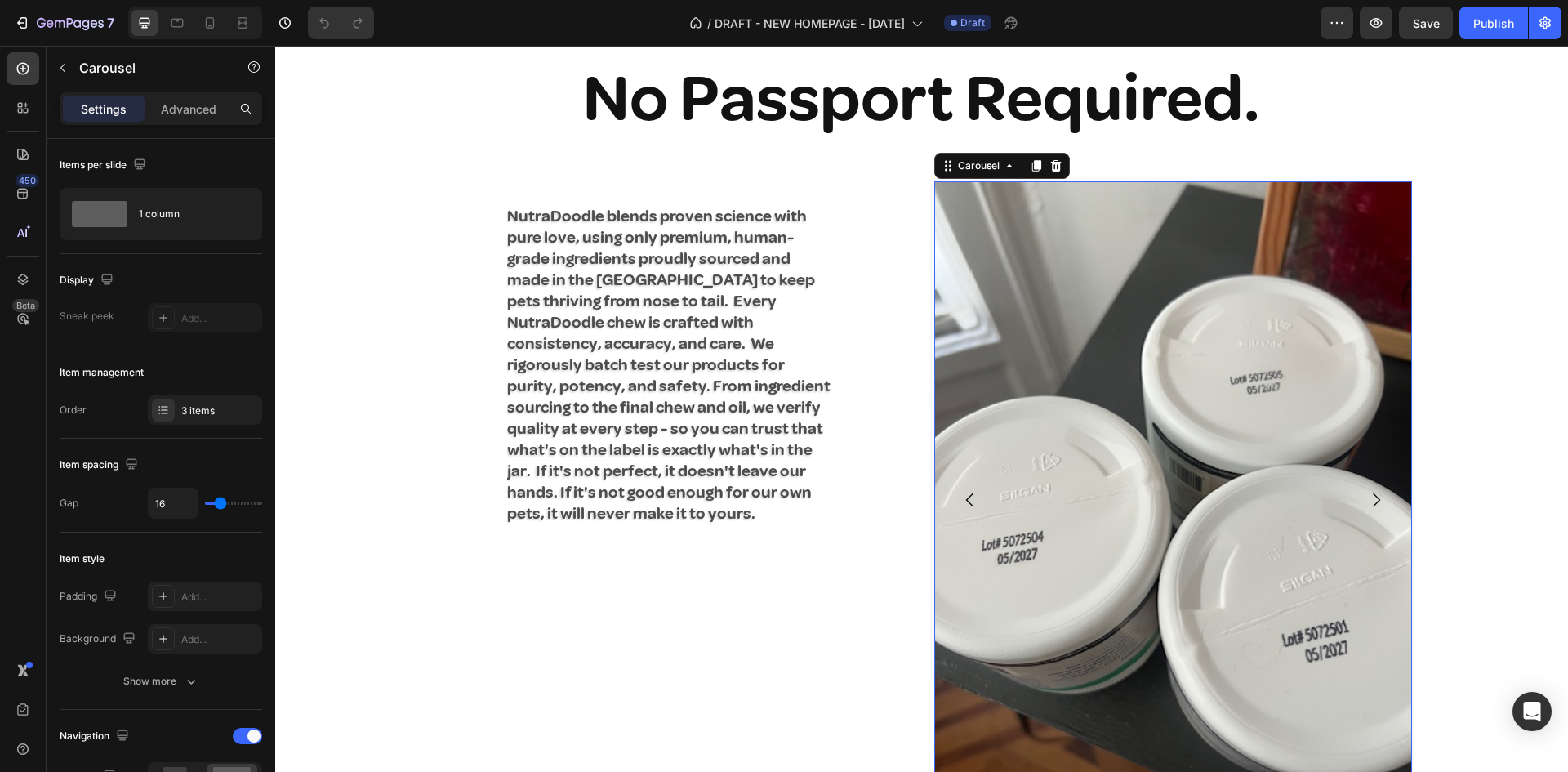
click at [963, 491] on icon "Carousel Back Arrow" at bounding box center [970, 499] width 20 height 20
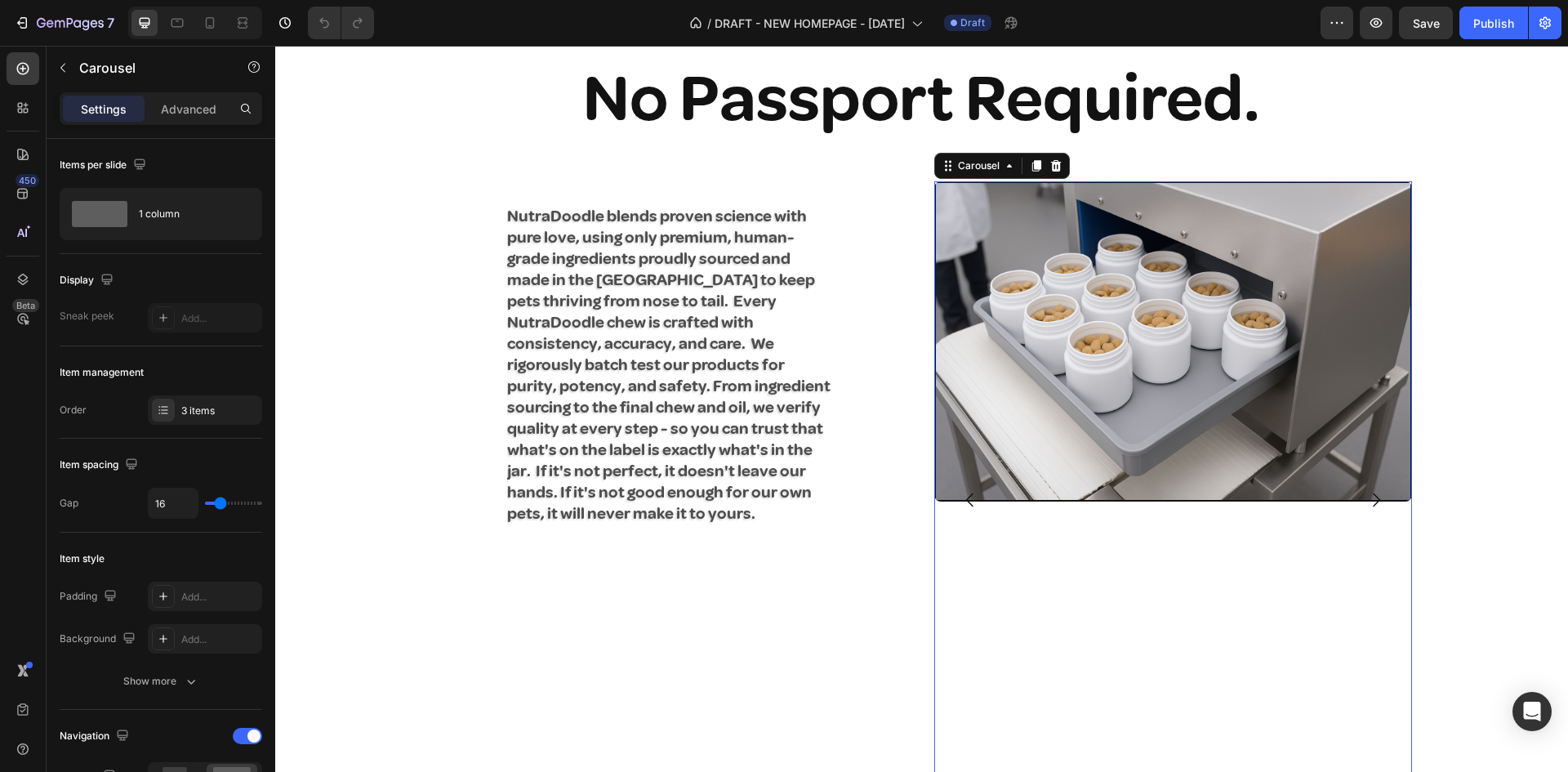
click at [960, 493] on icon "Carousel Back Arrow" at bounding box center [970, 499] width 20 height 20
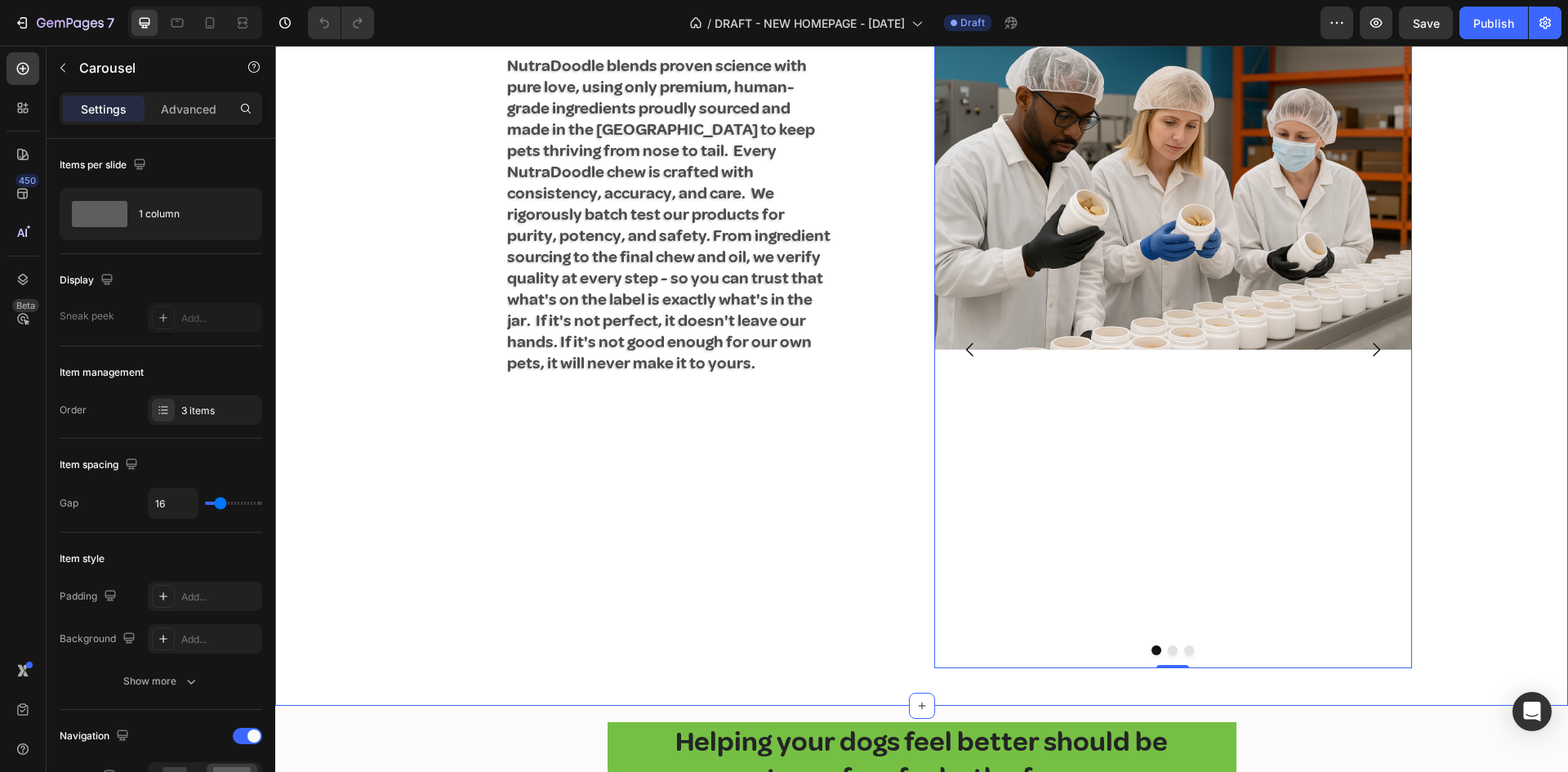
scroll to position [2450, 0]
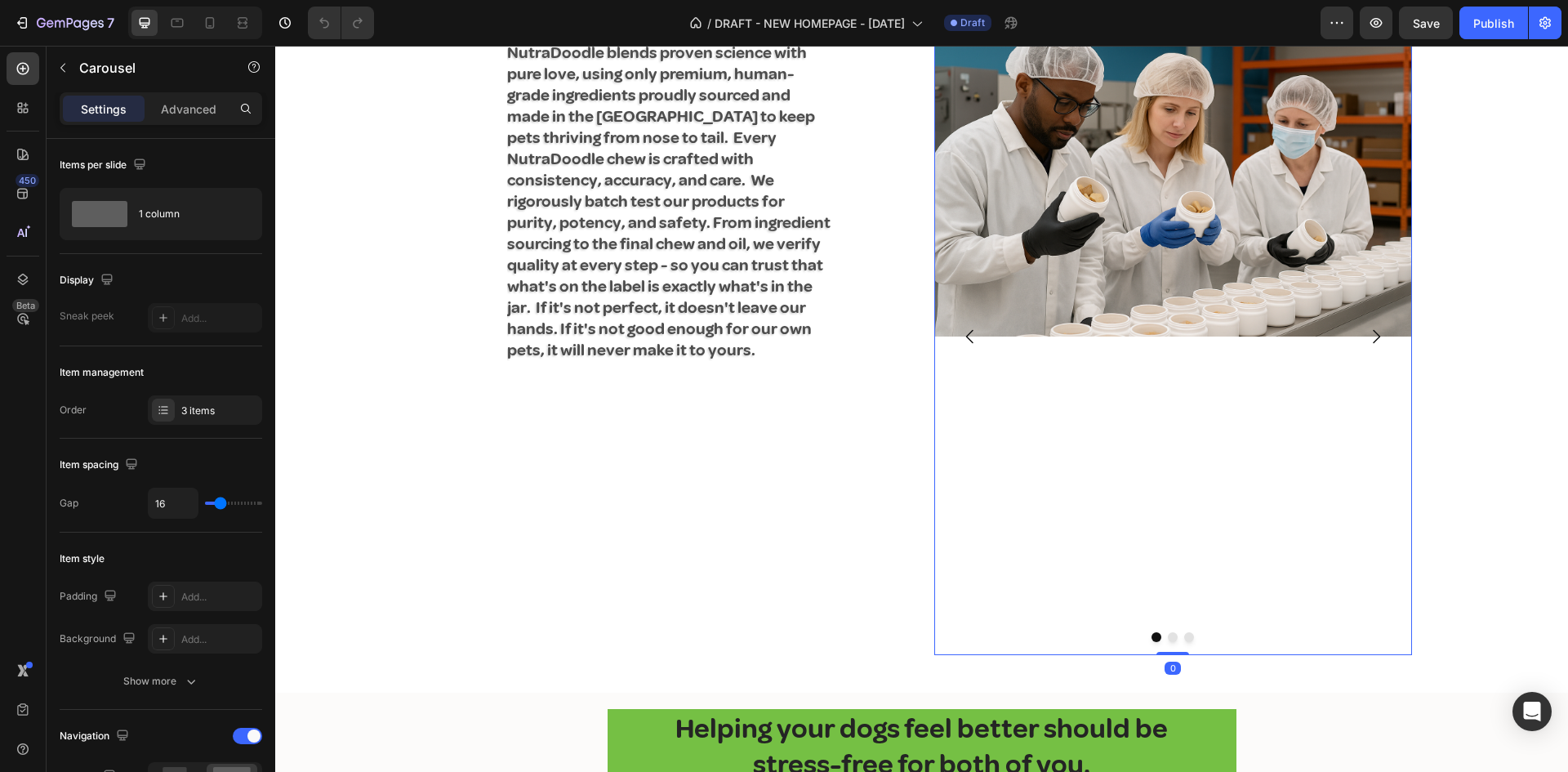
drag, startPoint x: 1173, startPoint y: 654, endPoint x: 1176, endPoint y: 635, distance: 19.2
click at [1176, 637] on div "Image Image Image Carousel 0" at bounding box center [1173, 336] width 478 height 637
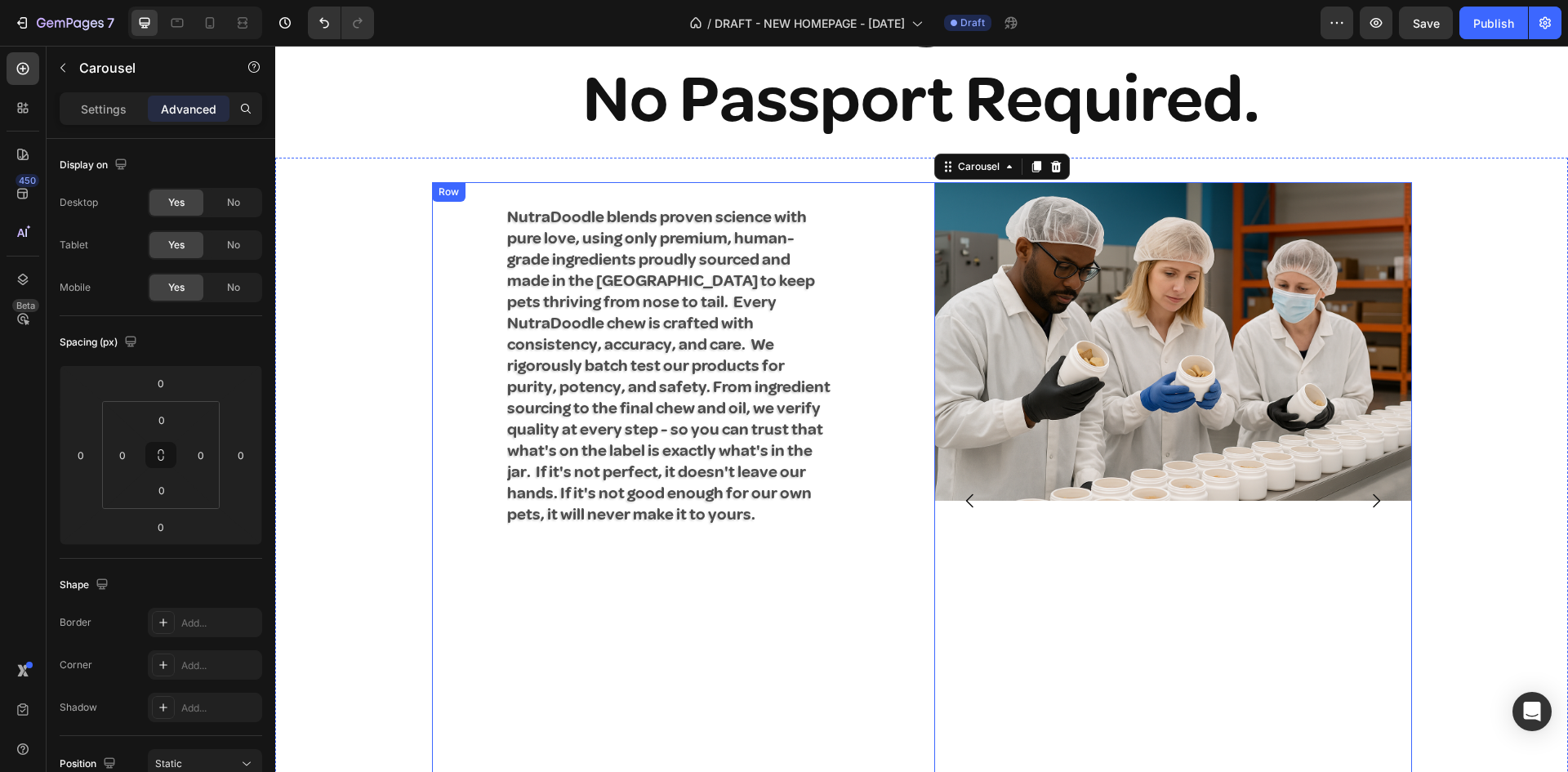
scroll to position [2204, 0]
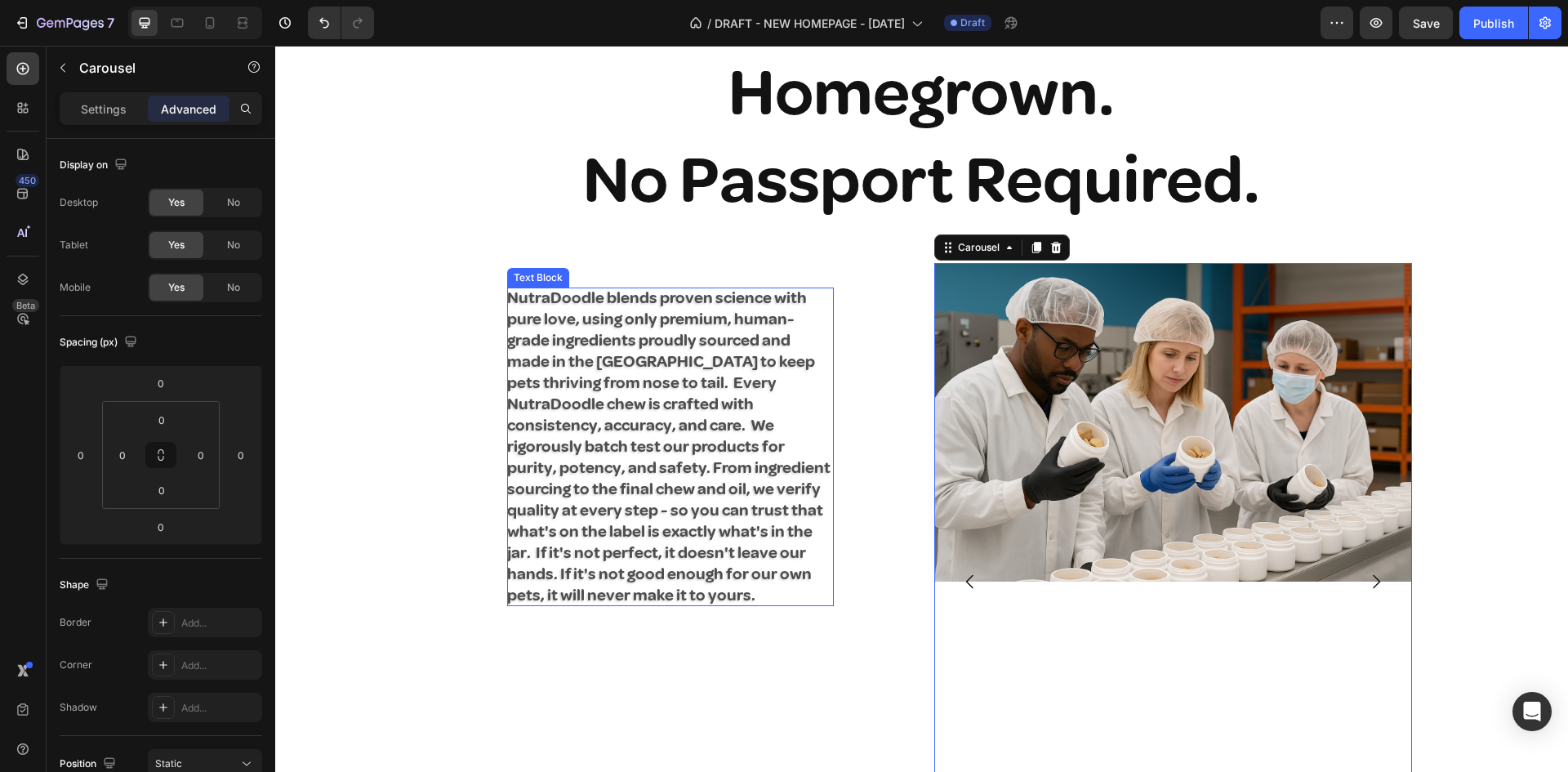
click at [777, 469] on p "NutraDoodle blends proven science with pure love, using only premium, human-gra…" at bounding box center [670, 446] width 326 height 319
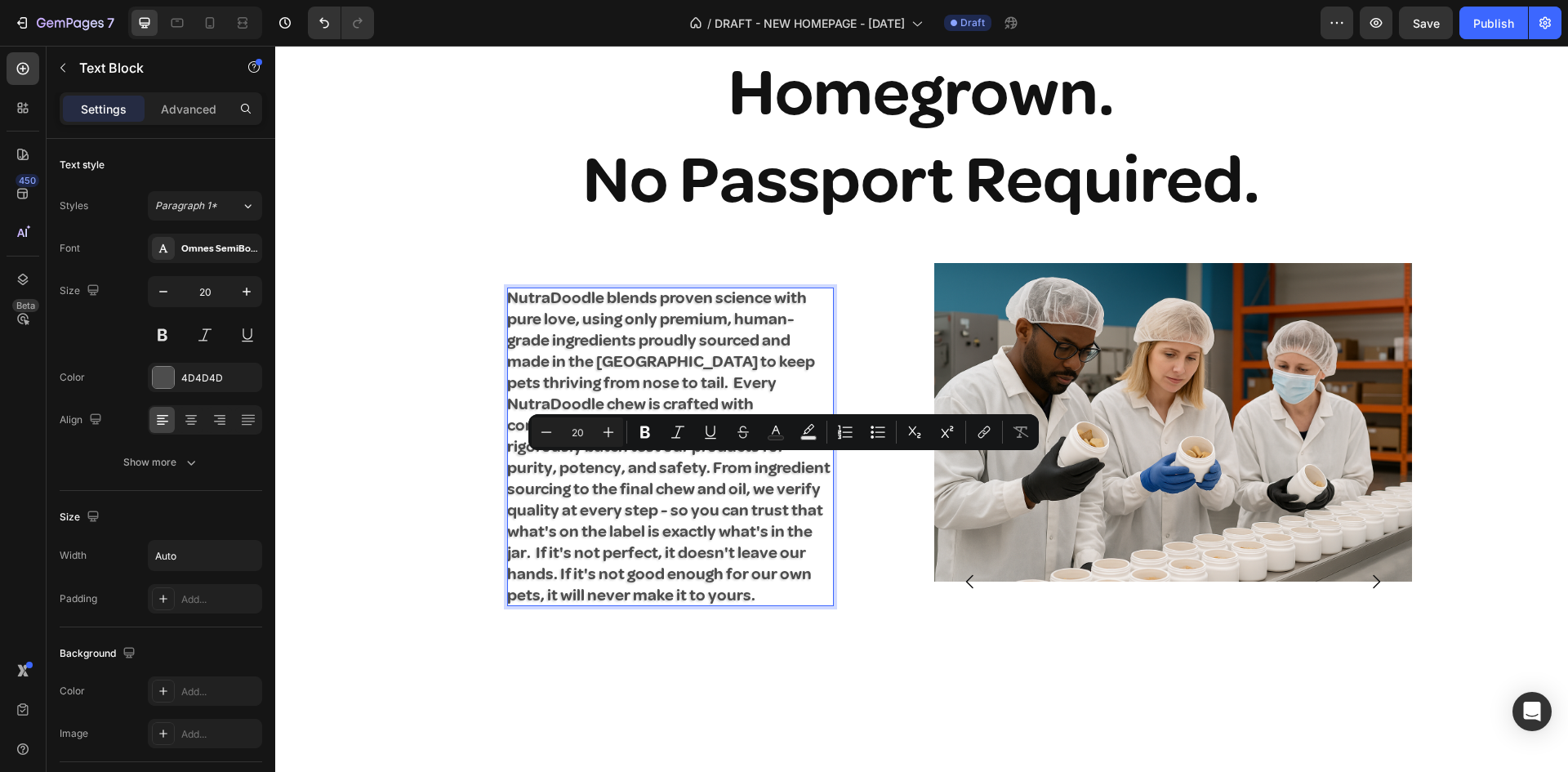
click at [764, 471] on p "NutraDoodle blends proven science with pure love, using only premium, human-gra…" at bounding box center [670, 446] width 326 height 319
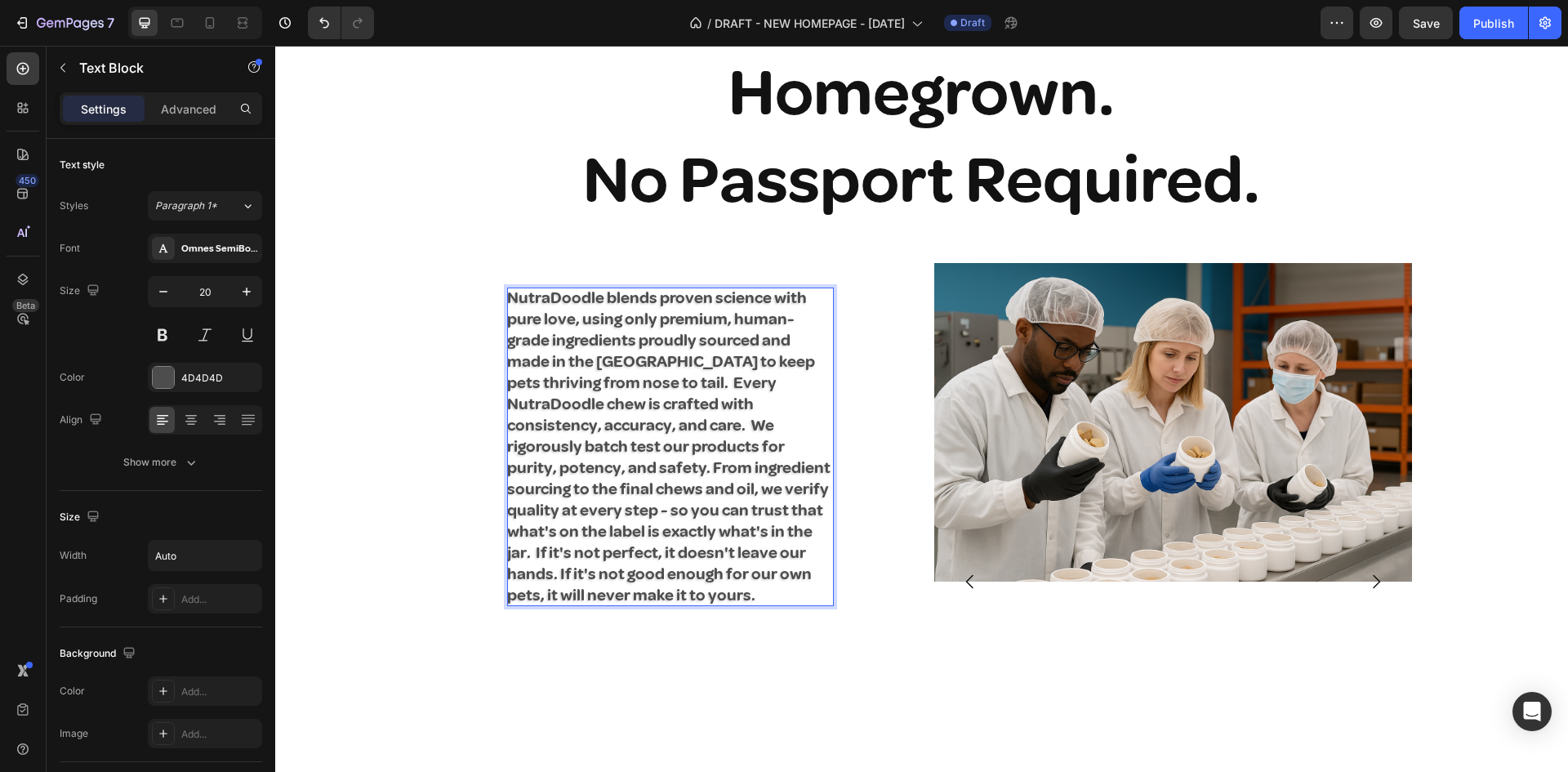
click at [615, 536] on p "NutraDoodle blends proven science with pure love, using only premium, human-gra…" at bounding box center [670, 446] width 326 height 319
click at [768, 389] on p "NutraDoodle blends proven science with pure love, using only premium, human-gra…" at bounding box center [670, 446] width 326 height 319
click at [917, 537] on div "NutraDoodle blends proven science with pure love, using only premium, human-gra…" at bounding box center [922, 588] width 980 height 650
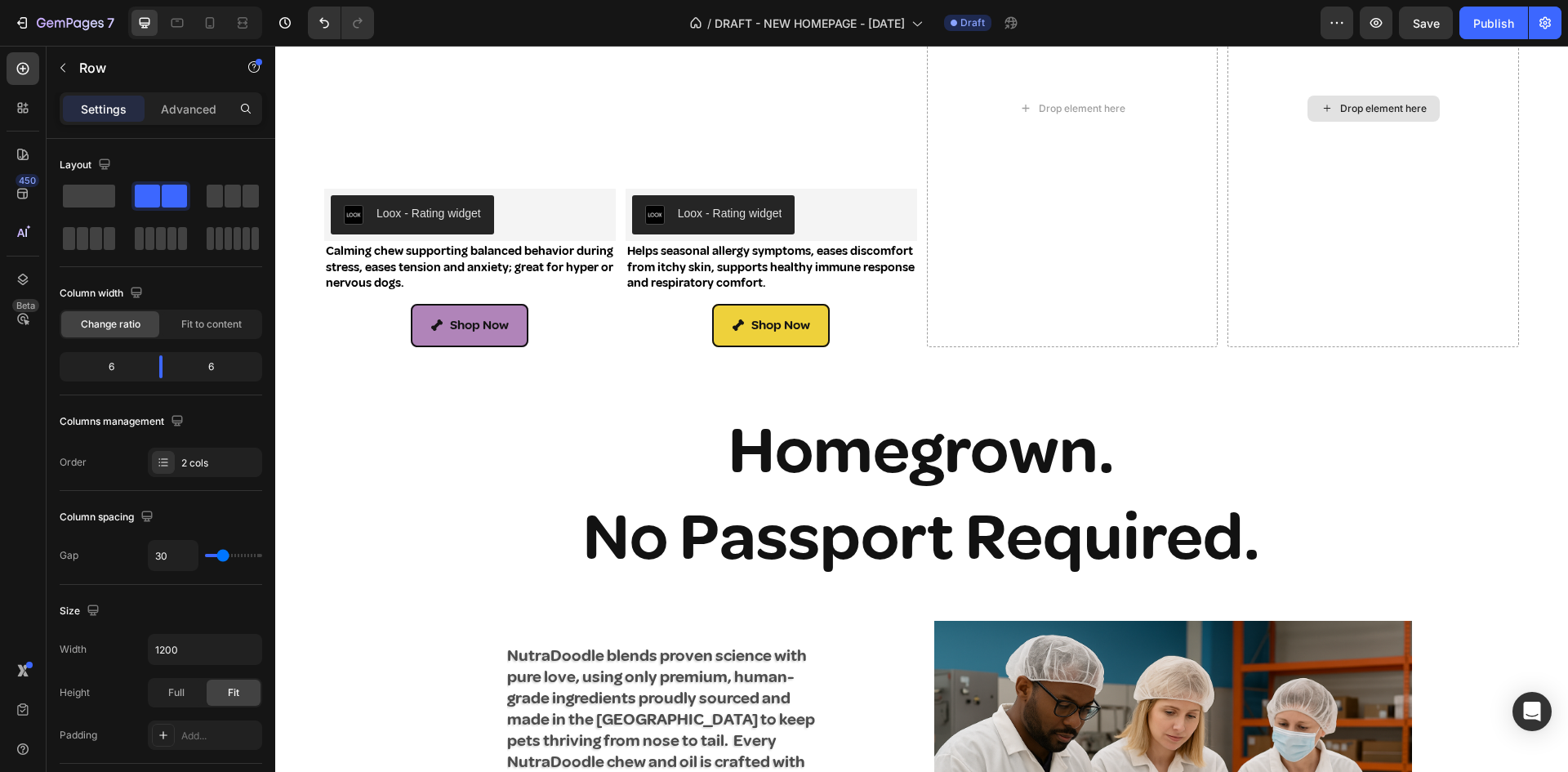
scroll to position [1883, 0]
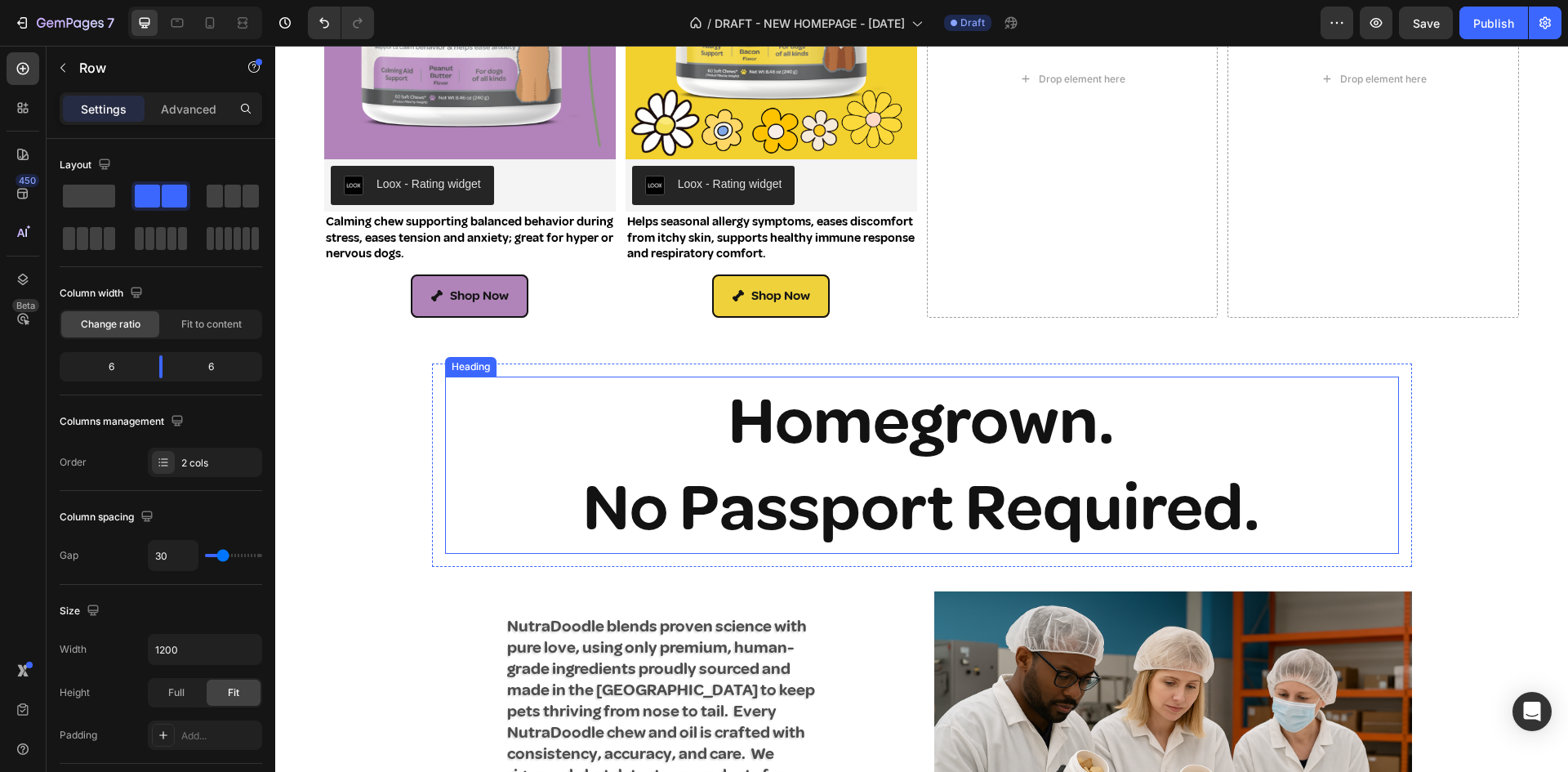
click at [995, 441] on h2 "Homegrown. No Passport Required." at bounding box center [921, 465] width 954 height 177
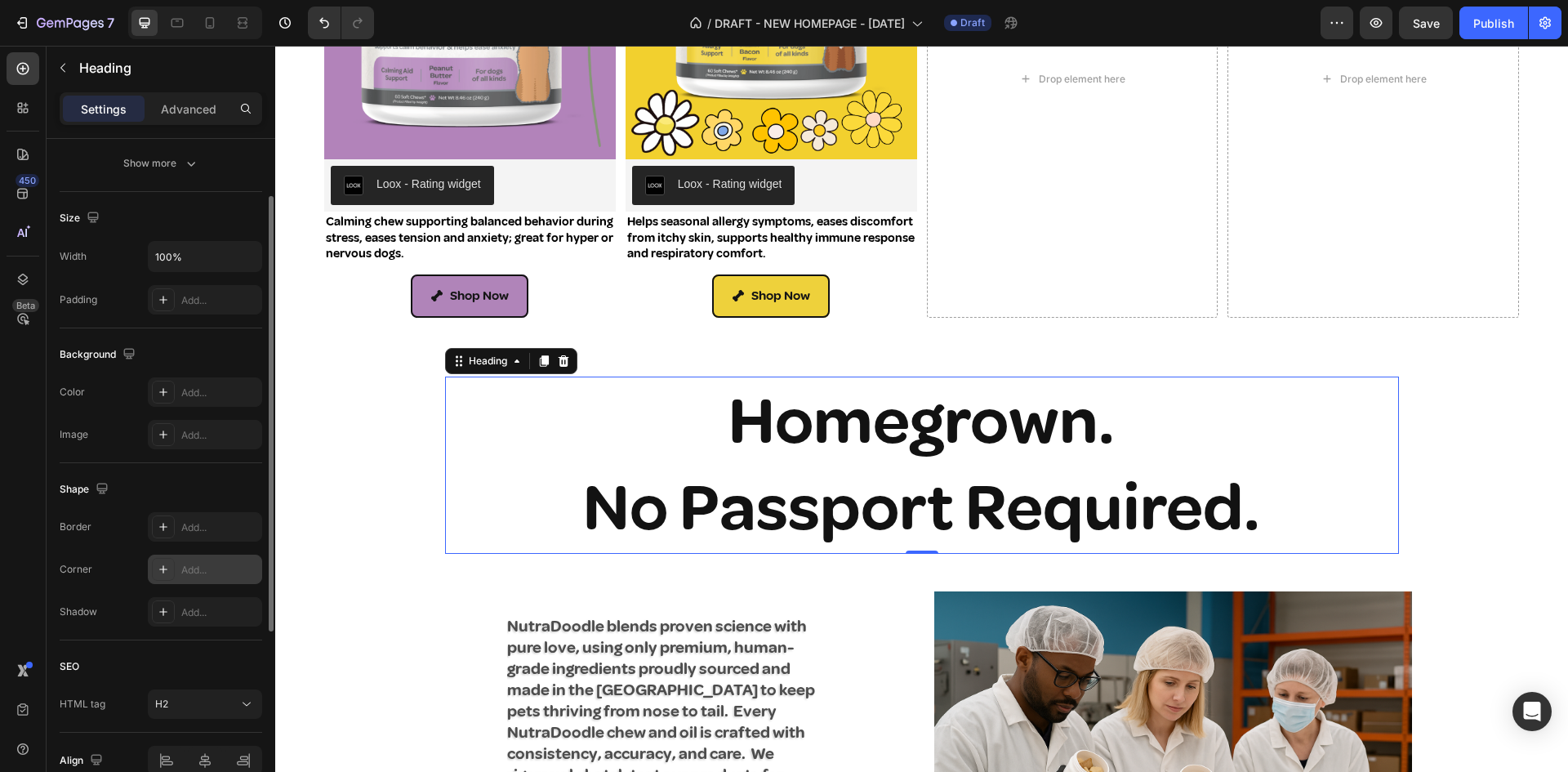
scroll to position [217, 0]
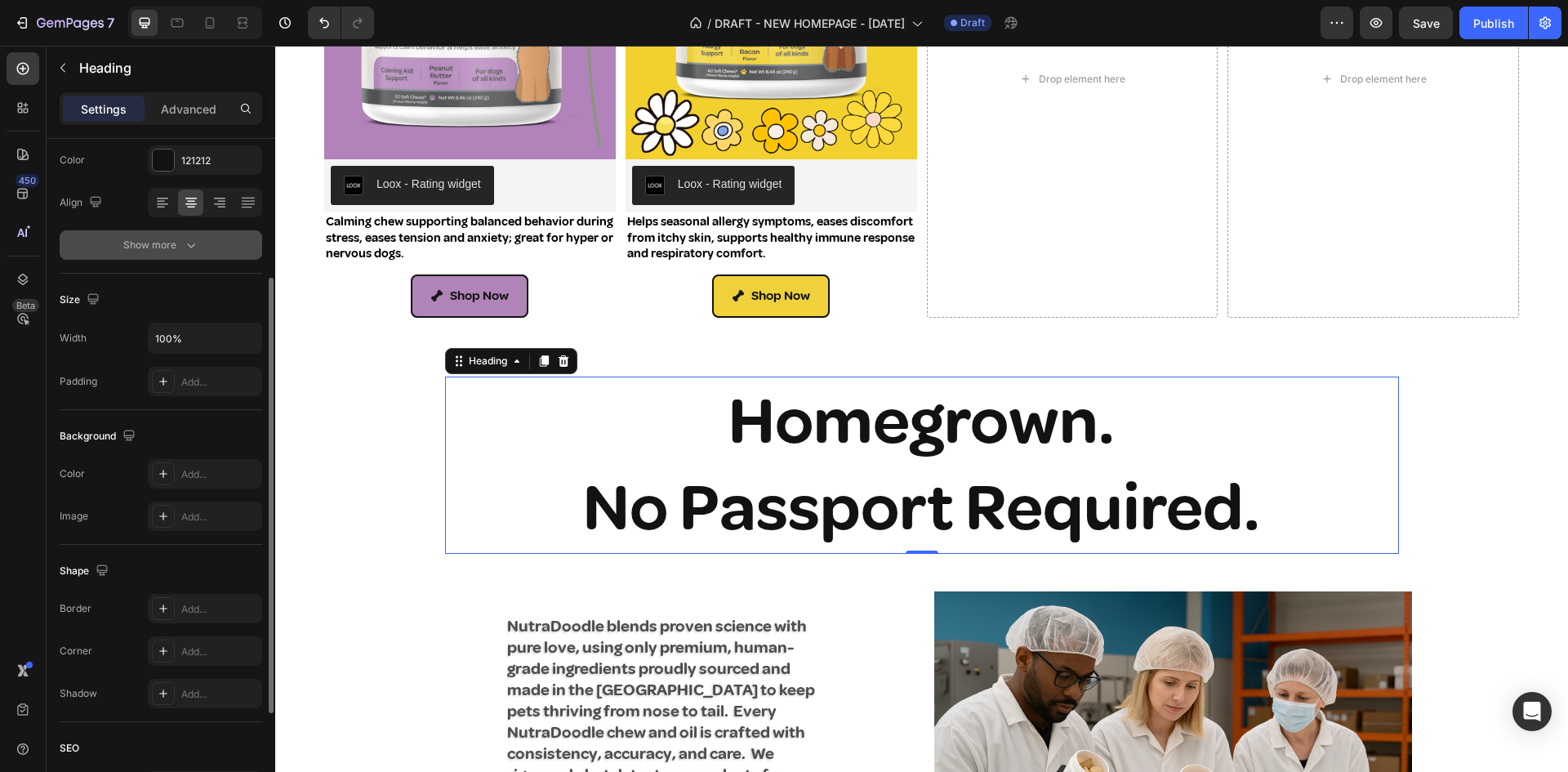
click at [151, 243] on div "Show more" at bounding box center [161, 245] width 76 height 16
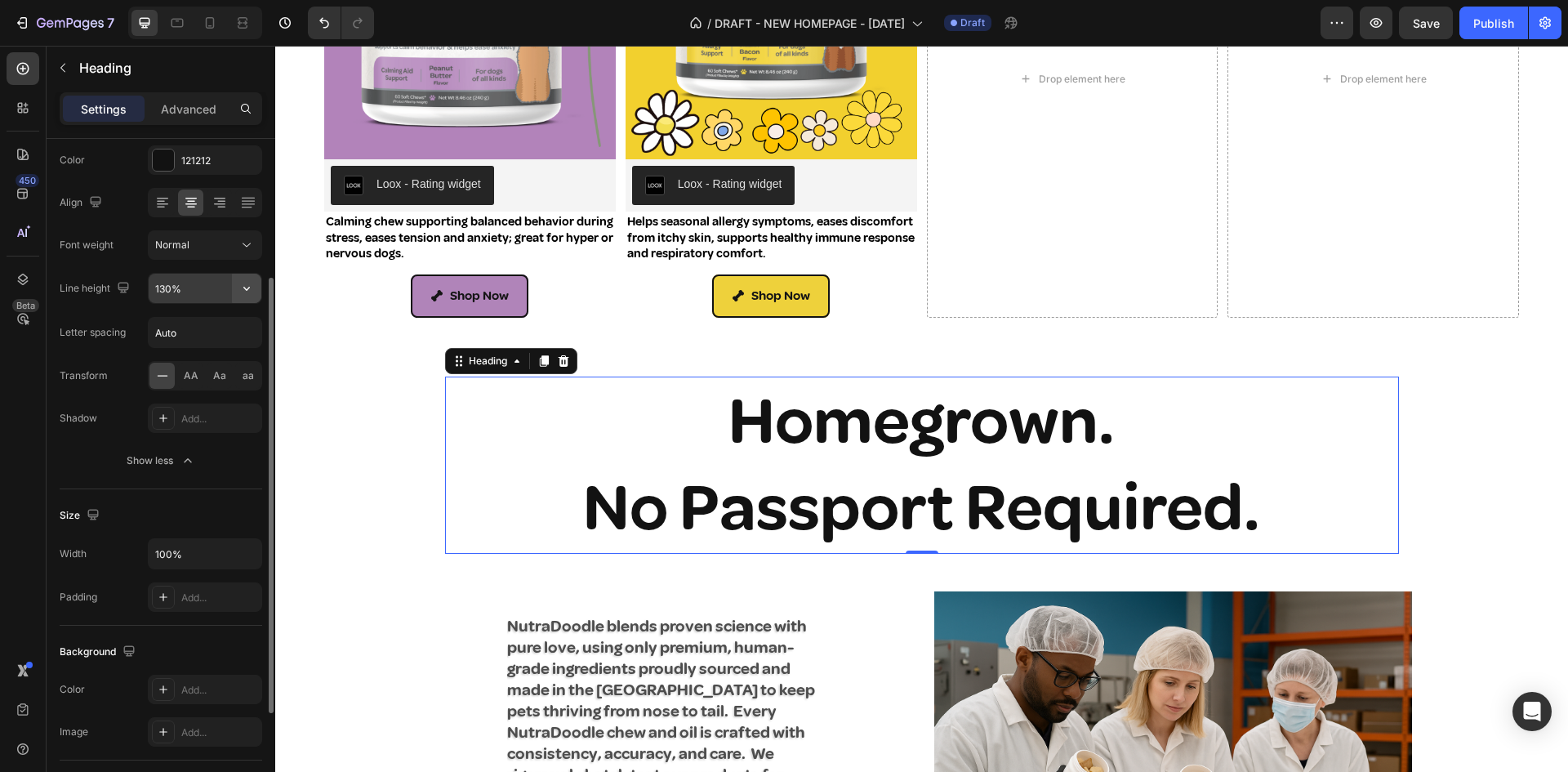
click at [238, 284] on button "button" at bounding box center [246, 288] width 29 height 29
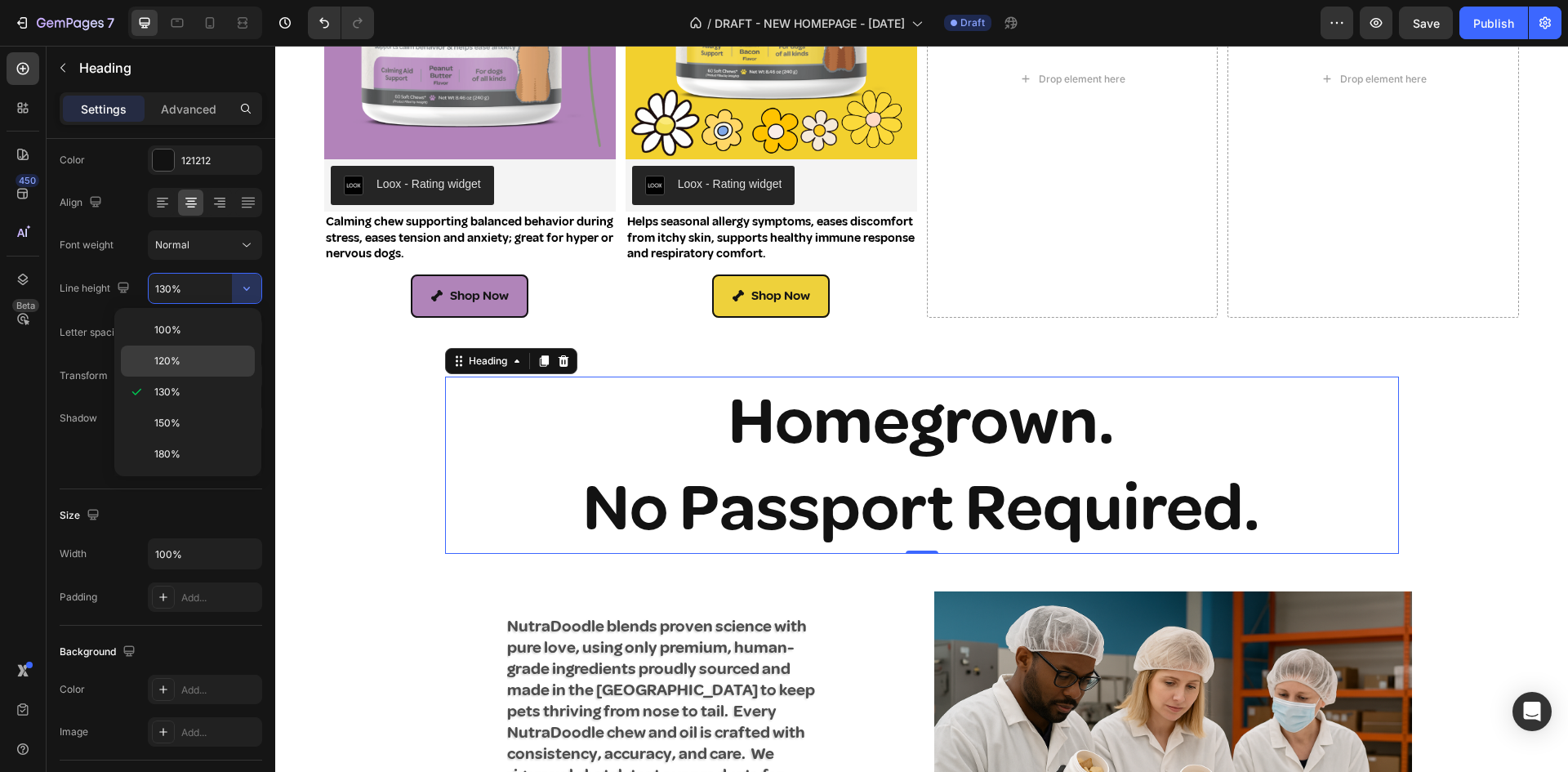
click at [177, 356] on span "120%" at bounding box center [167, 360] width 26 height 14
type input "120%"
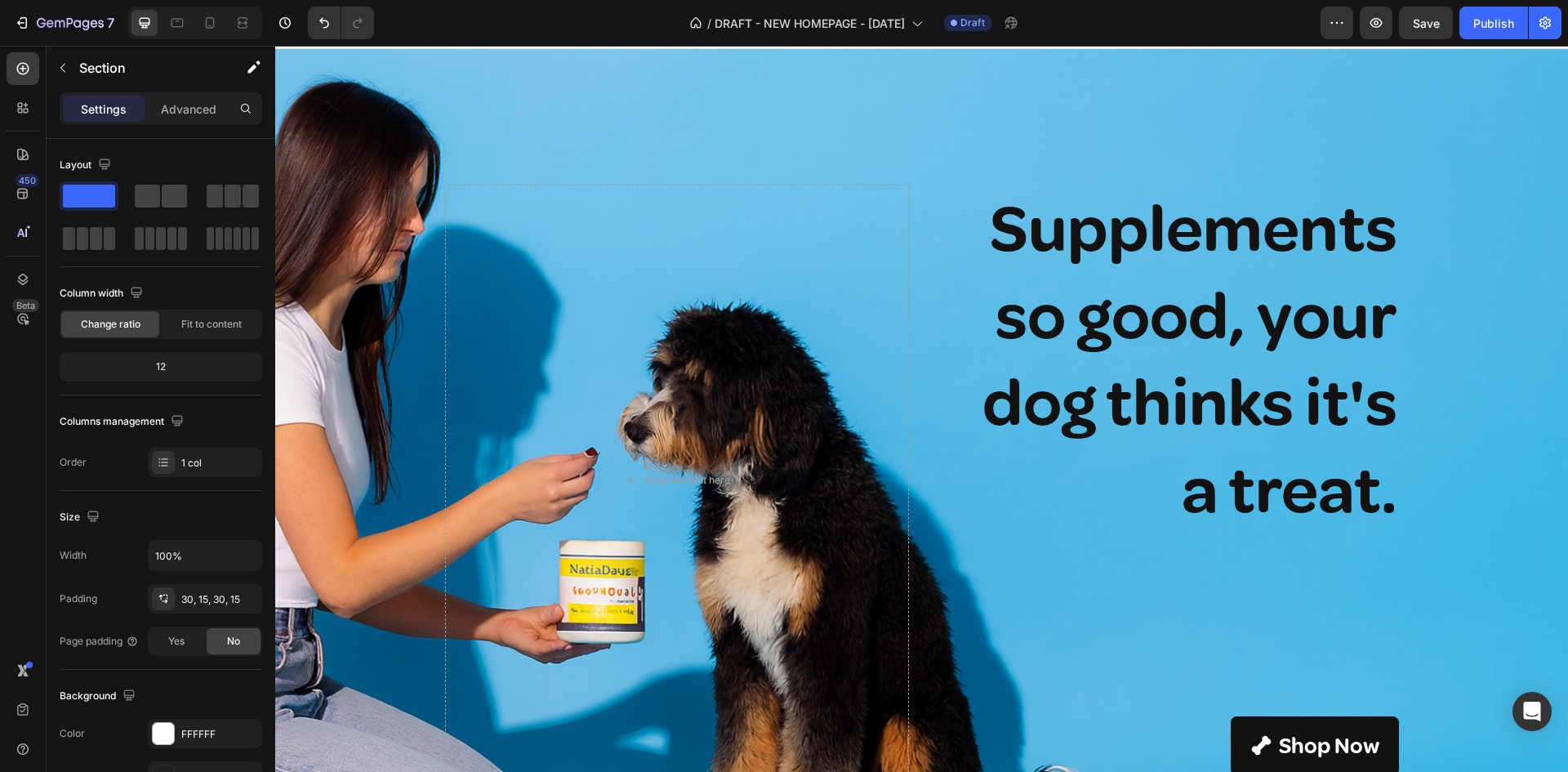
scroll to position [0, 0]
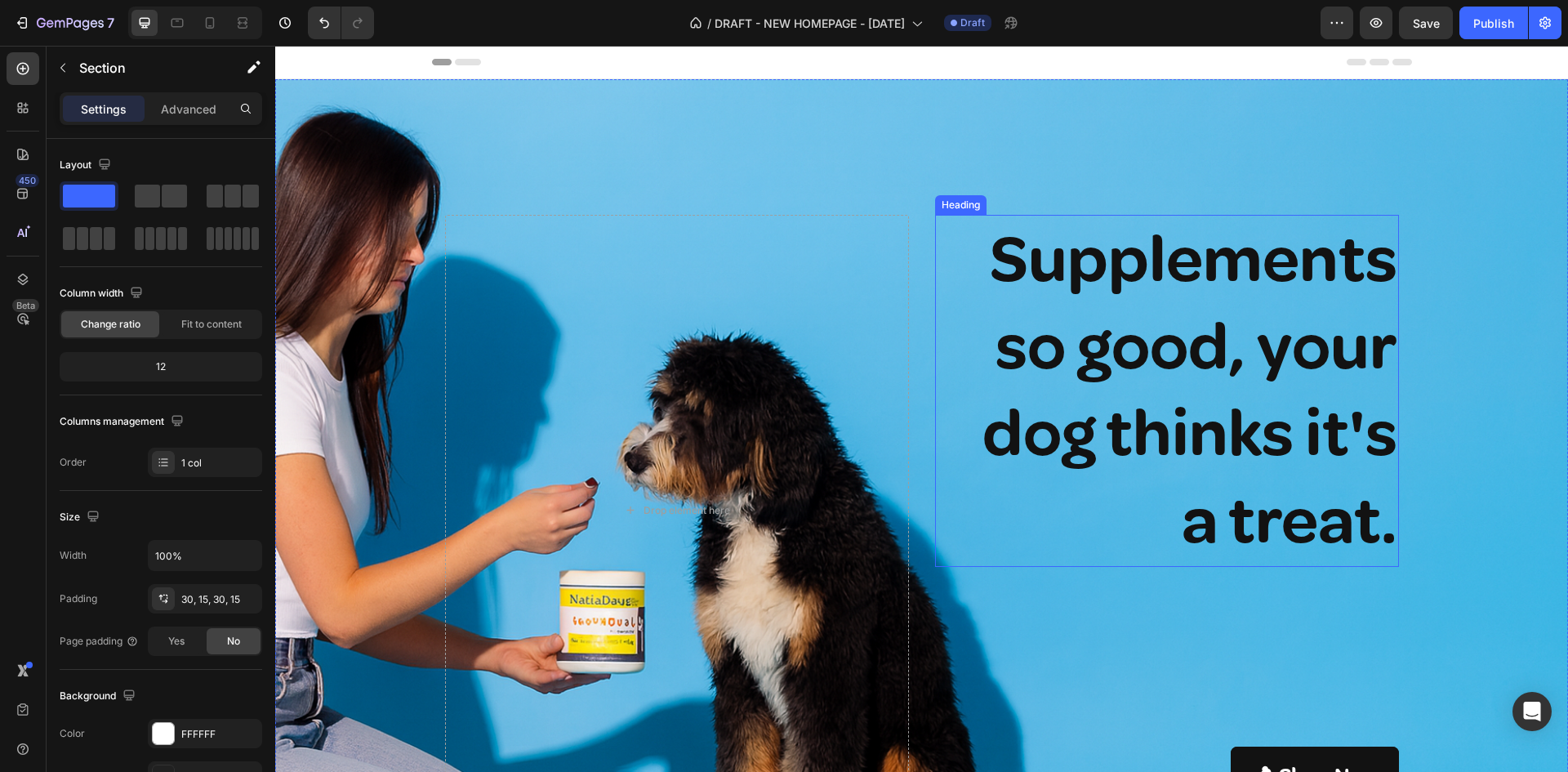
click at [1208, 329] on h2 "Supplements so good, your dog thinks it's a treat." at bounding box center [1167, 390] width 464 height 351
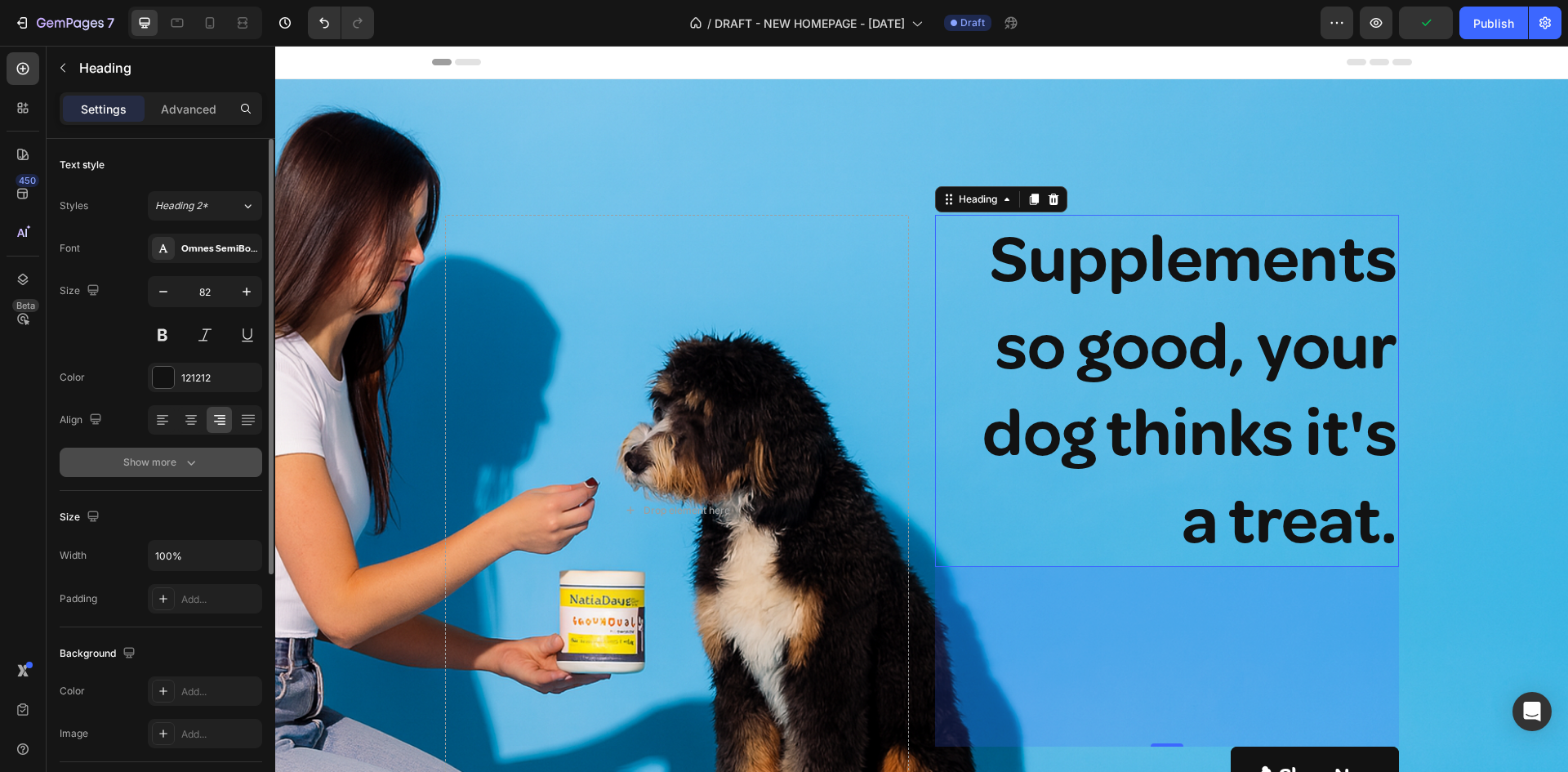
click at [174, 462] on div "Show more" at bounding box center [161, 462] width 76 height 16
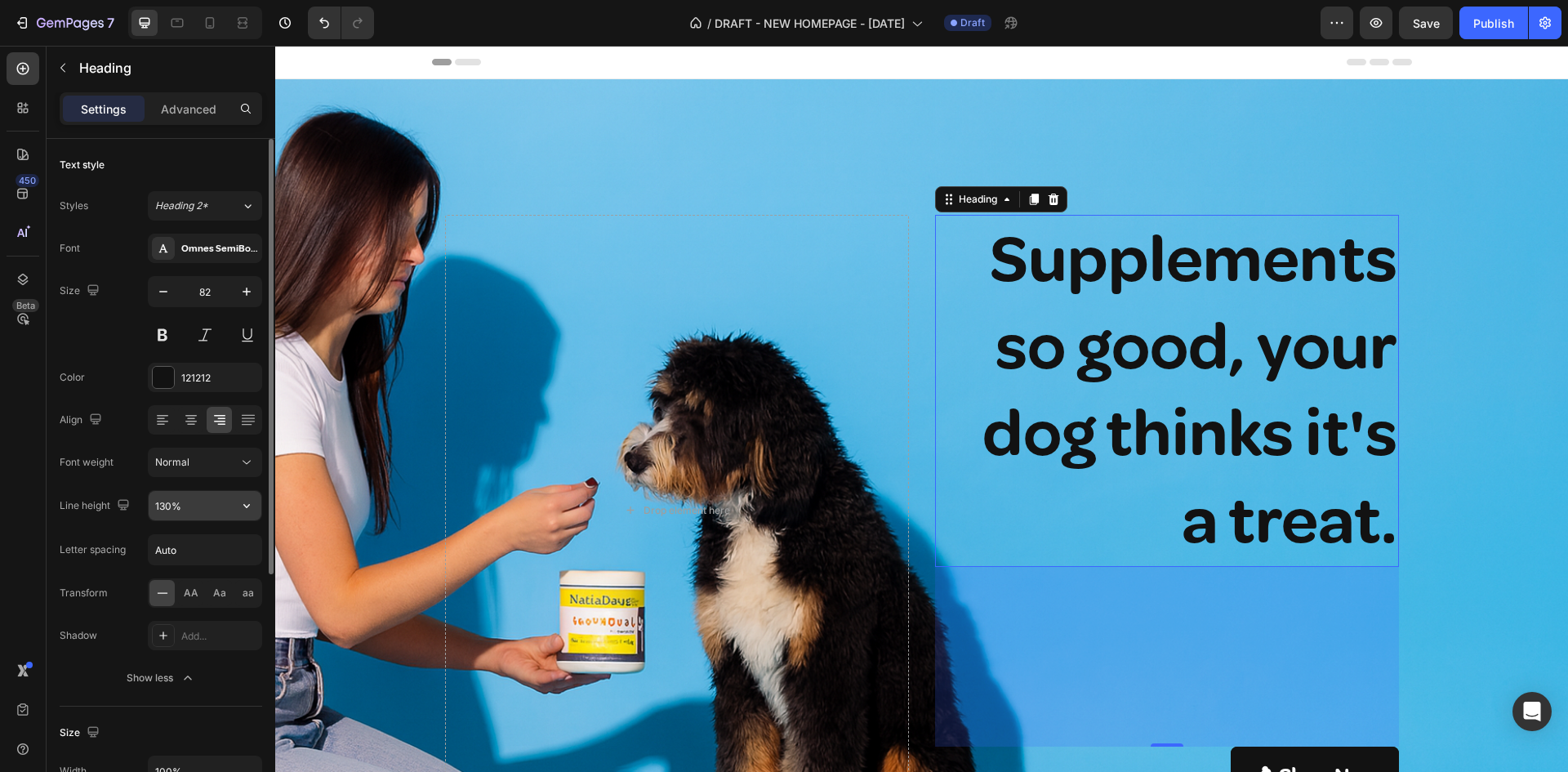
click at [187, 510] on input "130%" at bounding box center [205, 505] width 112 height 29
type input "120%"
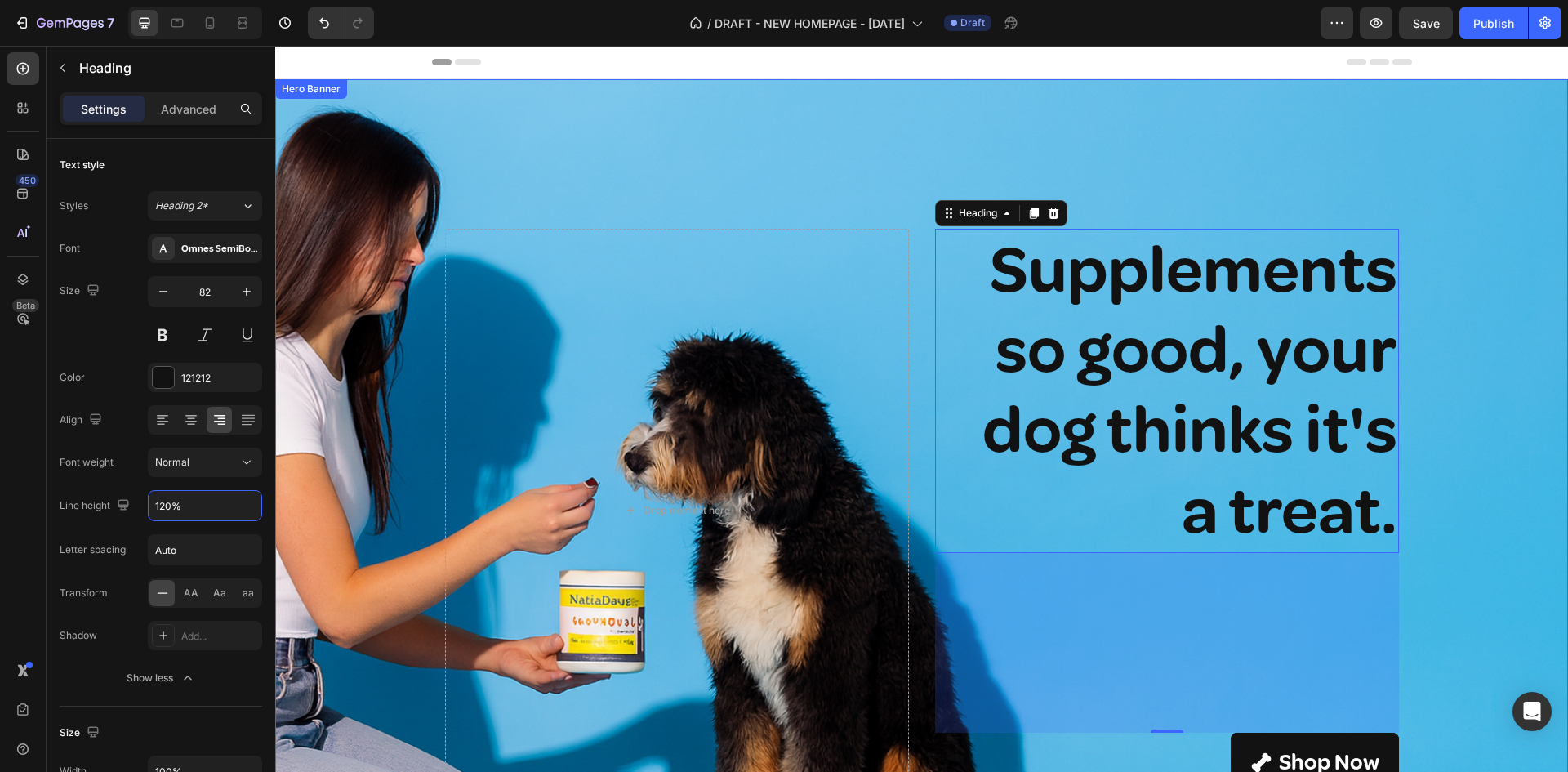
click at [1491, 423] on div "Background Image" at bounding box center [921, 510] width 1293 height 861
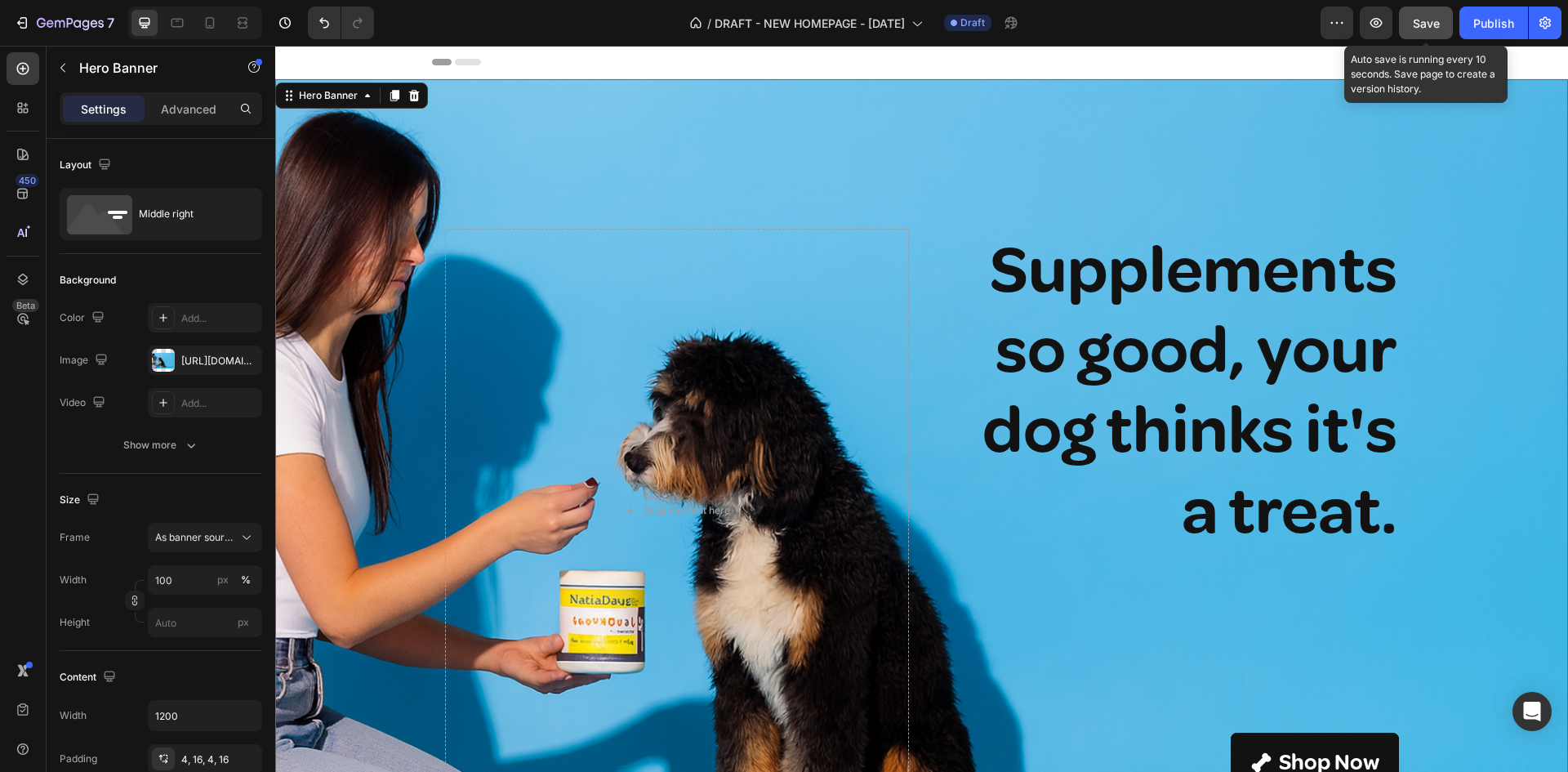
click at [1429, 26] on span "Save" at bounding box center [1427, 23] width 27 height 14
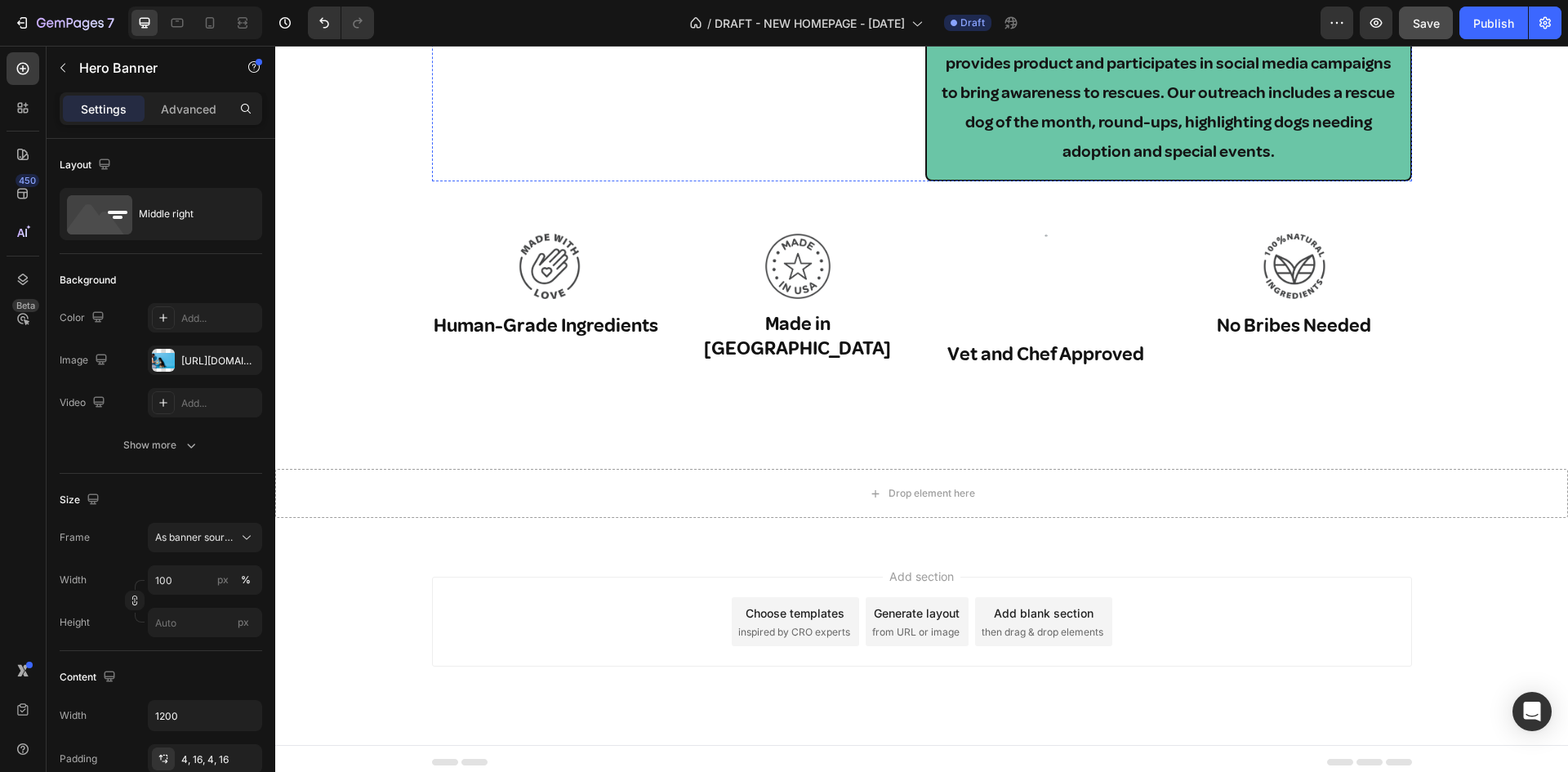
scroll to position [4733, 0]
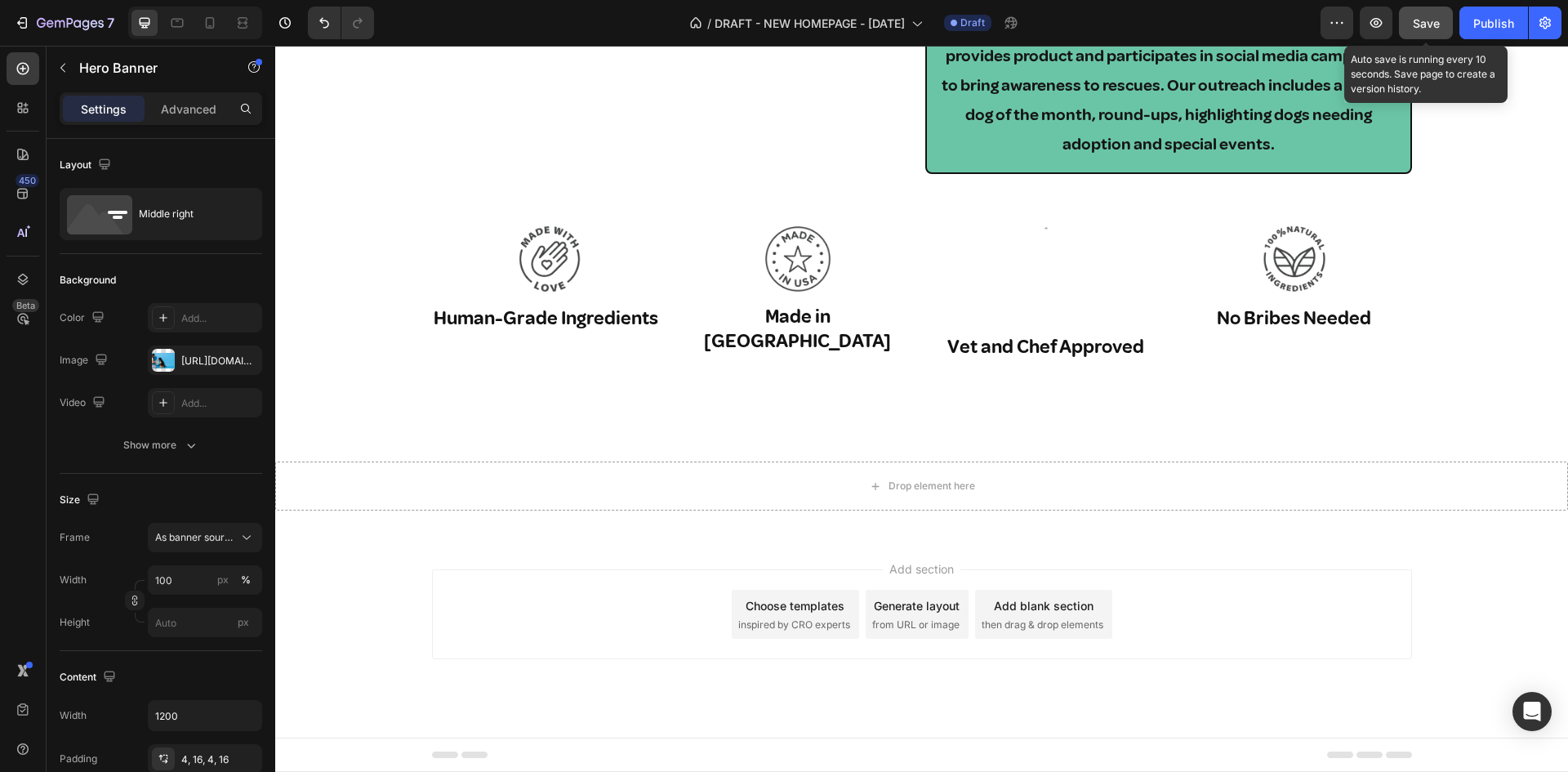
click at [1429, 22] on span "Save" at bounding box center [1427, 23] width 27 height 14
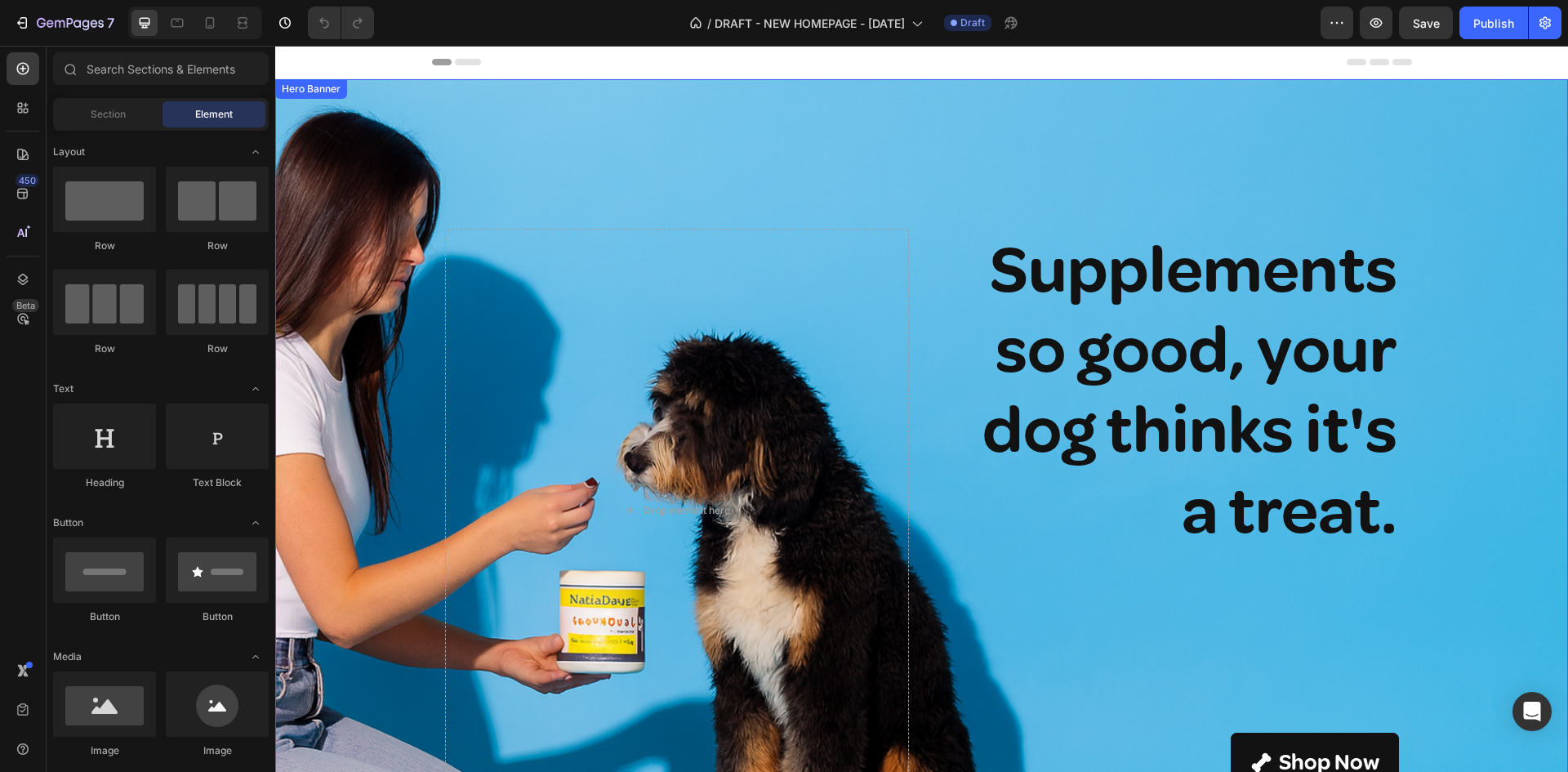
drag, startPoint x: 1042, startPoint y: 596, endPoint x: 1049, endPoint y: 585, distance: 13.0
click at [1042, 596] on div "Supplements so good, your dog thinks it's a treat. Heading Shop Now Button" at bounding box center [1167, 510] width 464 height 563
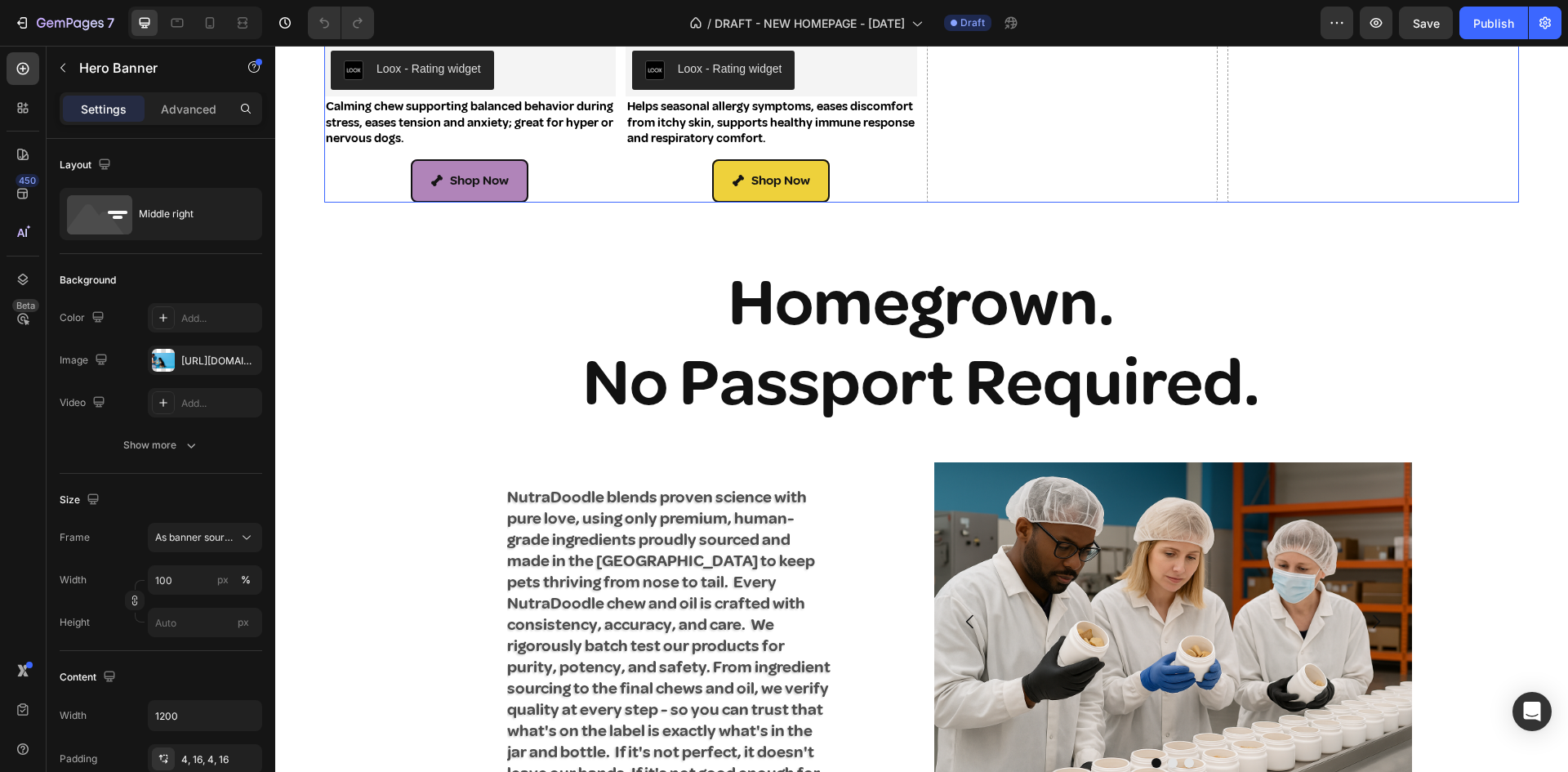
scroll to position [2042, 0]
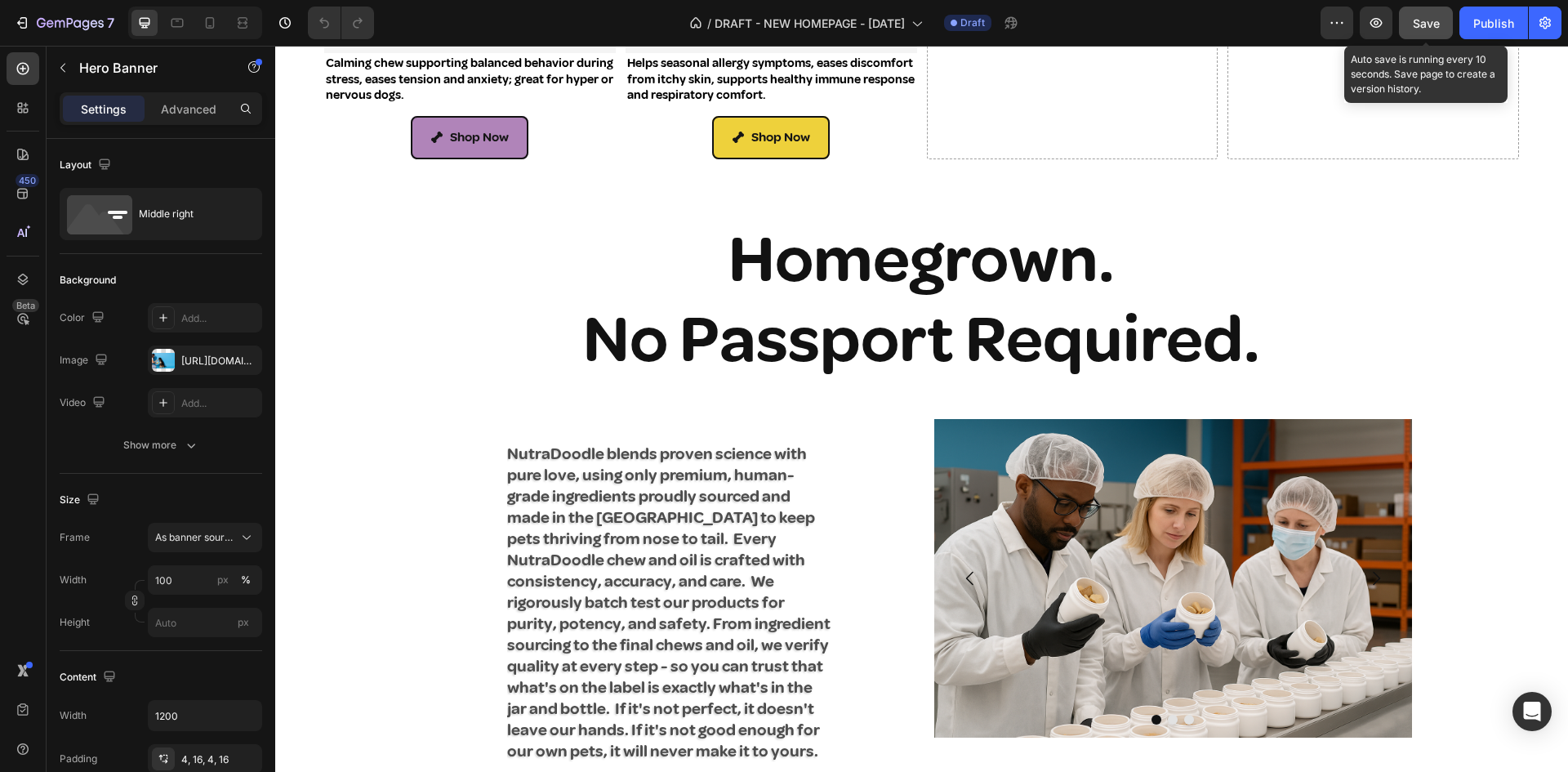
click at [1423, 23] on span "Save" at bounding box center [1427, 23] width 27 height 14
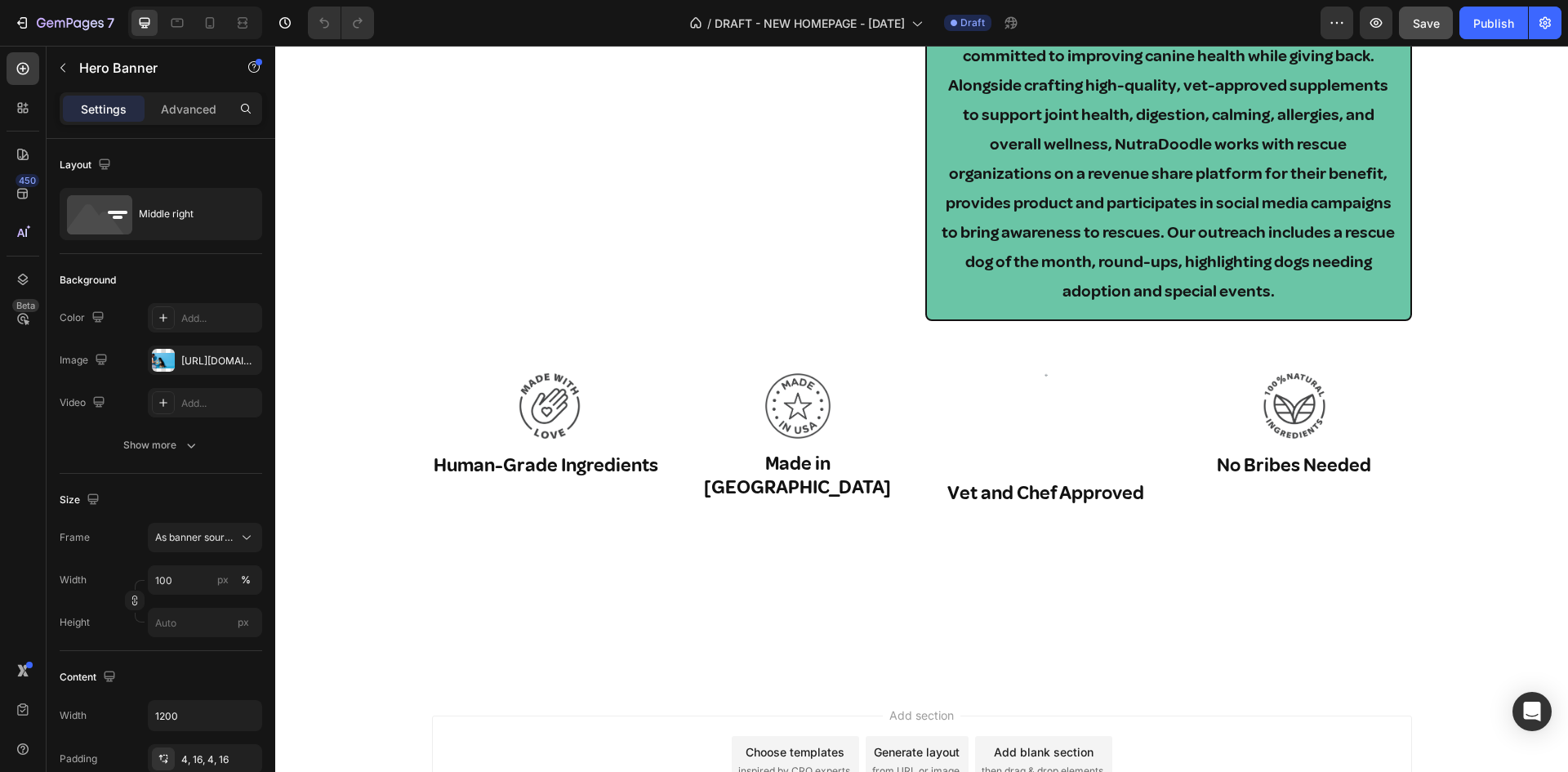
scroll to position [4026, 0]
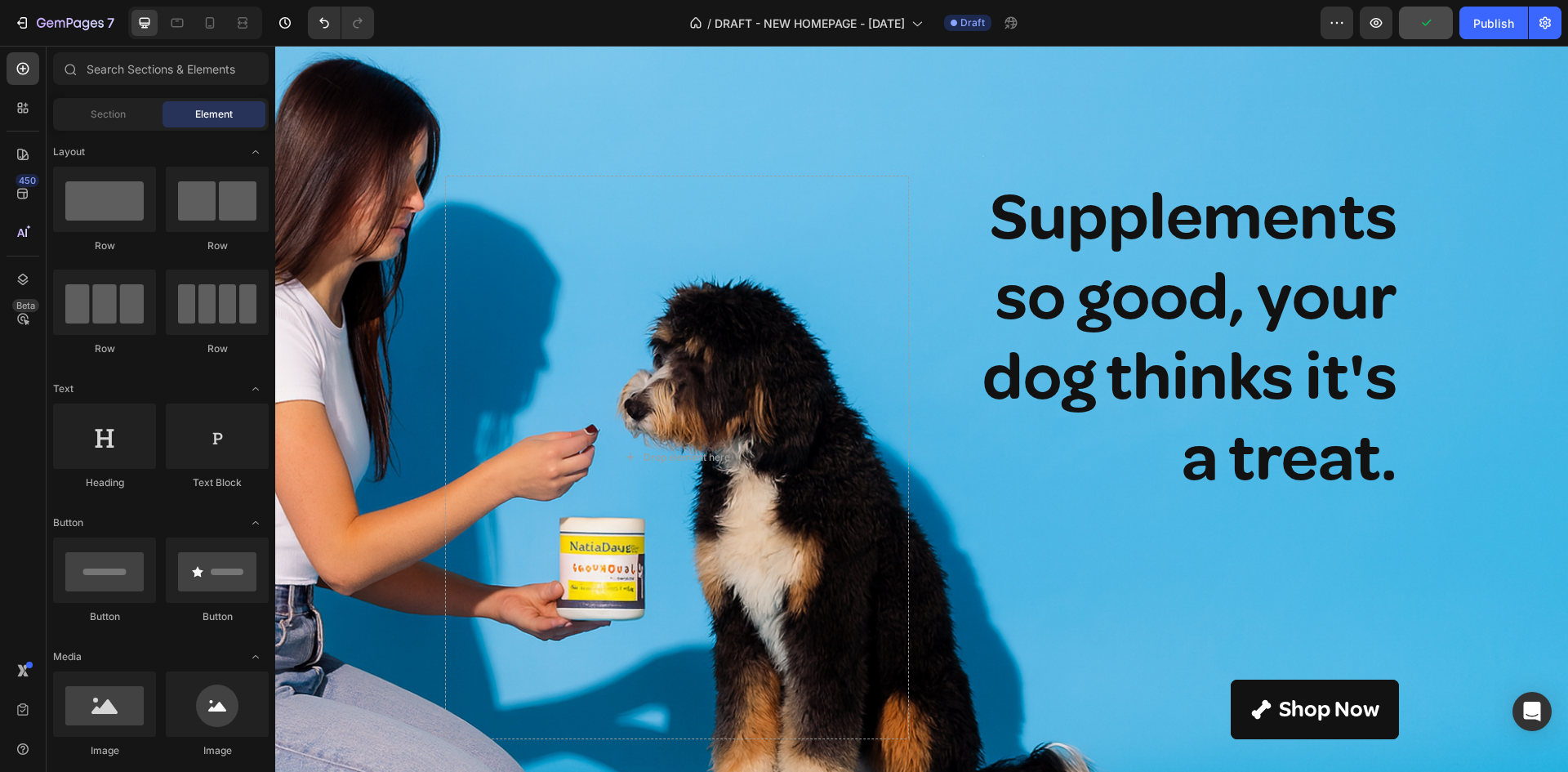
scroll to position [82, 0]
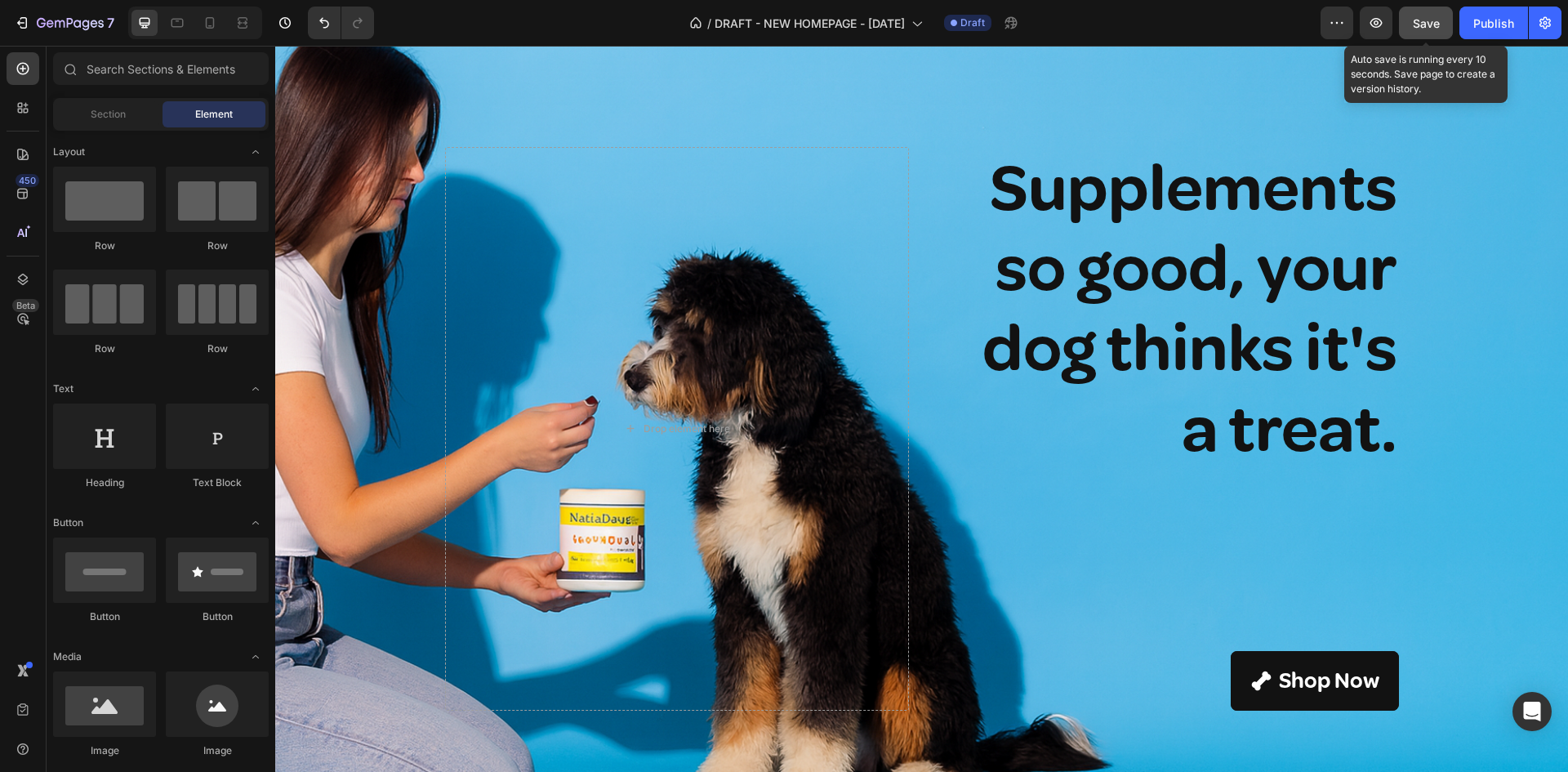
click at [1431, 22] on span "Save" at bounding box center [1427, 23] width 27 height 14
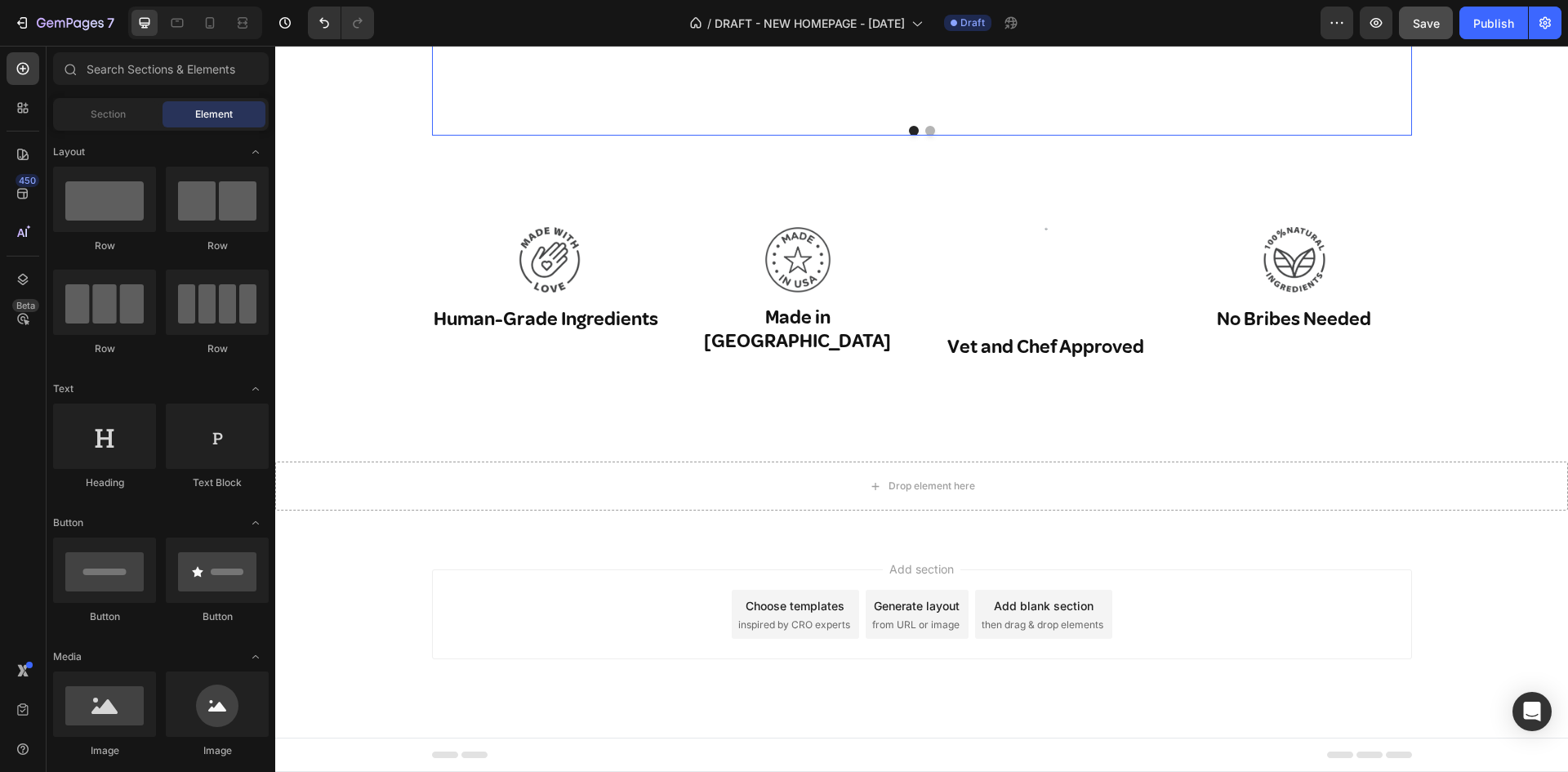
scroll to position [3756, 0]
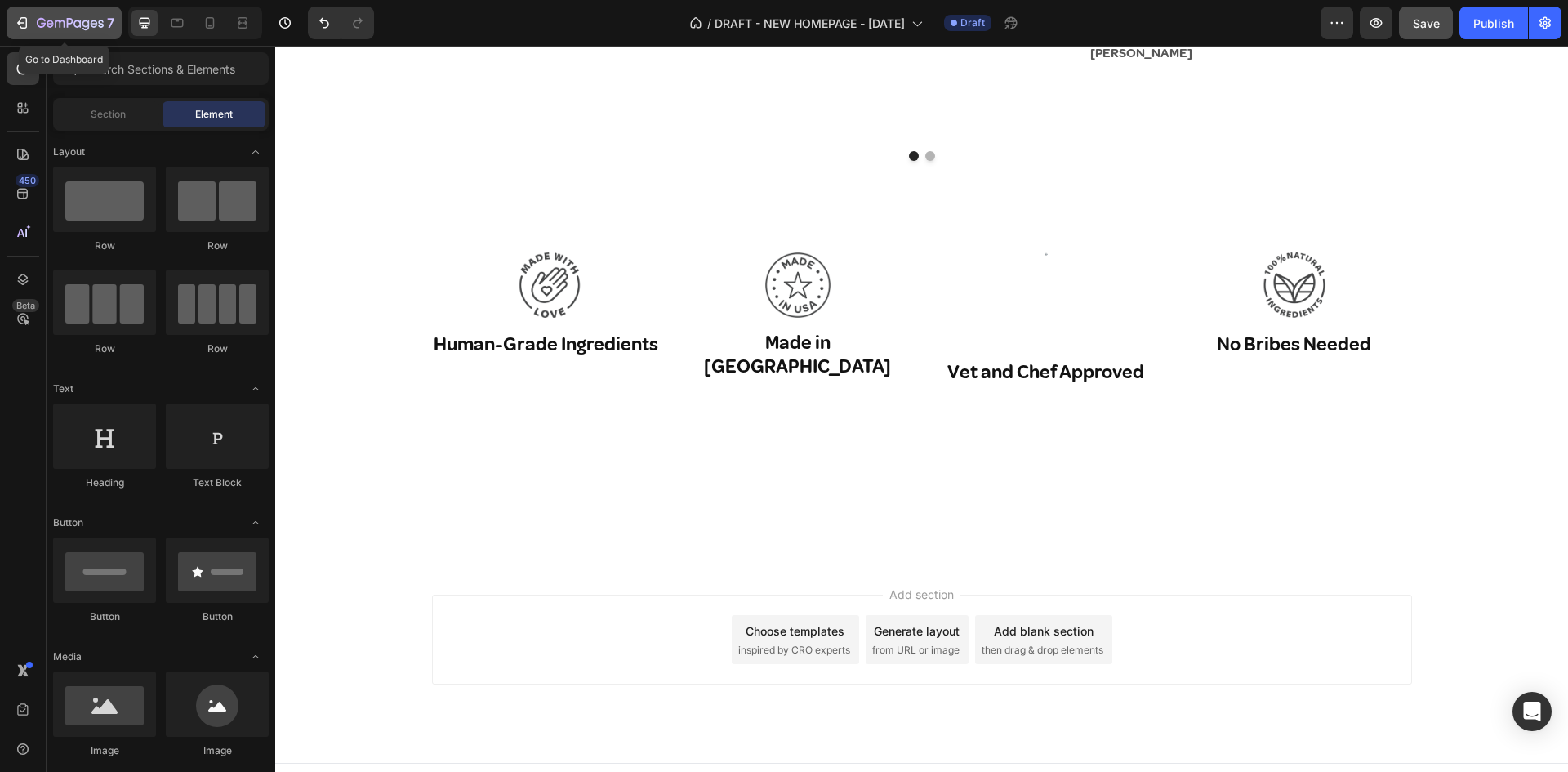
click at [20, 16] on icon "button" at bounding box center [21, 22] width 16 height 16
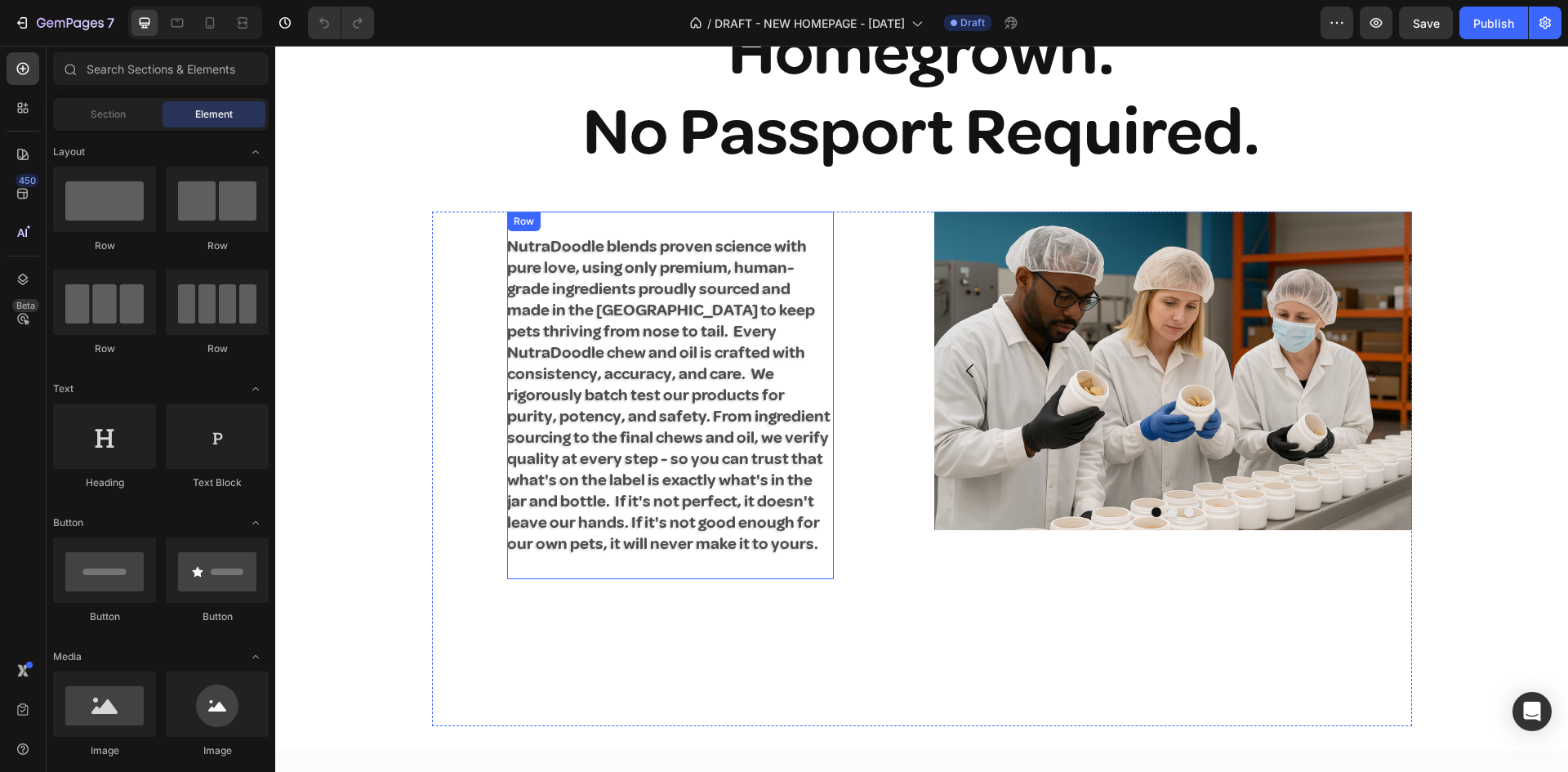
scroll to position [1960, 0]
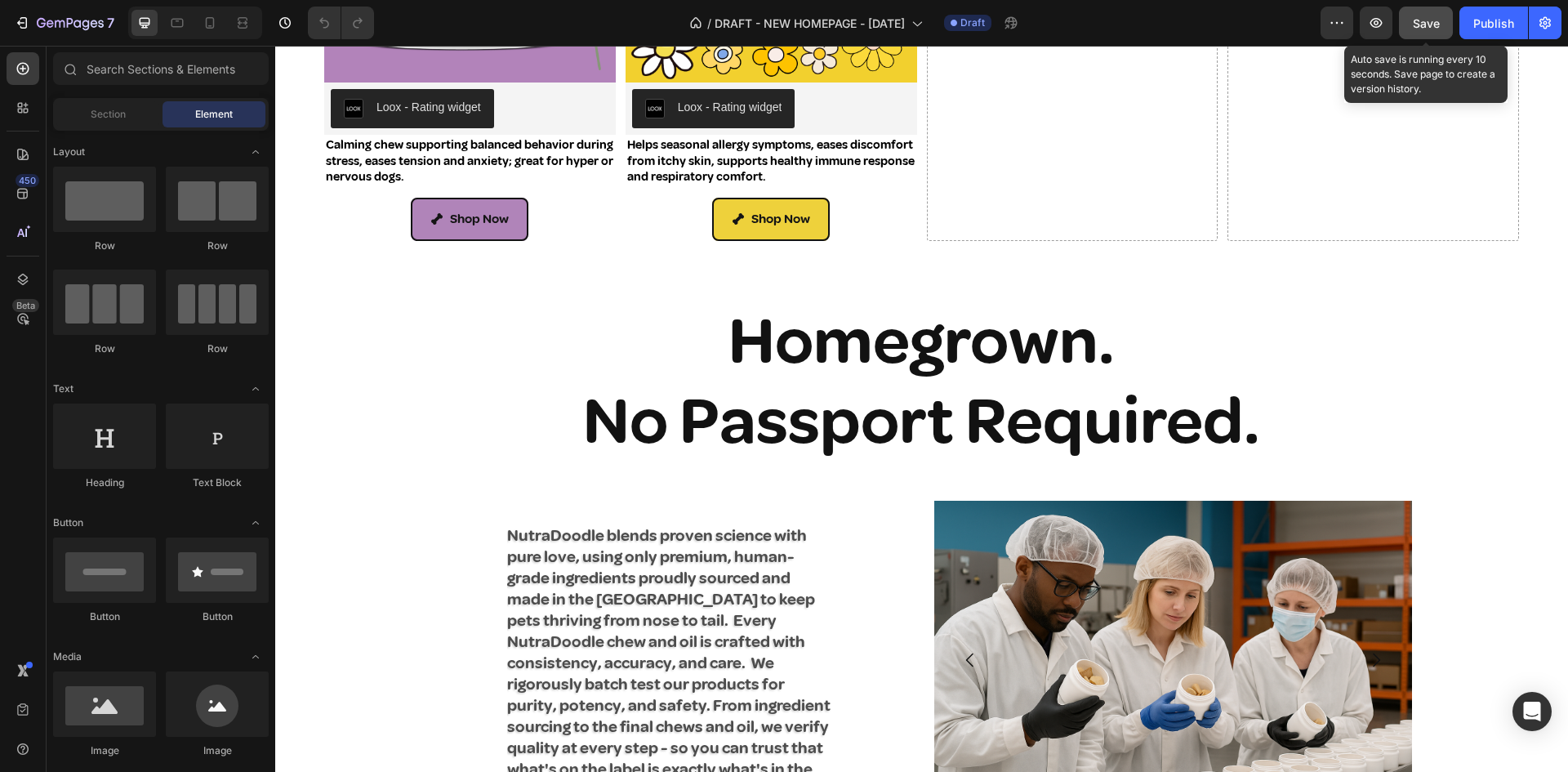
click at [1425, 24] on span "Save" at bounding box center [1427, 23] width 27 height 14
